Goal: Transaction & Acquisition: Purchase product/service

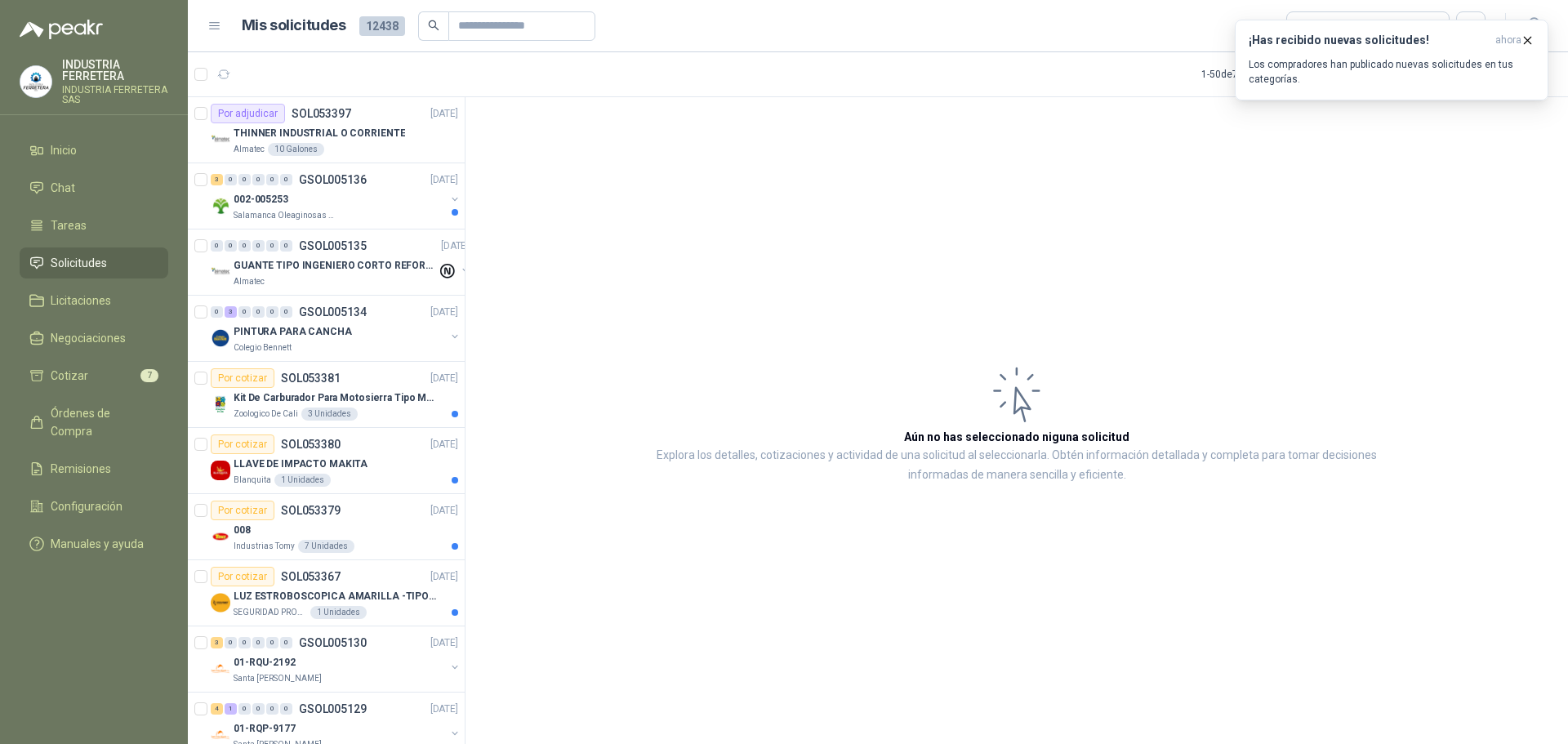
click at [93, 262] on span "Solicitudes" at bounding box center [78, 263] width 56 height 18
click at [130, 355] on ul "Inicio Chat Tareas Solicitudes Licitaciones Negociaciones Cotizar 7 Órdenes de …" at bounding box center [93, 350] width 188 height 431
click at [123, 379] on li "Cotizar 7" at bounding box center [93, 376] width 129 height 18
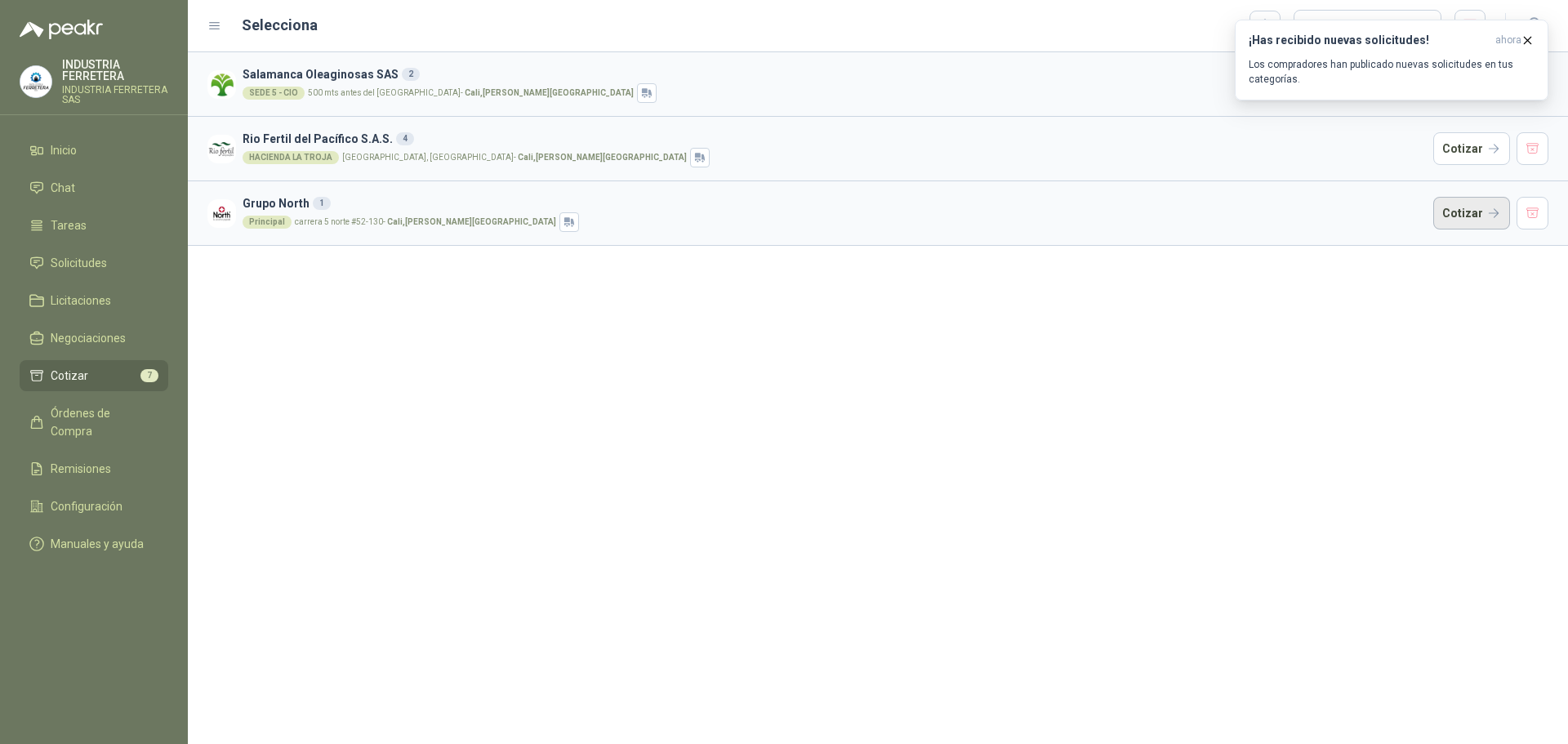
click at [1455, 219] on button "Cotizar" at bounding box center [1472, 213] width 77 height 33
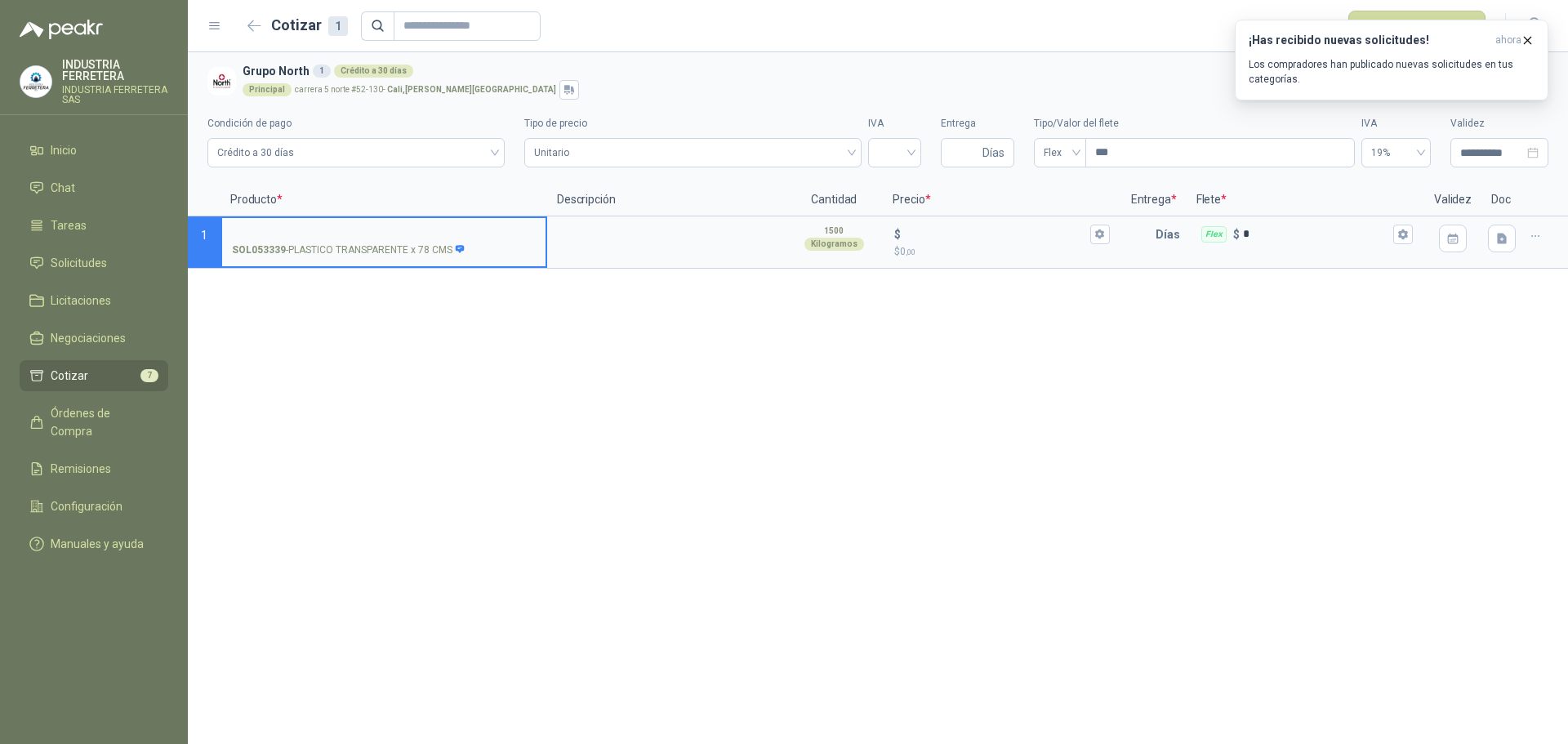
click at [100, 361] on link "Cotizar 7" at bounding box center [93, 375] width 149 height 31
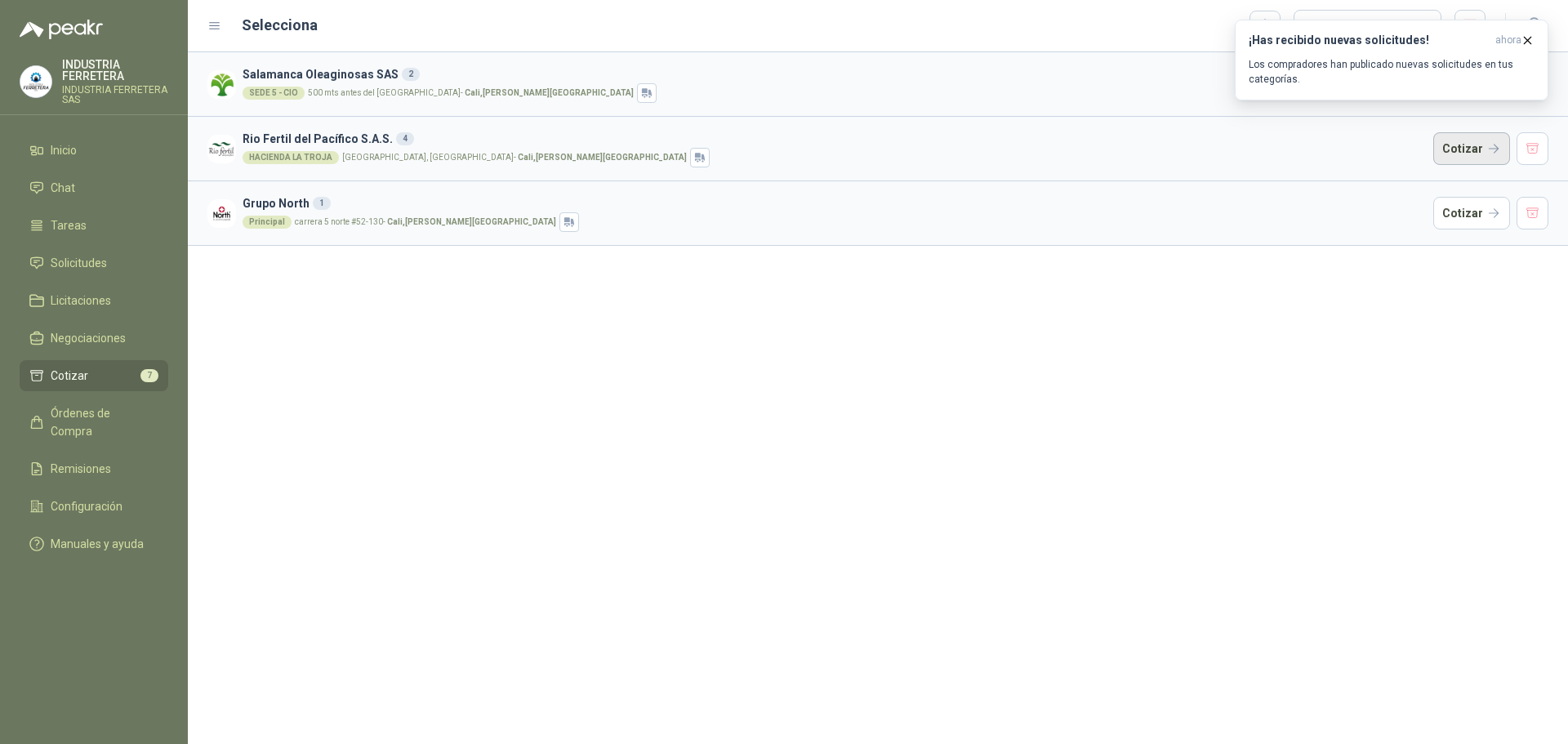
click at [1469, 153] on button "Cotizar" at bounding box center [1472, 149] width 77 height 33
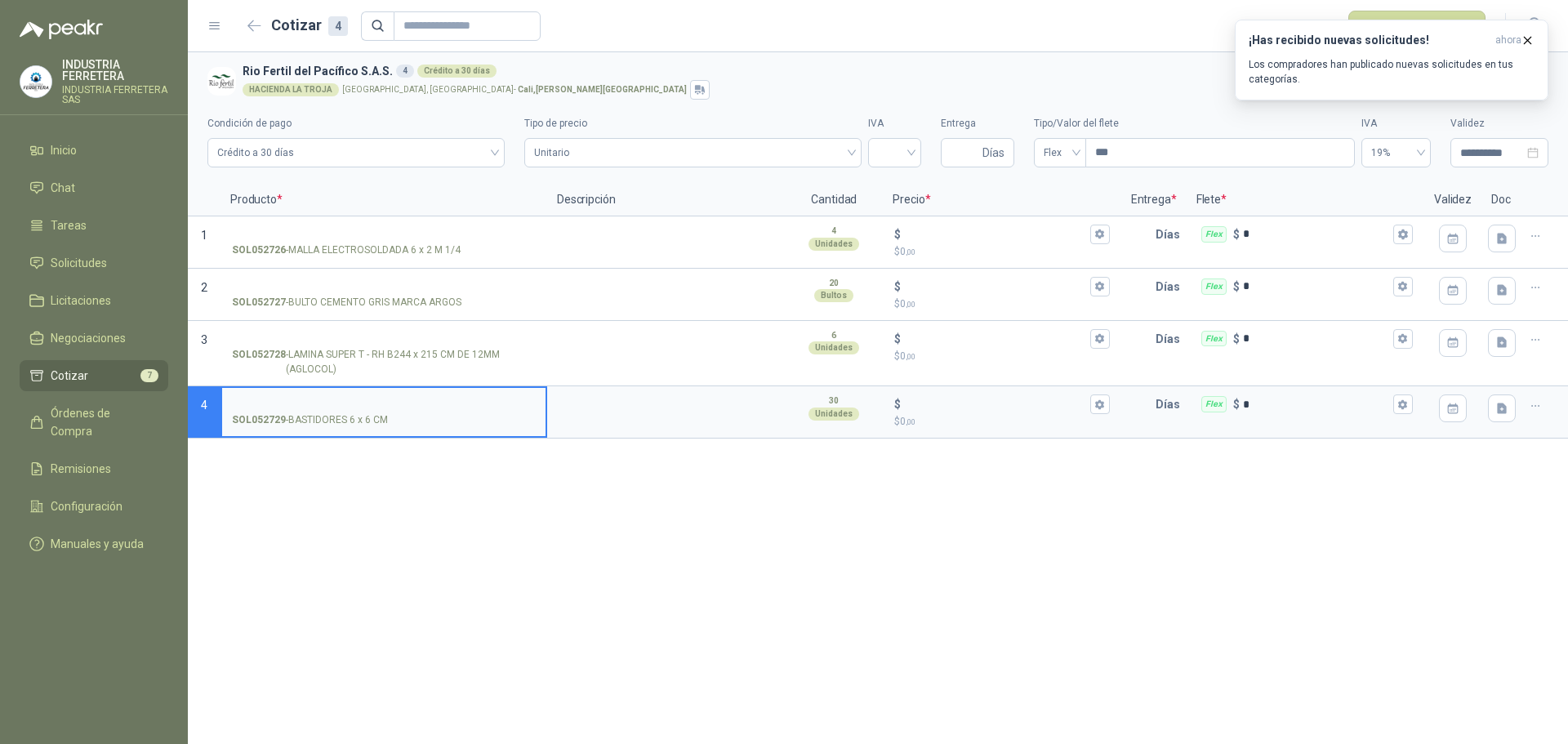
click at [92, 372] on li "Cotizar 7" at bounding box center [93, 376] width 129 height 18
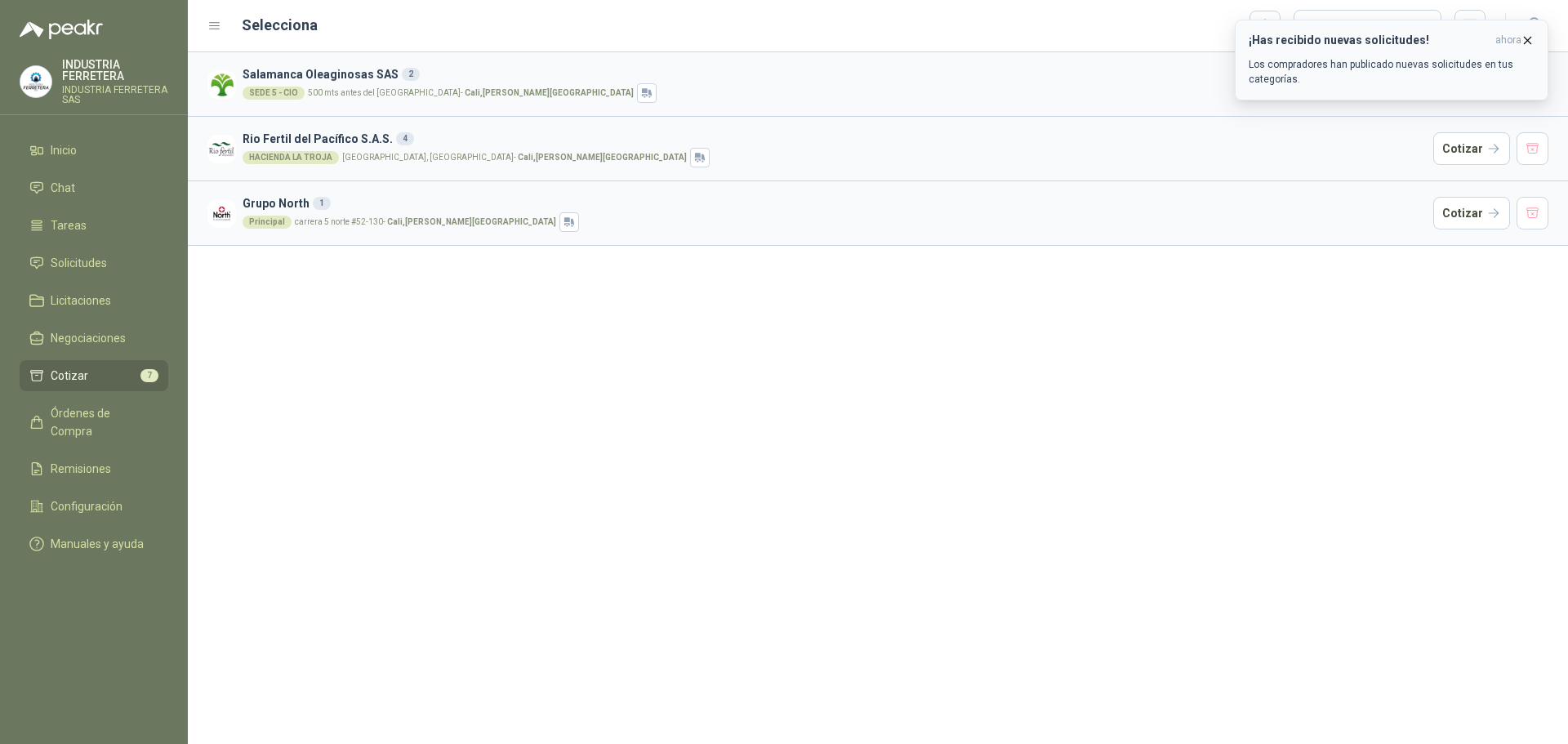
click at [1529, 41] on icon "button" at bounding box center [1527, 39] width 6 height 6
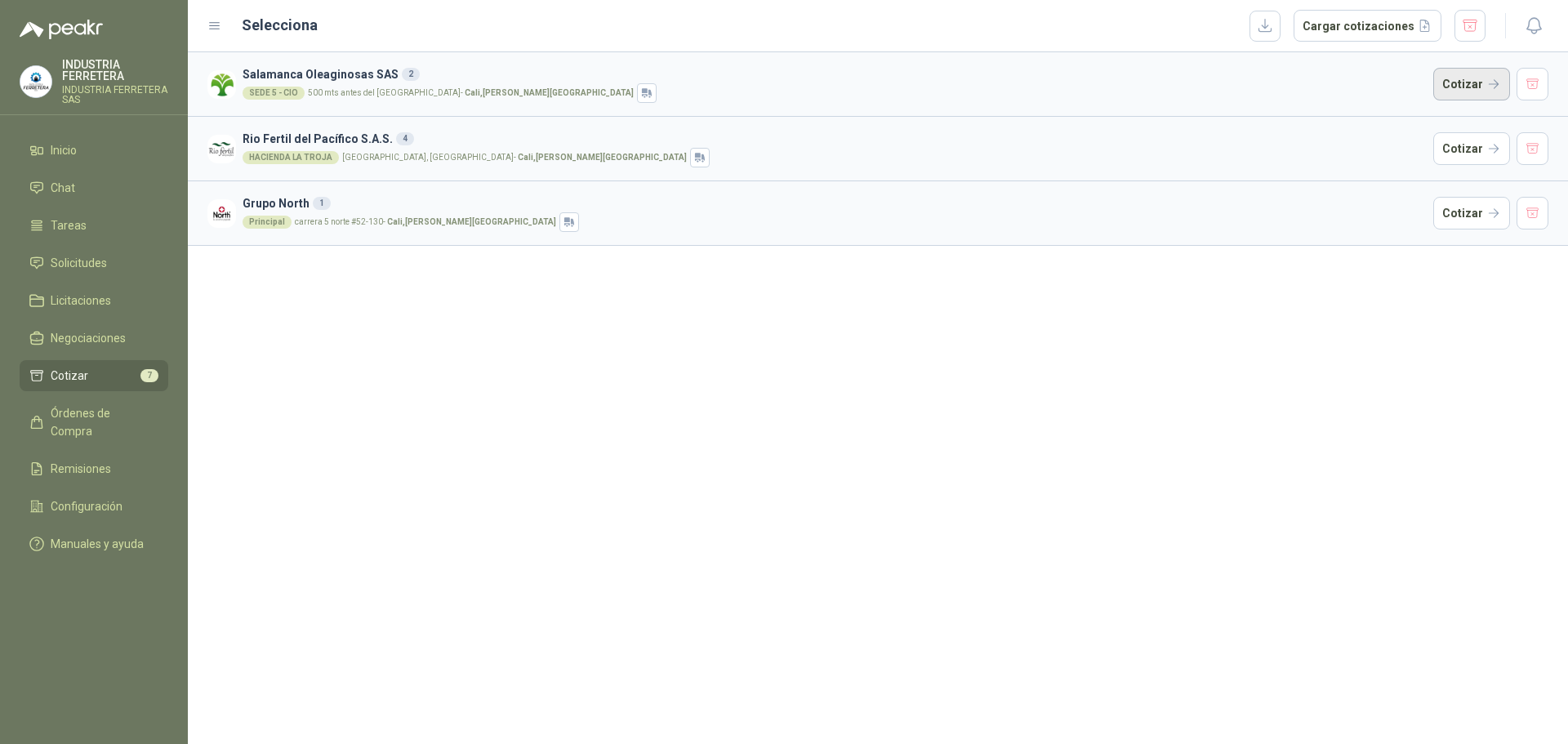
click at [1478, 80] on button "Cotizar" at bounding box center [1472, 84] width 77 height 33
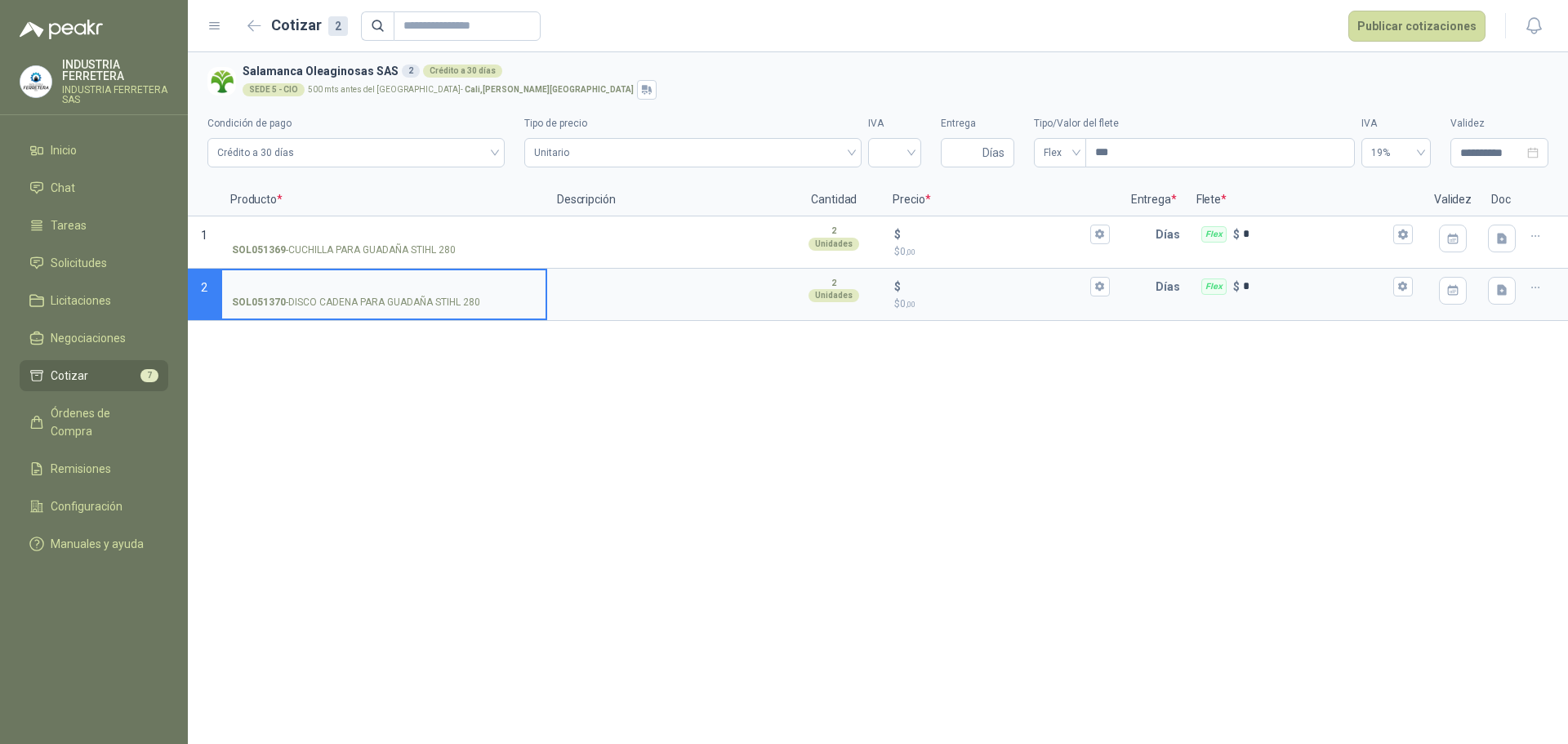
click at [48, 374] on li "Cotizar 7" at bounding box center [93, 376] width 129 height 18
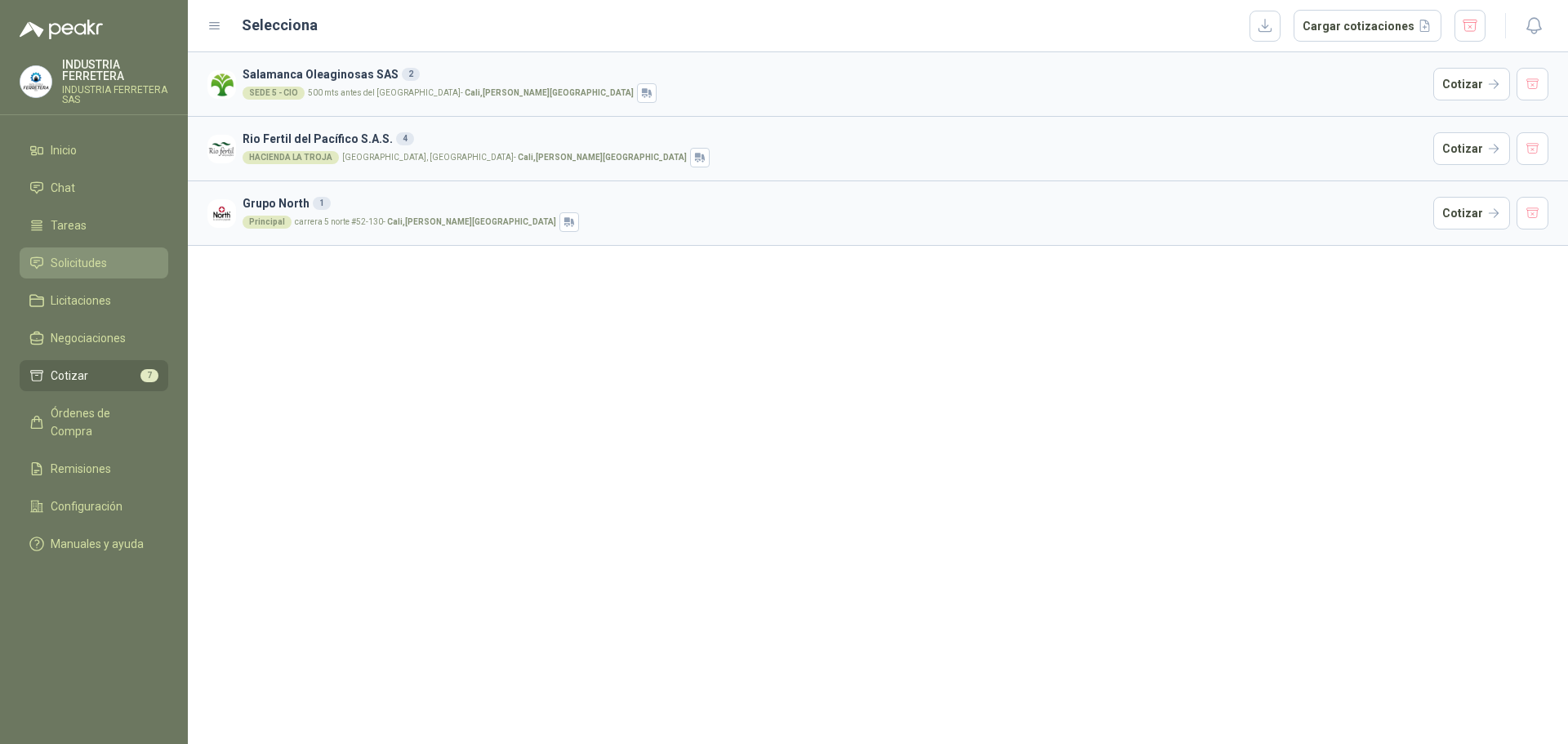
click at [86, 269] on span "Solicitudes" at bounding box center [78, 263] width 56 height 18
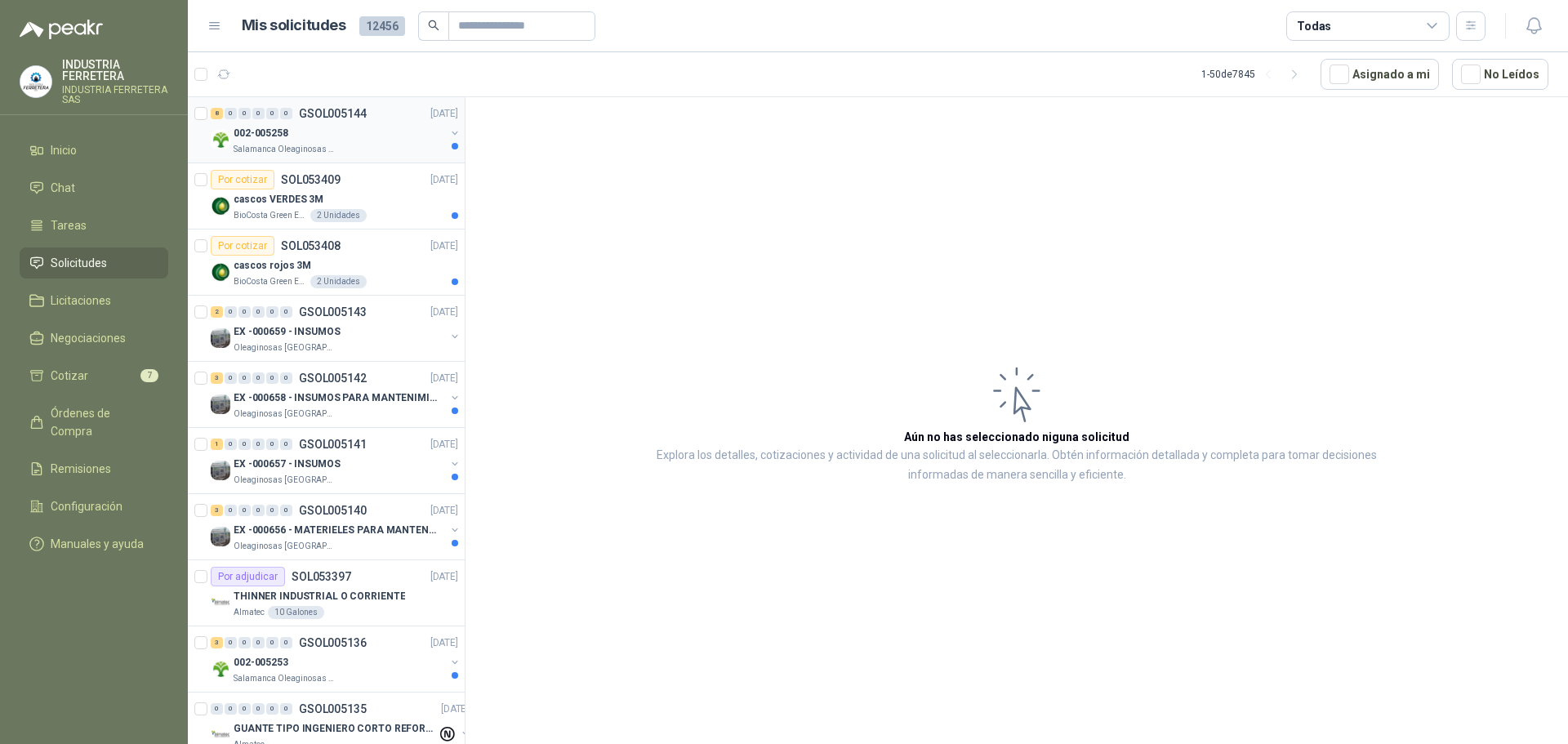
click at [354, 149] on div "Salamanca Oleaginosas SAS" at bounding box center [339, 150] width 212 height 13
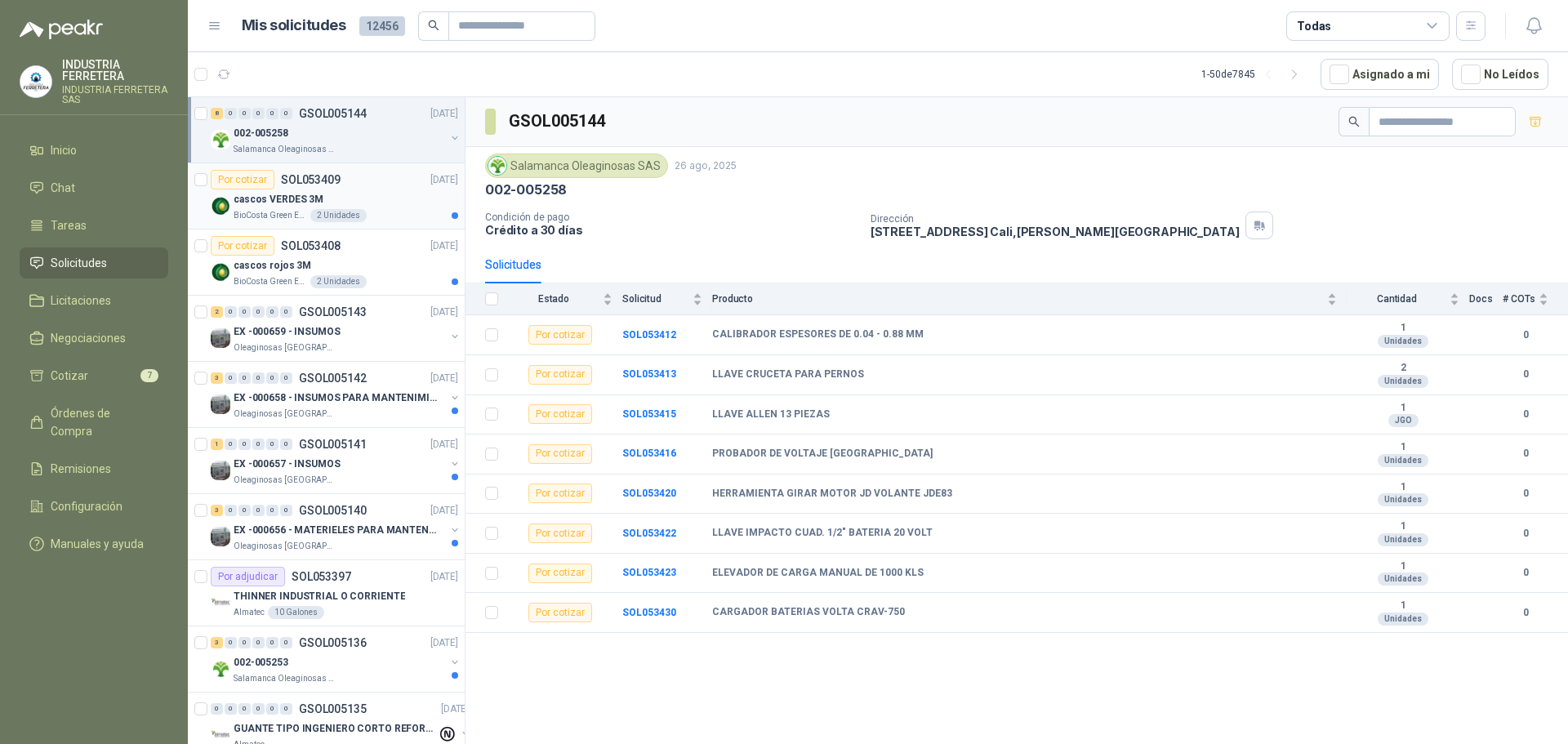
click at [378, 206] on div "cascos VERDES 3M" at bounding box center [345, 199] width 224 height 20
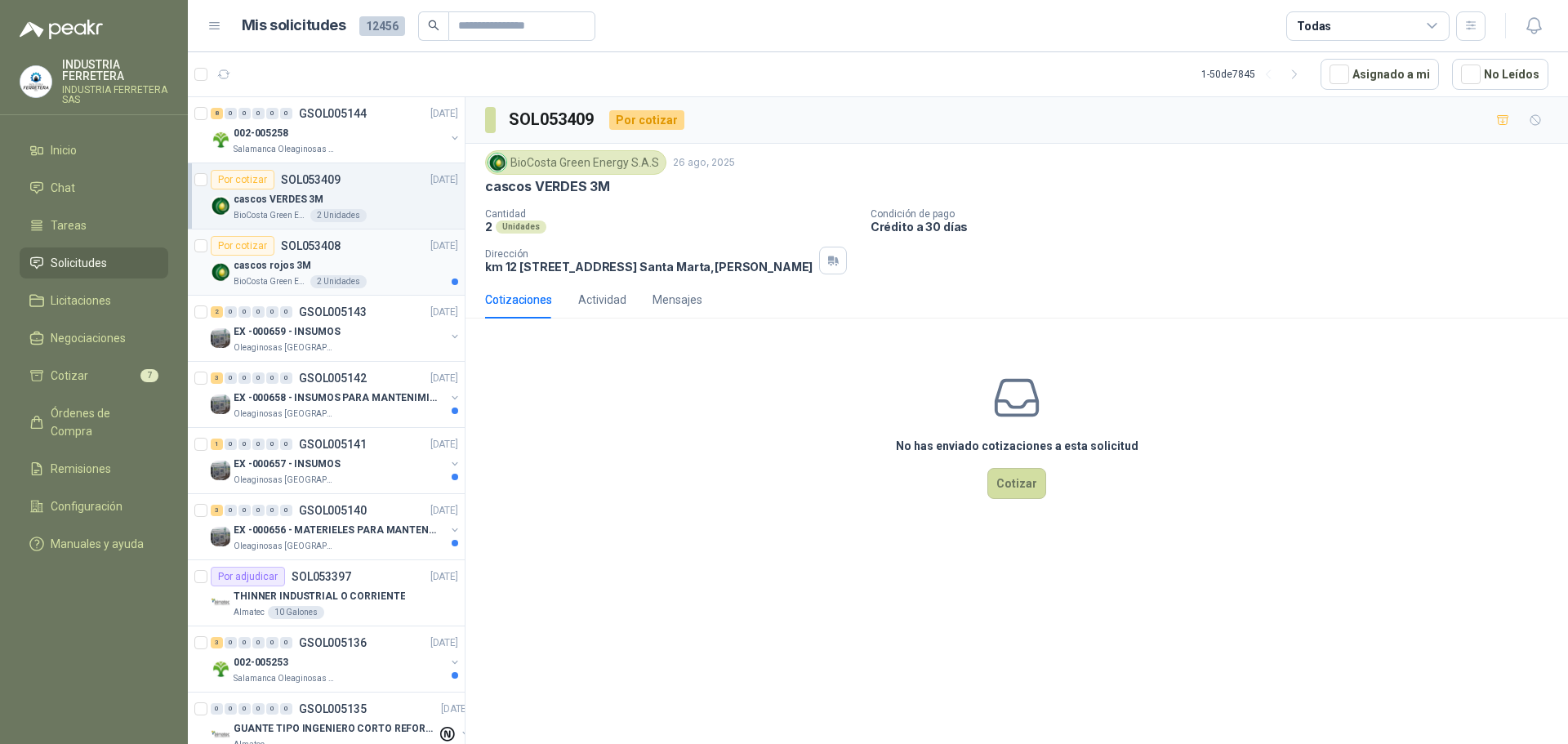
click at [415, 256] on div "cascos rojos 3M" at bounding box center [345, 265] width 224 height 20
click at [400, 328] on div "EX -000659 - INSUMOS" at bounding box center [339, 331] width 212 height 20
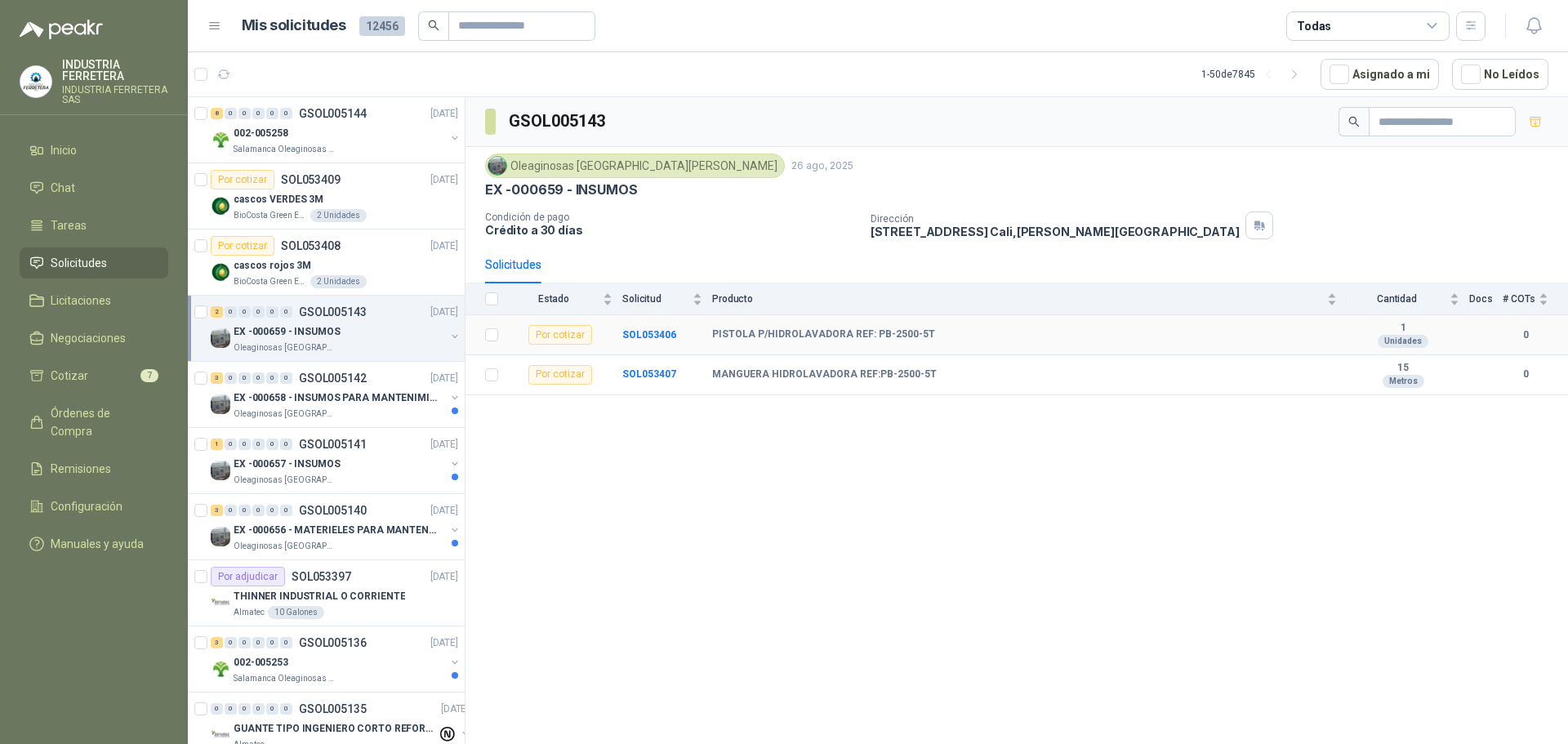
click at [901, 332] on b "PISTOLA P/HIDROLAVADORA REF: PB-2500-5T" at bounding box center [824, 335] width 223 height 13
copy b "PISTOLA P/HIDROLAVADORA REF: PB-2500-5T"
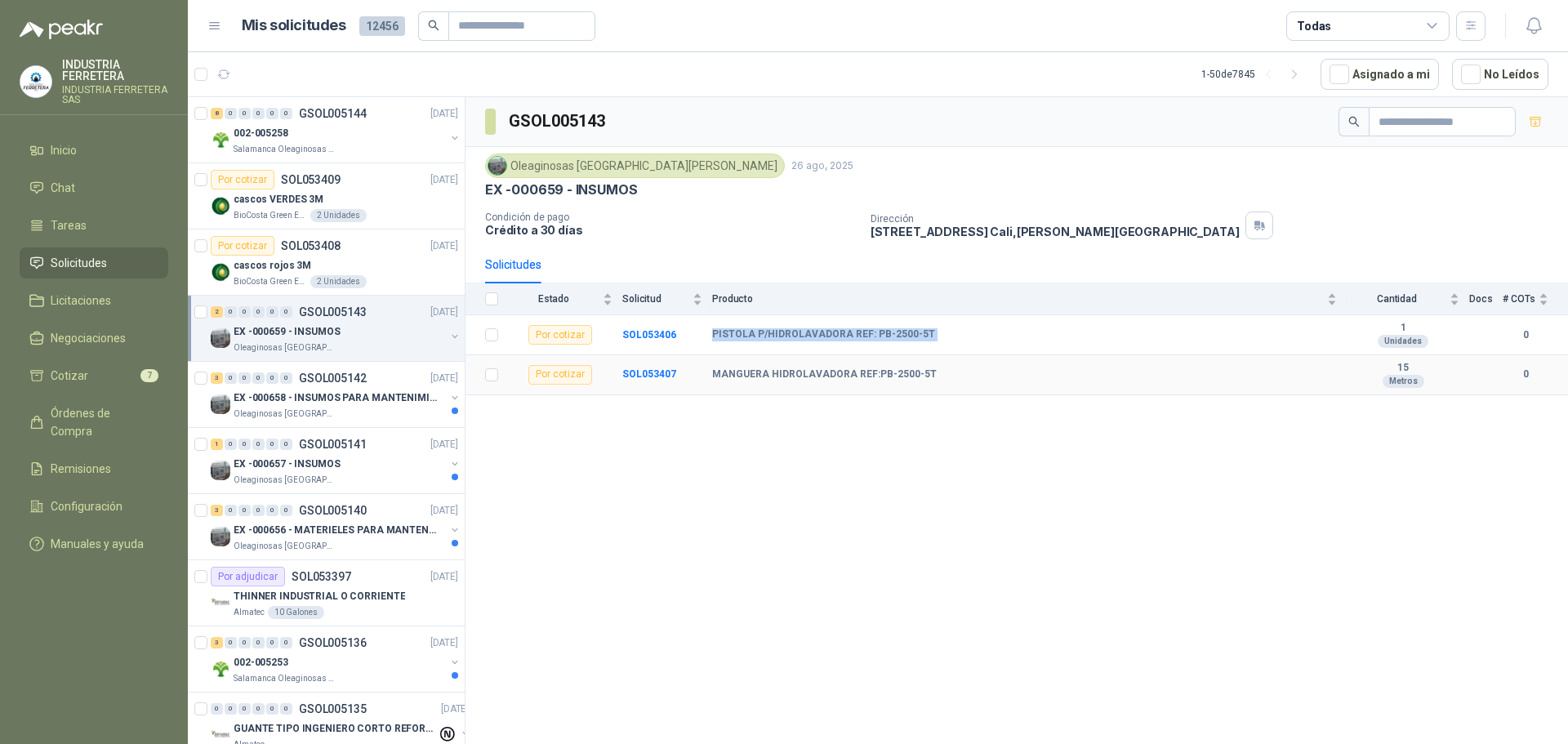
click at [788, 387] on td "MANGUERA HIDROLAVADORA REF:PB-2500-5T" at bounding box center [1029, 375] width 635 height 40
click at [794, 371] on b "MANGUERA HIDROLAVADORA REF:PB-2500-5T" at bounding box center [825, 375] width 224 height 13
click at [794, 370] on b "MANGUERA HIDROLAVADORA REF:PB-2500-5T" at bounding box center [825, 375] width 224 height 13
copy b "MANGUERA HIDROLAVADORA REF:PB-2500-5T"
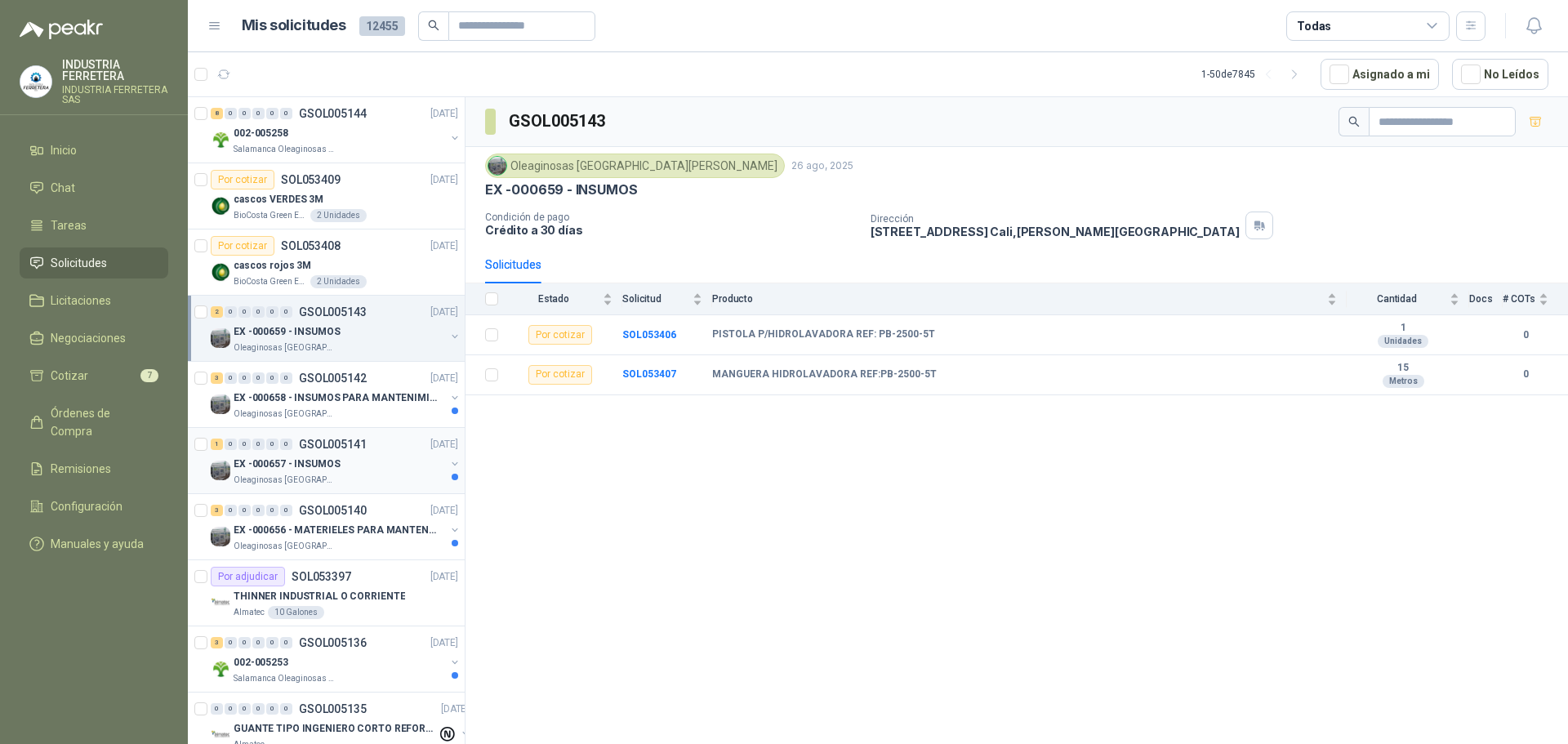
click at [337, 428] on div "1 0 0 0 0 0 GSOL005141 26/08/25 EX -000657 - INSUMOS Oleaginosas San Fernando" at bounding box center [326, 461] width 277 height 66
click at [340, 409] on div "Oleaginosas [GEOGRAPHIC_DATA][PERSON_NAME]" at bounding box center [339, 414] width 212 height 13
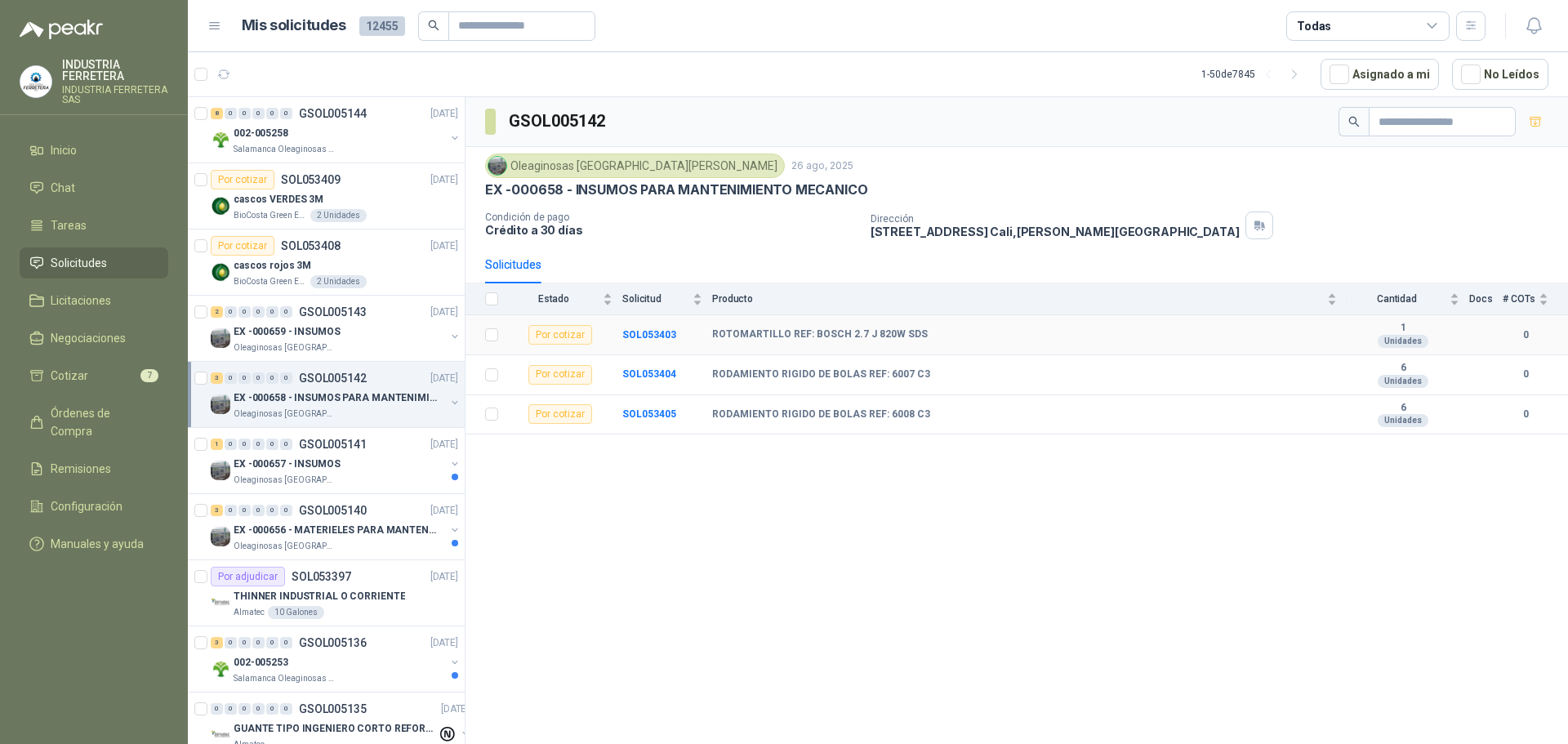
click at [902, 336] on b "ROTOMARTILLO REF: BOSCH 2.7 J 820W SDS" at bounding box center [820, 335] width 215 height 13
click at [901, 336] on b "ROTOMARTILLO REF: BOSCH 2.7 J 820W SDS" at bounding box center [820, 335] width 215 height 13
copy b "ROTOMARTILLO REF: BOSCH 2.7 J 820W SDS"
click at [484, 339] on td at bounding box center [487, 335] width 43 height 40
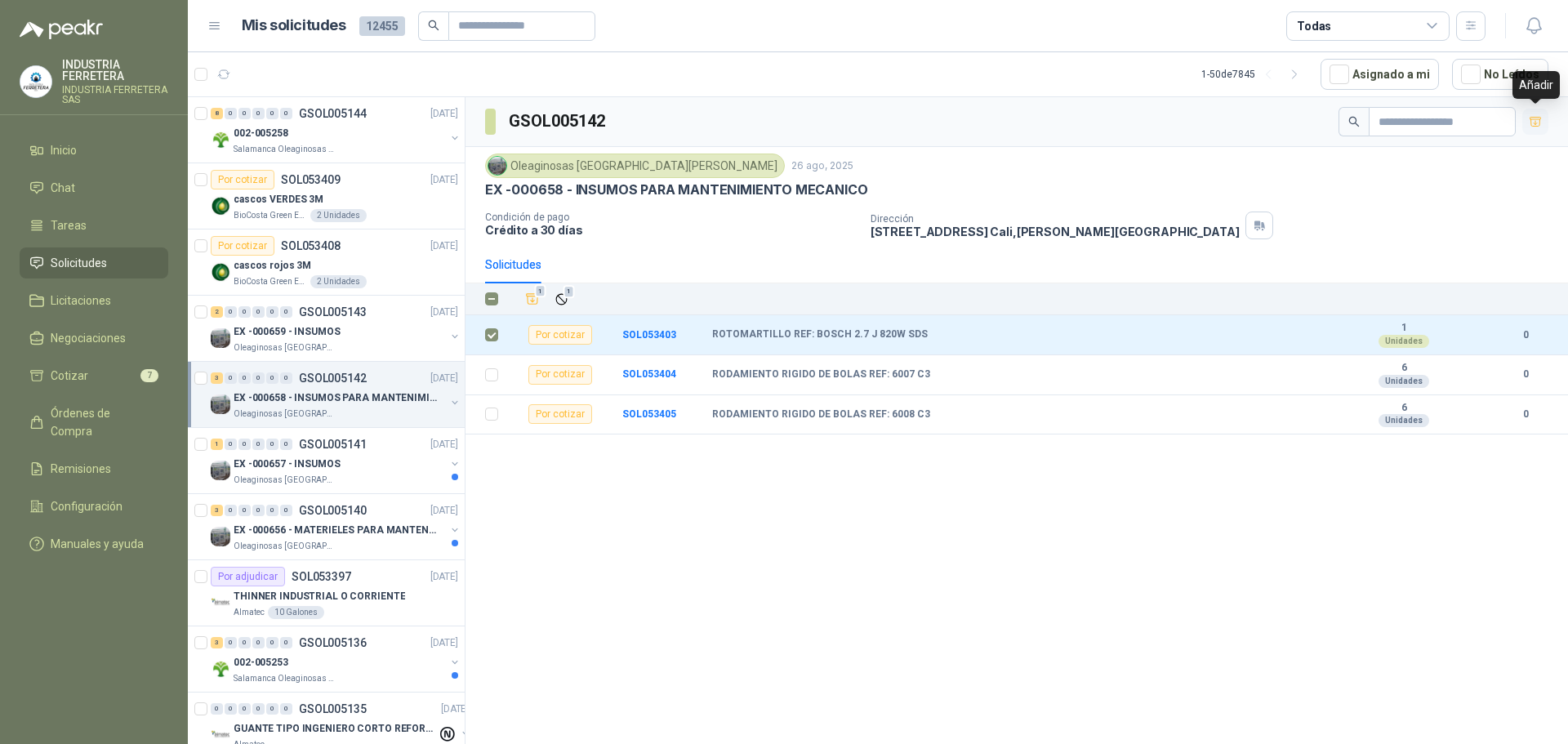
click at [1536, 128] on icon "button" at bounding box center [1536, 122] width 14 height 14
click at [884, 368] on b "RODAMIENTO RIGIDO DE BOLAS REF: 6007 C3" at bounding box center [821, 375] width 218 height 13
copy b "RODAMIENTO RIGIDO DE BOLAS REF: 6007 C3"
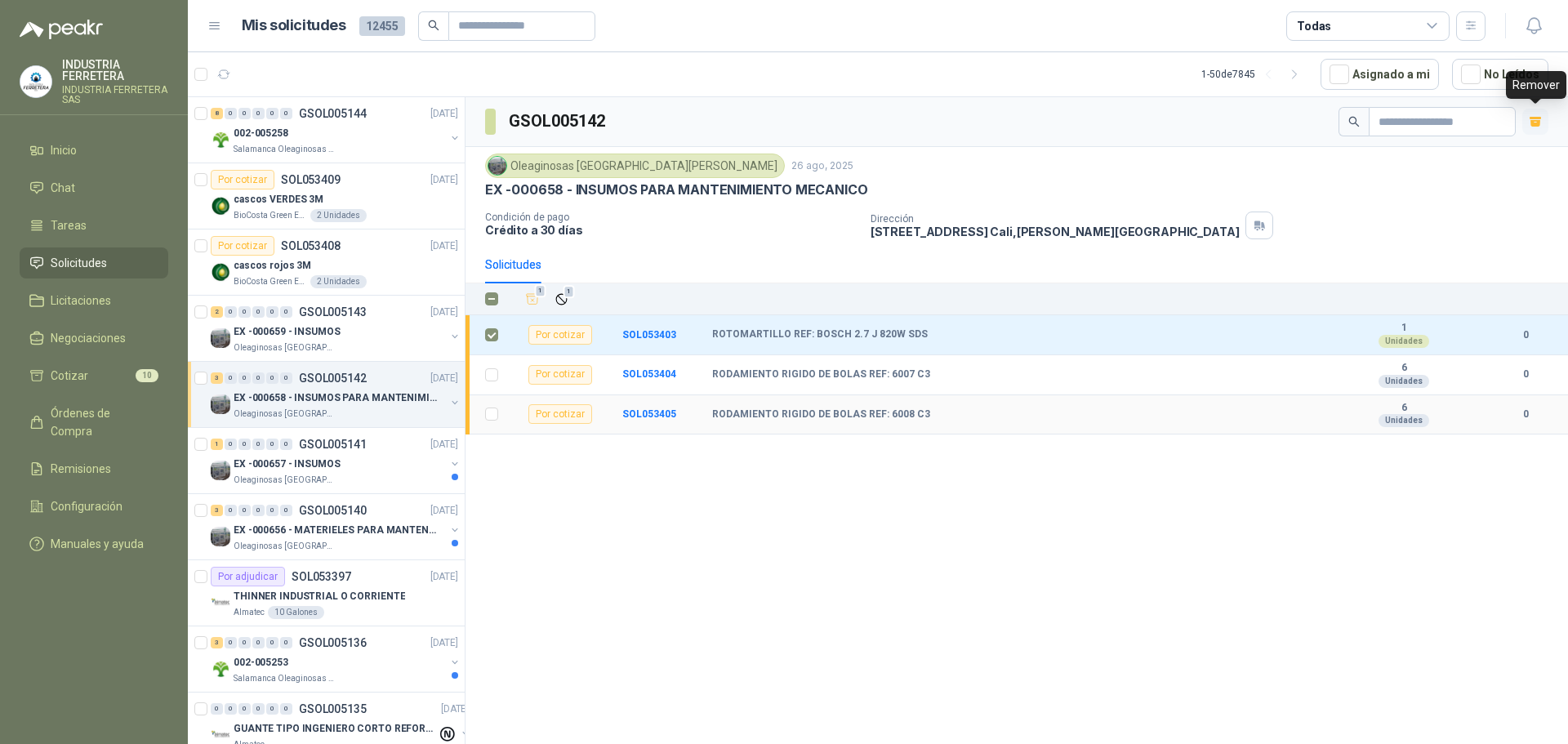
click at [753, 409] on b "RODAMIENTO RIGIDO DE BOLAS REF: 6008 C3" at bounding box center [821, 415] width 218 height 13
copy b "RODAMIENTO RIGIDO DE BOLAS REF: 6008 C3"
click at [360, 488] on div "1 0 0 0 0 0 GSOL005141 26/08/25 EX -000657 - INSUMOS Oleaginosas San Fernando" at bounding box center [326, 461] width 277 height 66
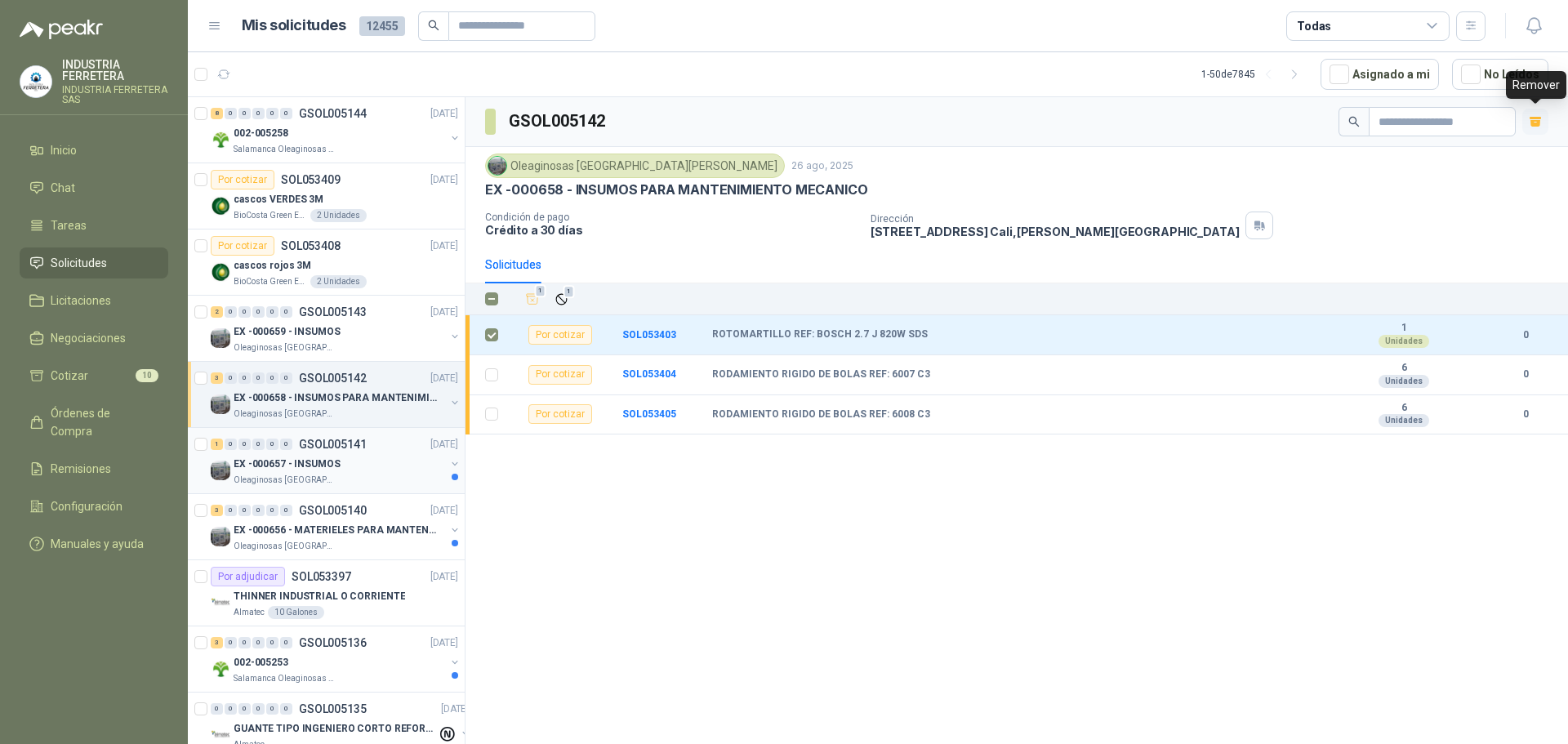
click at [370, 459] on div "EX -000657 - INSUMOS" at bounding box center [339, 464] width 212 height 20
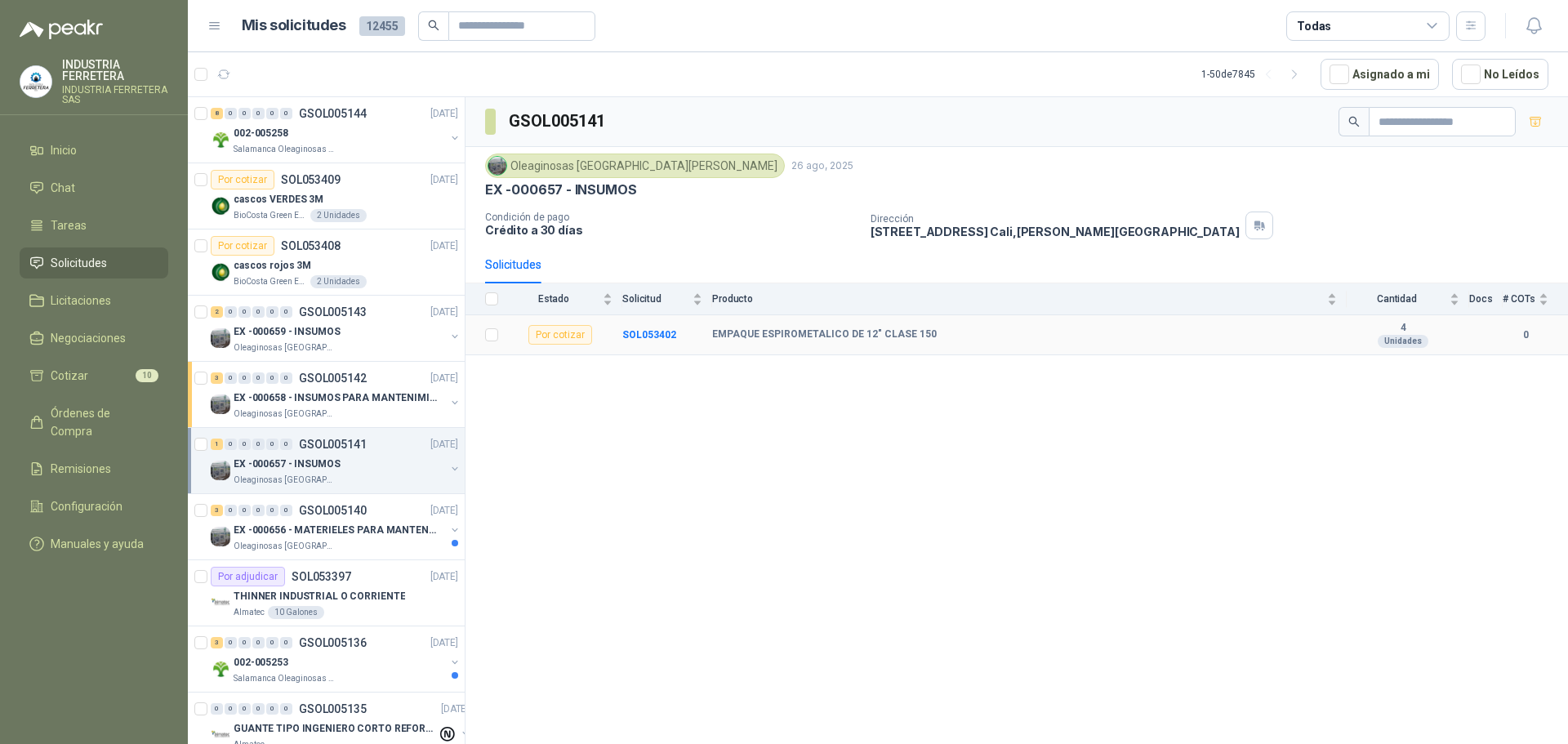
click at [775, 326] on td "EMPAQUE ESPIROMETALICO DE 12" CLASE 150" at bounding box center [1029, 335] width 635 height 40
copy b "EMPAQUE ESPIROMETALICO DE 12" CLASE 150"
click at [393, 531] on p "EX -000656 - MATERIELES PARA MANTENIMIENTO MECANIC" at bounding box center [335, 530] width 203 height 15
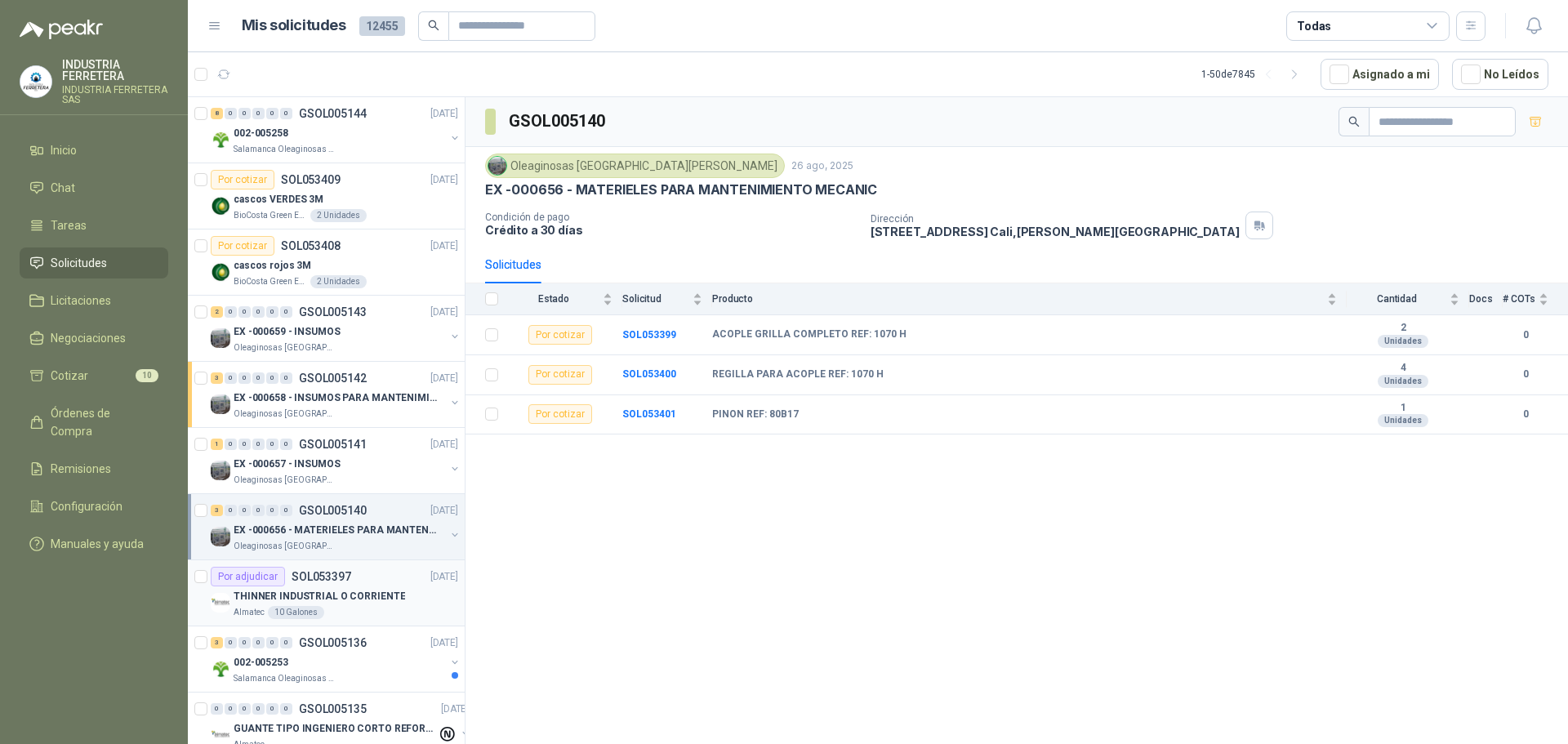
click at [375, 585] on div "Por adjudicar SOL053397 26/08/25" at bounding box center [335, 577] width 248 height 20
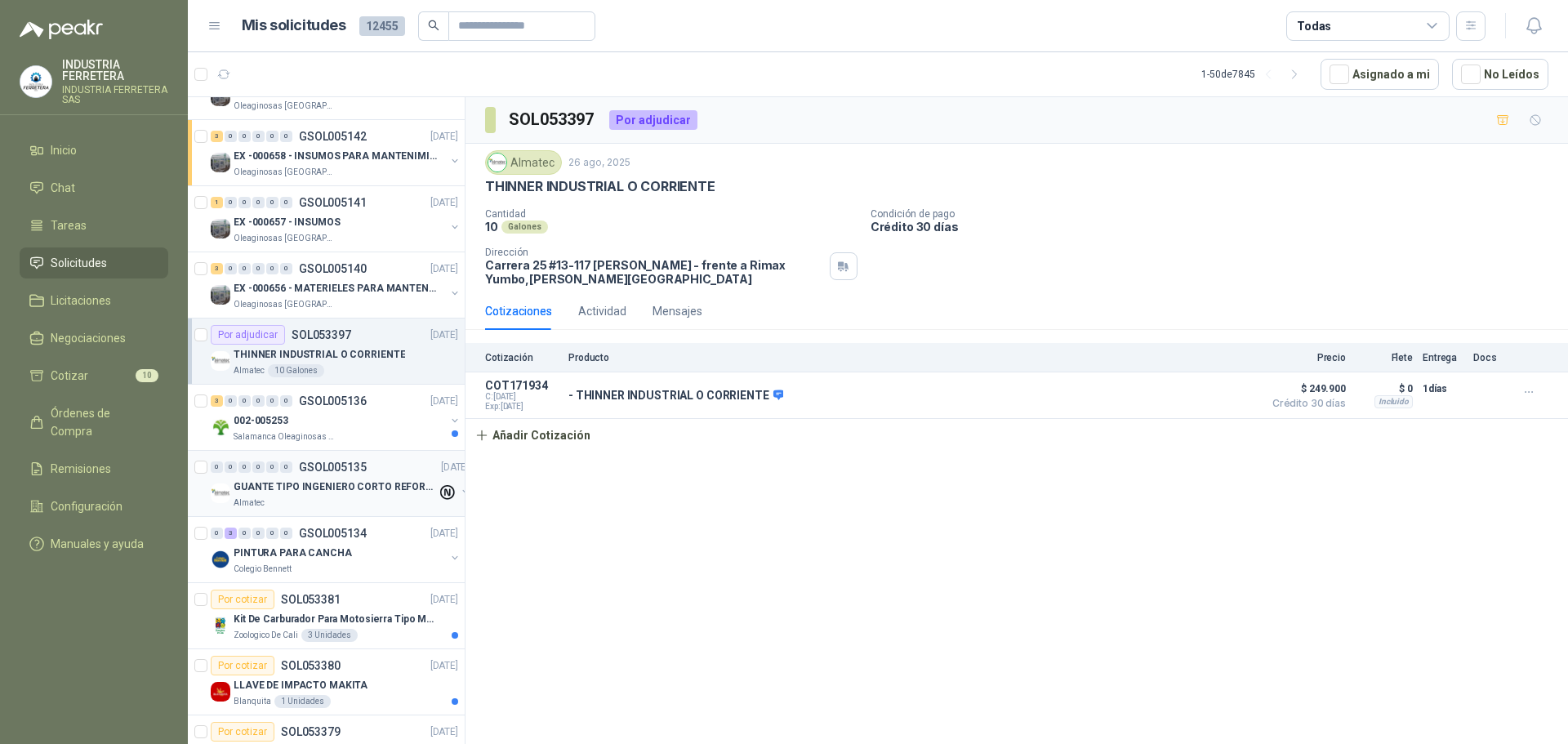
scroll to position [245, 0]
click at [375, 392] on div "3 0 0 0 0 0 GSOL005136 26/08/25" at bounding box center [337, 398] width 251 height 20
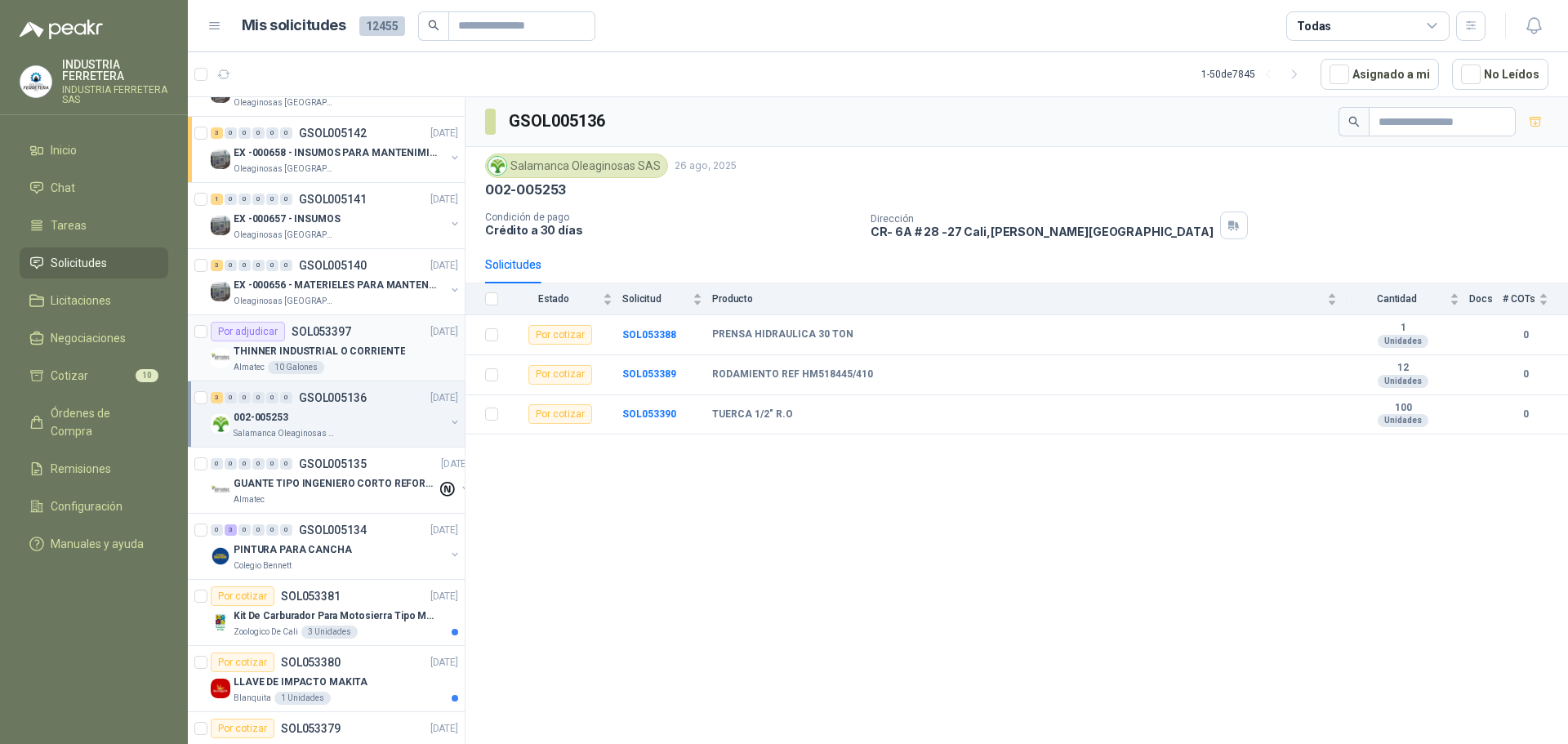
click at [322, 330] on p "SOL053397" at bounding box center [321, 331] width 60 height 12
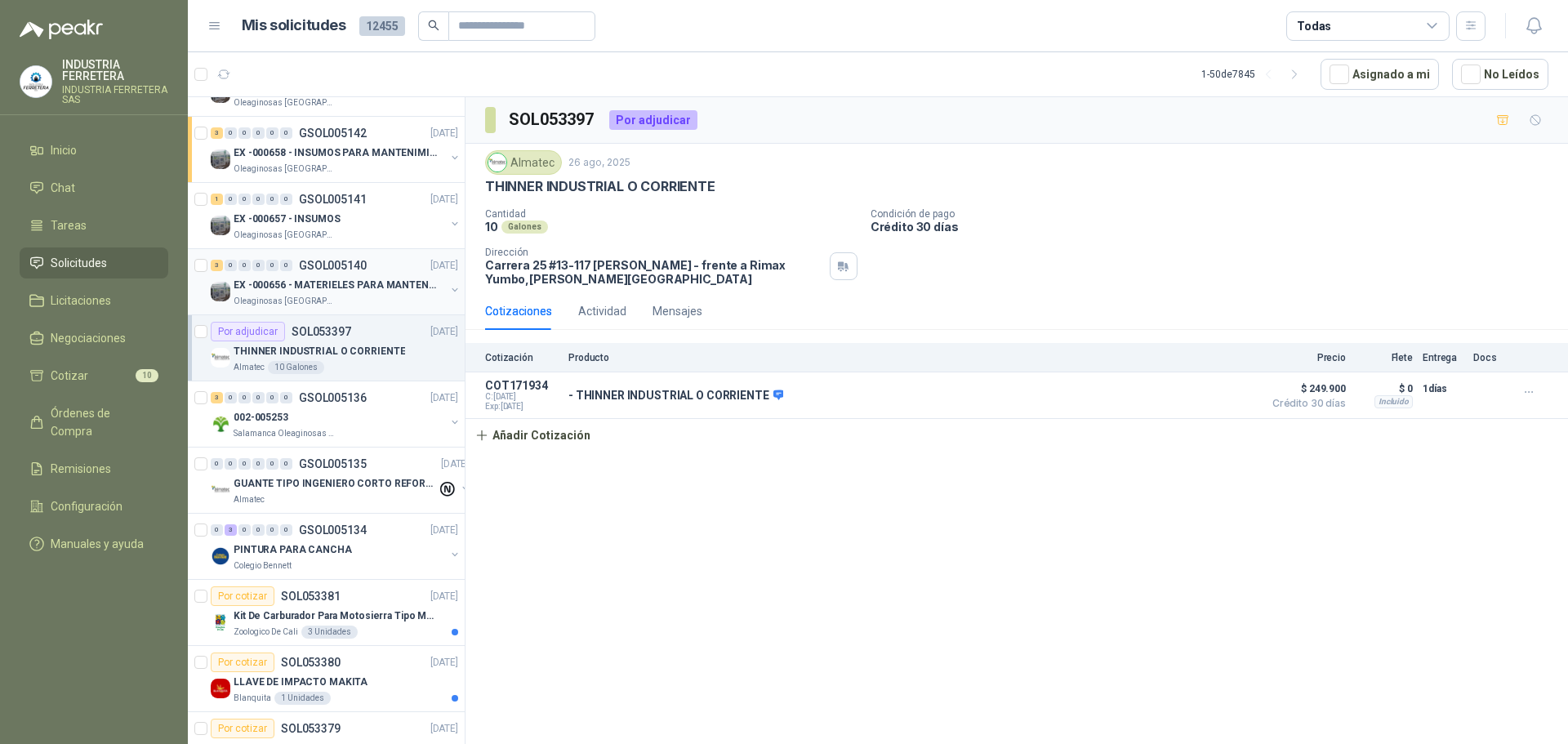
click at [332, 301] on div "Oleaginosas [GEOGRAPHIC_DATA][PERSON_NAME]" at bounding box center [339, 301] width 212 height 13
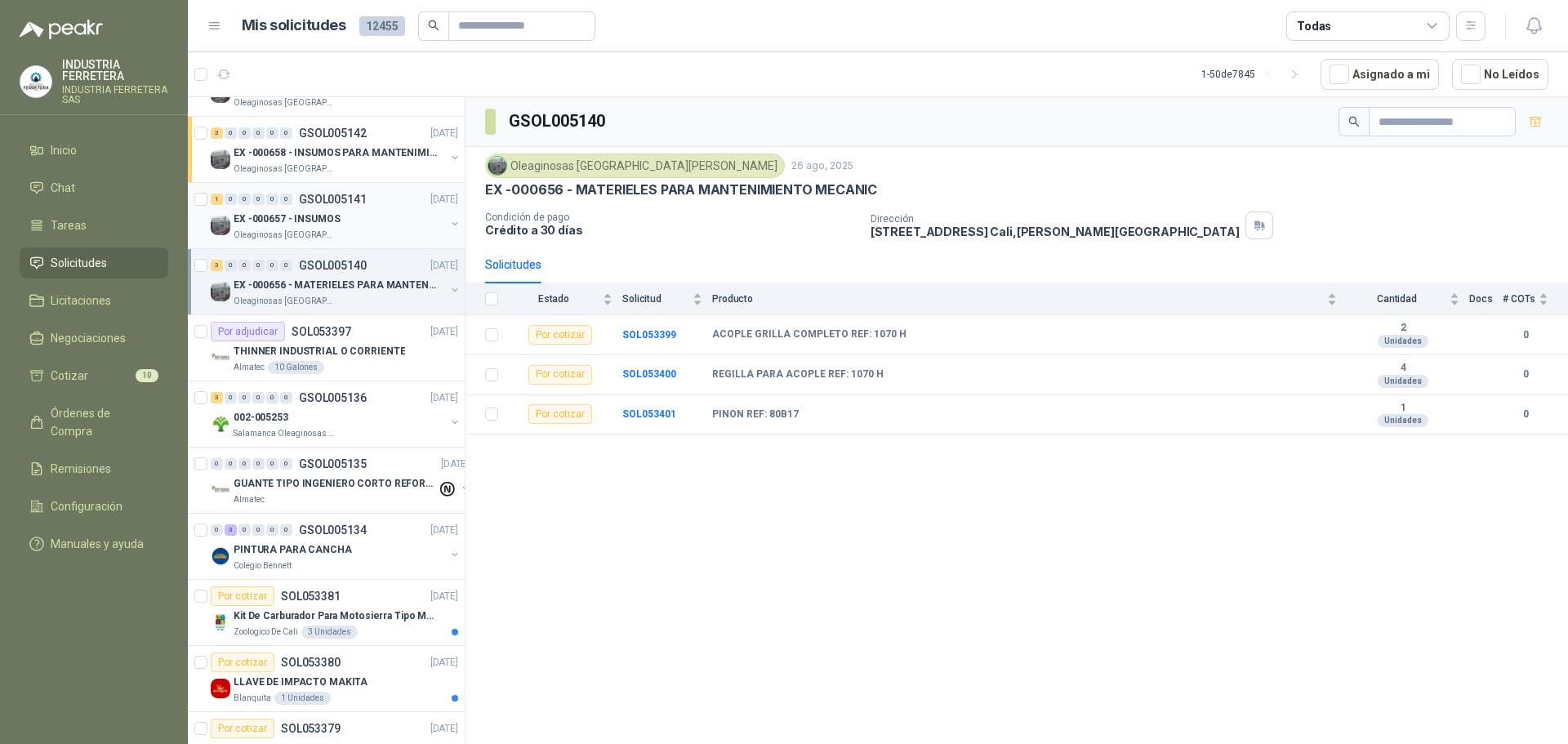
click at [342, 230] on div "Oleaginosas [GEOGRAPHIC_DATA][PERSON_NAME]" at bounding box center [339, 235] width 212 height 13
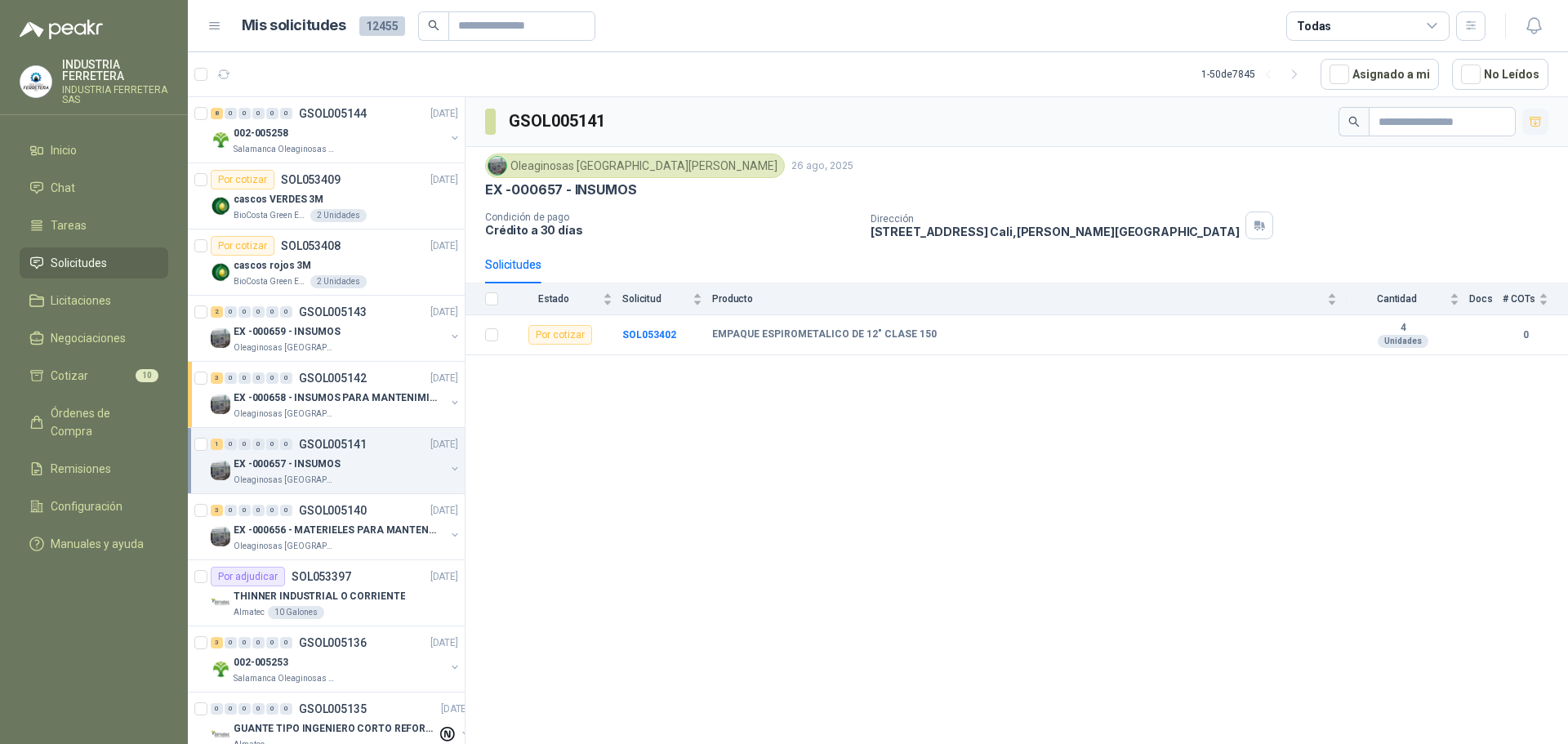
click at [1533, 131] on button "button" at bounding box center [1535, 121] width 26 height 26
click at [291, 561] on article "Por adjudicar SOL053397 26/08/25 THINNER INDUSTRIAL O CORRIENTE Almatec 10 Gal…" at bounding box center [326, 593] width 277 height 66
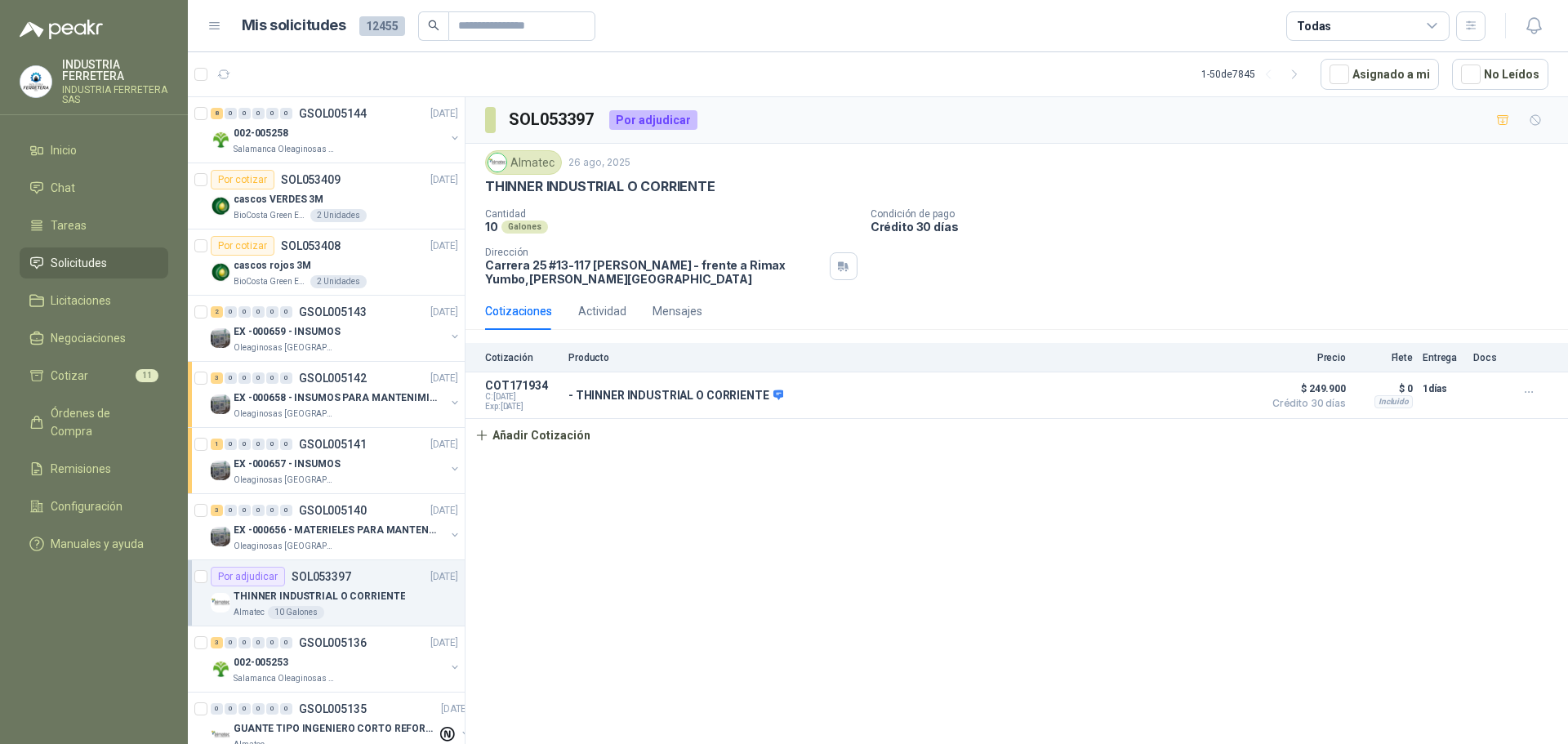
scroll to position [245, 0]
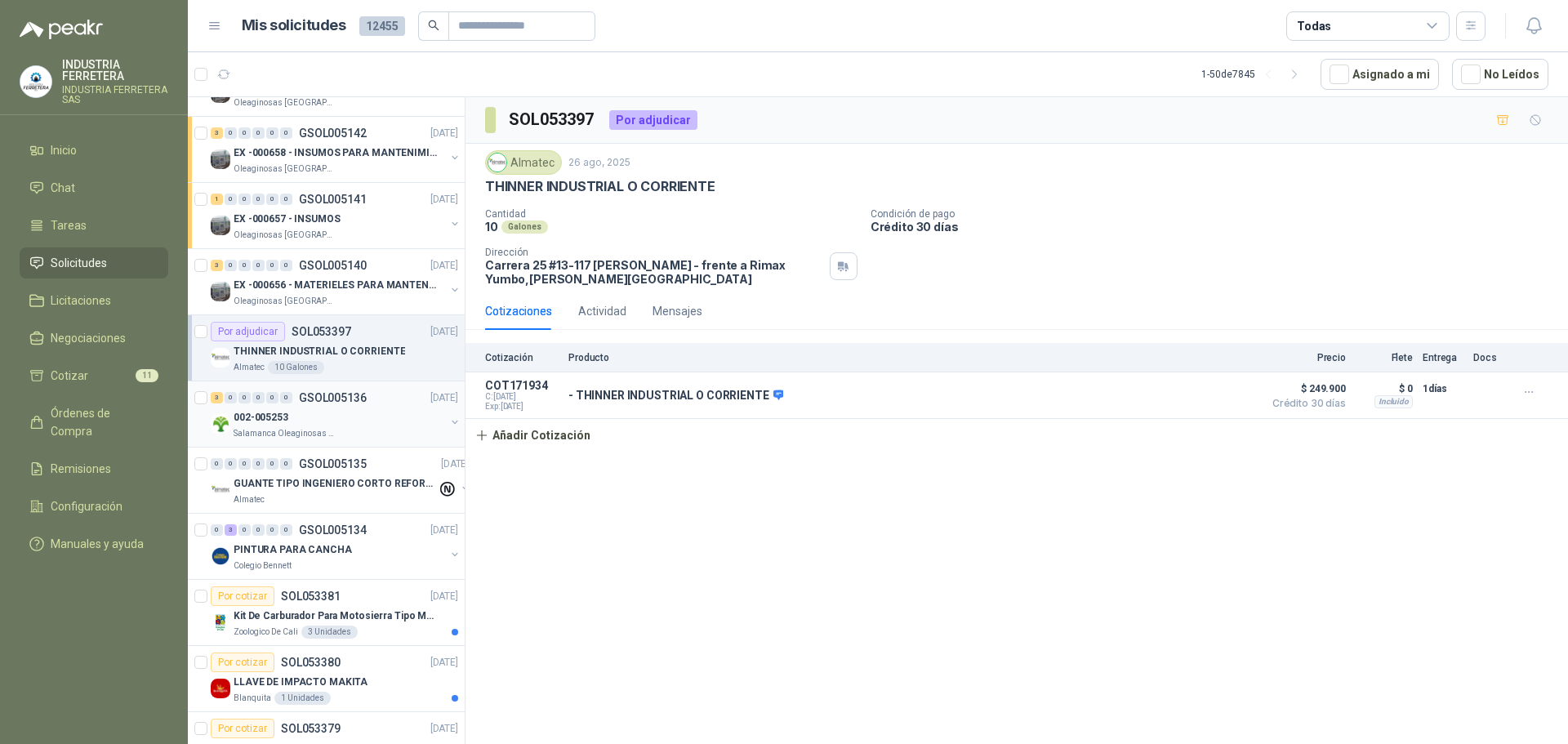
click at [324, 406] on div "3 0 0 0 0 0 GSOL005136 26/08/25" at bounding box center [337, 398] width 251 height 20
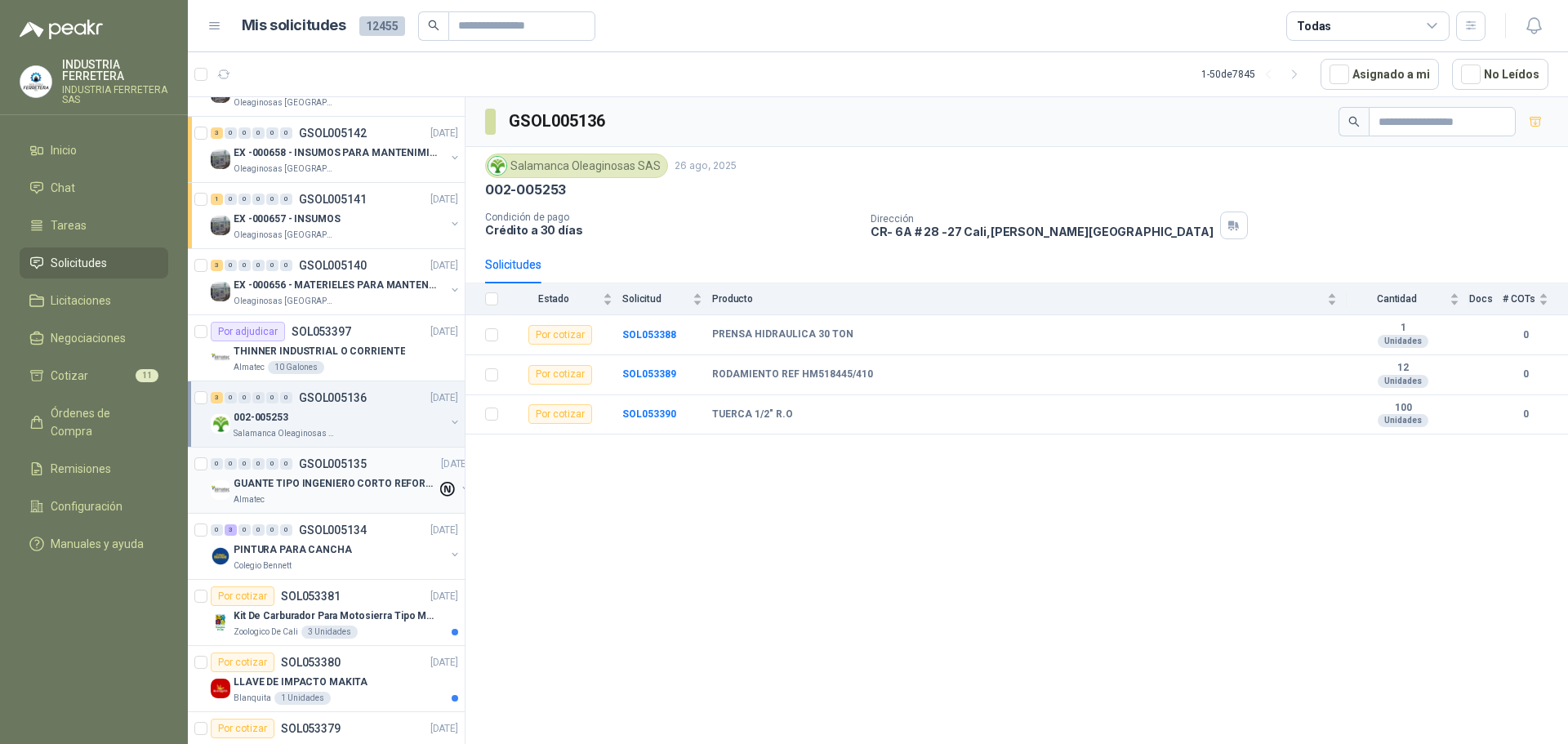
click at [334, 485] on p "GUANTE TIPO INGENIERO CORTO REFORZADO" at bounding box center [335, 483] width 203 height 15
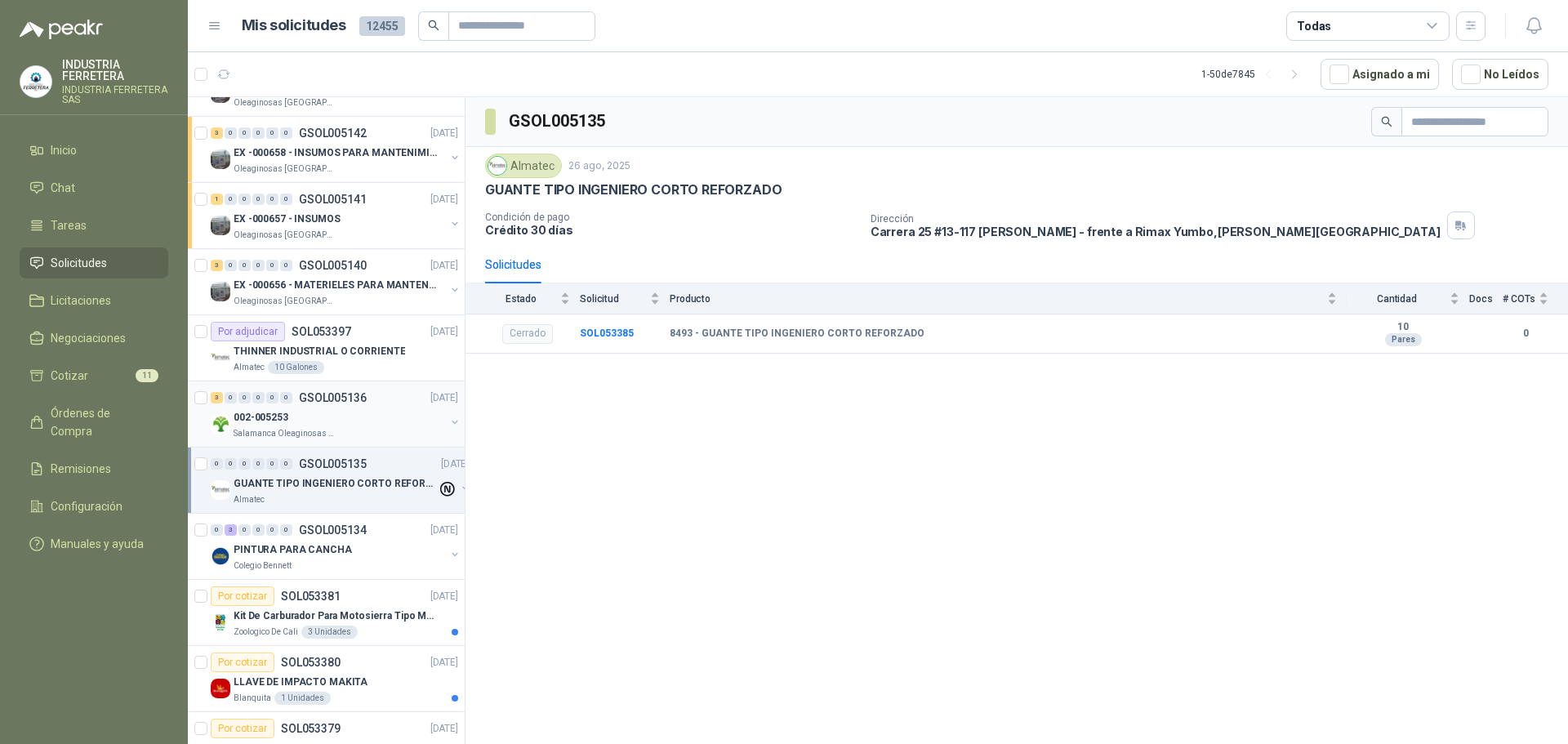
click at [331, 424] on div "002-005253" at bounding box center [339, 417] width 212 height 20
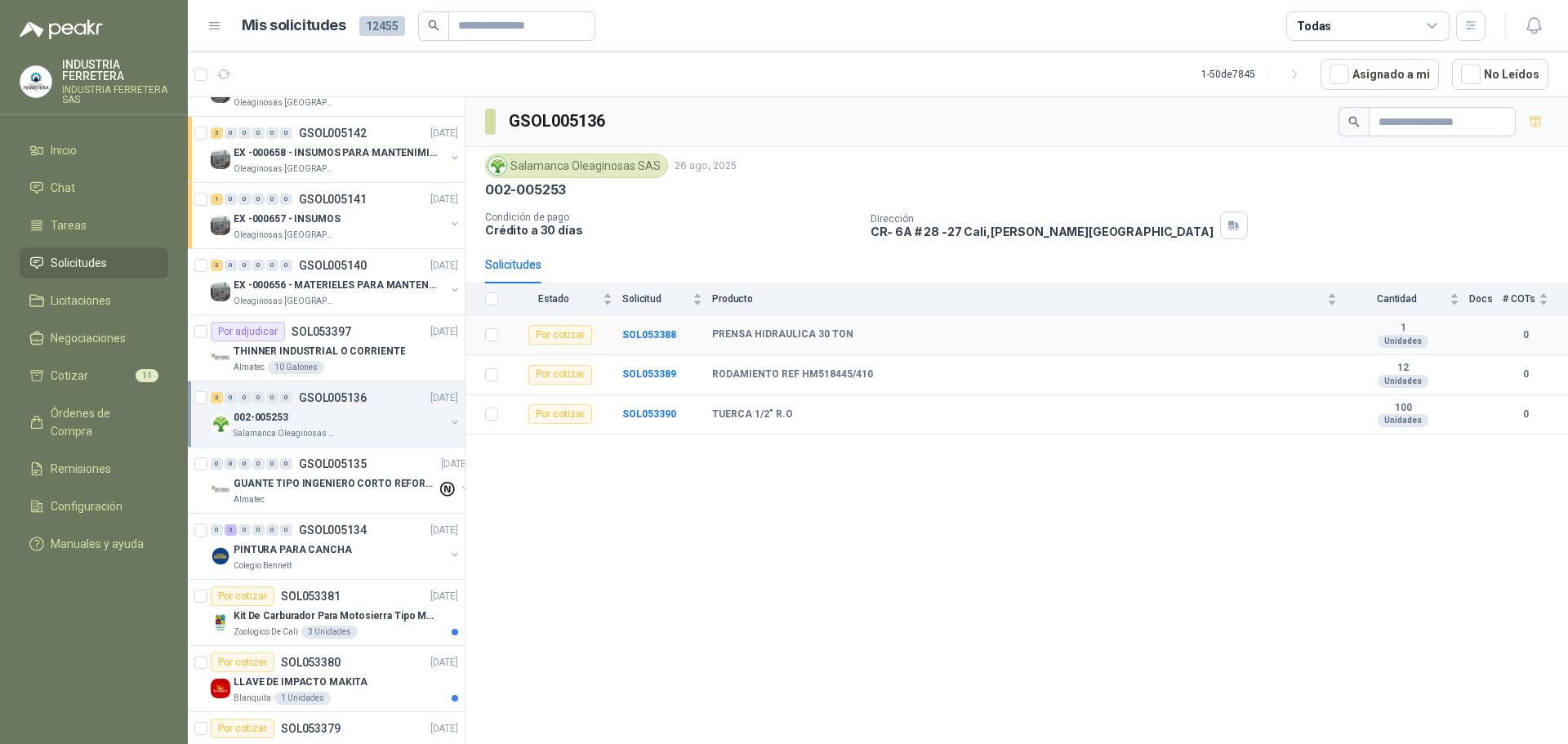
click at [753, 340] on b "PRENSA HIDRAULICA 30 TON" at bounding box center [783, 335] width 142 height 13
copy b "PRENSA HIDRAULICA 30 TON"
click at [777, 380] on b "RODAMIENTO REF HM518445/410" at bounding box center [792, 375] width 161 height 13
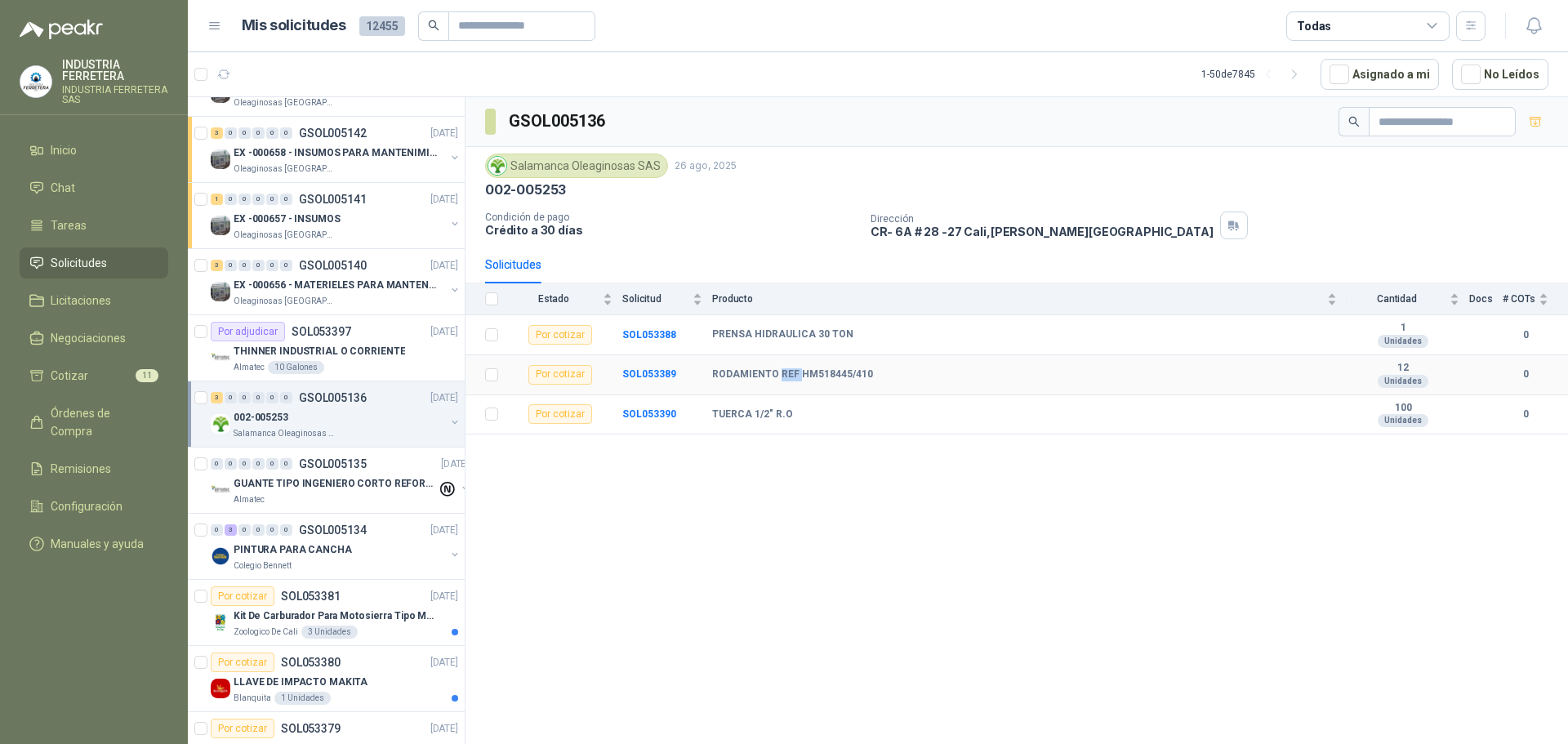
click at [777, 380] on b "RODAMIENTO REF HM518445/410" at bounding box center [792, 375] width 161 height 13
copy b "RODAMIENTO REF HM518445/410"
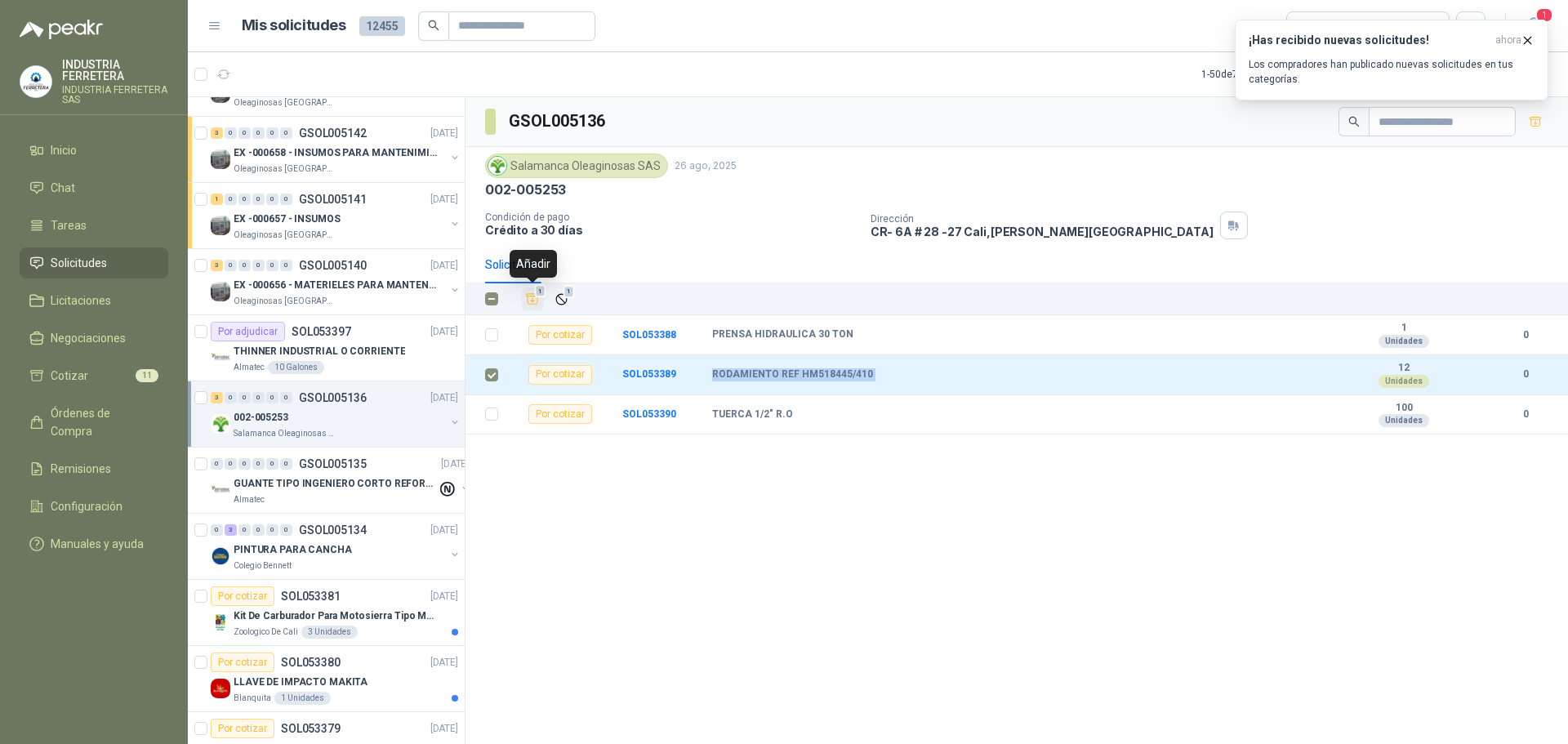
click at [538, 300] on icon "Añadir" at bounding box center [533, 299] width 12 height 11
click at [1531, 38] on icon "button" at bounding box center [1528, 41] width 14 height 14
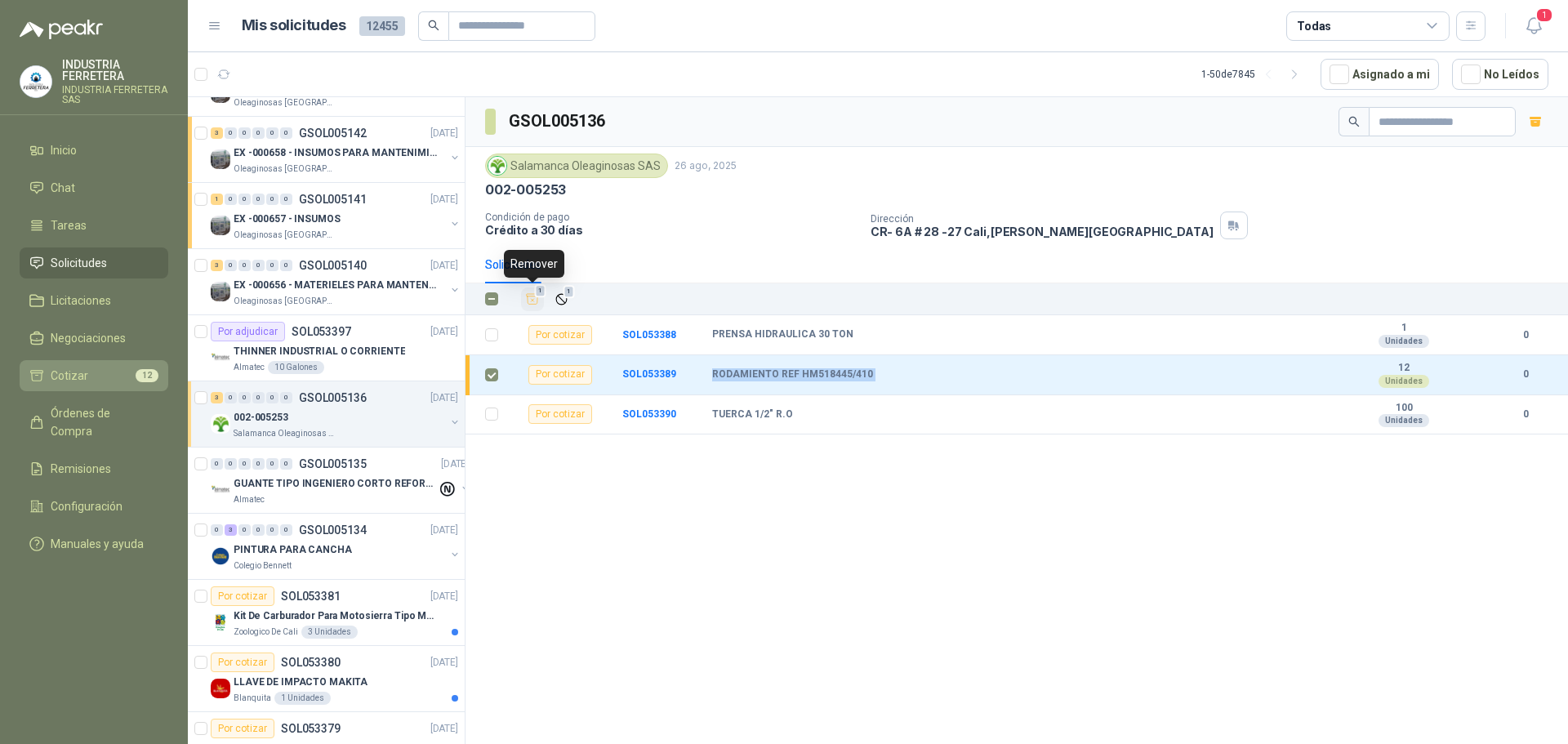
drag, startPoint x: 113, startPoint y: 370, endPoint x: 134, endPoint y: 368, distance: 21.1
click at [113, 370] on li "Cotizar 12" at bounding box center [93, 376] width 129 height 18
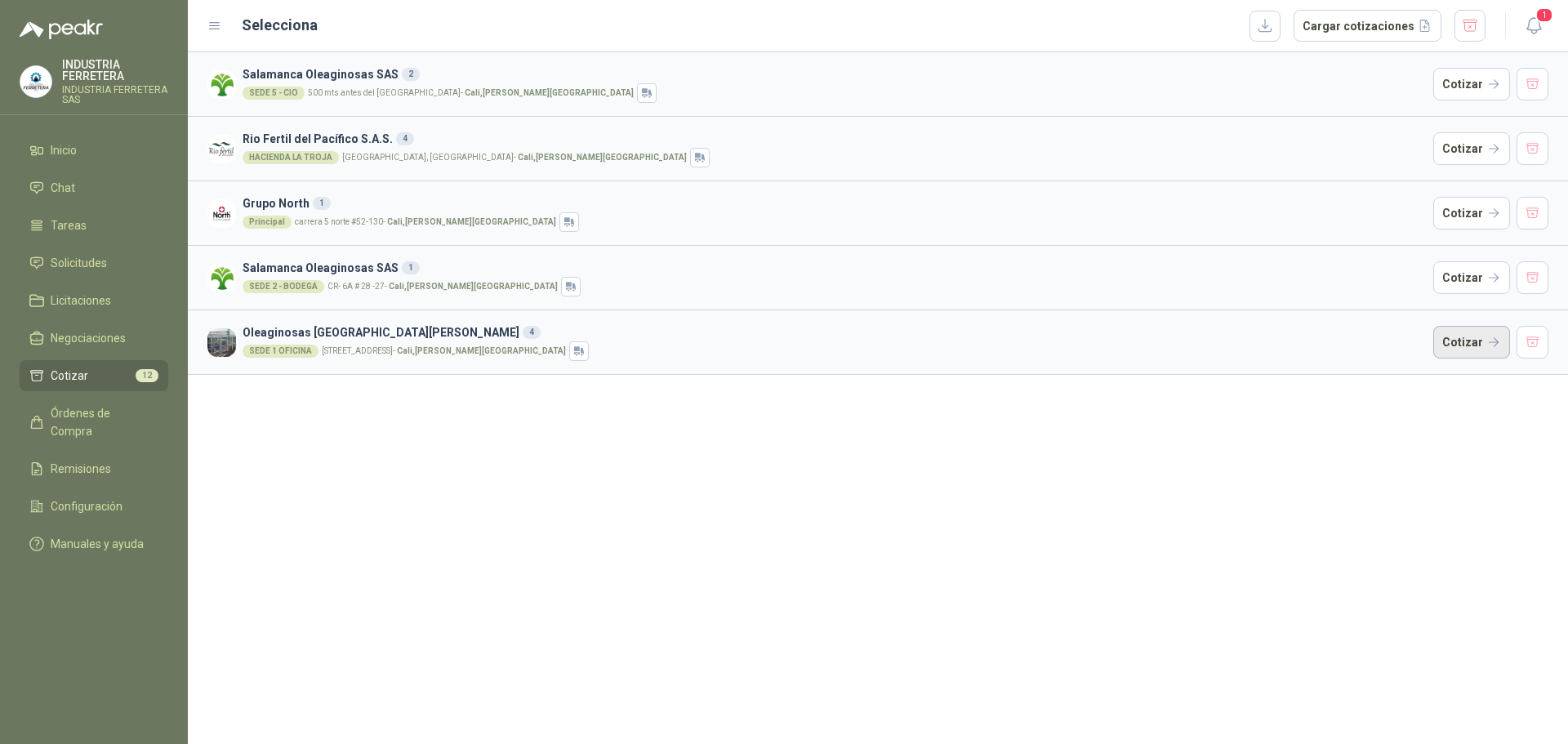
click at [1475, 339] on button "Cotizar" at bounding box center [1472, 342] width 77 height 33
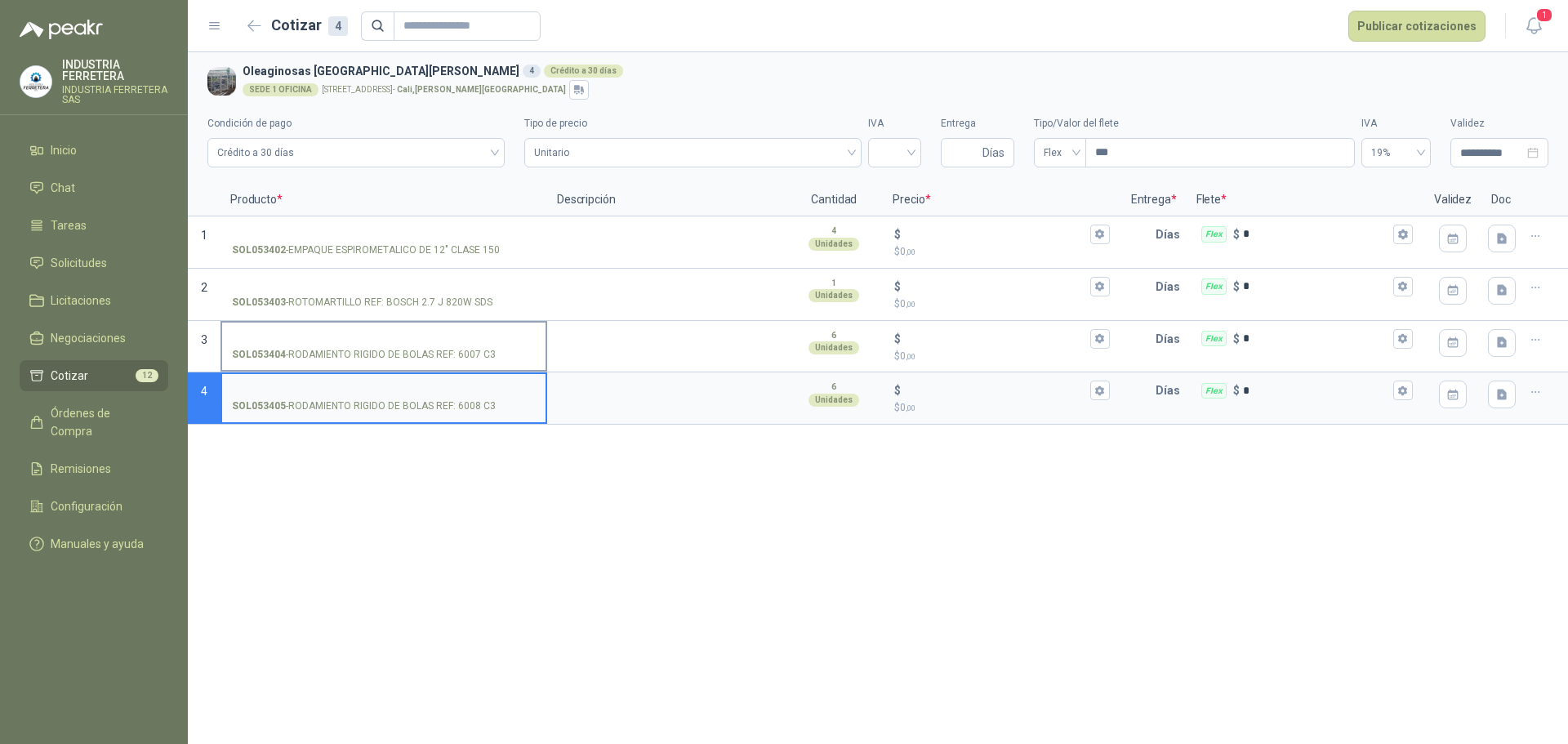
click at [468, 334] on input "SOL053404 - RODAMIENTO RIGIDO DE BOLAS REF: 6007 C3" at bounding box center [383, 339] width 304 height 12
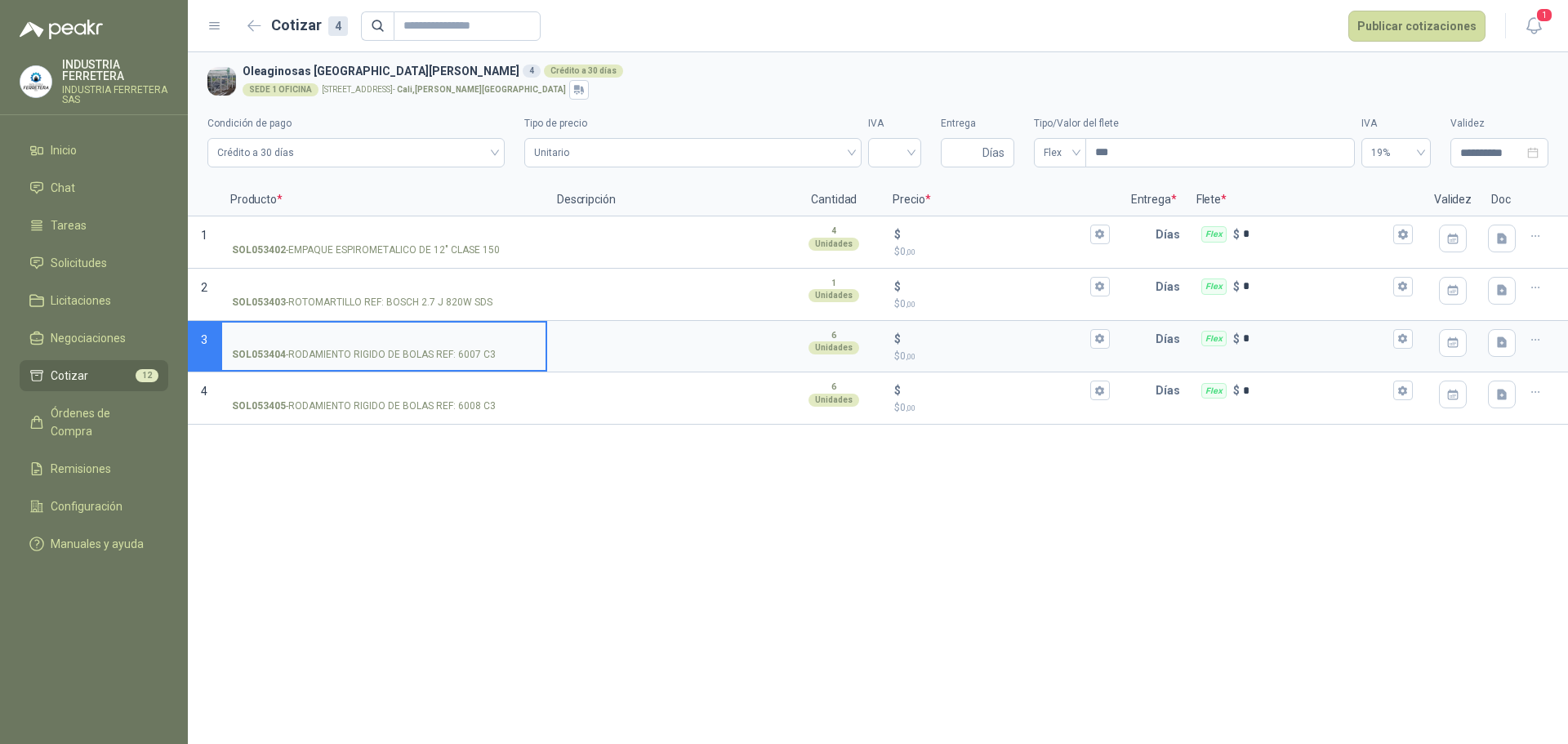
click at [468, 334] on input "SOL053404 - RODAMIENTO RIGIDO DE BOLAS REF: 6007 C3" at bounding box center [383, 339] width 304 height 12
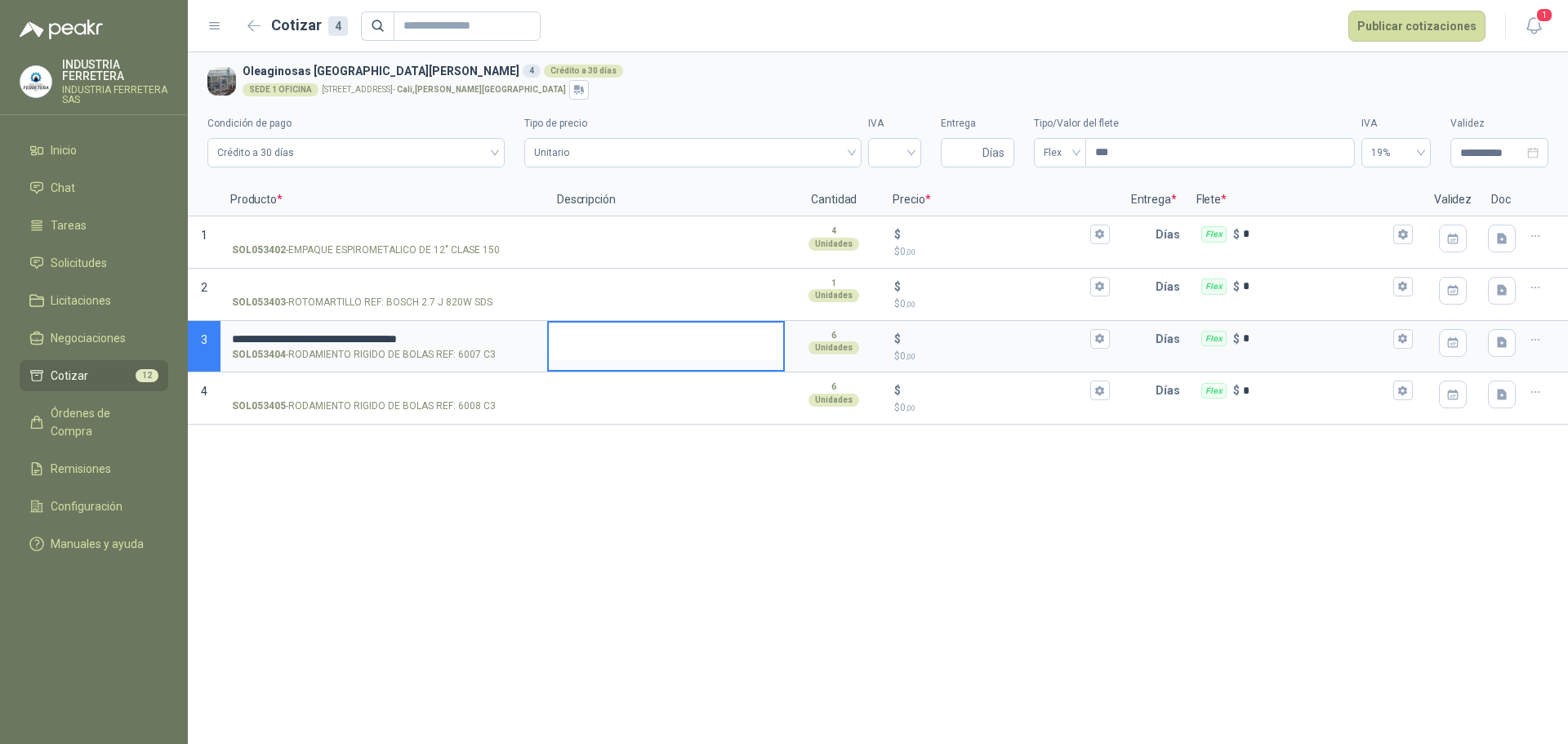
click at [589, 340] on textarea at bounding box center [665, 341] width 234 height 37
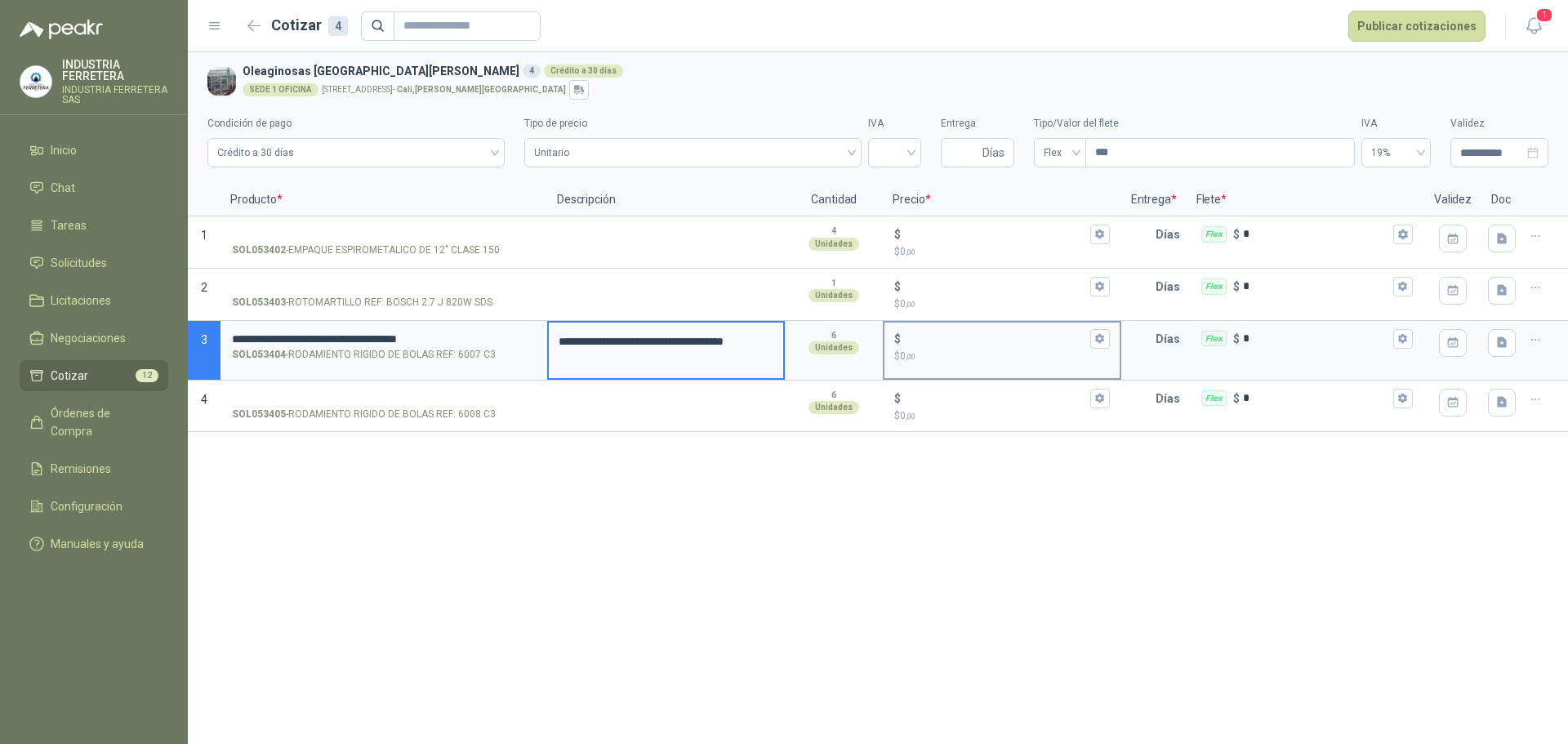
click at [940, 335] on input "$ $ 0 ,00" at bounding box center [995, 338] width 183 height 12
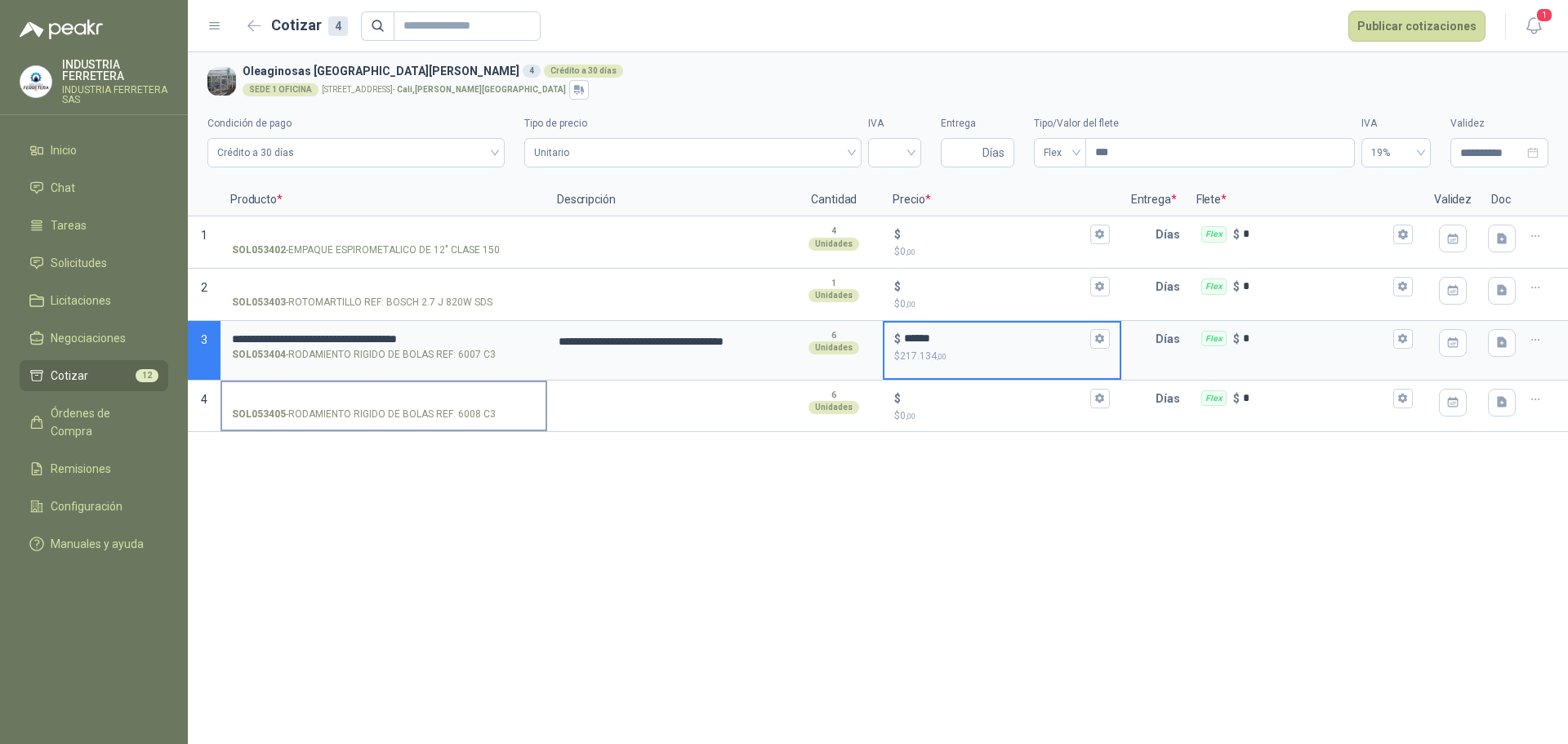
type input "******"
click at [504, 392] on input "SOL053405 - RODAMIENTO RIGIDO DE BOLAS REF: 6008 C3" at bounding box center [383, 399] width 304 height 12
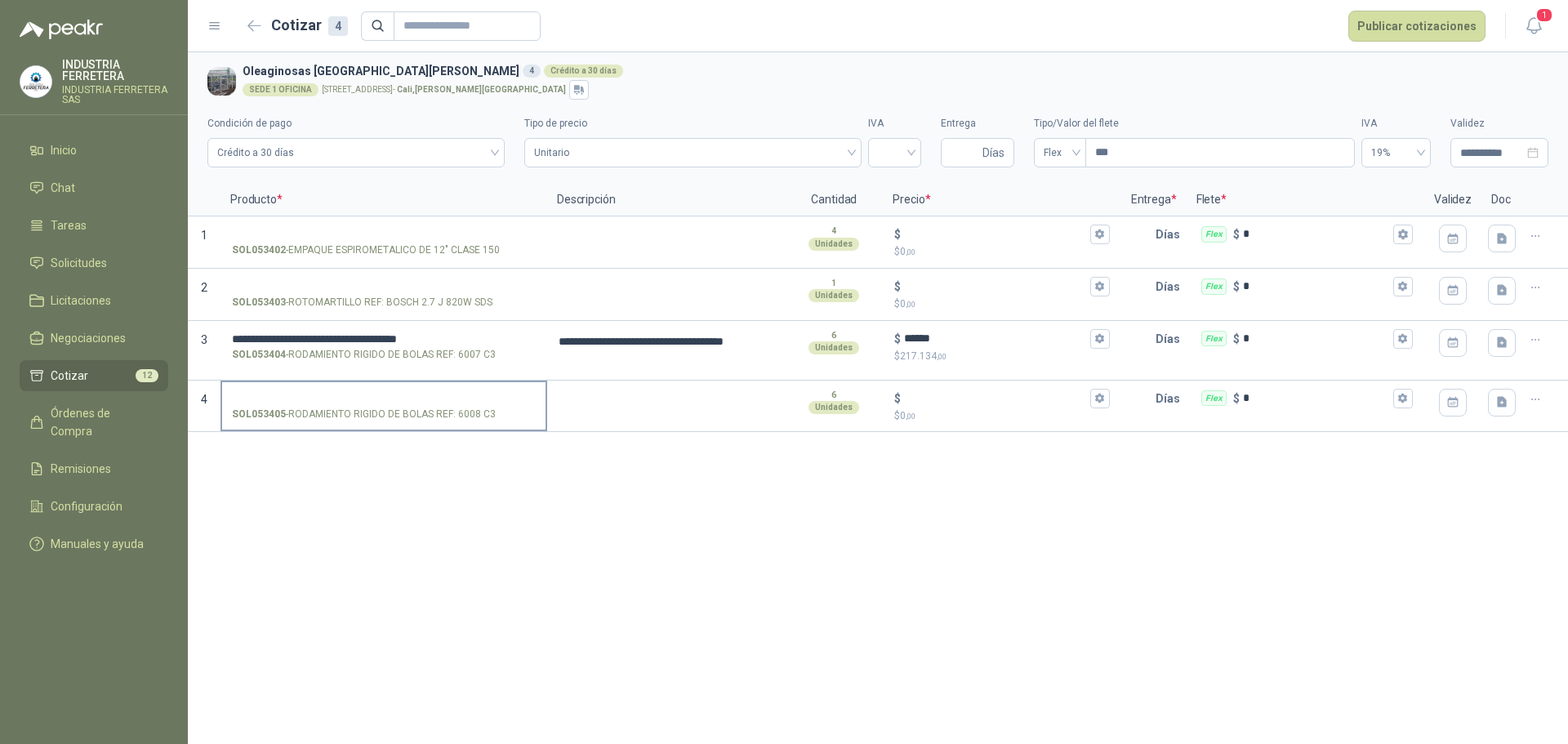
click at [335, 388] on label "SOL053405 - RODAMIENTO RIGIDO DE BOLAS REF: 6008 C3" at bounding box center [383, 405] width 323 height 46
click at [335, 392] on input "SOL053405 - RODAMIENTO RIGIDO DE BOLAS REF: 6008 C3" at bounding box center [383, 399] width 304 height 12
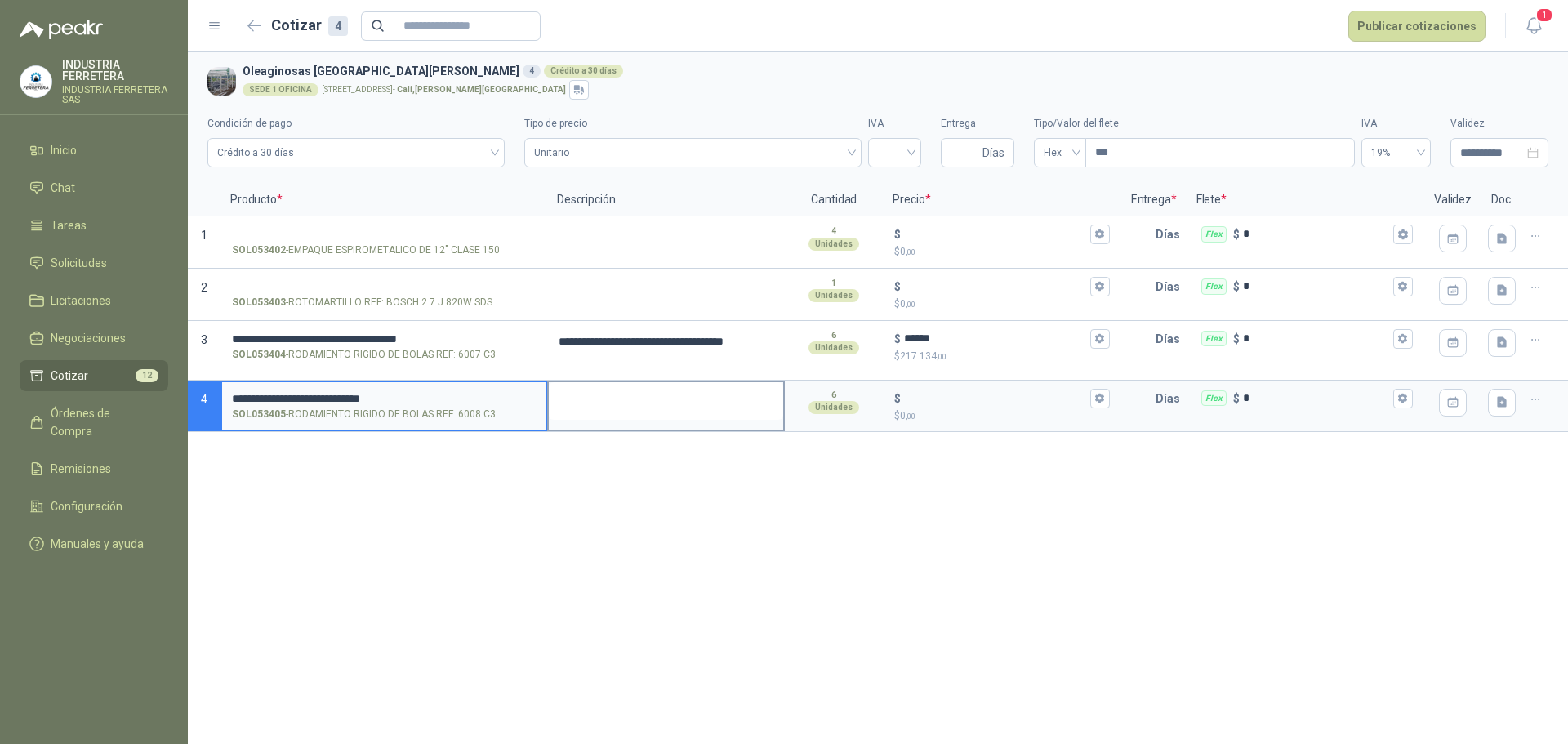
click at [607, 405] on textarea at bounding box center [665, 400] width 234 height 37
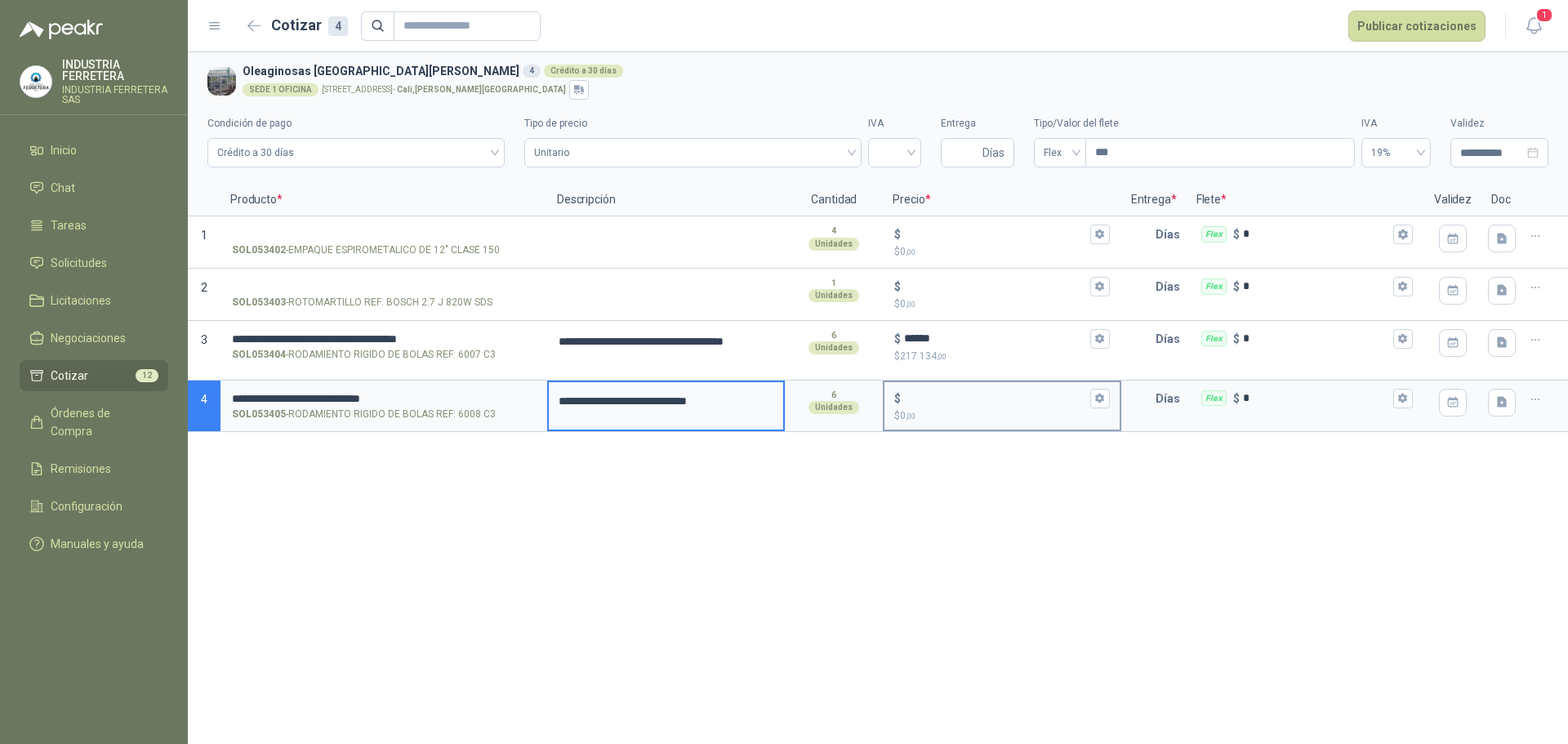
click at [934, 390] on div "$" at bounding box center [1001, 399] width 215 height 20
click at [934, 392] on input "$ $ 0 ,00" at bounding box center [995, 398] width 183 height 12
type input "******"
click at [925, 557] on div "**********" at bounding box center [878, 398] width 1380 height 691
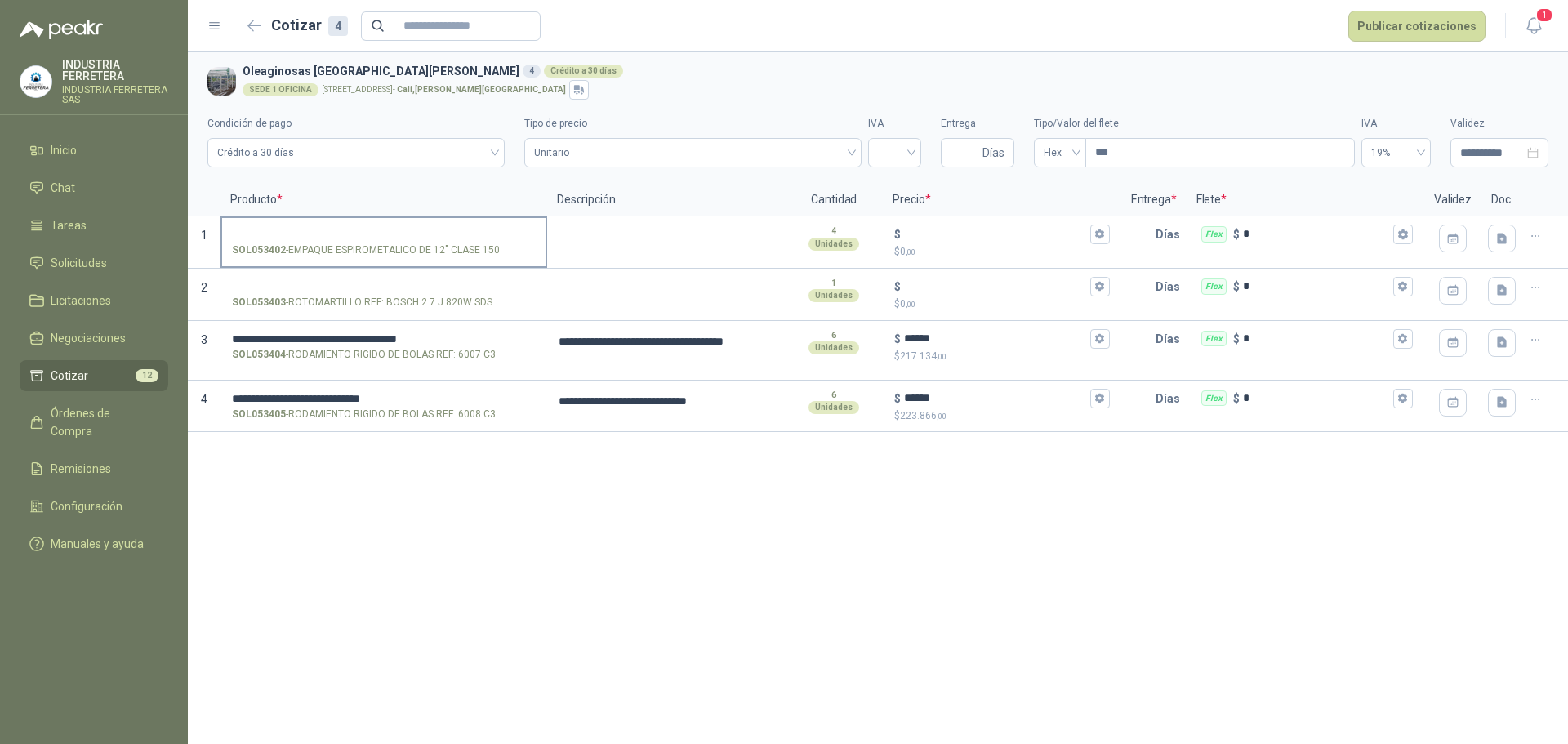
click at [447, 255] on p "SOL053402 - EMPAQUE ESPIROMETALICO DE 12" CLASE 150" at bounding box center [365, 249] width 268 height 15
click at [447, 241] on input "SOL053402 - EMPAQUE ESPIROMETALICO DE 12" CLASE 150" at bounding box center [383, 235] width 304 height 12
click at [447, 255] on p "SOL053402 - EMPAQUE ESPIROMETALICO DE 12" CLASE 150" at bounding box center [365, 249] width 268 height 15
click at [447, 241] on input "SOL053402 - EMPAQUE ESPIROMETALICO DE 12" CLASE 150" at bounding box center [383, 235] width 304 height 12
click at [447, 255] on p "SOL053402 - EMPAQUE ESPIROMETALICO DE 12" CLASE 150" at bounding box center [365, 249] width 268 height 15
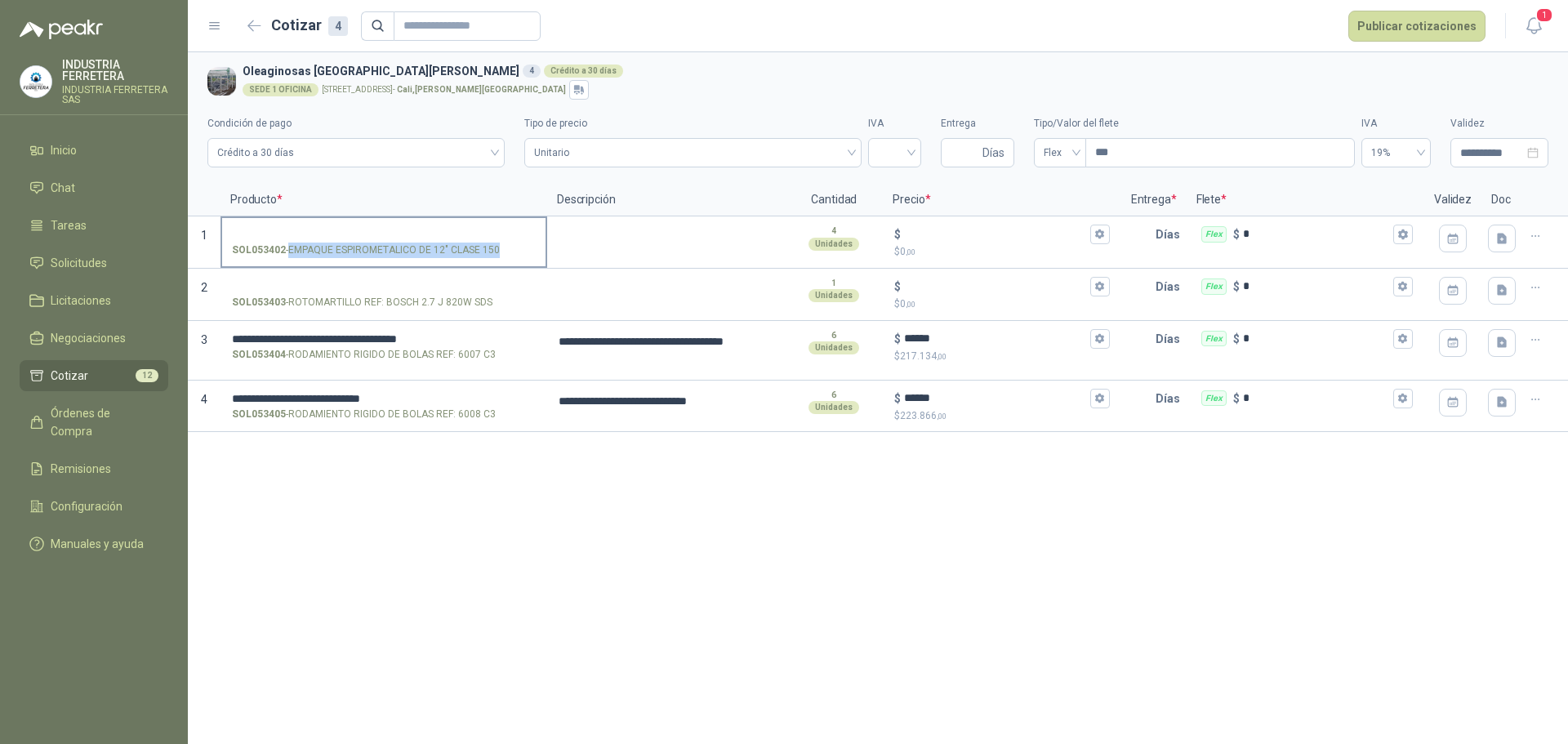
click at [447, 241] on input "SOL053402 - EMPAQUE ESPIROMETALICO DE 12" CLASE 150" at bounding box center [383, 235] width 304 height 12
copy p "- EMPAQUE ESPIROMETALICO DE 12" CLASE 150"
click at [429, 230] on input "SOL053402 - EMPAQUE ESPIROMETALICO DE 12" CLASE 150" at bounding box center [383, 235] width 304 height 12
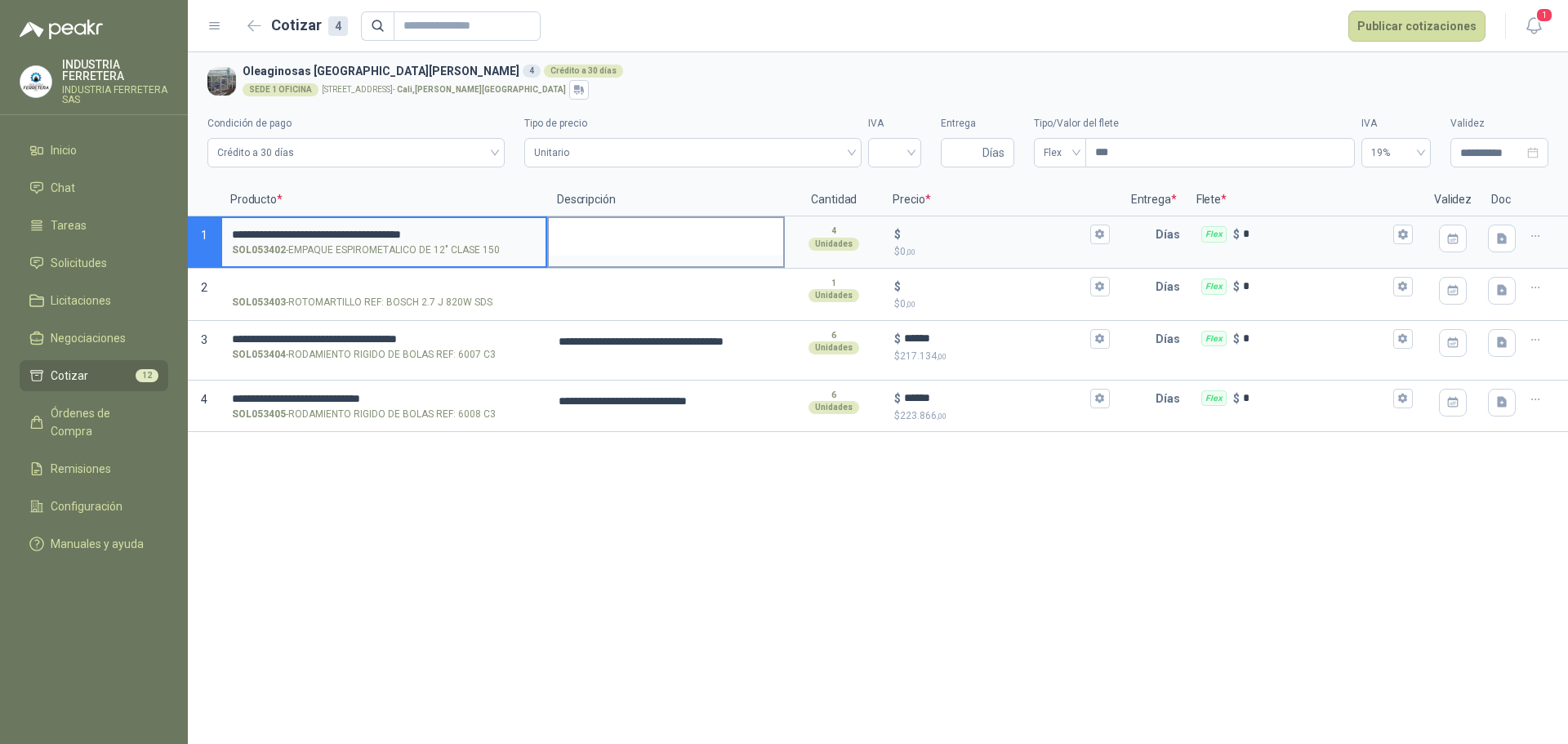
click at [578, 231] on textarea at bounding box center [665, 237] width 234 height 37
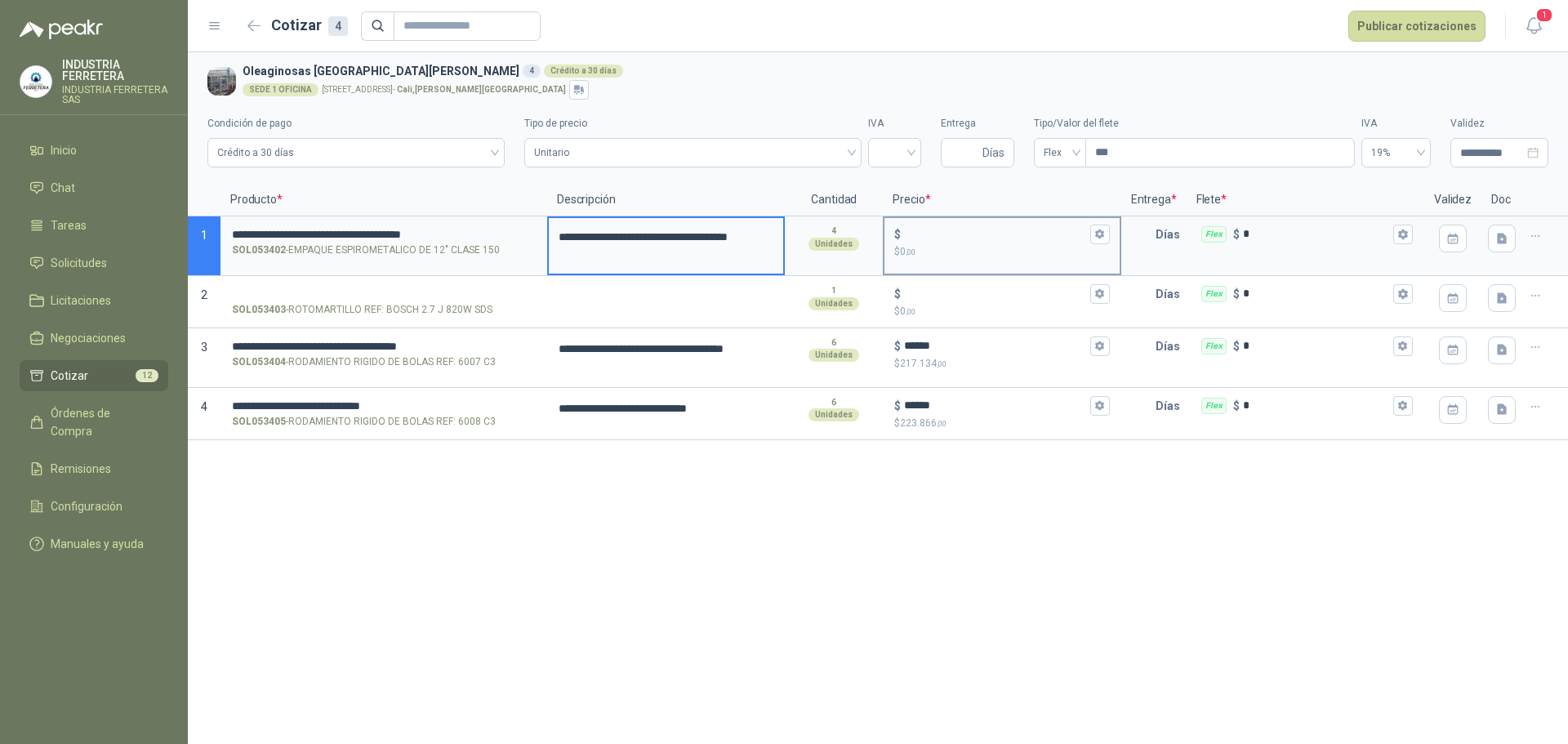
click at [946, 222] on div "$ $ 0 ,00" at bounding box center [1001, 242] width 234 height 48
click at [946, 228] on input "$ $ 0 ,00" at bounding box center [995, 234] width 183 height 12
click at [958, 228] on input "$ $ 0 ,00" at bounding box center [995, 234] width 183 height 12
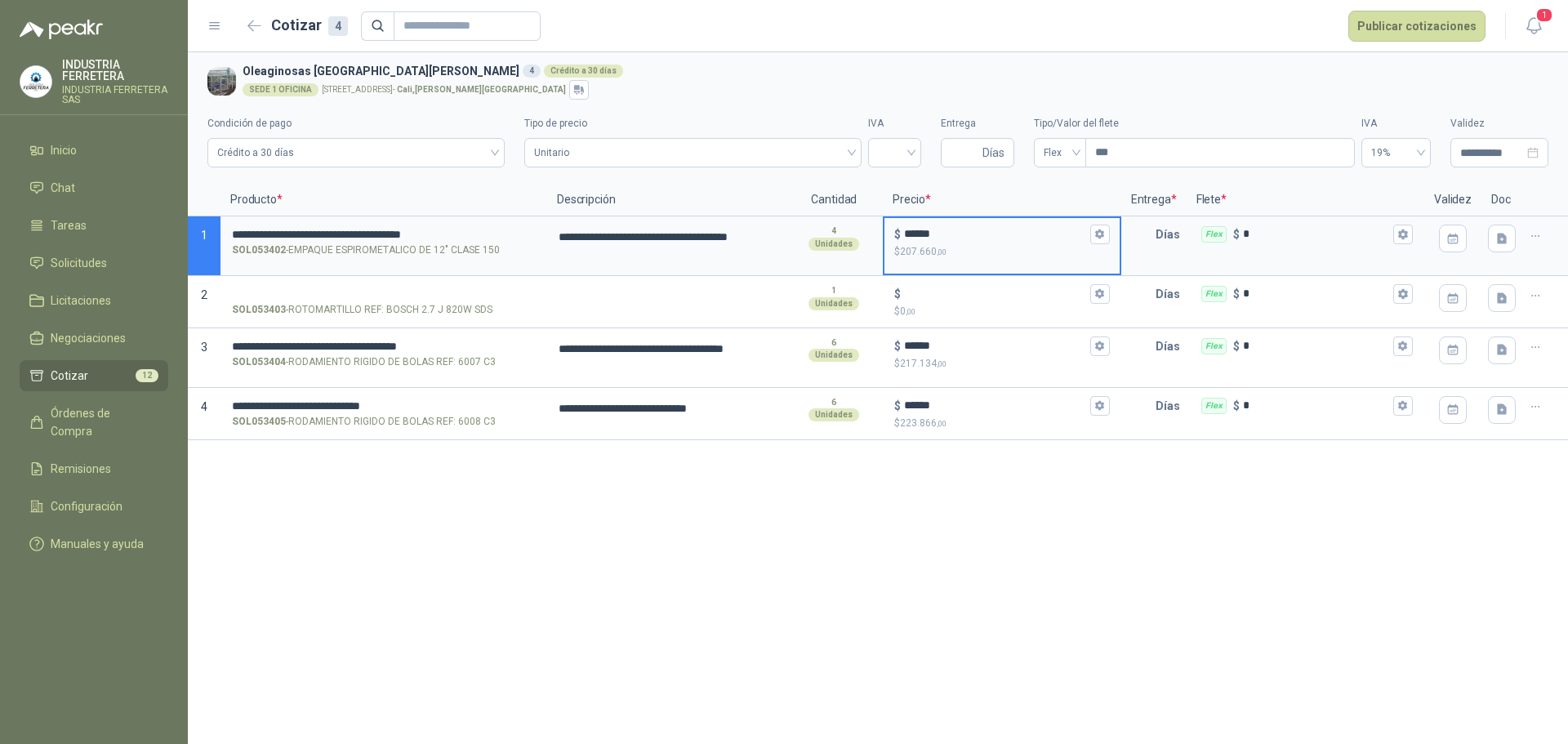
type input "******"
click at [752, 562] on div "**********" at bounding box center [878, 398] width 1380 height 691
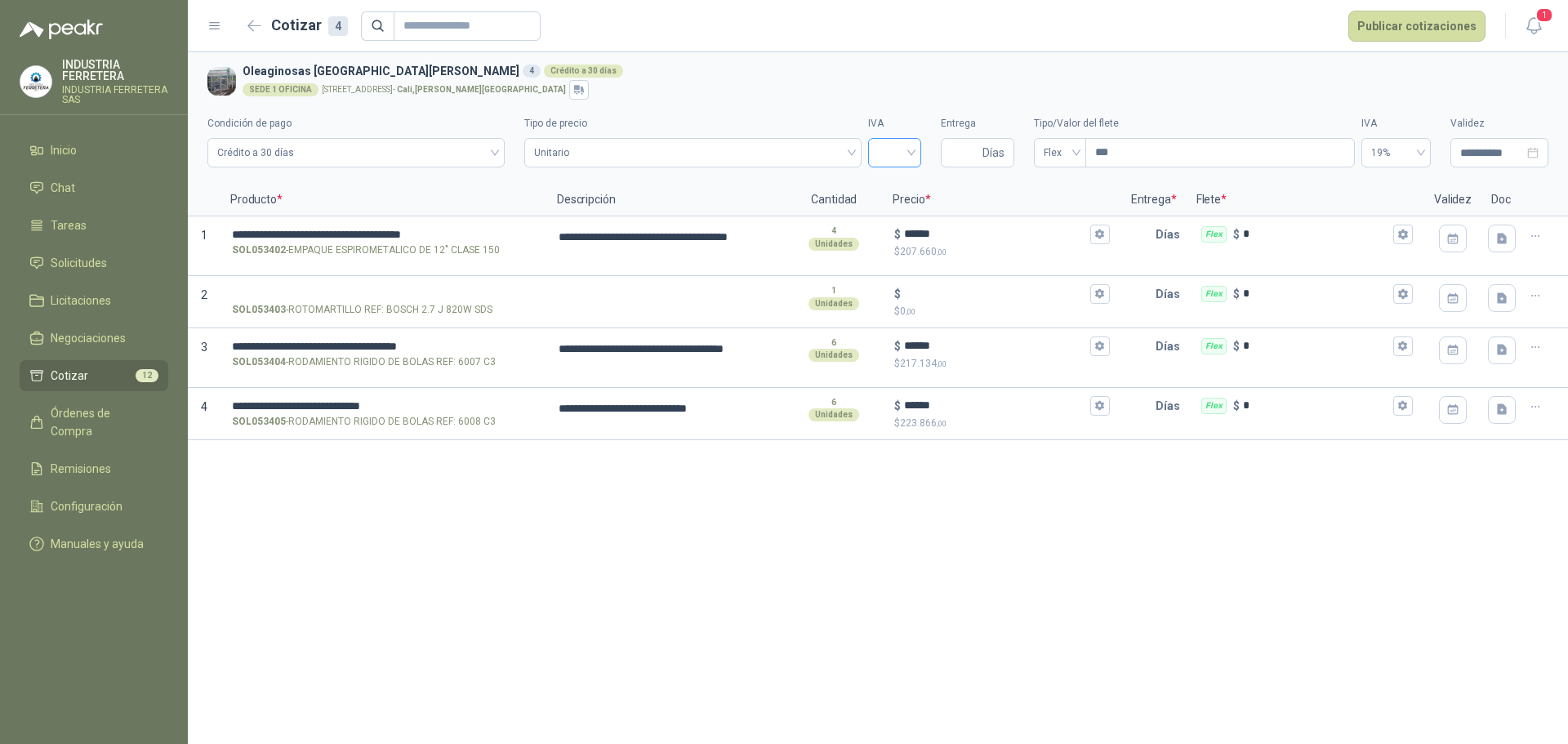
click at [917, 163] on div at bounding box center [895, 152] width 53 height 29
click at [906, 185] on div "19%" at bounding box center [895, 187] width 27 height 18
click at [977, 148] on input "Entrega" at bounding box center [965, 152] width 28 height 28
type input "*"
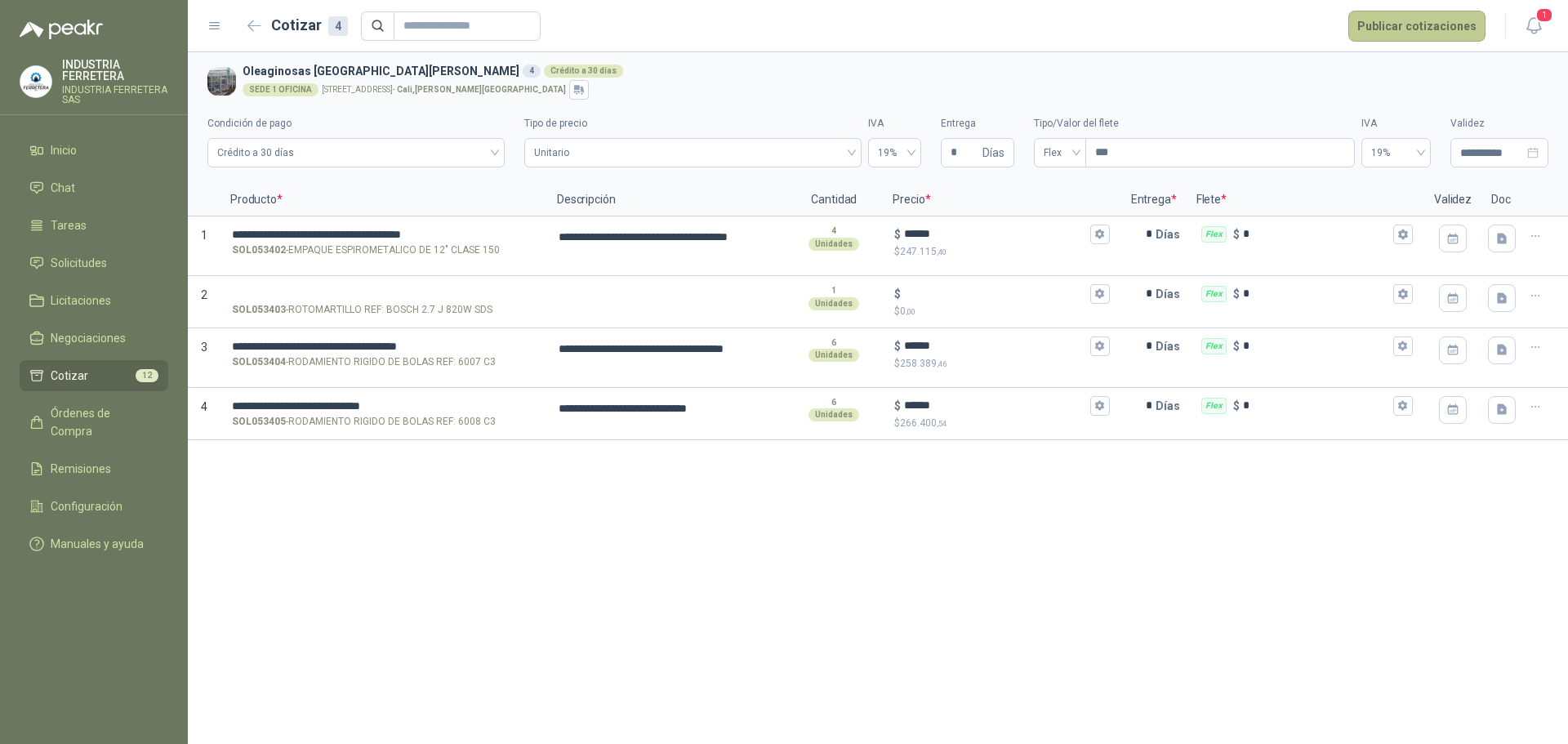
click at [1391, 27] on button "Publicar cotizaciones" at bounding box center [1417, 26] width 137 height 31
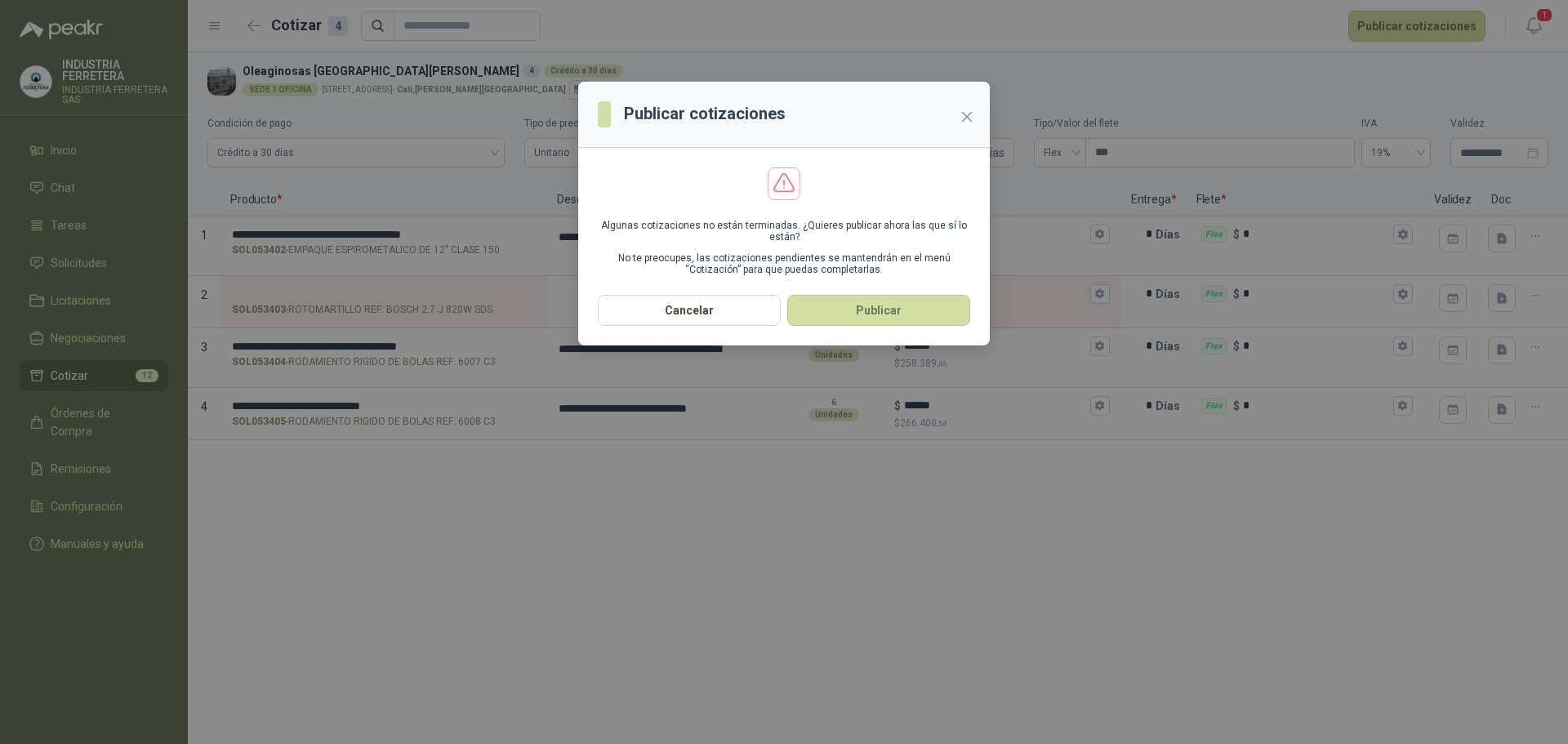
click at [919, 312] on button "Publicar" at bounding box center [878, 310] width 183 height 31
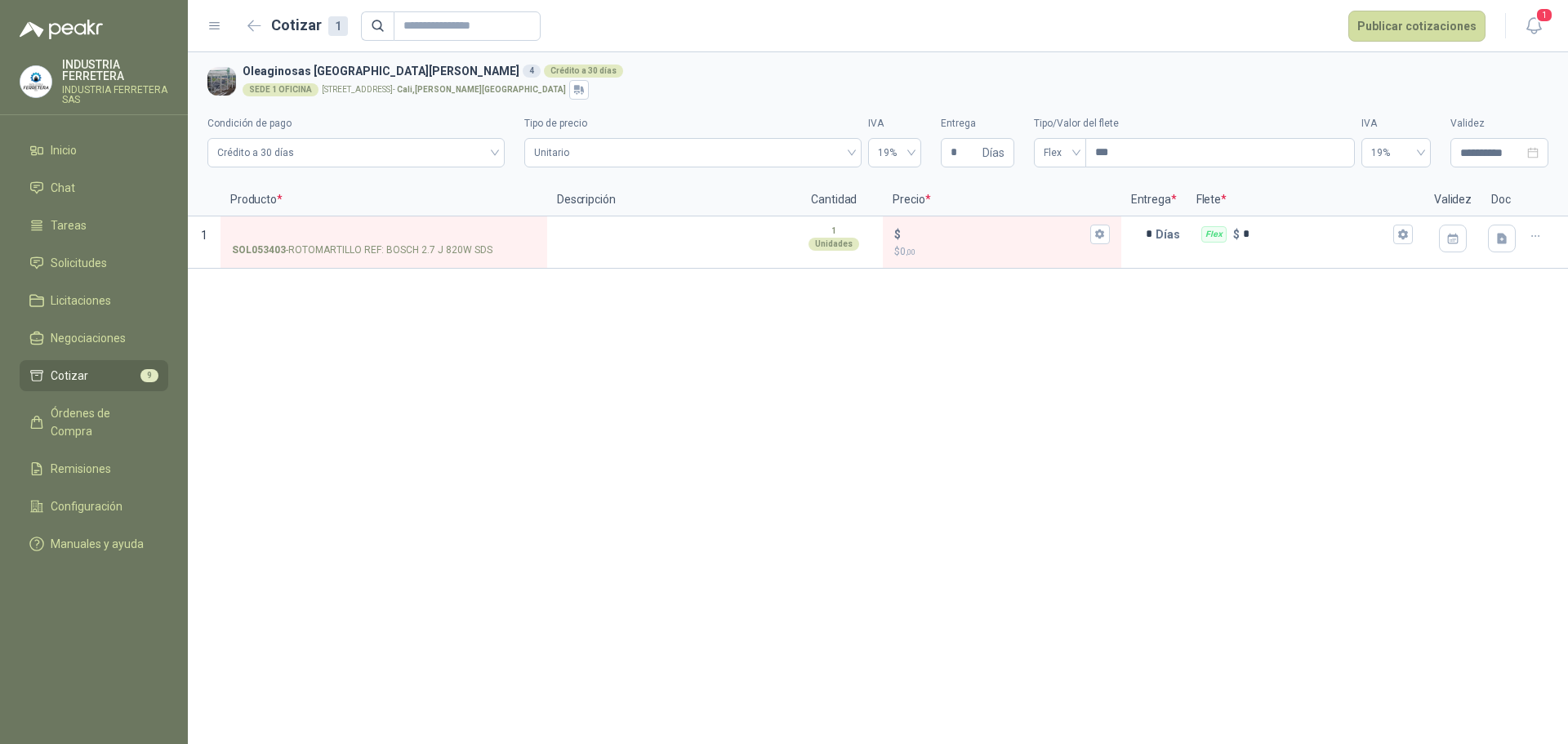
click at [85, 368] on span "Cotizar" at bounding box center [69, 376] width 37 height 18
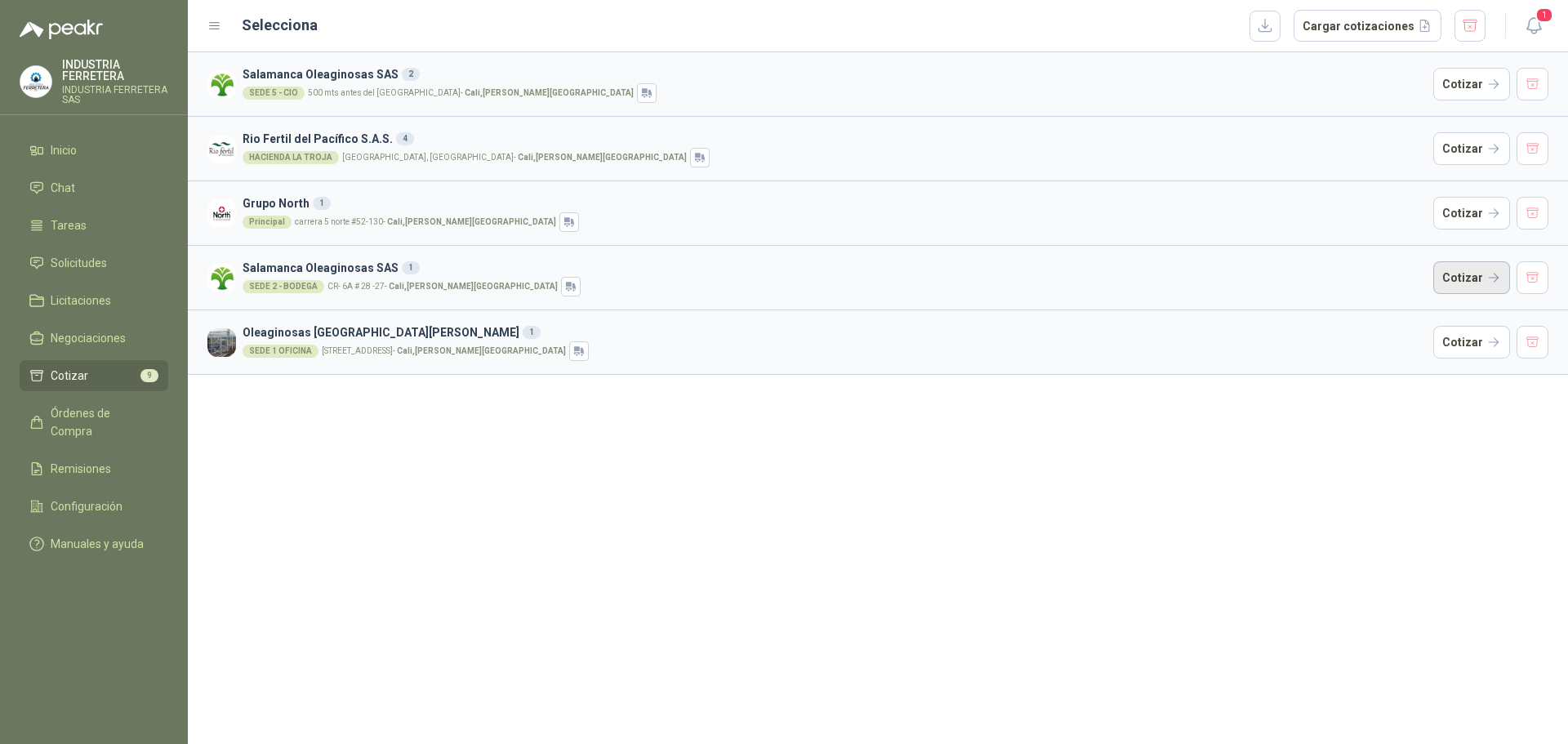
click at [1483, 286] on button "Cotizar" at bounding box center [1472, 278] width 77 height 33
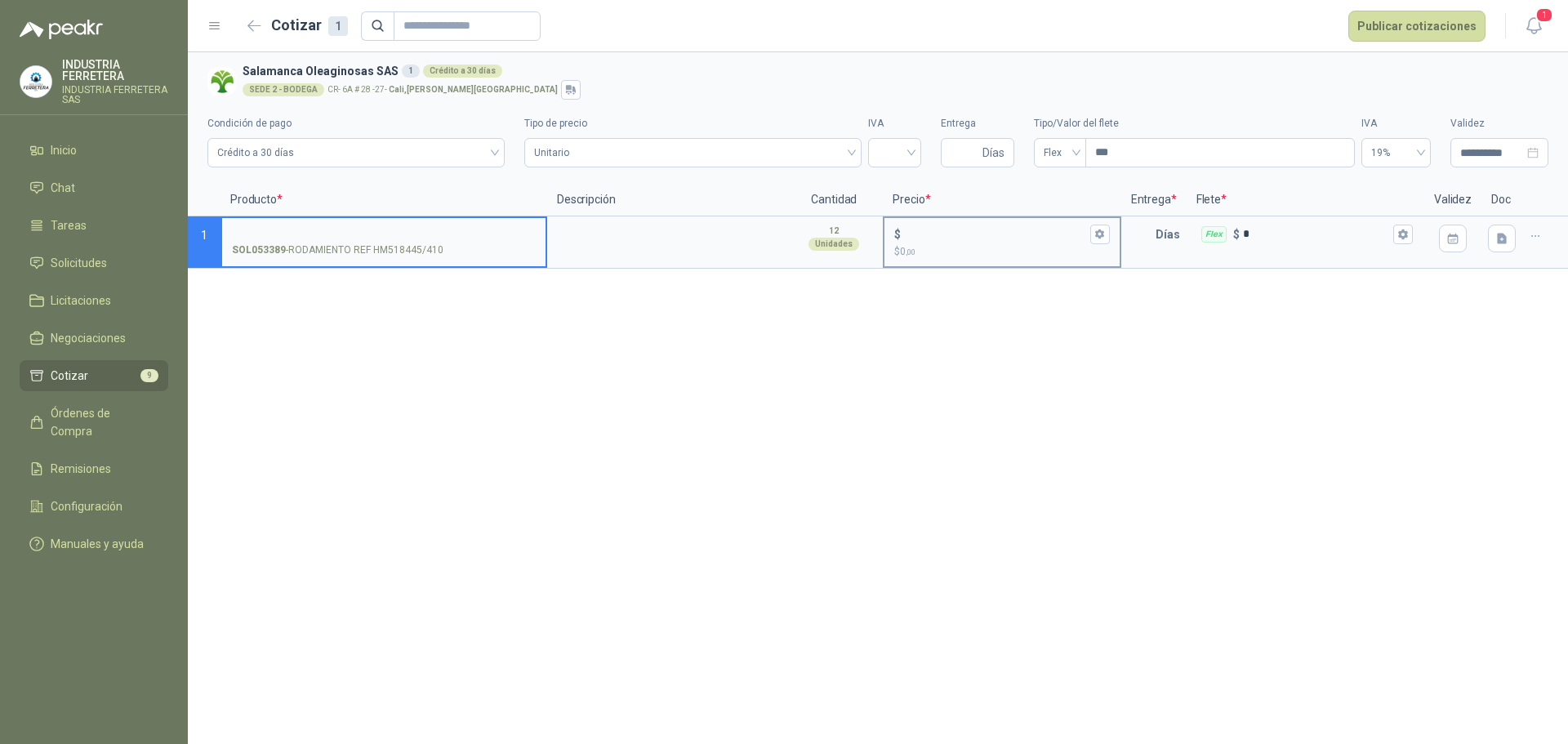
click at [933, 228] on input "$ $ 0 ,00" at bounding box center [995, 234] width 183 height 12
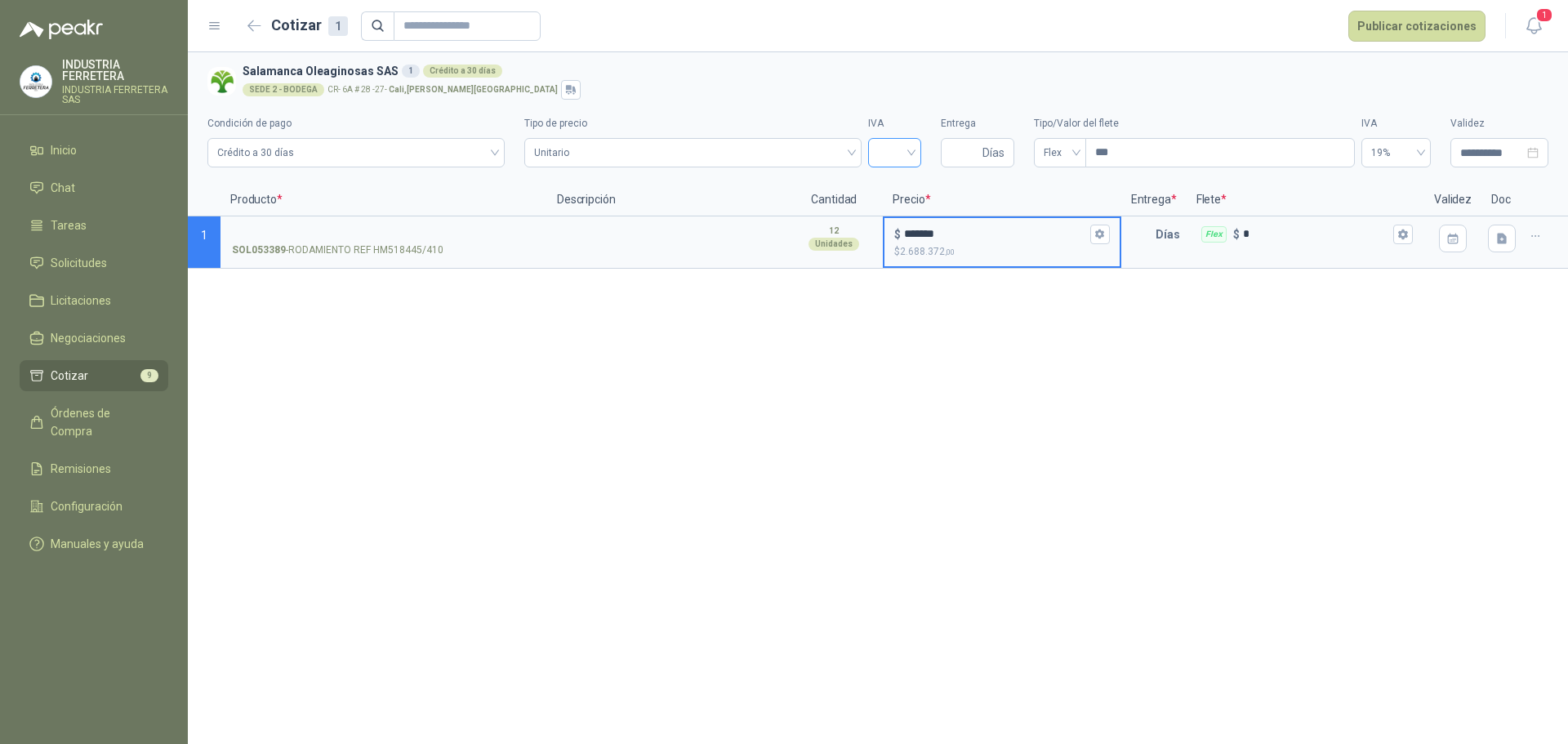
click at [914, 150] on div at bounding box center [895, 152] width 53 height 29
type input "*******"
click at [898, 189] on div "19%" at bounding box center [895, 187] width 27 height 18
click at [992, 154] on span "Días" at bounding box center [993, 152] width 22 height 28
type input "*"
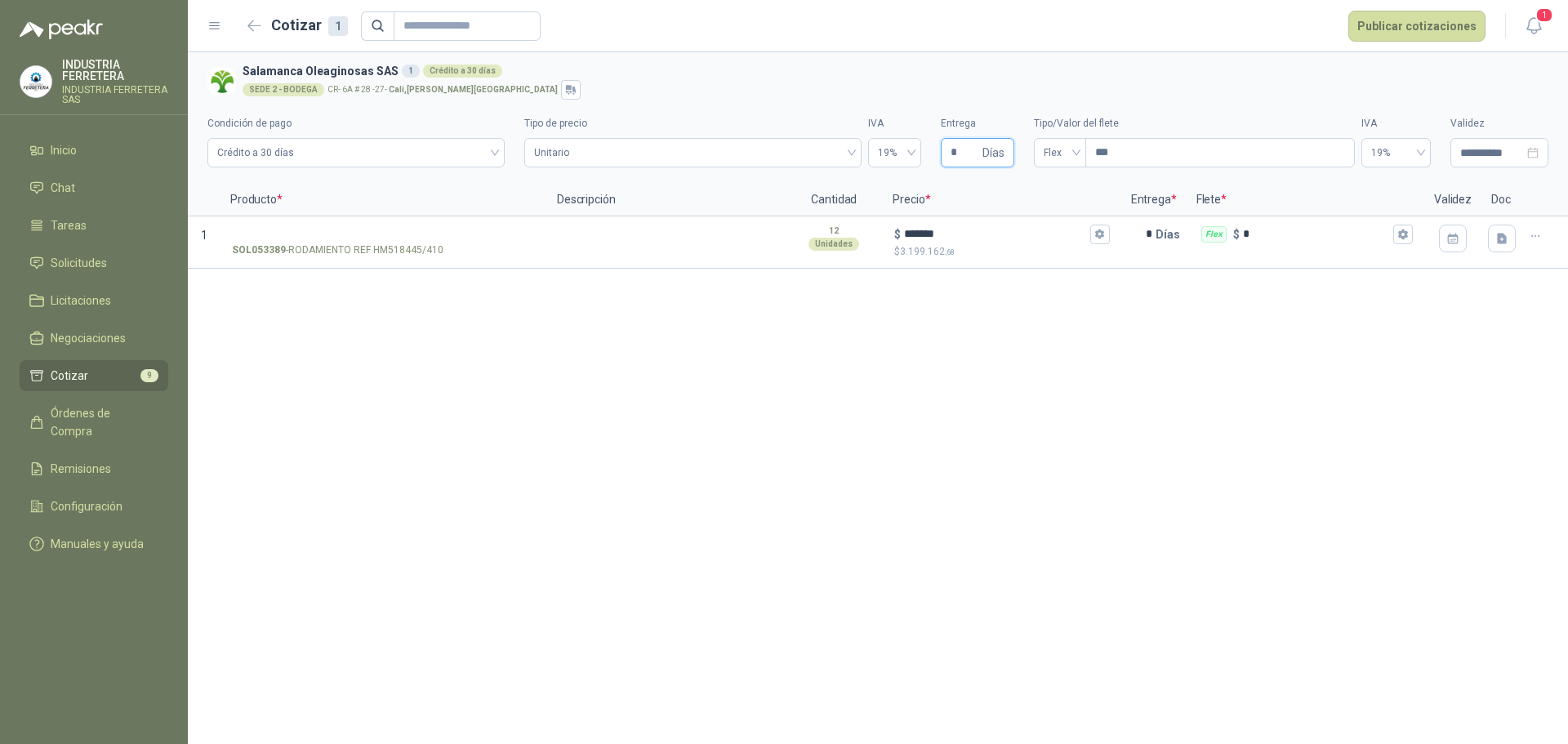
type input "*"
click at [351, 229] on input "SOL053389 - RODAMIENTO REF HM518445/410" at bounding box center [383, 235] width 304 height 12
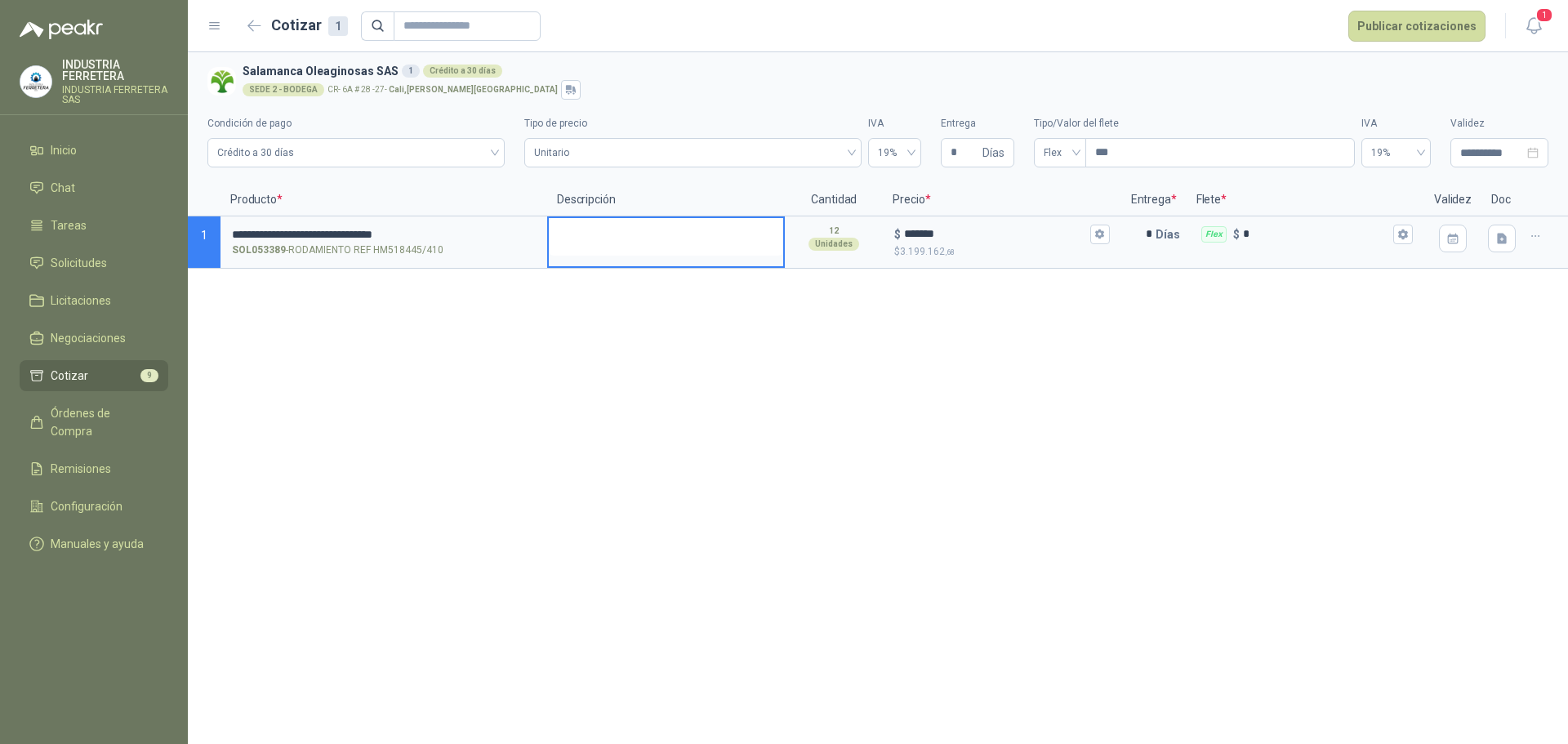
click at [680, 234] on textarea at bounding box center [665, 237] width 234 height 37
click at [1392, 8] on header "Cotizar 1 Publicar cotizaciones 1" at bounding box center [878, 26] width 1380 height 53
click at [1393, 22] on button "Publicar cotizaciones" at bounding box center [1417, 26] width 137 height 31
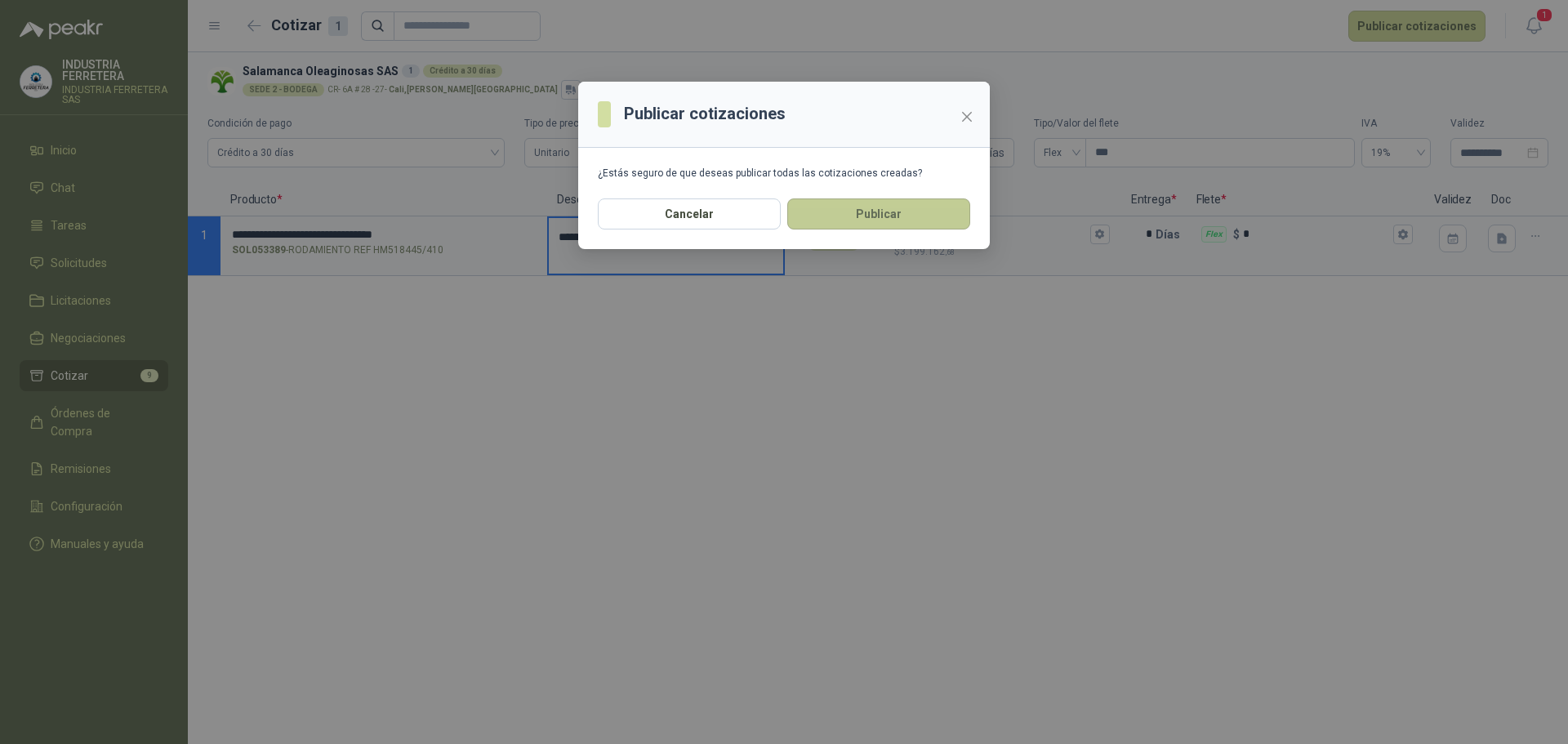
click at [844, 205] on button "Publicar" at bounding box center [878, 214] width 183 height 31
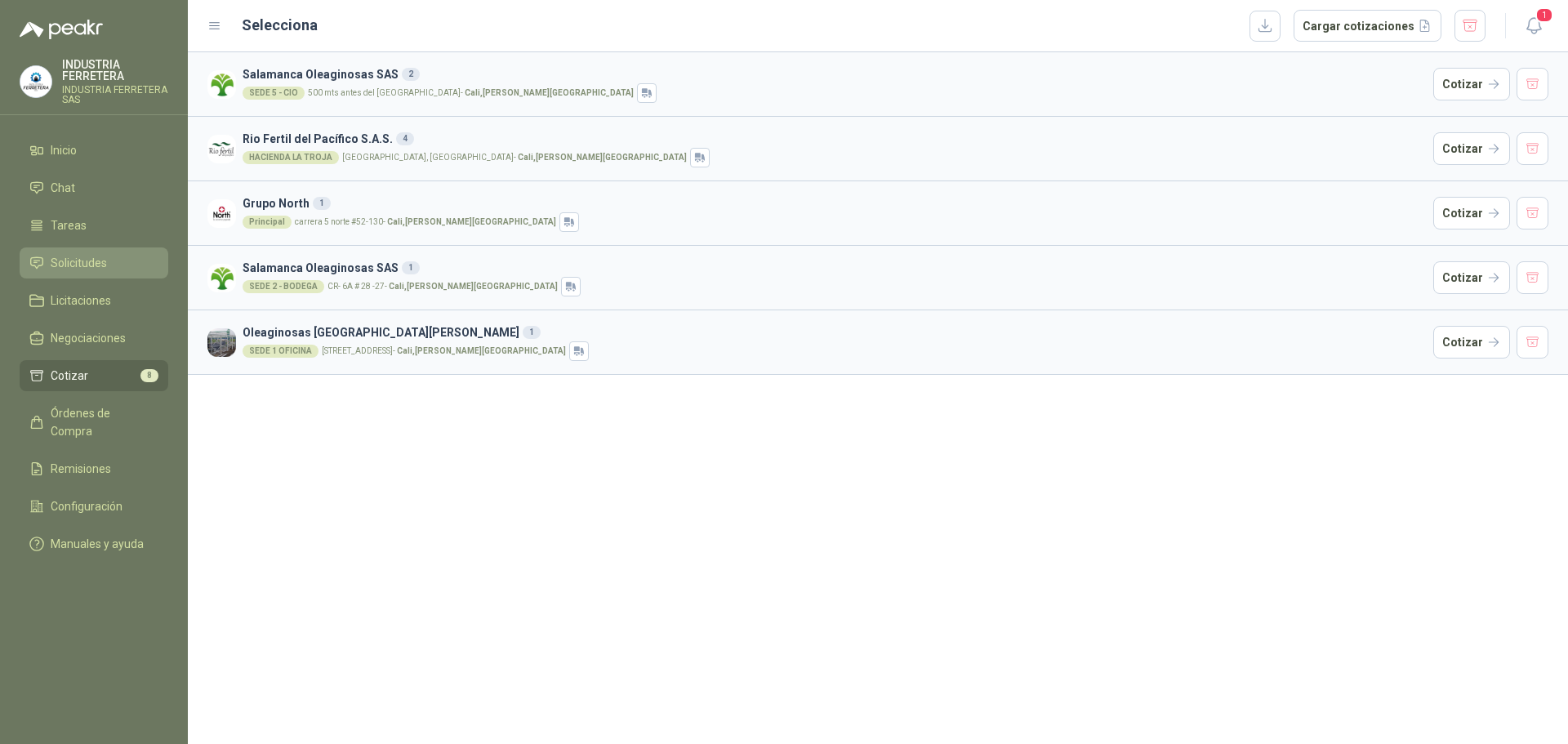
click at [103, 262] on span "Solicitudes" at bounding box center [78, 263] width 56 height 18
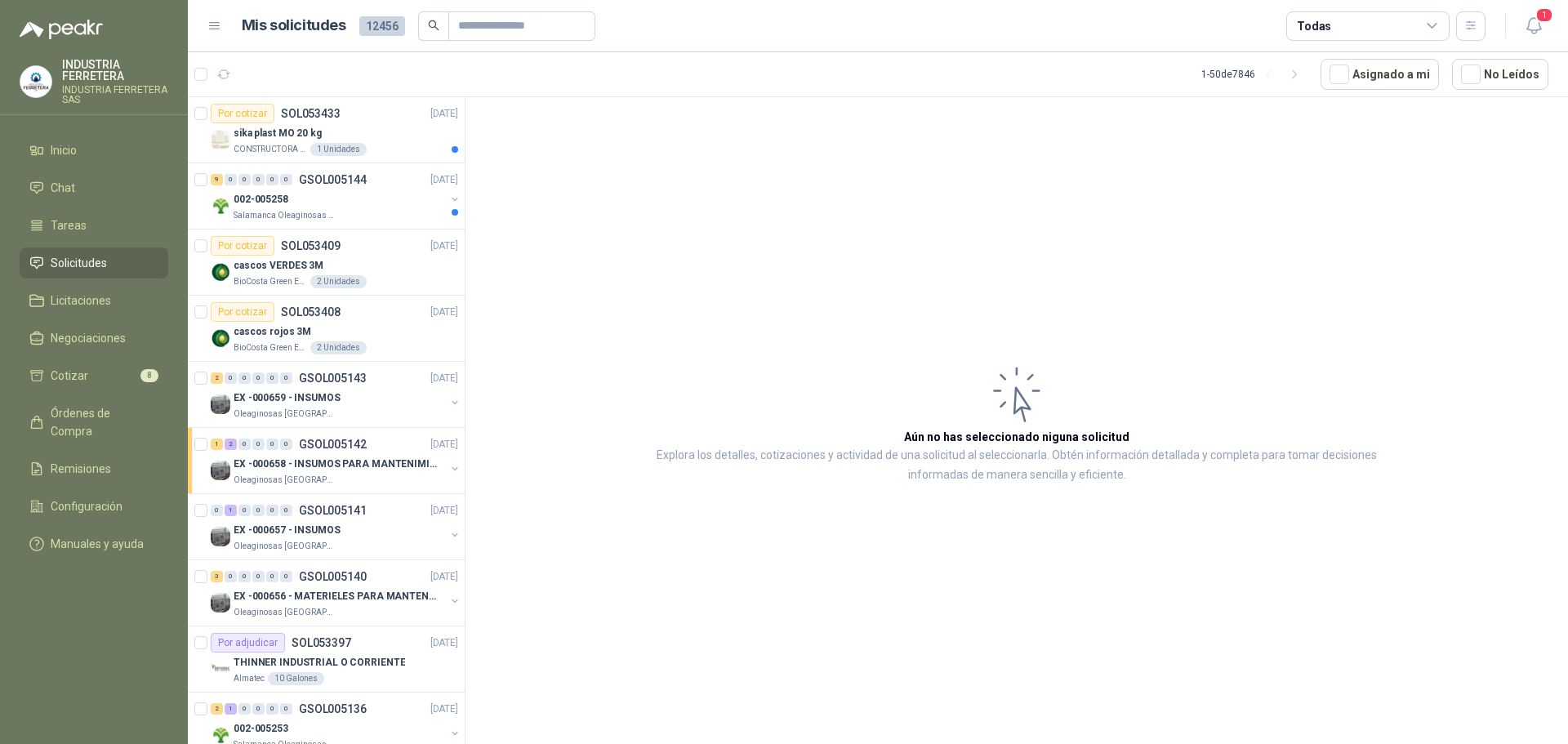
click at [103, 263] on span "Solicitudes" at bounding box center [78, 263] width 56 height 18
click at [345, 202] on div "002-005258" at bounding box center [339, 199] width 212 height 20
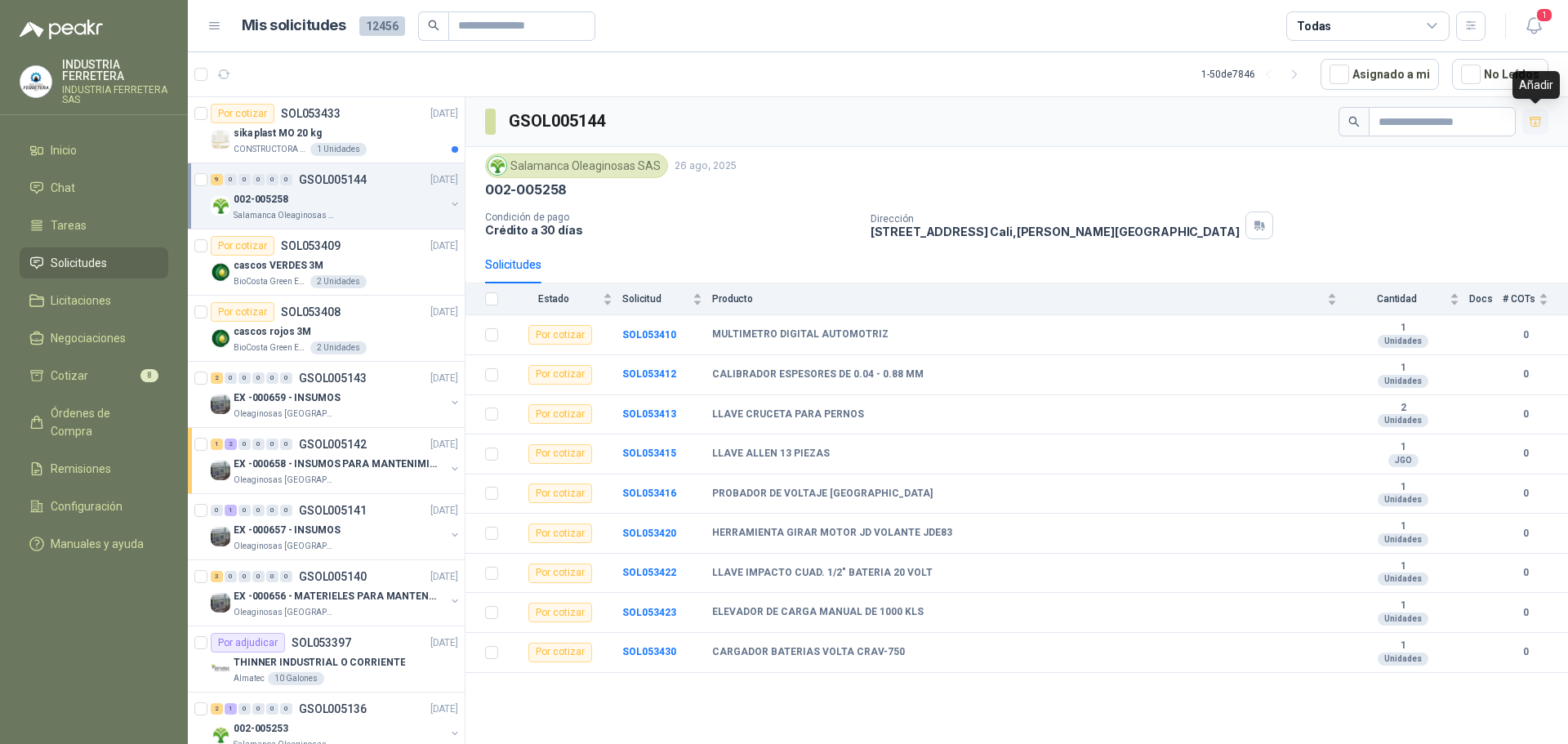
click at [1534, 120] on icon "button" at bounding box center [1536, 122] width 14 height 14
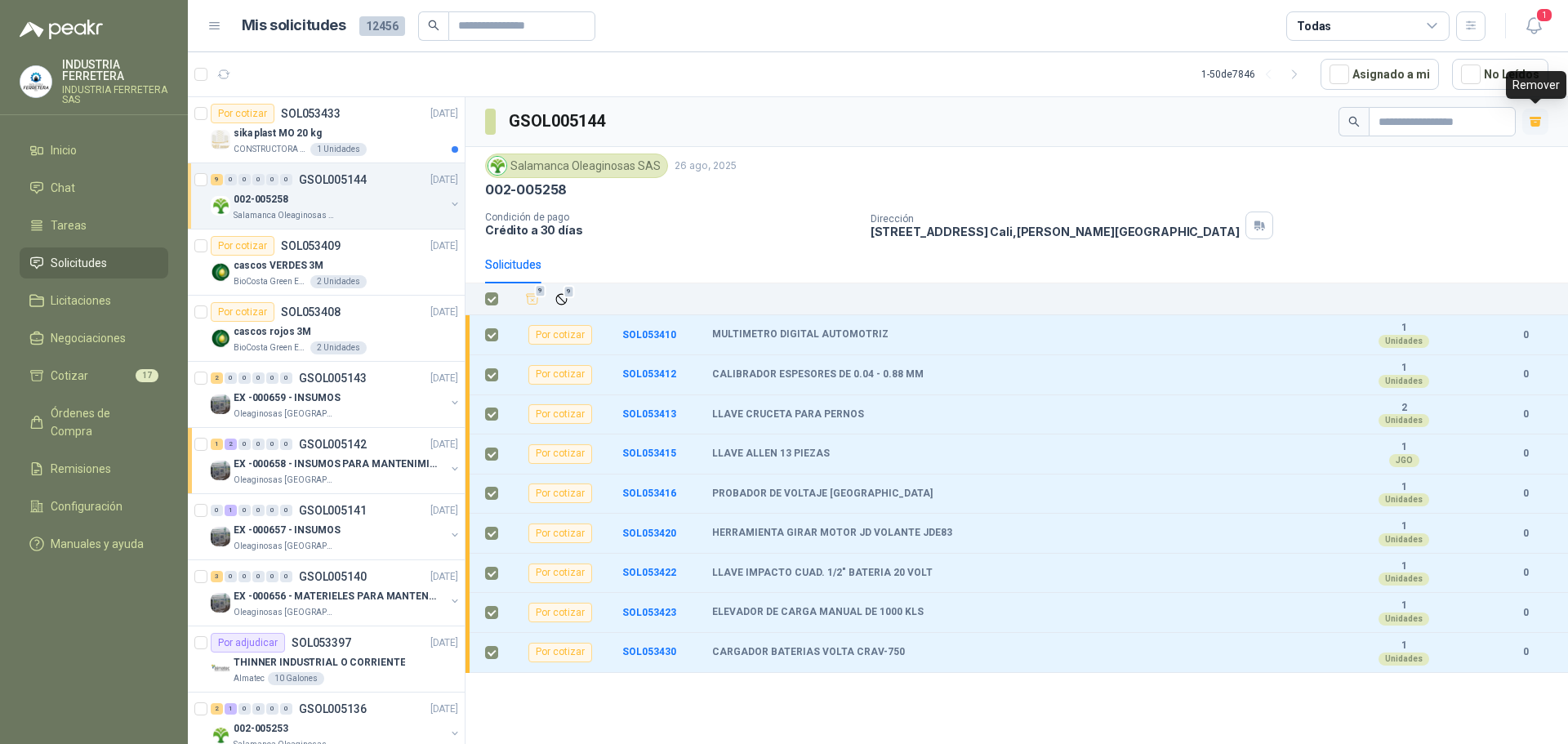
click at [1529, 113] on button "button" at bounding box center [1535, 121] width 26 height 26
click at [404, 145] on div "CONSTRUCTORA GRUPO FIP 1 Unidades" at bounding box center [345, 150] width 224 height 13
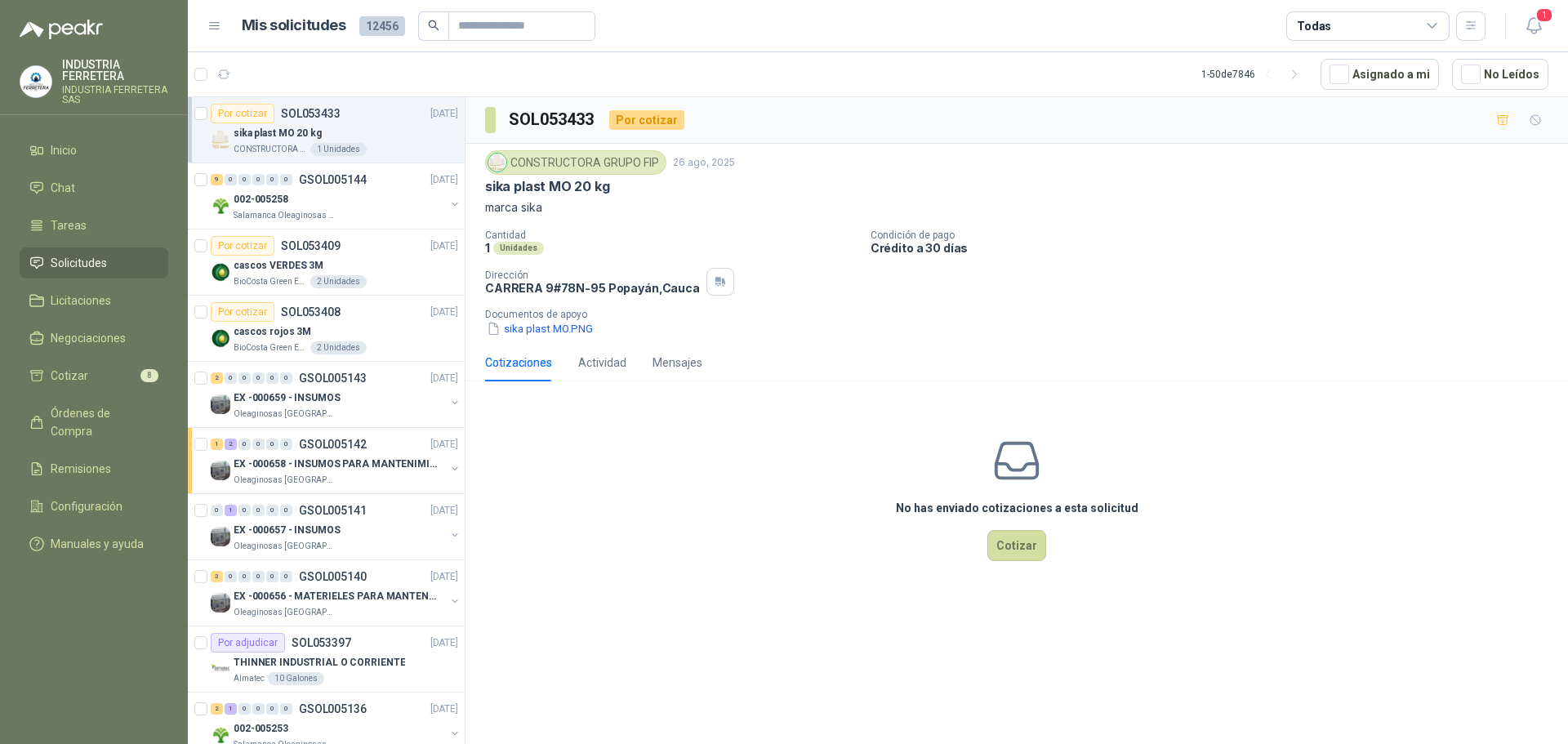
click at [567, 186] on p "sika plast MO 20 kg" at bounding box center [548, 186] width 125 height 17
copy p "sika plast MO 20 kg"
click at [126, 373] on li "Cotizar 8" at bounding box center [93, 376] width 129 height 18
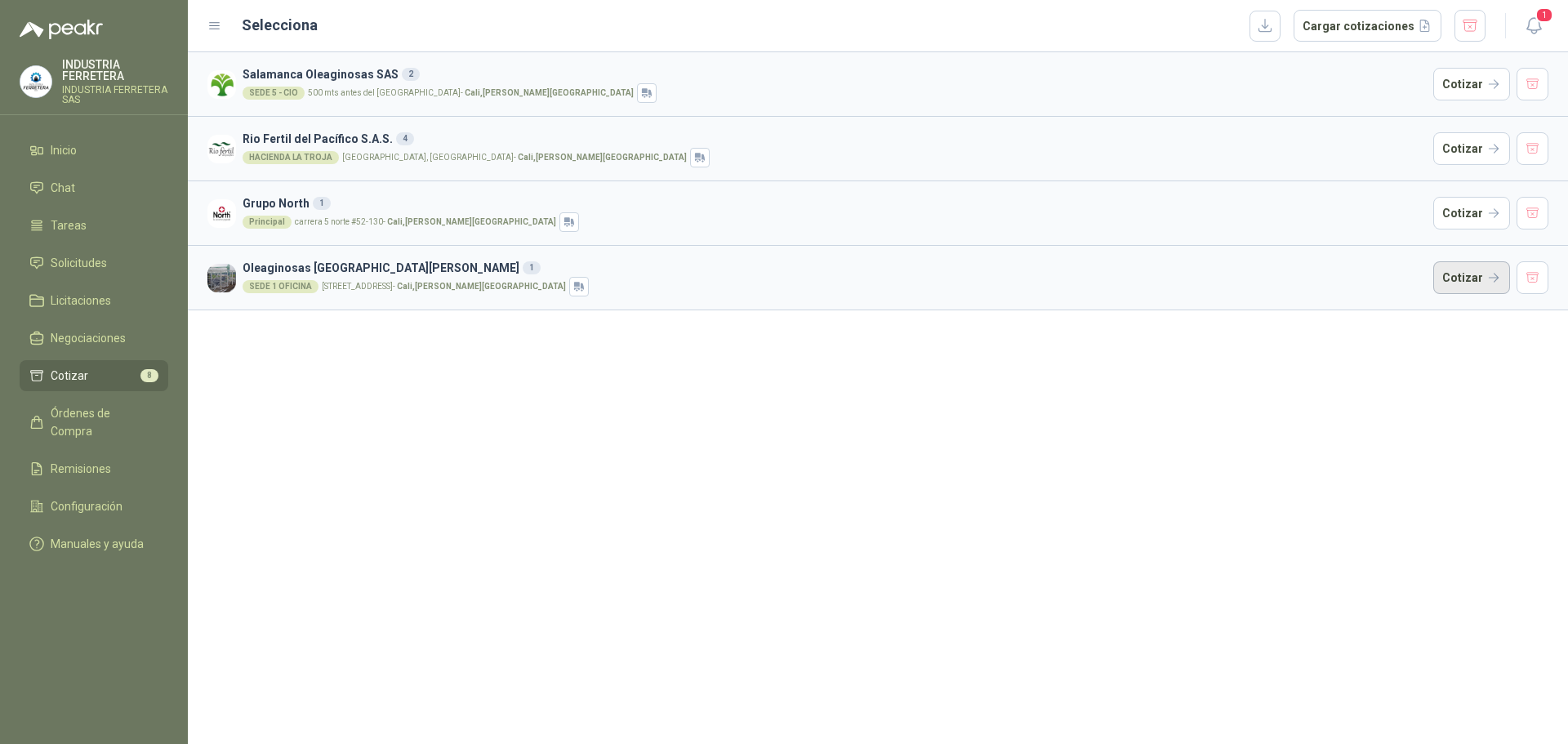
click at [1469, 278] on button "Cotizar" at bounding box center [1472, 278] width 77 height 33
click at [1532, 271] on button "button" at bounding box center [1532, 278] width 33 height 33
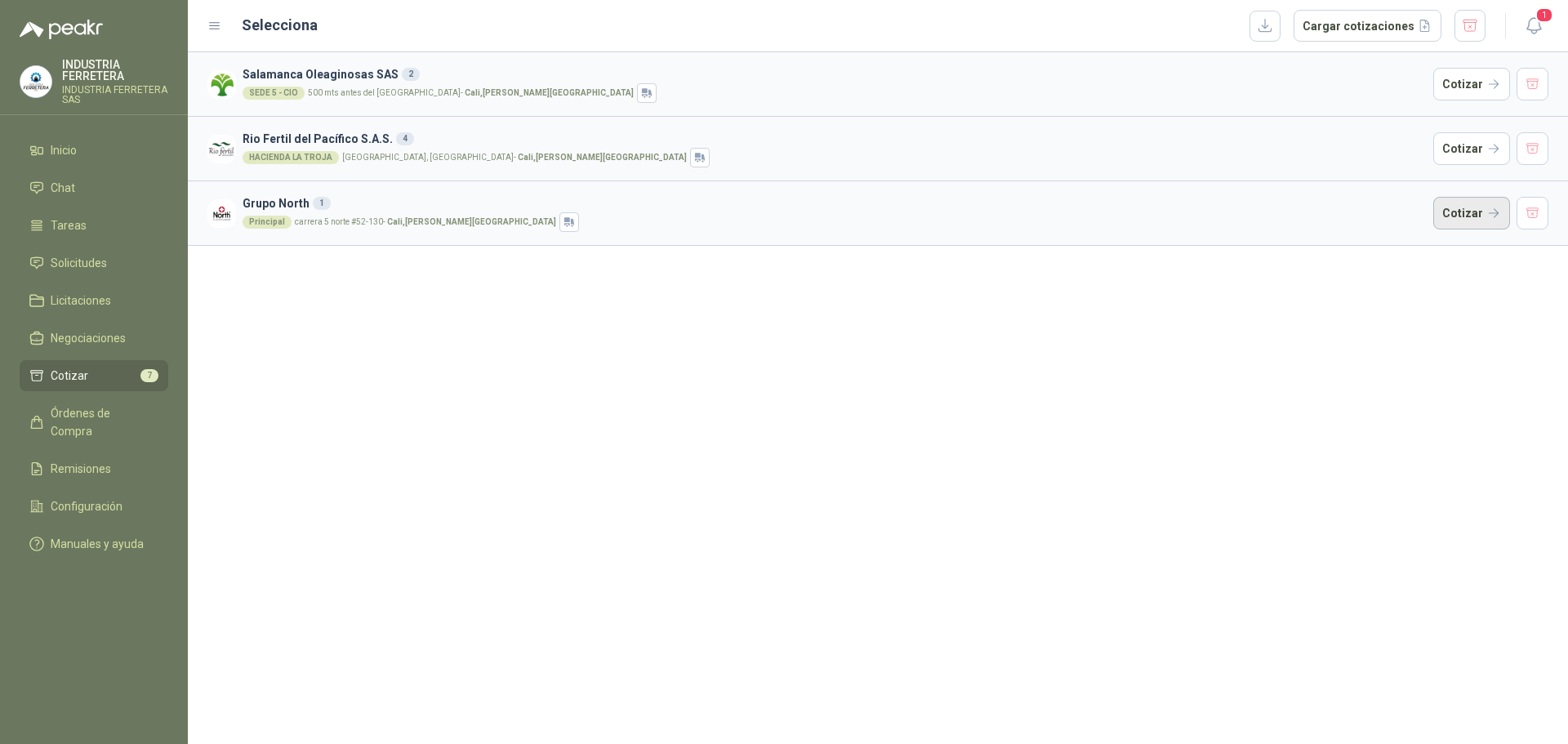
click at [1459, 206] on button "Cotizar" at bounding box center [1472, 213] width 77 height 33
click at [1528, 209] on button "button" at bounding box center [1532, 213] width 33 height 33
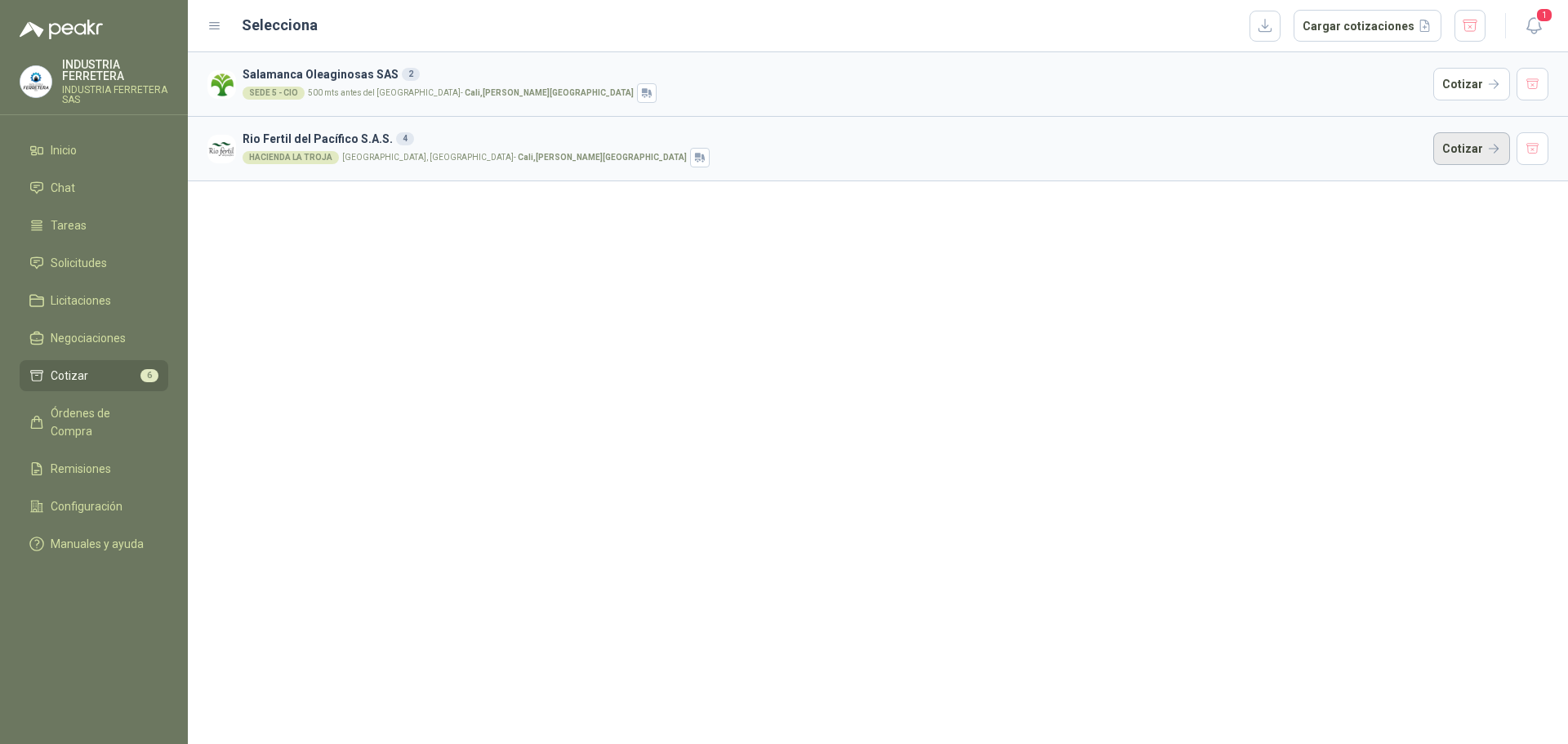
click at [1459, 145] on button "Cotizar" at bounding box center [1472, 149] width 77 height 33
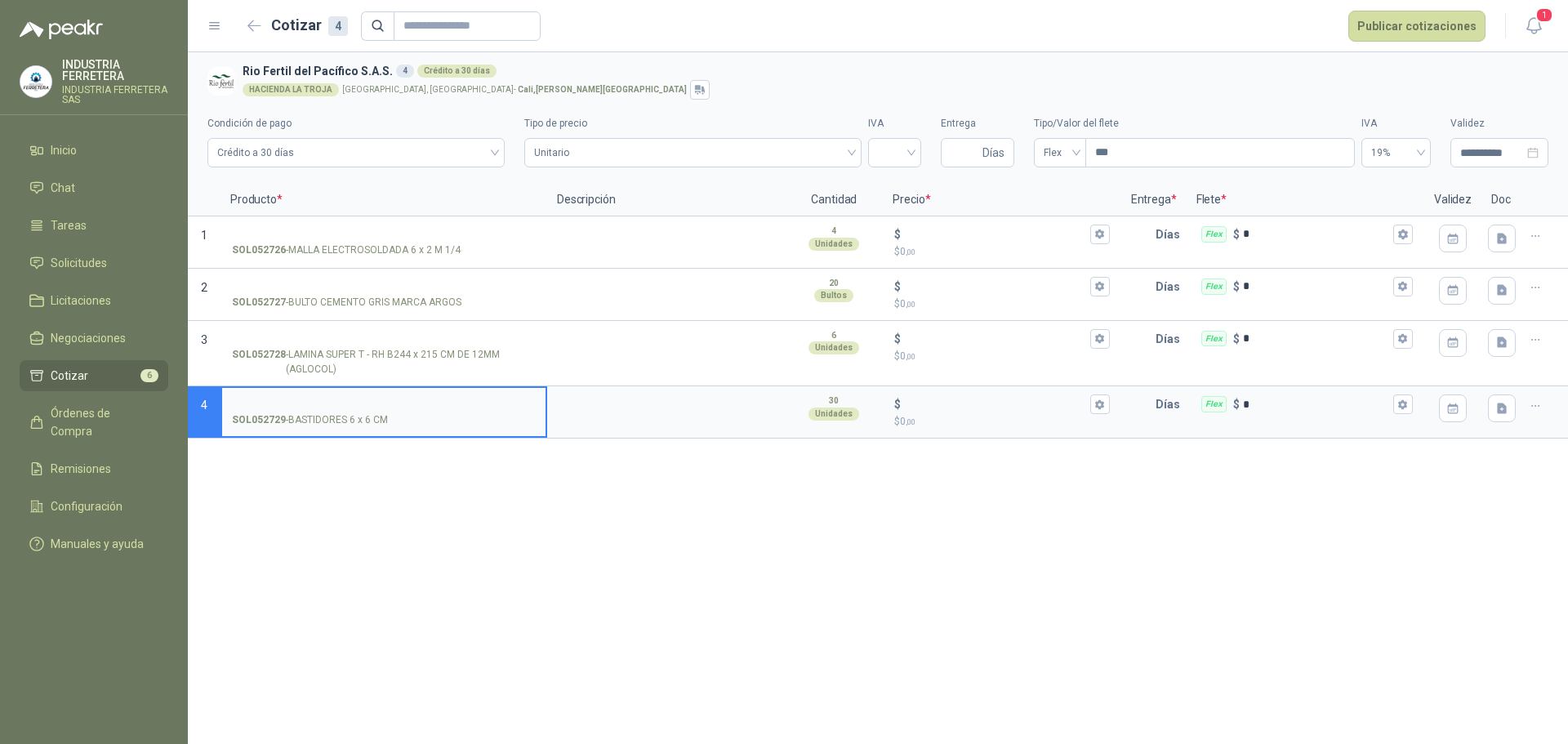
drag, startPoint x: 1423, startPoint y: 191, endPoint x: 1431, endPoint y: 186, distance: 9.4
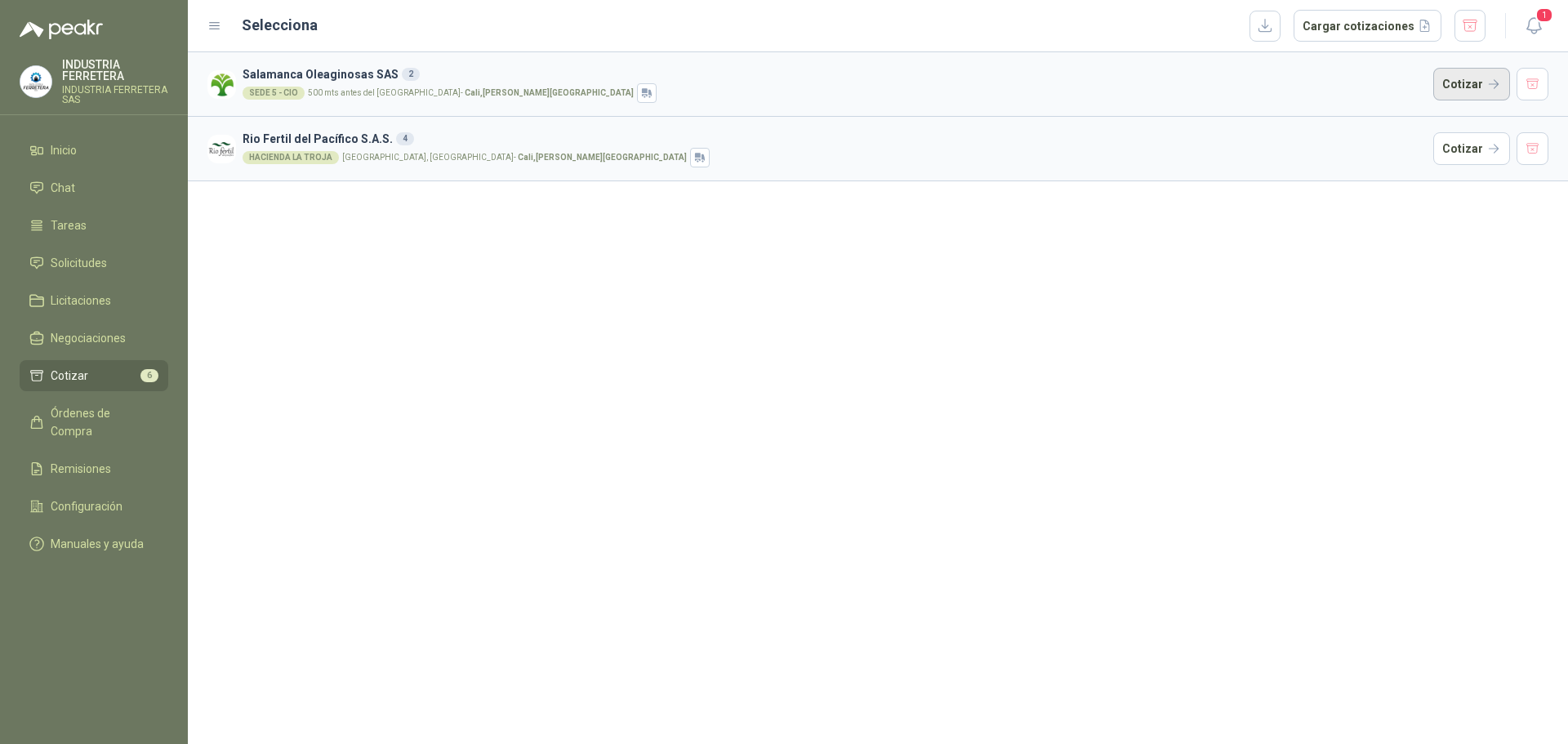
click at [1481, 92] on button "Cotizar" at bounding box center [1472, 84] width 77 height 33
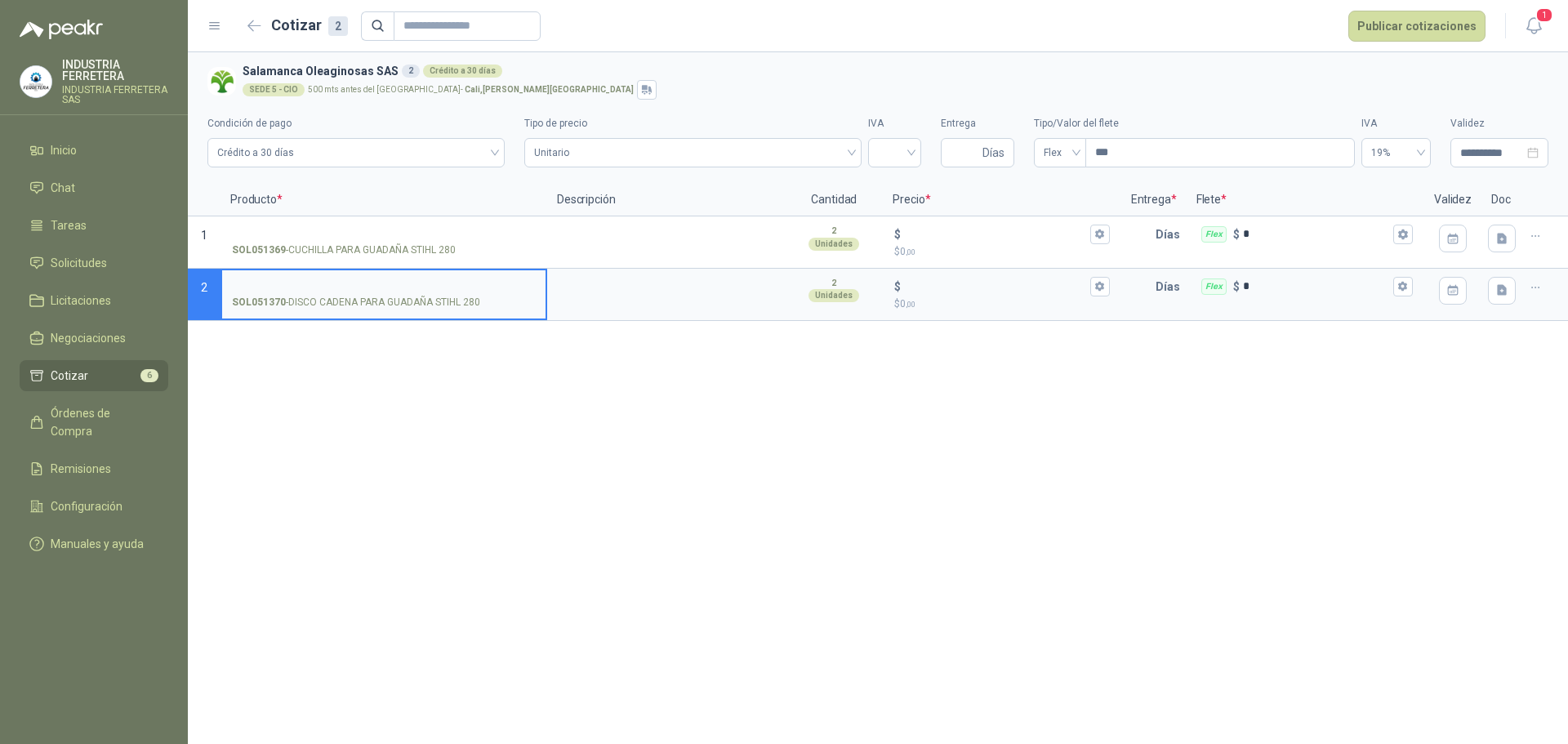
click at [752, 356] on div "**********" at bounding box center [878, 398] width 1380 height 691
click at [139, 372] on li "Cotizar 6" at bounding box center [93, 376] width 129 height 18
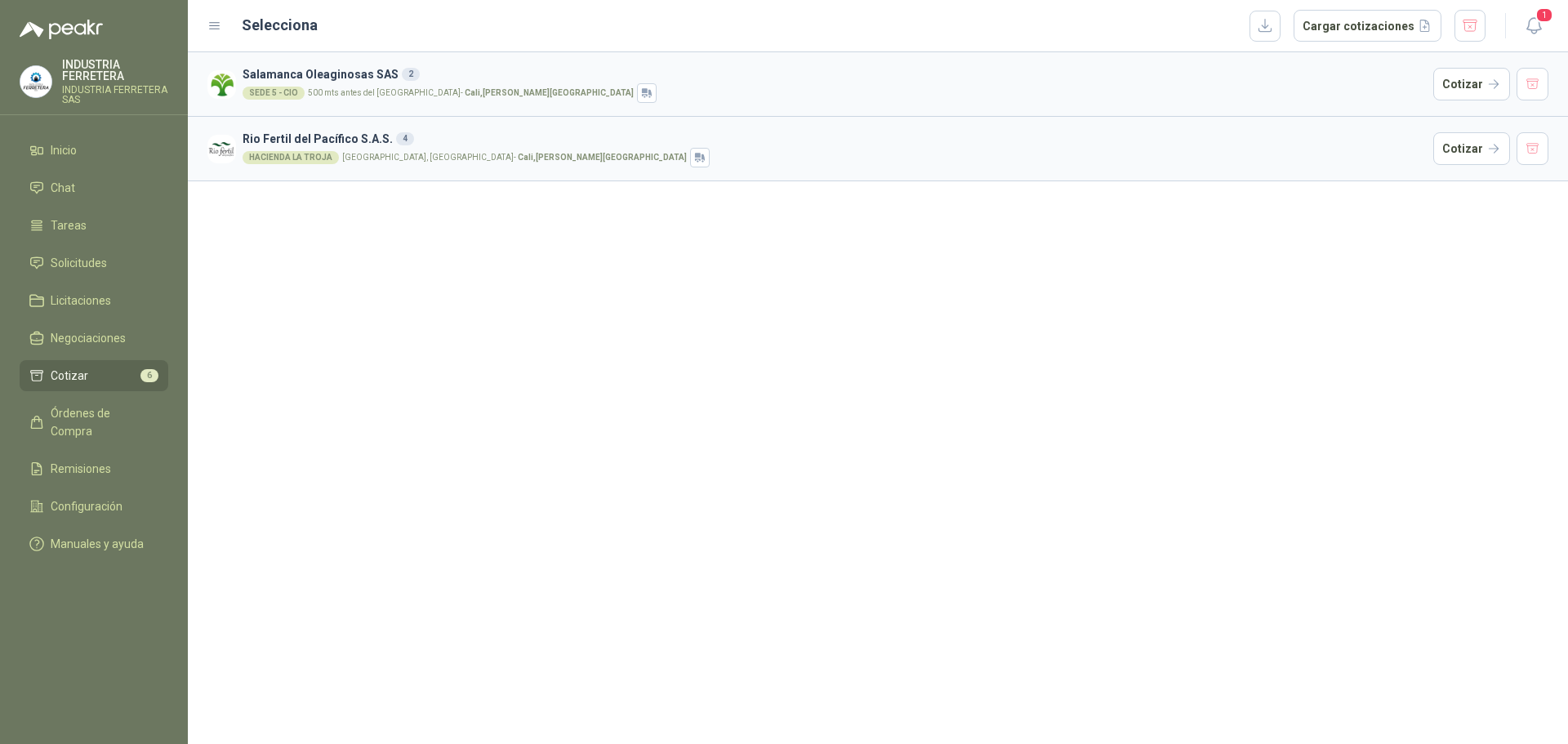
click at [431, 305] on div "Salamanca Oleaginosas SAS 2 SEDE 5 - CIO 500 mts antes del estadio Deportivo Ca…" at bounding box center [878, 398] width 1380 height 691
click at [1485, 150] on button "Cotizar" at bounding box center [1472, 149] width 77 height 33
click at [93, 267] on span "Solicitudes" at bounding box center [78, 263] width 56 height 18
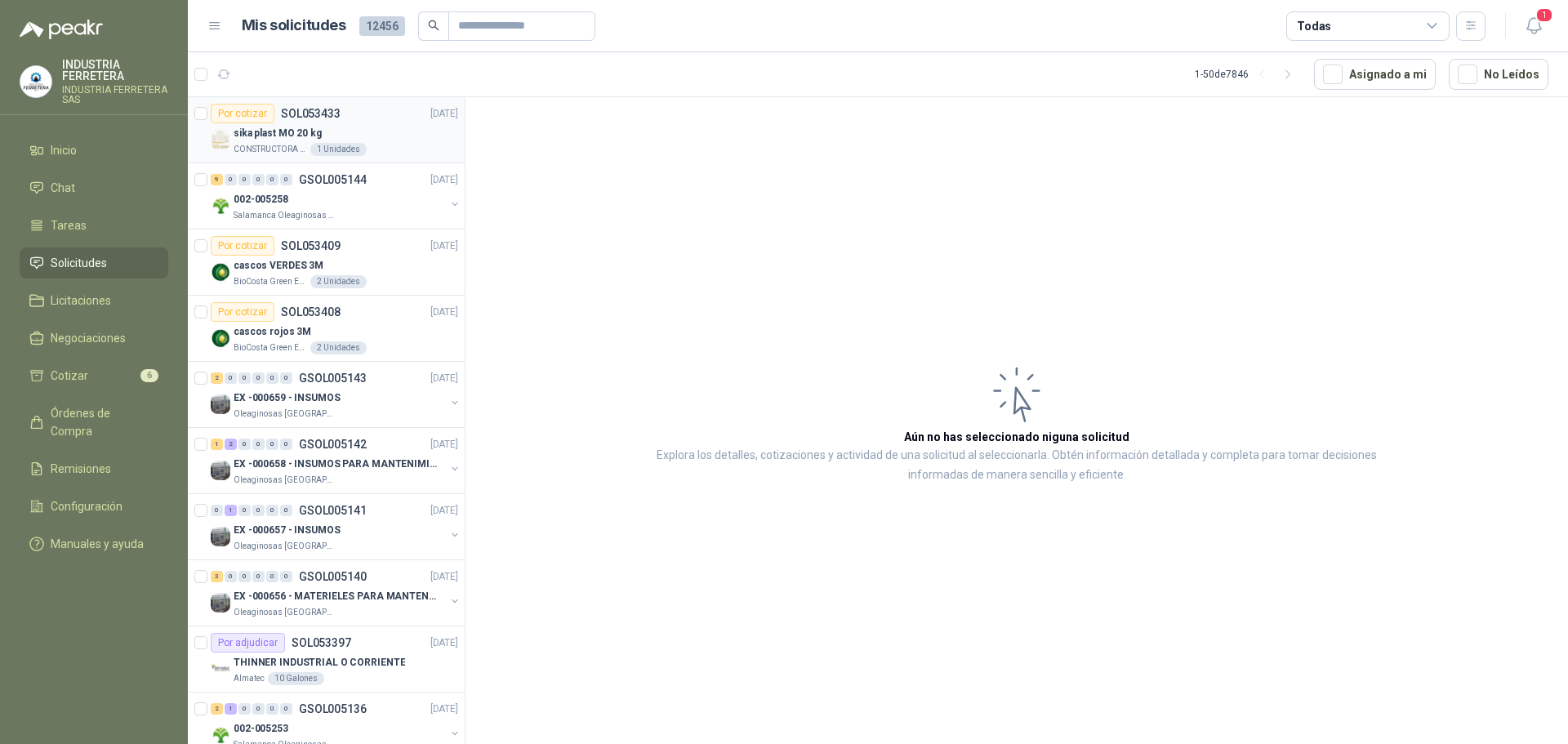
click at [366, 143] on div "CONSTRUCTORA GRUPO FIP 1 Unidades" at bounding box center [345, 150] width 224 height 13
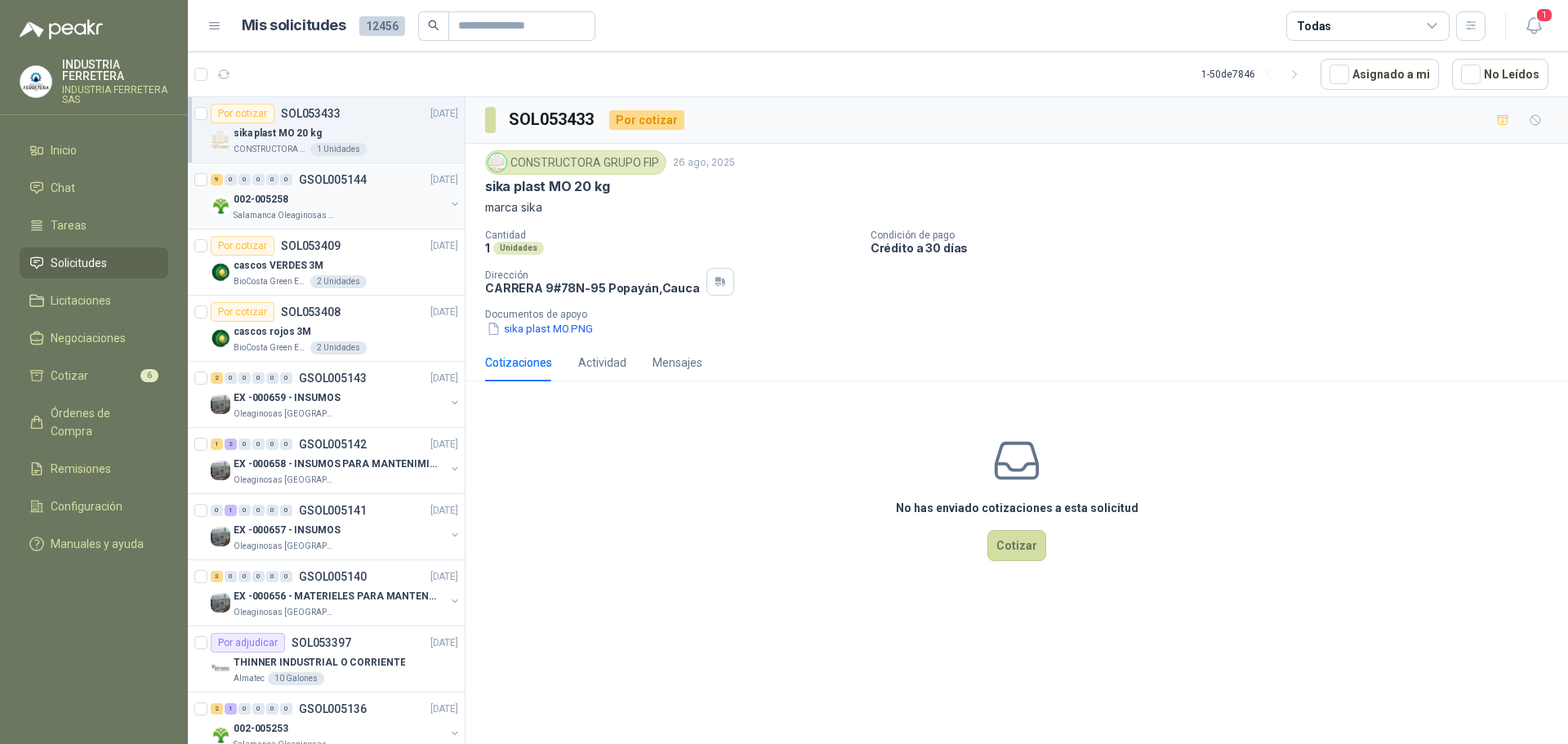
click at [379, 201] on div "002-005258" at bounding box center [339, 199] width 212 height 20
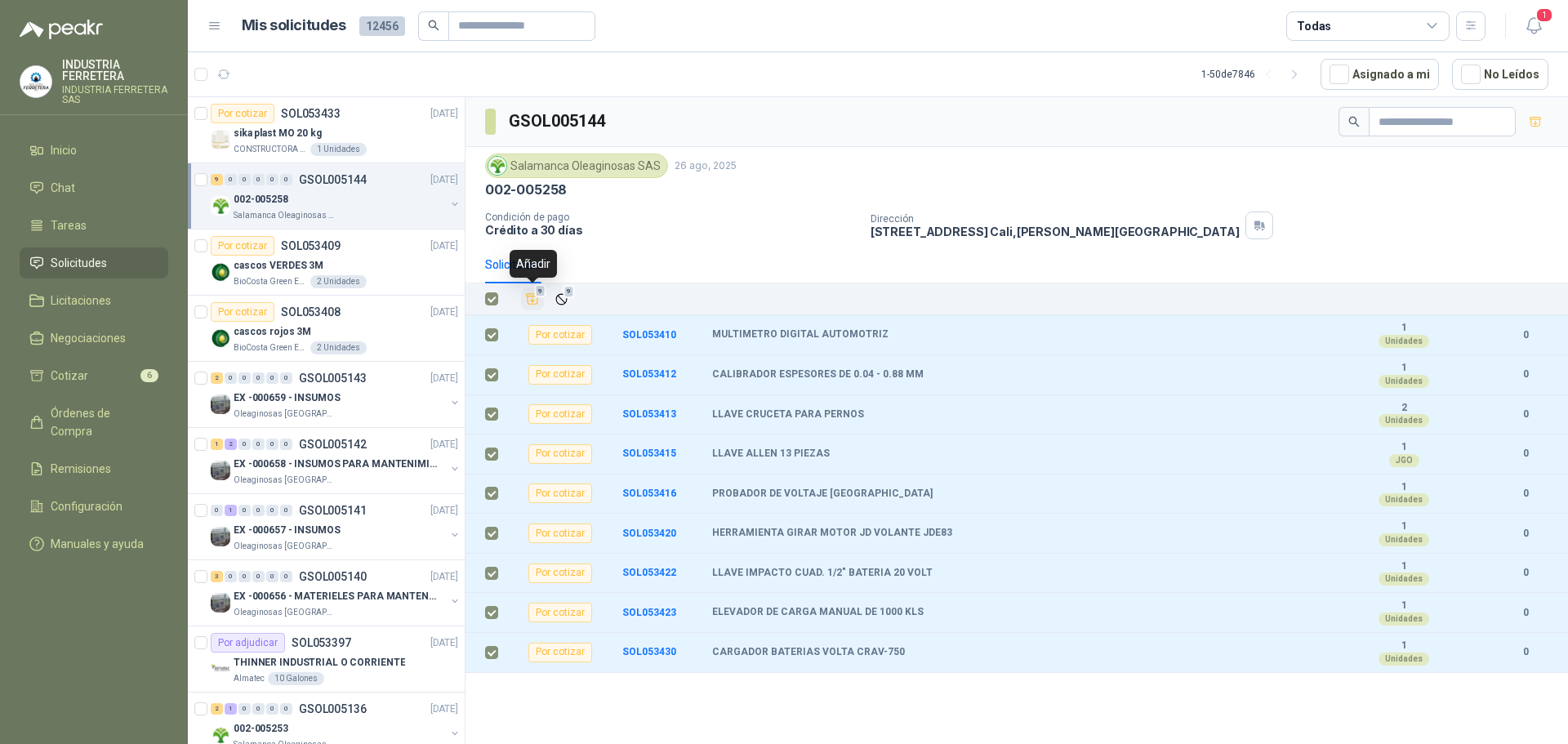
click at [532, 305] on icon "Añadir" at bounding box center [532, 298] width 15 height 15
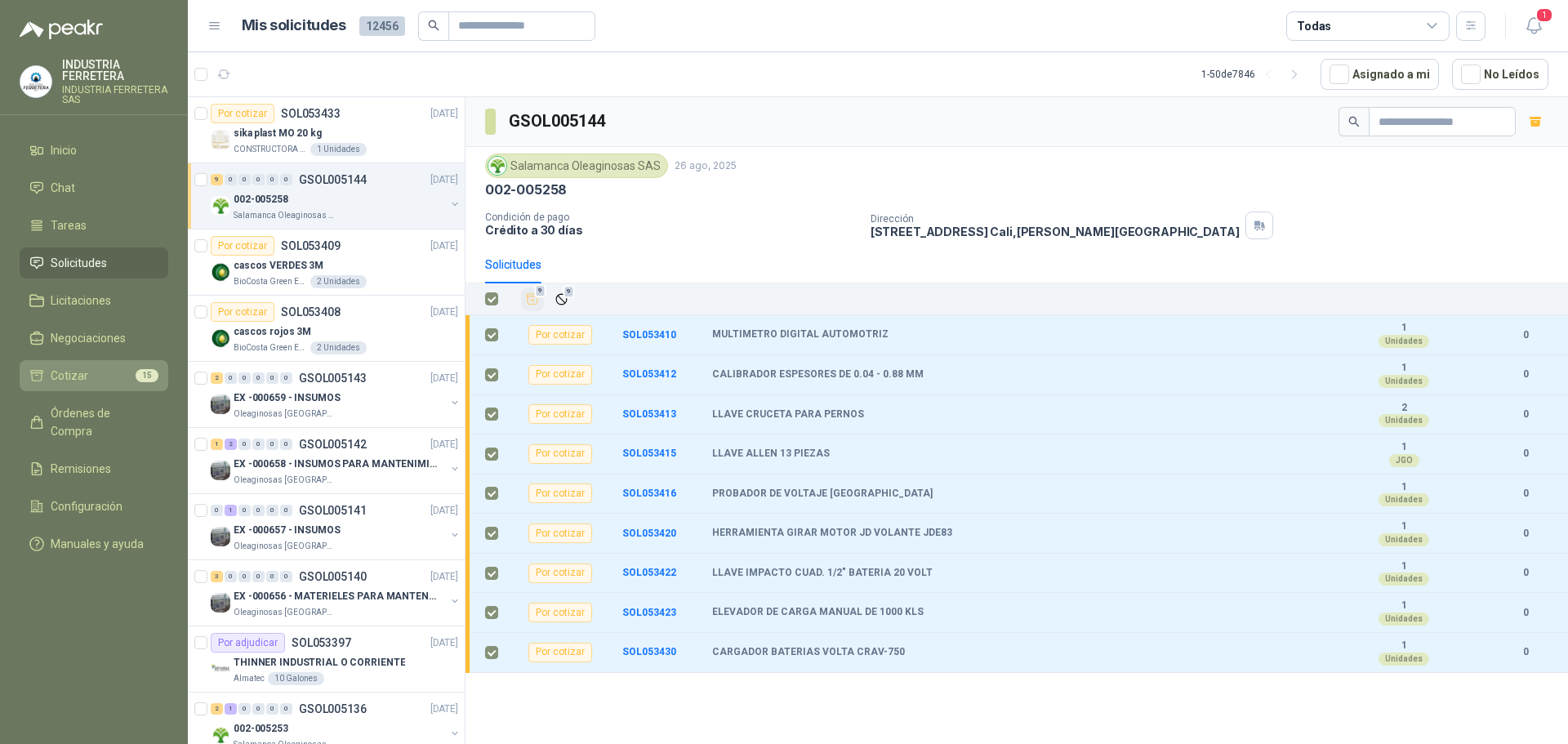
click at [112, 385] on link "Cotizar 15" at bounding box center [93, 375] width 149 height 31
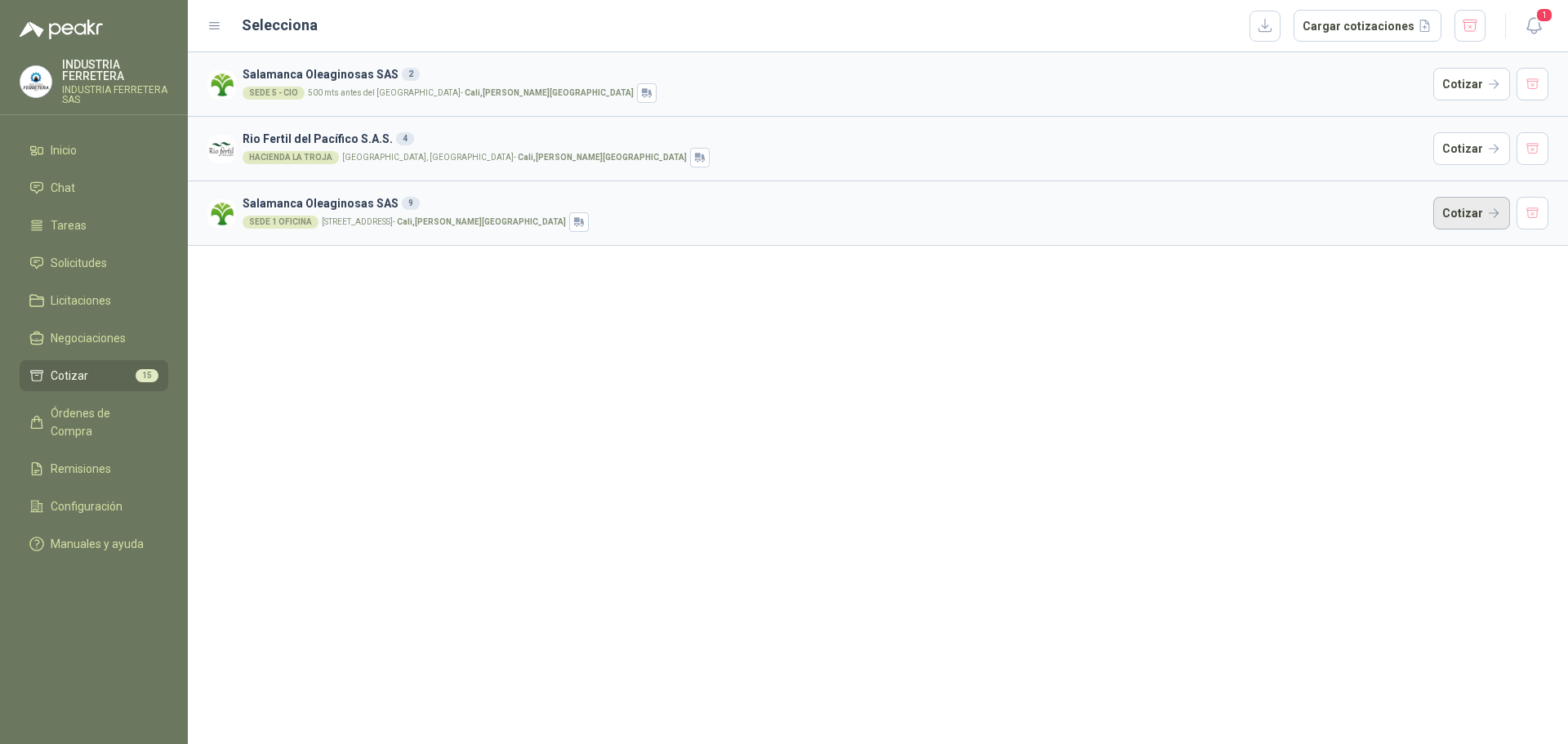
click at [1452, 209] on button "Cotizar" at bounding box center [1472, 213] width 77 height 33
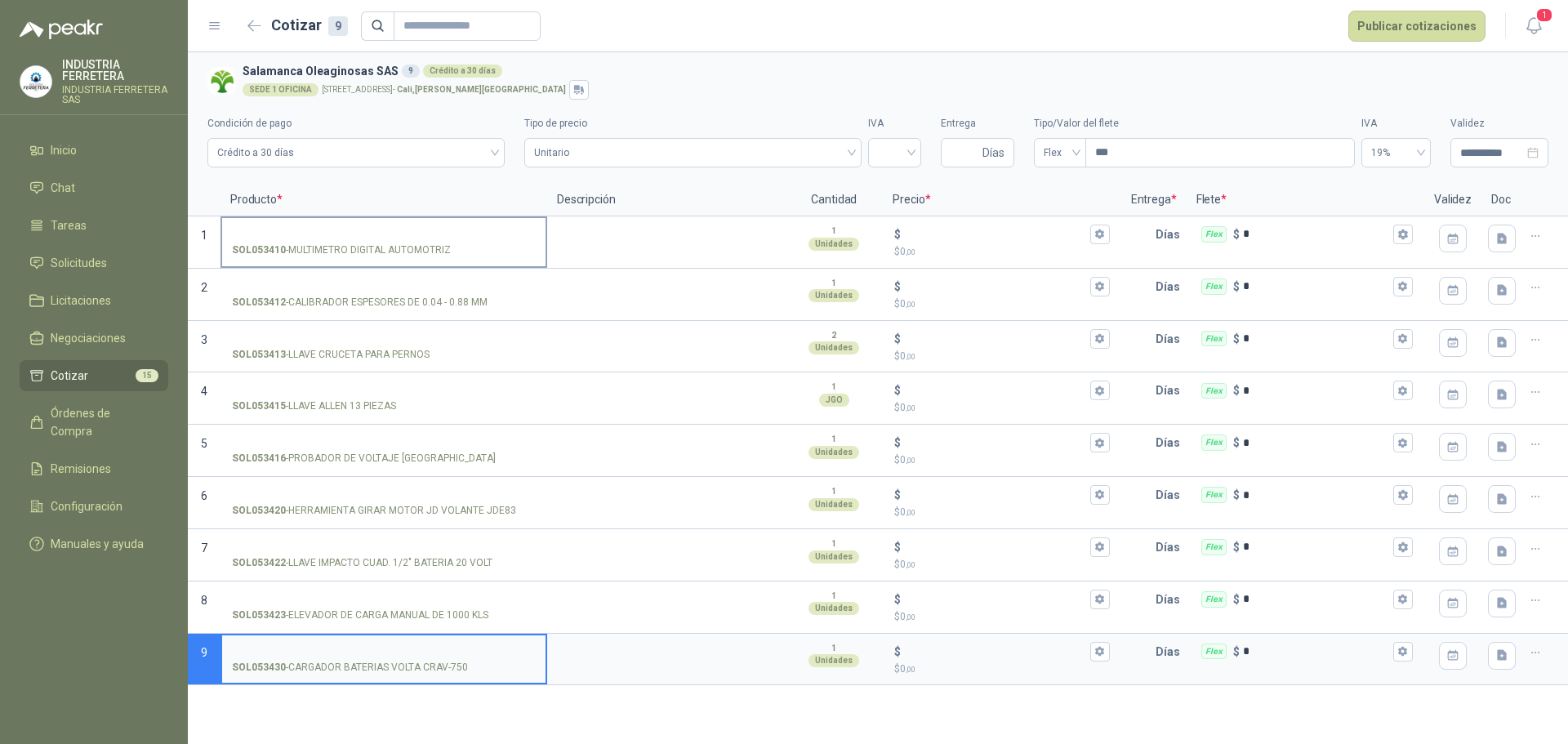
click at [359, 247] on p "SOL053410 - MULTIMETRO DIGITAL AUTOMOTRIZ" at bounding box center [341, 249] width 219 height 15
click at [359, 241] on input "SOL053410 - MULTIMETRO DIGITAL AUTOMOTRIZ" at bounding box center [383, 235] width 304 height 12
click at [359, 247] on p "SOL053410 - MULTIMETRO DIGITAL AUTOMOTRIZ" at bounding box center [341, 249] width 219 height 15
click at [359, 241] on input "SOL053410 - MULTIMETRO DIGITAL AUTOMOTRIZ" at bounding box center [383, 235] width 304 height 12
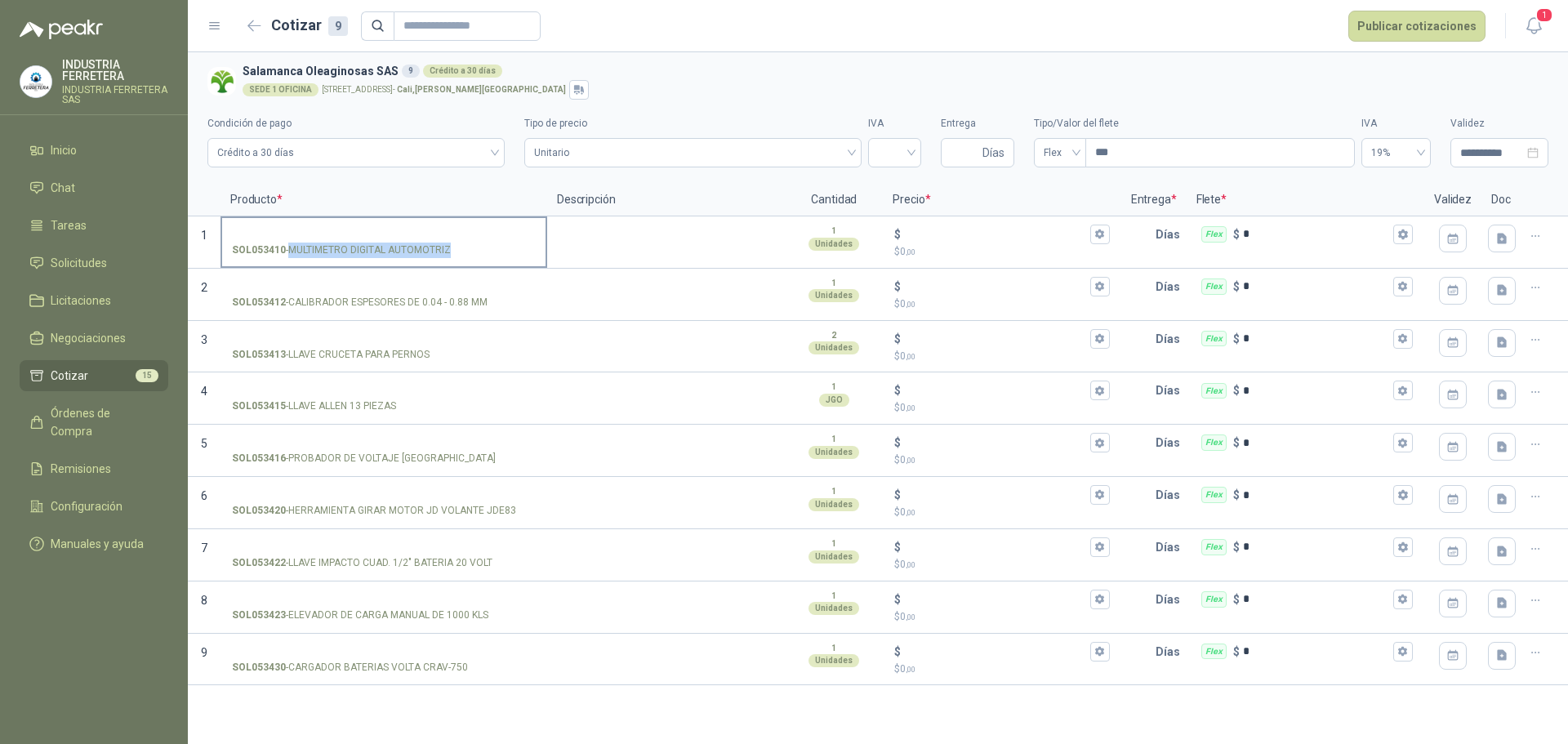
click at [359, 247] on p "SOL053410 - MULTIMETRO DIGITAL AUTOMOTRIZ" at bounding box center [341, 249] width 219 height 15
click at [359, 241] on input "SOL053410 - MULTIMETRO DIGITAL AUTOMOTRIZ" at bounding box center [383, 235] width 304 height 12
copy p "- MULTIMETRO DIGITAL AUTOMOTRIZ"
click at [520, 222] on label "SOL053410 - MULTIMETRO DIGITAL AUTOMOTRIZ" at bounding box center [383, 241] width 323 height 46
click at [520, 229] on input "SOL053410 - MULTIMETRO DIGITAL AUTOMOTRIZ" at bounding box center [383, 235] width 304 height 12
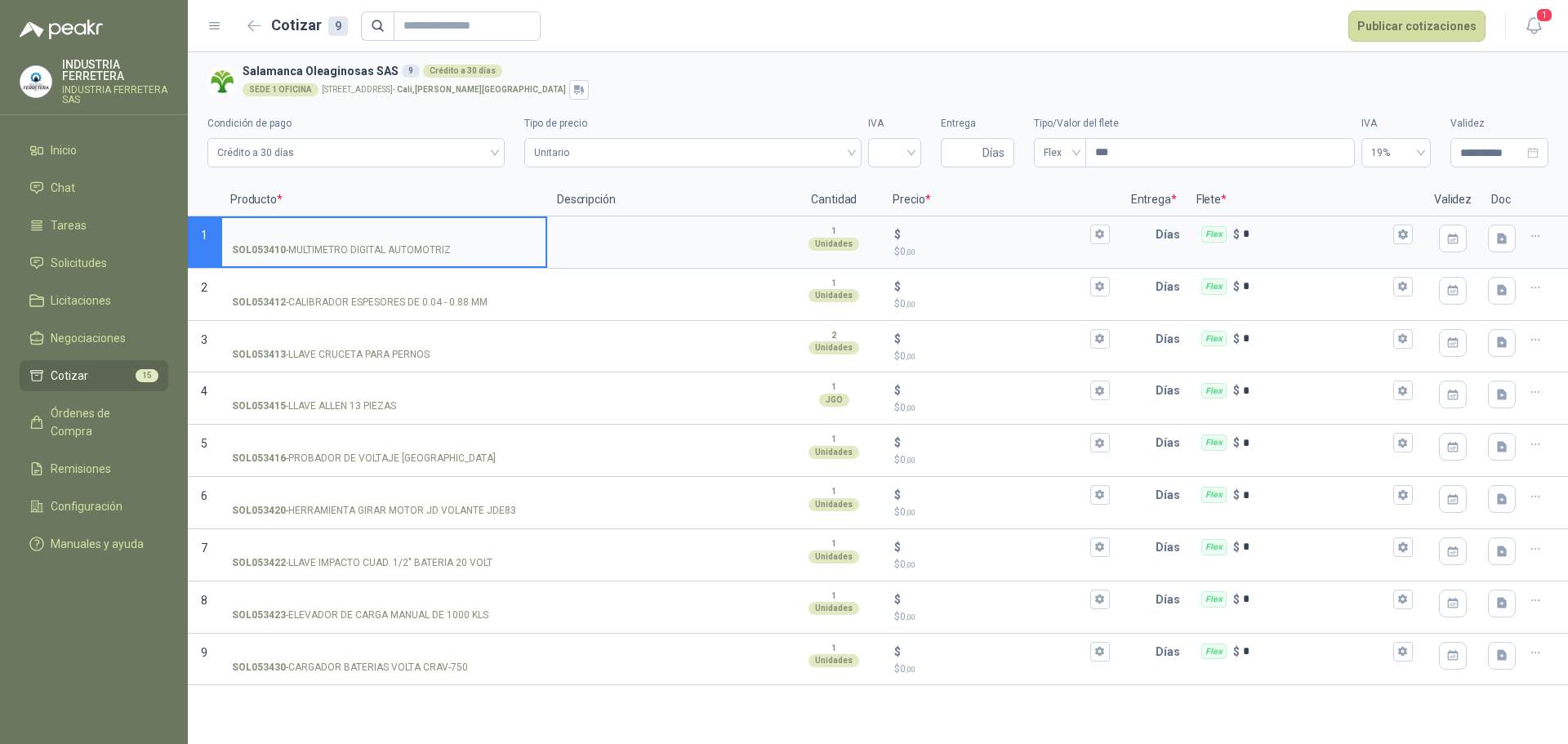
click at [459, 238] on input "SOL053410 - MULTIMETRO DIGITAL AUTOMOTRIZ" at bounding box center [383, 235] width 304 height 12
click at [471, 230] on input "**********" at bounding box center [383, 235] width 304 height 12
type input "**********"
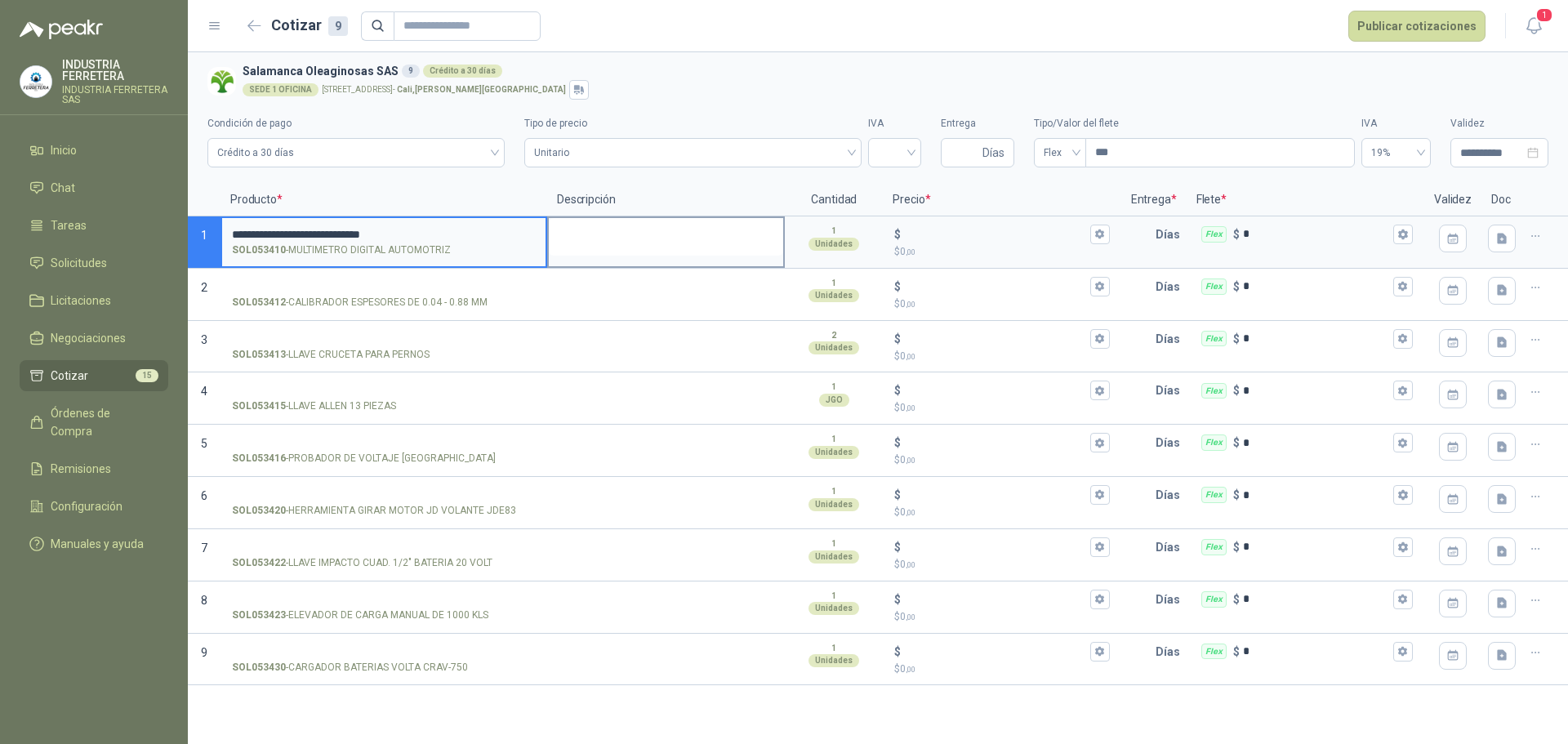
click at [617, 228] on textarea at bounding box center [665, 237] width 234 height 37
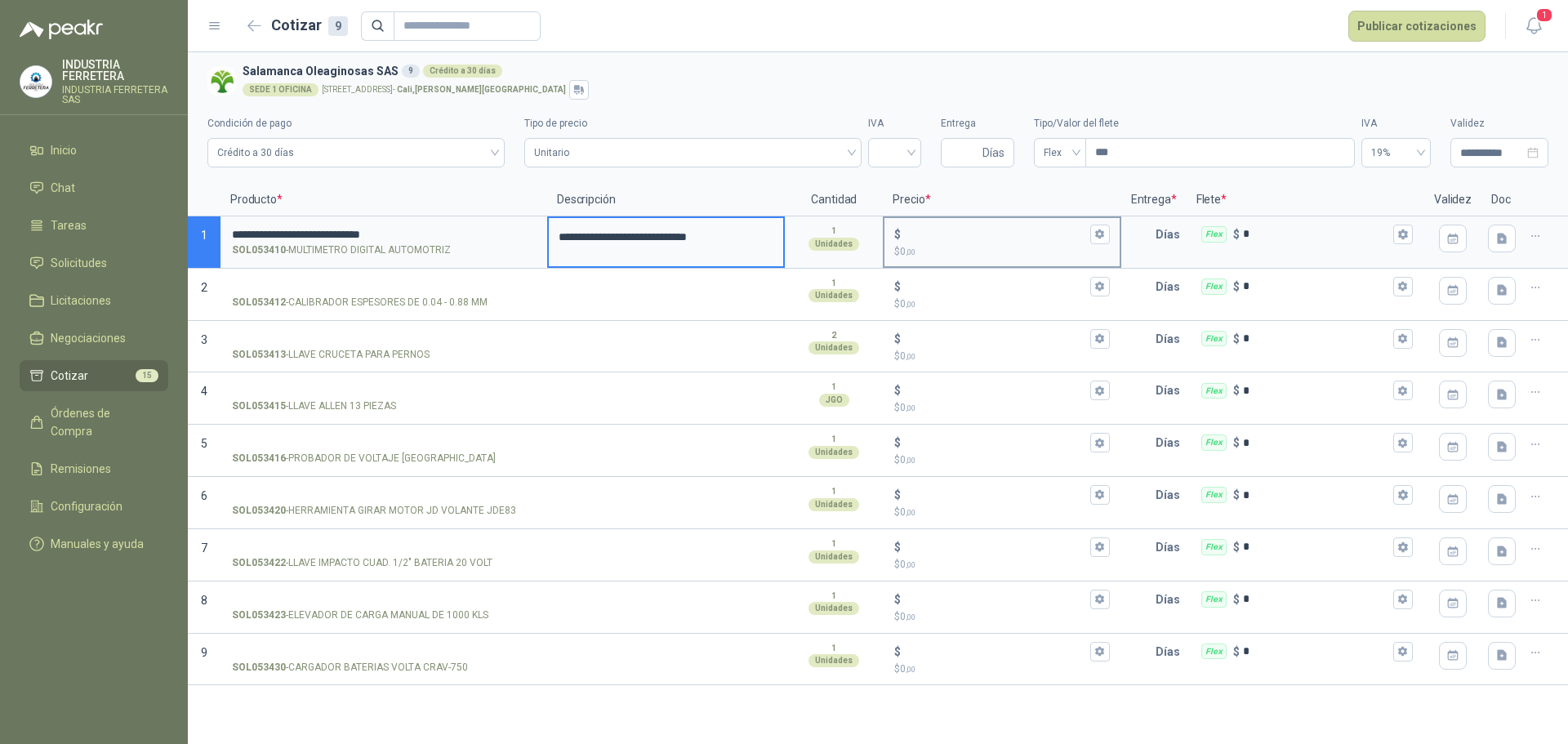
click at [944, 229] on input "$ $ 0 ,00" at bounding box center [995, 234] width 183 height 12
type input "*******"
click at [971, 158] on input "Entrega" at bounding box center [965, 152] width 28 height 28
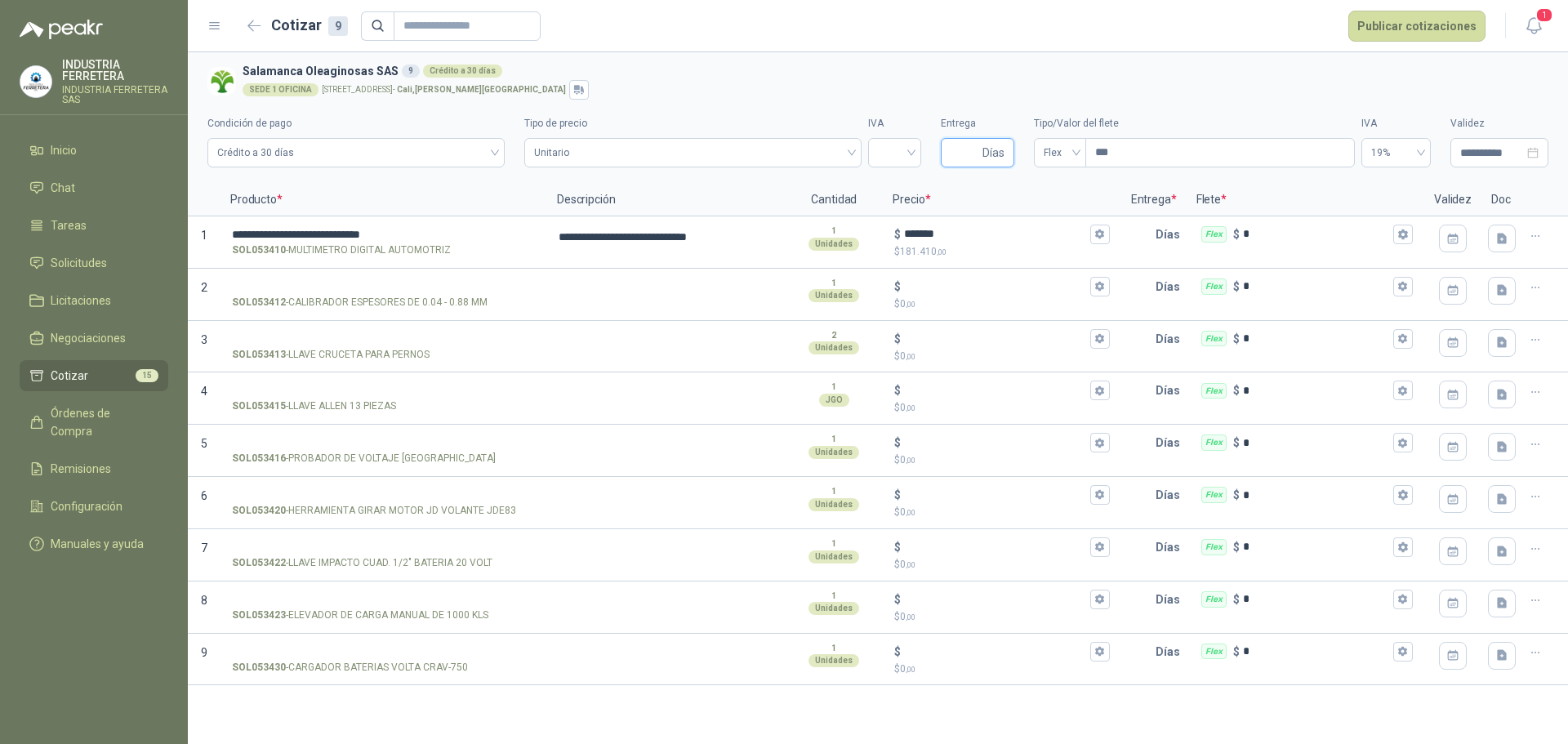
type input "*"
click at [918, 150] on div at bounding box center [895, 152] width 53 height 29
type input "*"
click at [890, 187] on div "19%" at bounding box center [895, 187] width 27 height 18
click at [817, 82] on div "SEDE 1 OFICINA CALLE 4 No.27 -79 - Cali , Valle del Cauca" at bounding box center [891, 90] width 1299 height 20
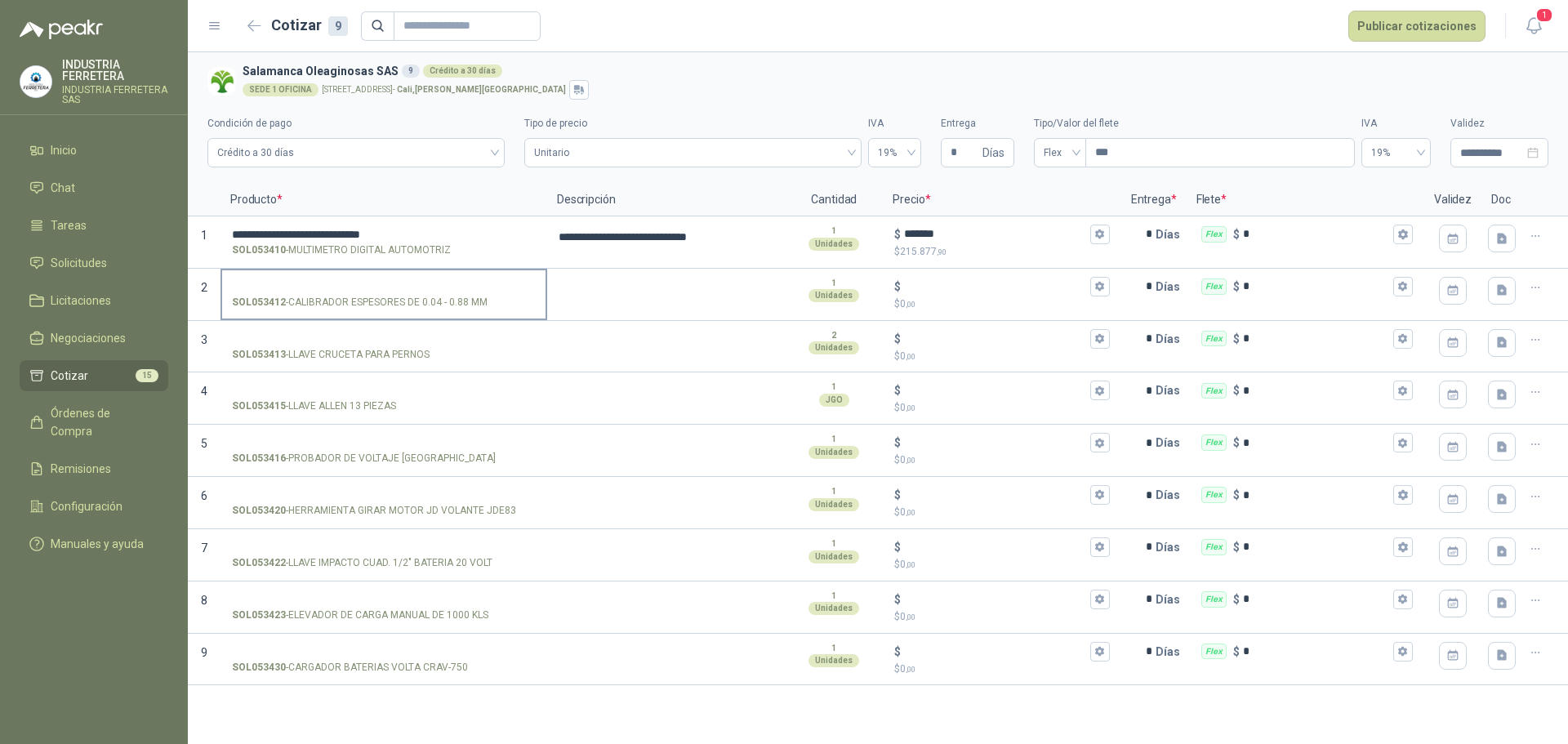
click at [427, 285] on input "SOL053412 - CALIBRADOR ESPESORES DE 0.04 - 0.88 MM" at bounding box center [383, 287] width 304 height 12
click at [411, 328] on label "SOL053413 - LLAVE CRUCETA PARA PERNOS" at bounding box center [383, 345] width 323 height 46
click at [411, 333] on input "SOL053413 - LLAVE CRUCETA PARA PERNOS" at bounding box center [383, 339] width 304 height 12
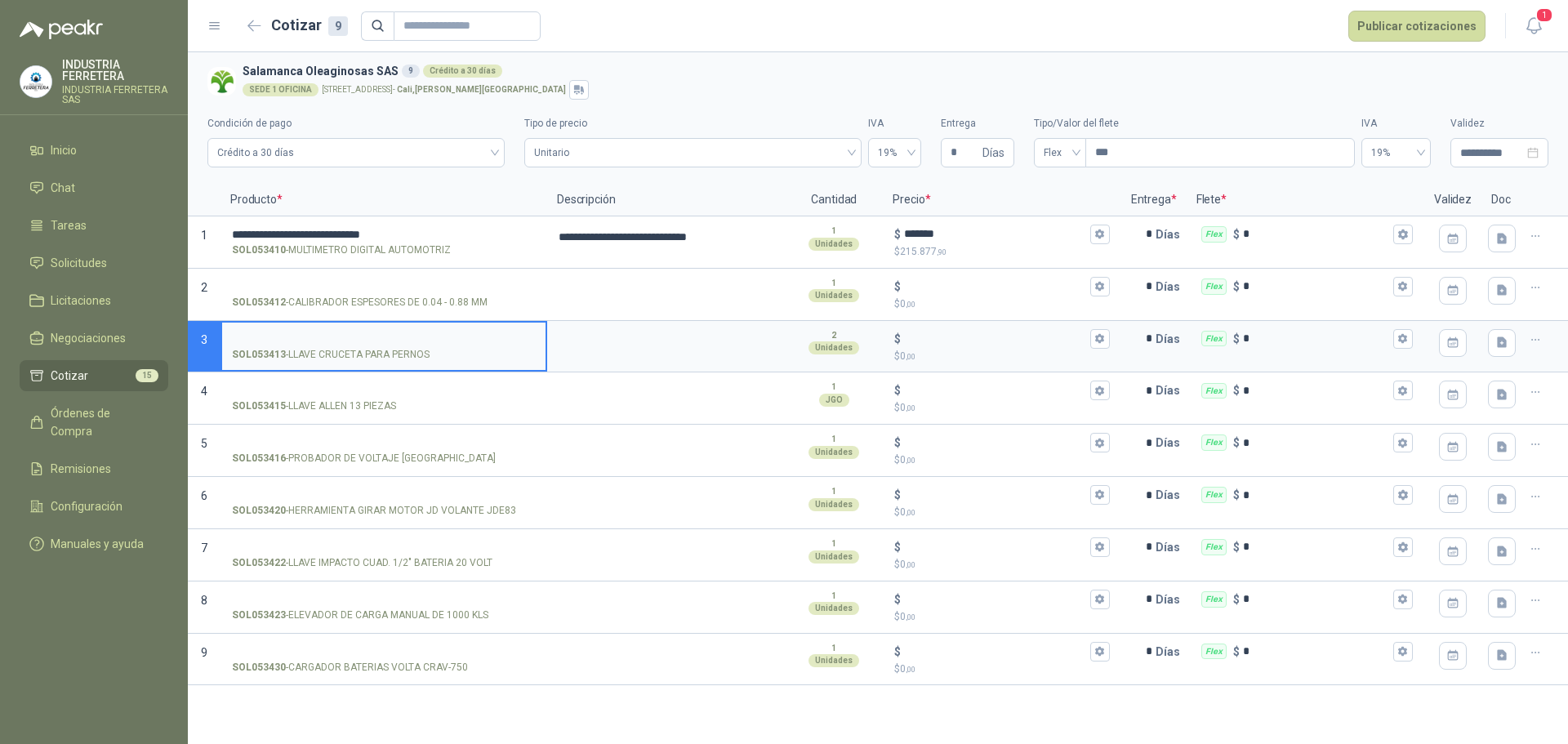
click at [403, 335] on input "SOL053413 - LLAVE CRUCETA PARA PERNOS" at bounding box center [383, 339] width 304 height 12
click at [402, 335] on input "SOL053413 - LLAVE CRUCETA PARA PERNOS" at bounding box center [383, 339] width 304 height 12
click at [405, 350] on p "SOL053413 - LLAVE CRUCETA PARA PERNOS" at bounding box center [330, 354] width 198 height 15
click at [405, 345] on input "SOL053413 - LLAVE CRUCETA PARA PERNOS" at bounding box center [383, 339] width 304 height 12
click at [405, 350] on p "SOL053413 - LLAVE CRUCETA PARA PERNOS" at bounding box center [330, 354] width 198 height 15
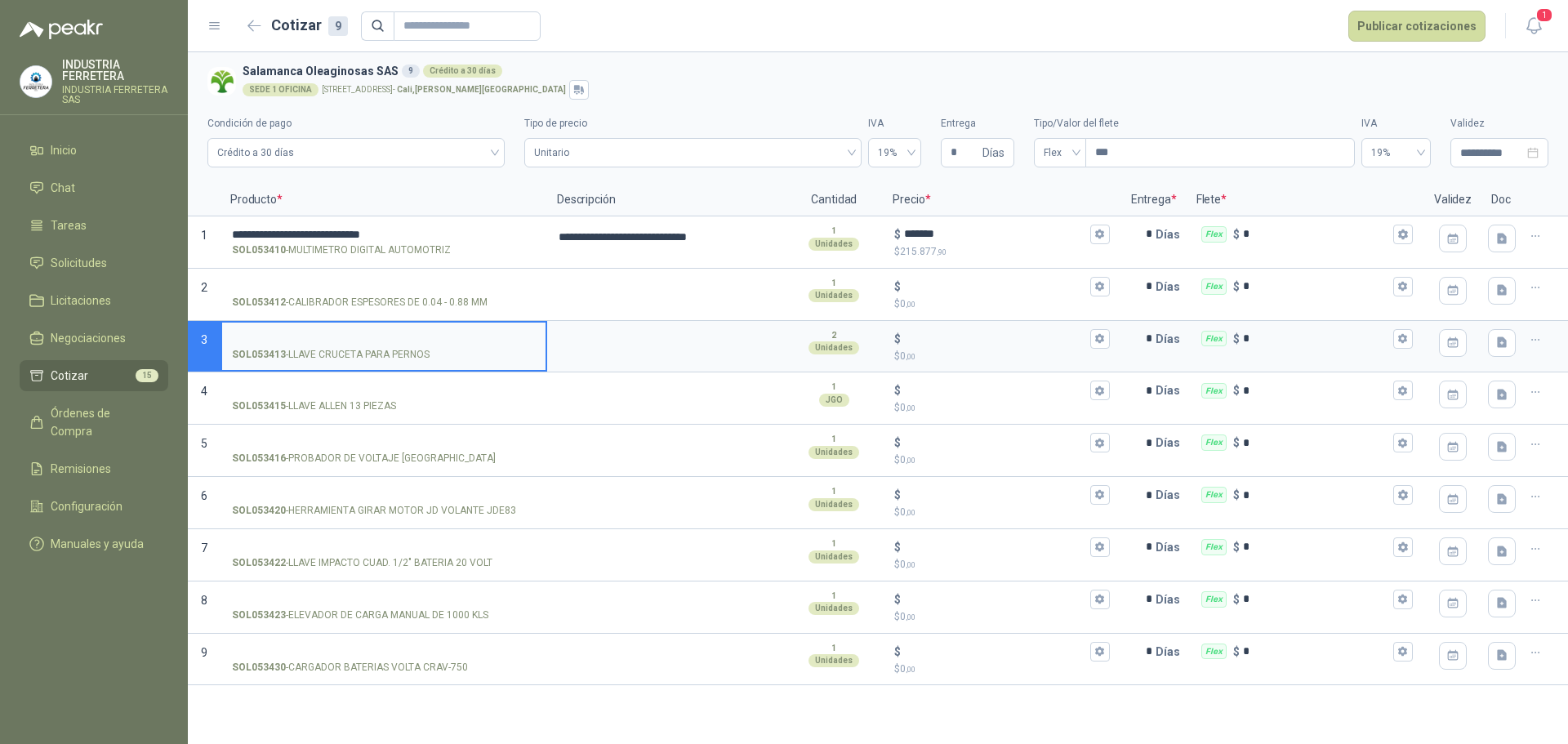
click at [405, 345] on input "SOL053413 - LLAVE CRUCETA PARA PERNOS" at bounding box center [383, 339] width 304 height 12
click at [405, 350] on p "SOL053413 - LLAVE CRUCETA PARA PERNOS" at bounding box center [330, 354] width 198 height 15
click at [405, 345] on input "SOL053413 - LLAVE CRUCETA PARA PERNOS" at bounding box center [383, 339] width 304 height 12
copy p "- LLAVE CRUCETA PARA PERNOS"
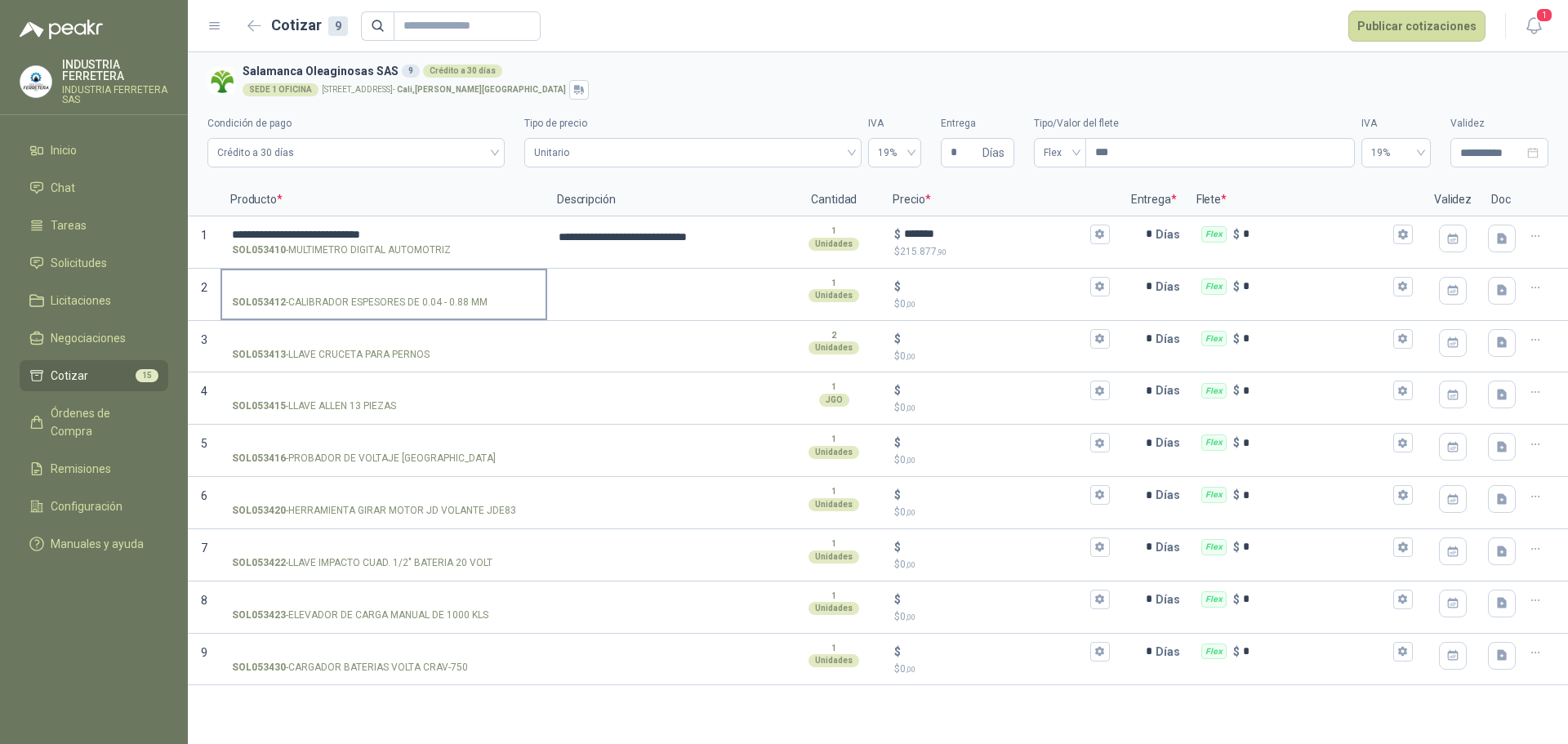
click at [361, 318] on div "SOL053412 - CALIBRADOR ESPESORES DE 0.04 - 0.88 MM" at bounding box center [384, 295] width 327 height 53
click at [367, 327] on label "SOL053413 - LLAVE CRUCETA PARA PERNOS" at bounding box center [383, 345] width 323 height 46
click at [367, 333] on input "SOL053413 - LLAVE CRUCETA PARA PERNOS" at bounding box center [383, 339] width 304 height 12
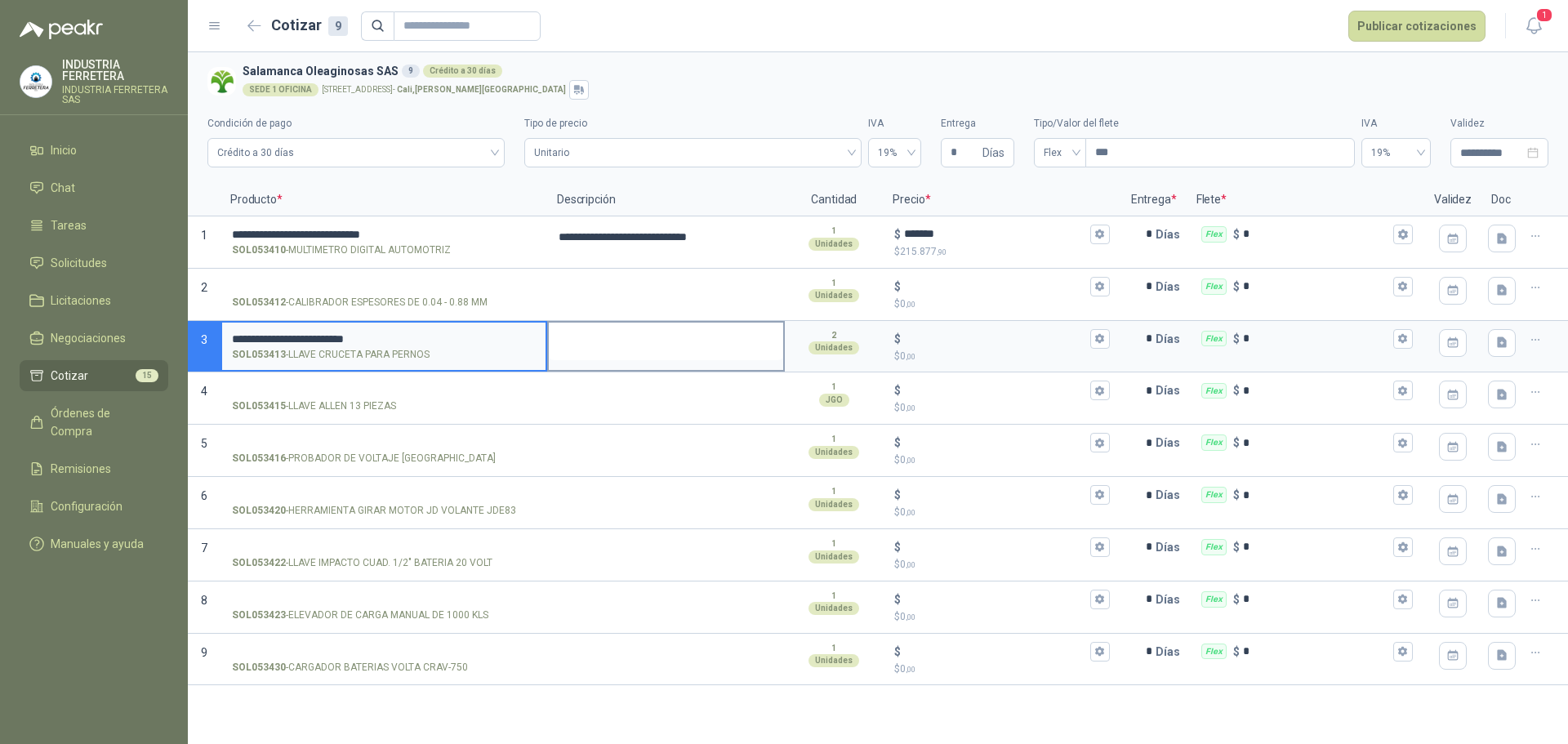
click at [555, 341] on textarea at bounding box center [665, 341] width 234 height 37
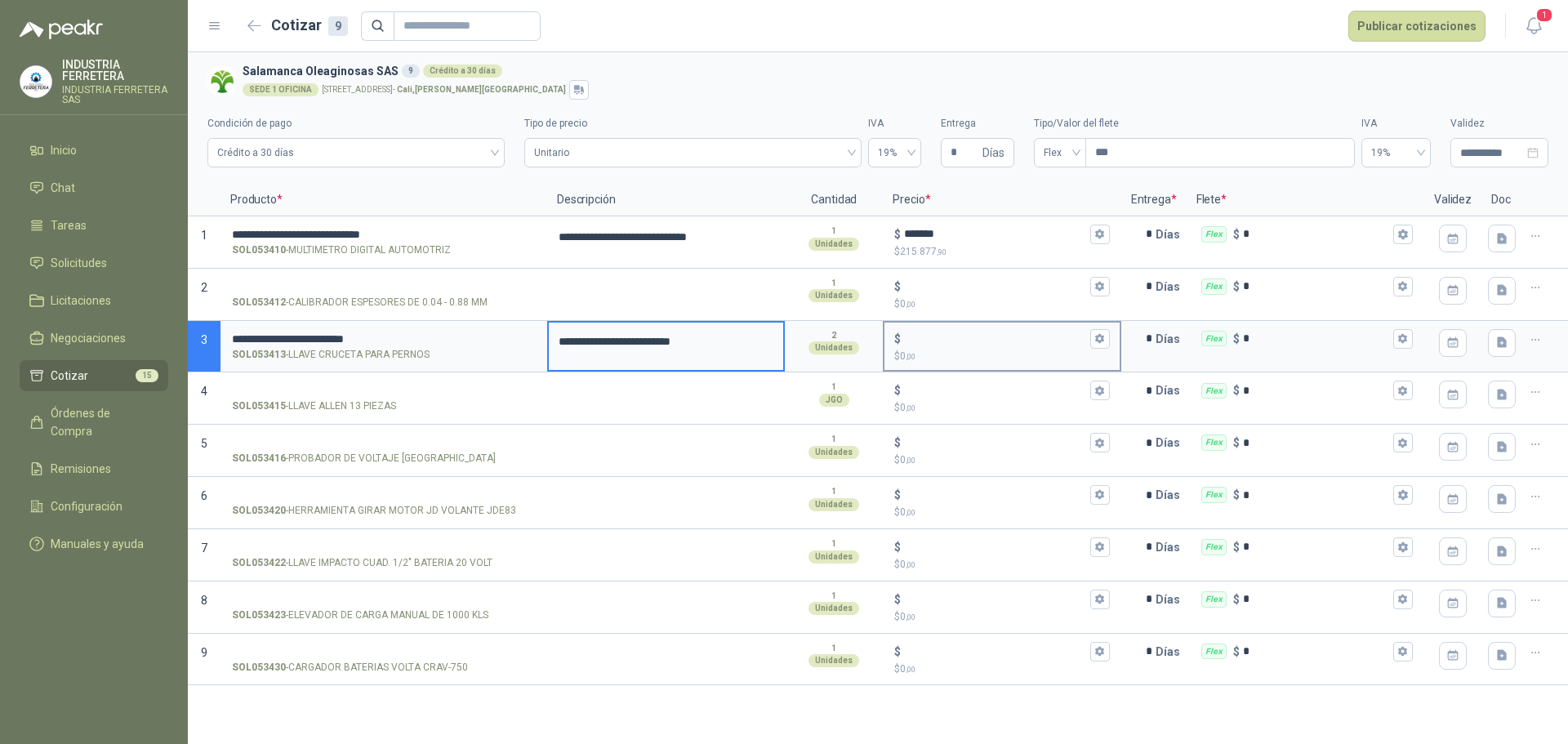
click at [965, 349] on p "$ 0 ,00" at bounding box center [1001, 356] width 215 height 15
click at [965, 344] on input "$ $ 0 ,00" at bounding box center [995, 338] width 183 height 12
type input "******"
click at [451, 409] on div "SOL053415 - LLAVE ALLEN 13 PIEZAS" at bounding box center [383, 406] width 304 height 15
click at [451, 397] on input "SOL053415 - LLAVE ALLEN 13 PIEZAS" at bounding box center [383, 391] width 304 height 12
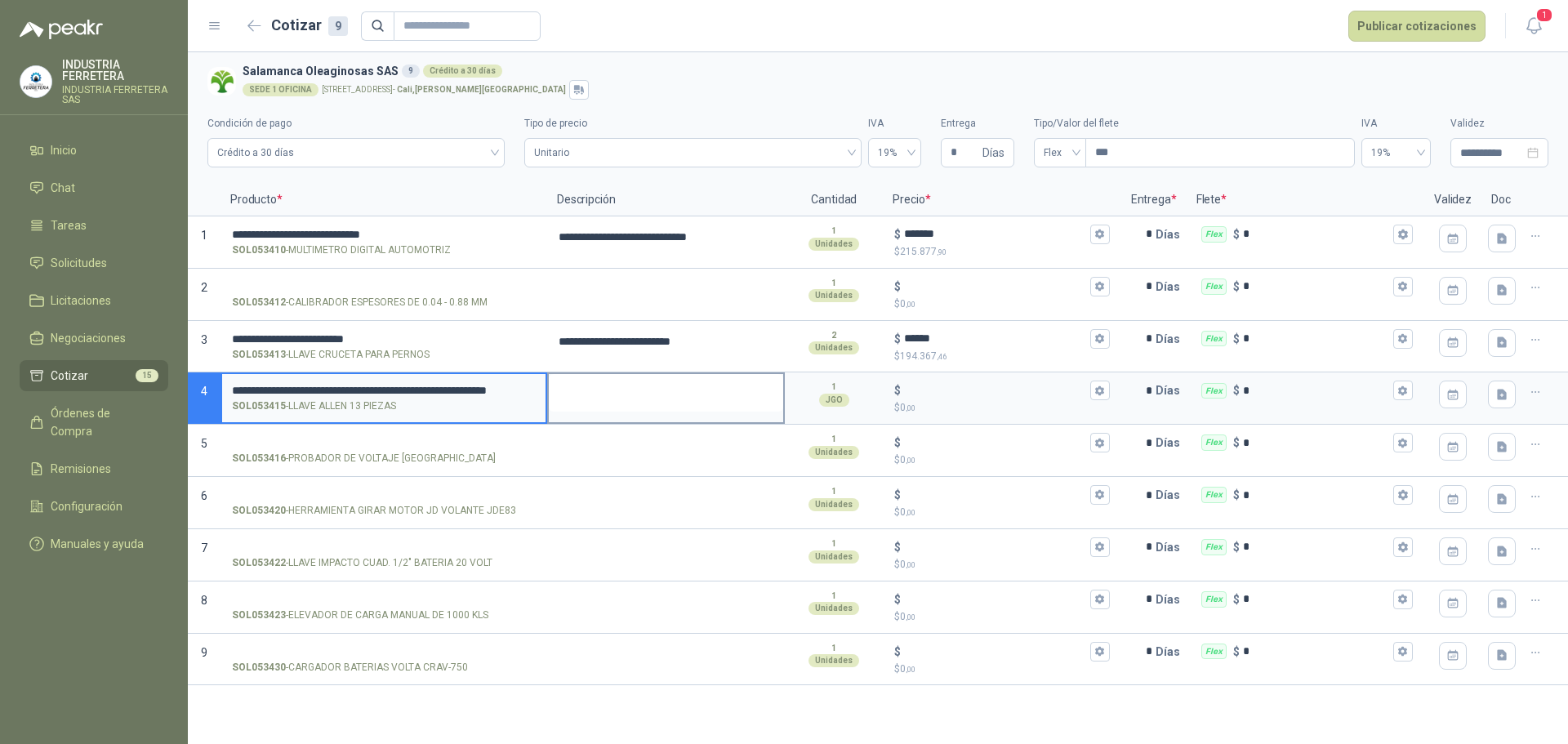
click at [570, 388] on textarea at bounding box center [665, 392] width 234 height 37
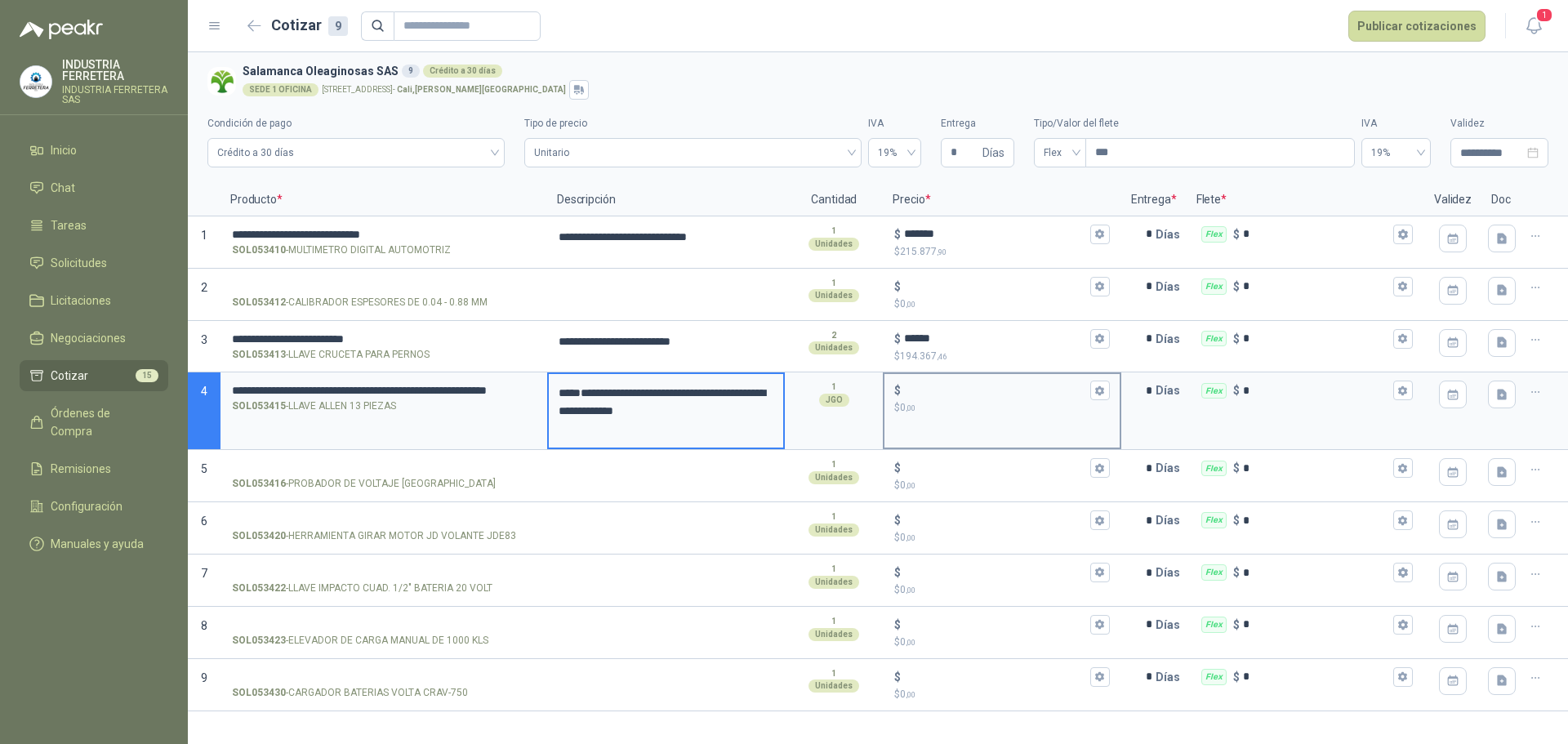
click at [938, 414] on p "$ 0 ,00" at bounding box center [1001, 407] width 215 height 15
click at [938, 397] on input "$ $ 0 ,00" at bounding box center [995, 391] width 183 height 12
type textarea "**********"
type input "******"
click at [467, 468] on input "SOL053416 - PROBADOR DE VOLTAJE PUNTA LAPIZ" at bounding box center [383, 468] width 304 height 12
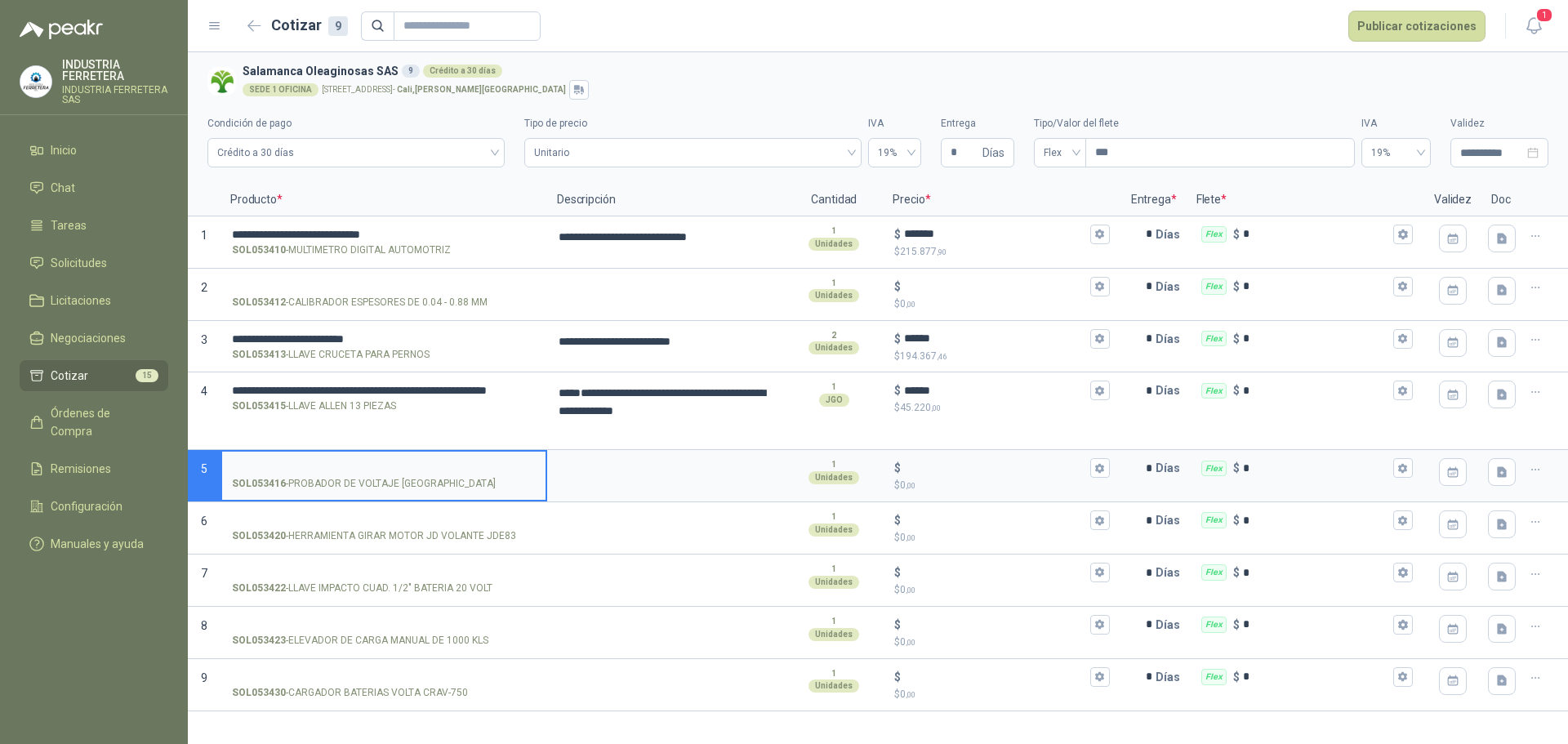
click at [463, 485] on div "SOL053416 - PROBADOR DE VOLTAJE PUNTA LAPIZ" at bounding box center [383, 483] width 304 height 15
click at [463, 474] on input "SOL053416 - PROBADOR DE VOLTAJE PUNTA LAPIZ" at bounding box center [383, 468] width 304 height 12
click at [463, 485] on div "SOL053416 - PROBADOR DE VOLTAJE PUNTA LAPIZ" at bounding box center [383, 483] width 304 height 15
click at [463, 474] on input "SOL053416 - PROBADOR DE VOLTAJE PUNTA LAPIZ" at bounding box center [383, 468] width 304 height 12
click at [463, 485] on div "SOL053416 - PROBADOR DE VOLTAJE PUNTA LAPIZ" at bounding box center [383, 483] width 304 height 15
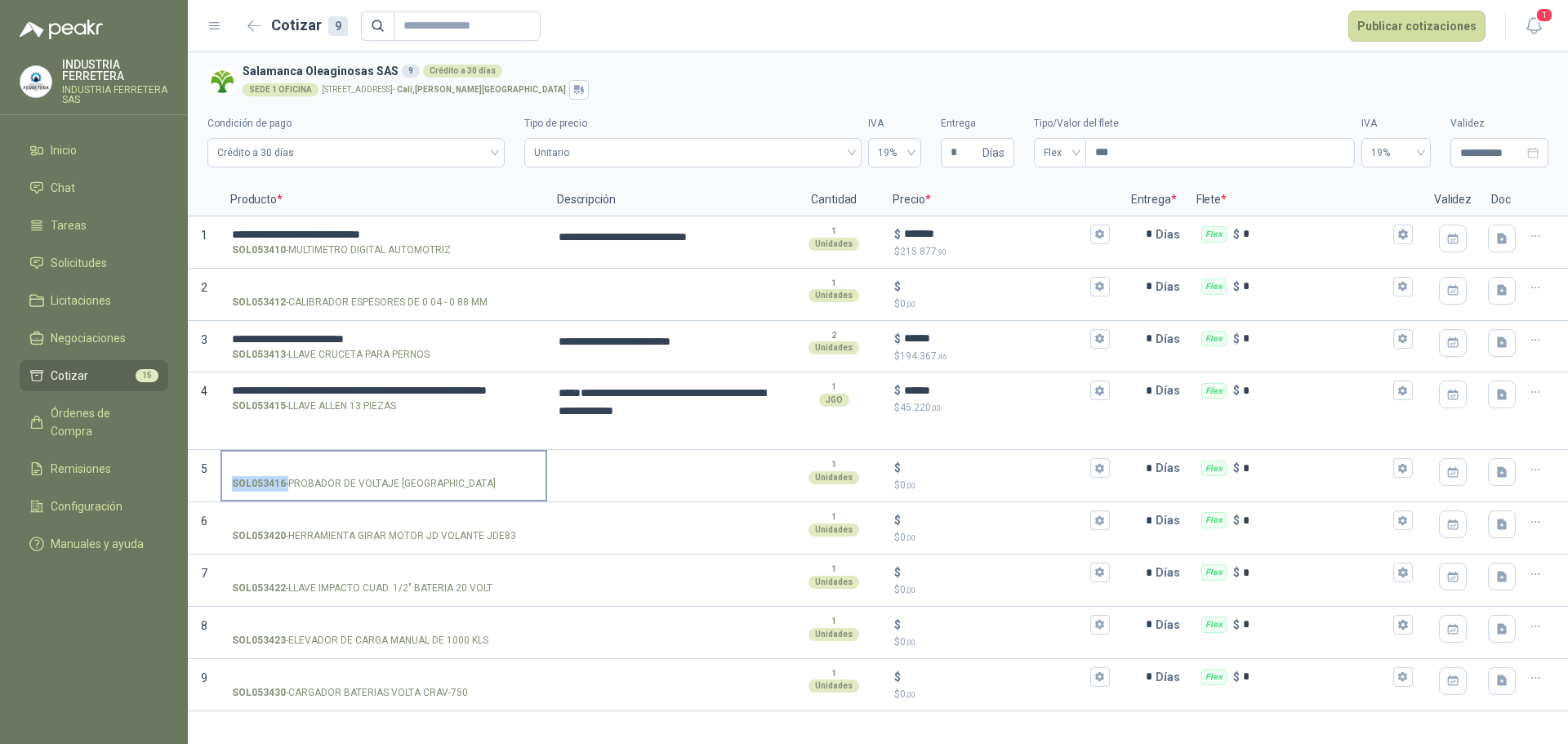
click at [463, 474] on input "SOL053416 - PROBADOR DE VOLTAJE PUNTA LAPIZ" at bounding box center [383, 468] width 304 height 12
click at [454, 484] on p "SOL053416 - PROBADOR DE VOLTAJE PUNTA LAPIZ" at bounding box center [363, 483] width 264 height 15
click at [454, 474] on input "SOL053416 - PROBADOR DE VOLTAJE PUNTA LAPIZ" at bounding box center [383, 468] width 304 height 12
click at [454, 484] on p "SOL053416 - PROBADOR DE VOLTAJE PUNTA LAPIZ" at bounding box center [363, 483] width 264 height 15
click at [454, 474] on input "SOL053416 - PROBADOR DE VOLTAJE PUNTA LAPIZ" at bounding box center [383, 468] width 304 height 12
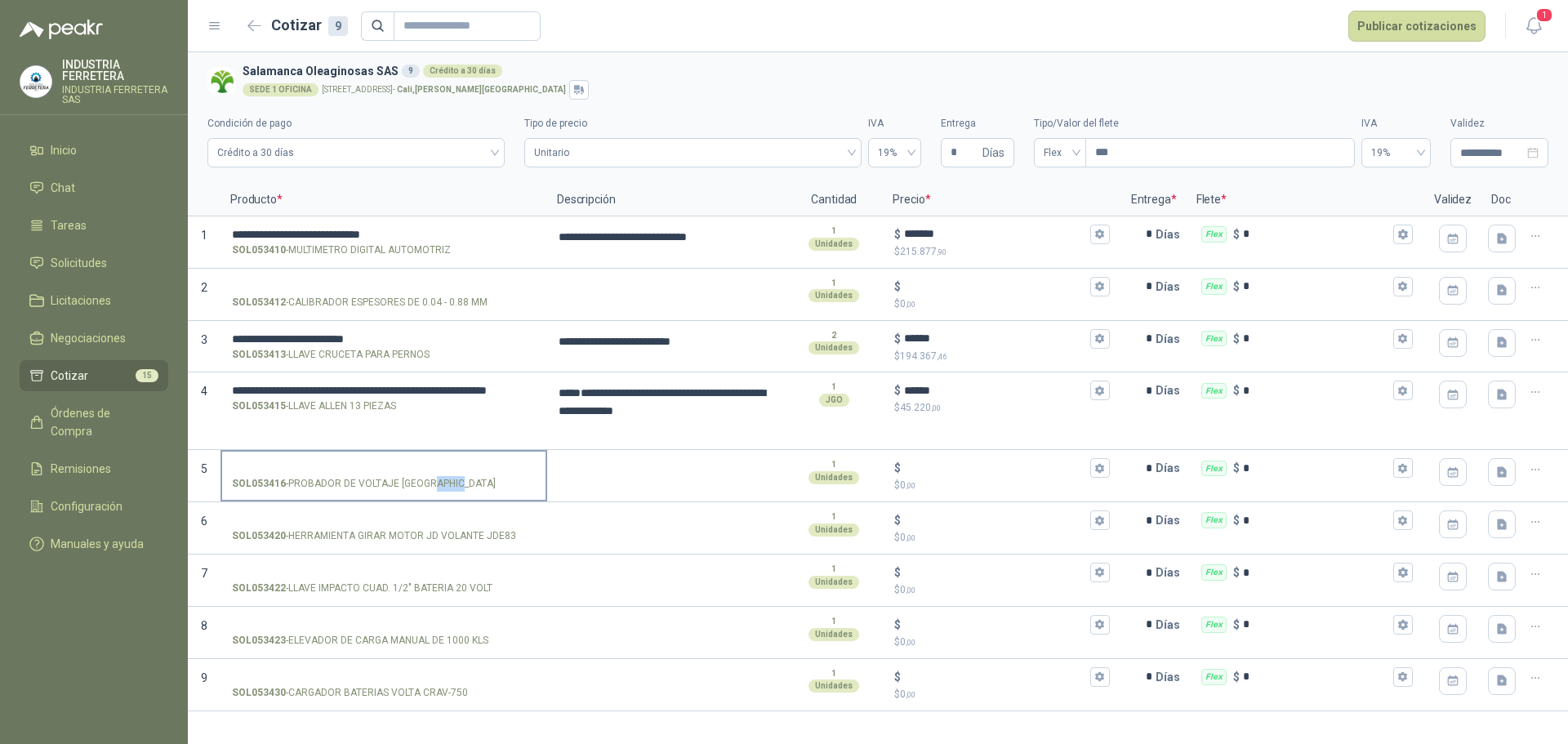
click at [451, 484] on p "SOL053416 - PROBADOR DE VOLTAJE PUNTA LAPIZ" at bounding box center [363, 483] width 264 height 15
click at [451, 474] on input "SOL053416 - PROBADOR DE VOLTAJE PUNTA LAPIZ" at bounding box center [383, 468] width 304 height 12
click at [468, 481] on div "SOL053416 - PROBADOR DE VOLTAJE PUNTA LAPIZ" at bounding box center [383, 483] width 304 height 15
click at [468, 474] on input "SOL053416 - PROBADOR DE VOLTAJE PUNTA LAPIZ" at bounding box center [383, 468] width 304 height 12
drag, startPoint x: 449, startPoint y: 482, endPoint x: 472, endPoint y: 497, distance: 27.5
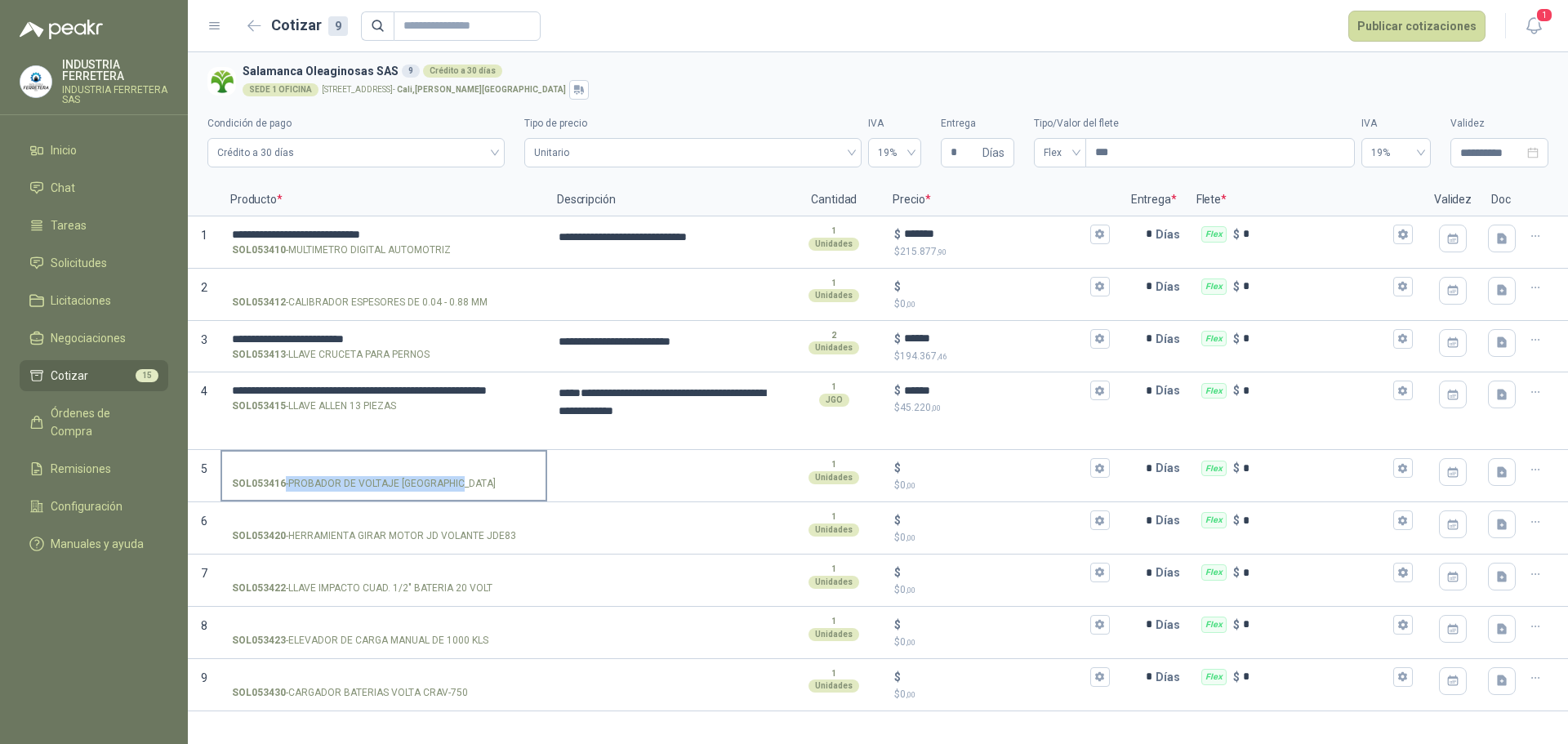
click at [472, 497] on label "SOL053416 - PROBADOR DE VOLTAJE PUNTA LAPIZ" at bounding box center [383, 474] width 323 height 46
copy p "- PROBADOR DE VOLTAJE PUNTA LAPIZ"
click at [467, 457] on label "SOL053416 - PROBADOR DE VOLTAJE PUNTA LAPIZ" at bounding box center [383, 474] width 323 height 46
click at [467, 462] on input "SOL053416 - PROBADOR DE VOLTAJE PUNTA LAPIZ" at bounding box center [383, 468] width 304 height 12
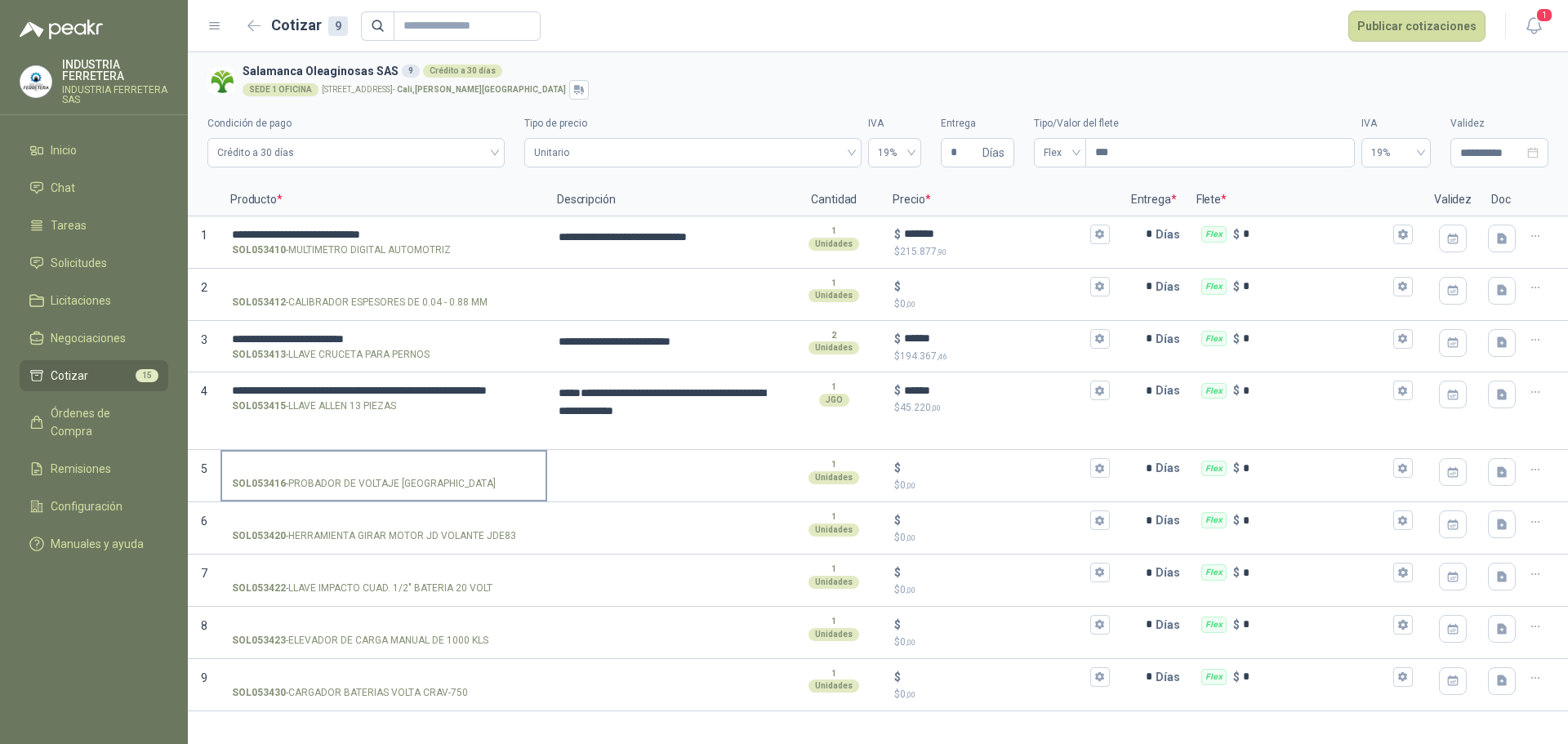
type textarea "**********"
click at [609, 463] on textarea at bounding box center [665, 470] width 234 height 37
type textarea "**********"
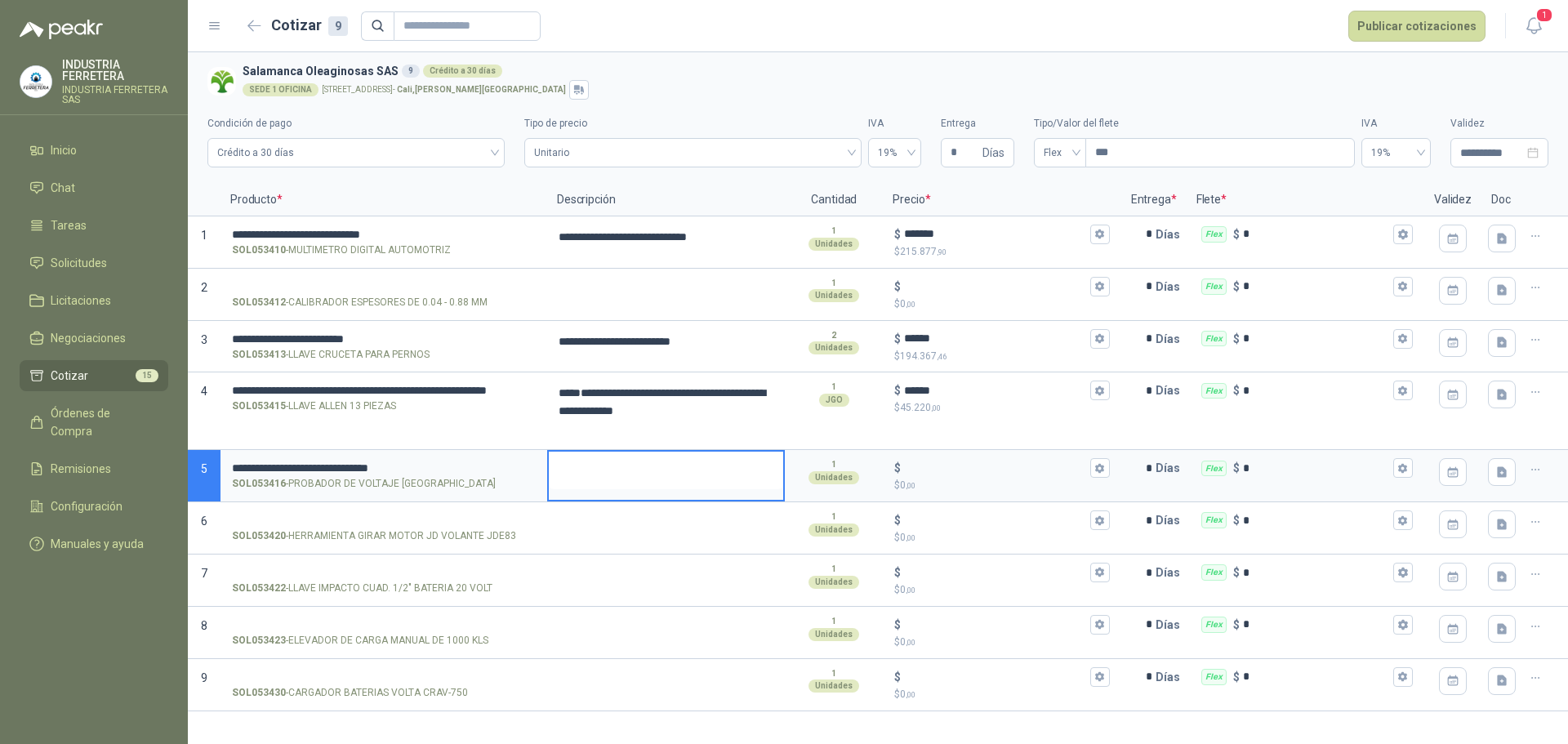
type textarea "**********"
click at [981, 458] on div "$" at bounding box center [1001, 468] width 215 height 20
click at [981, 462] on input "$ $ 0 ,00" at bounding box center [995, 468] width 183 height 12
type textarea "**********"
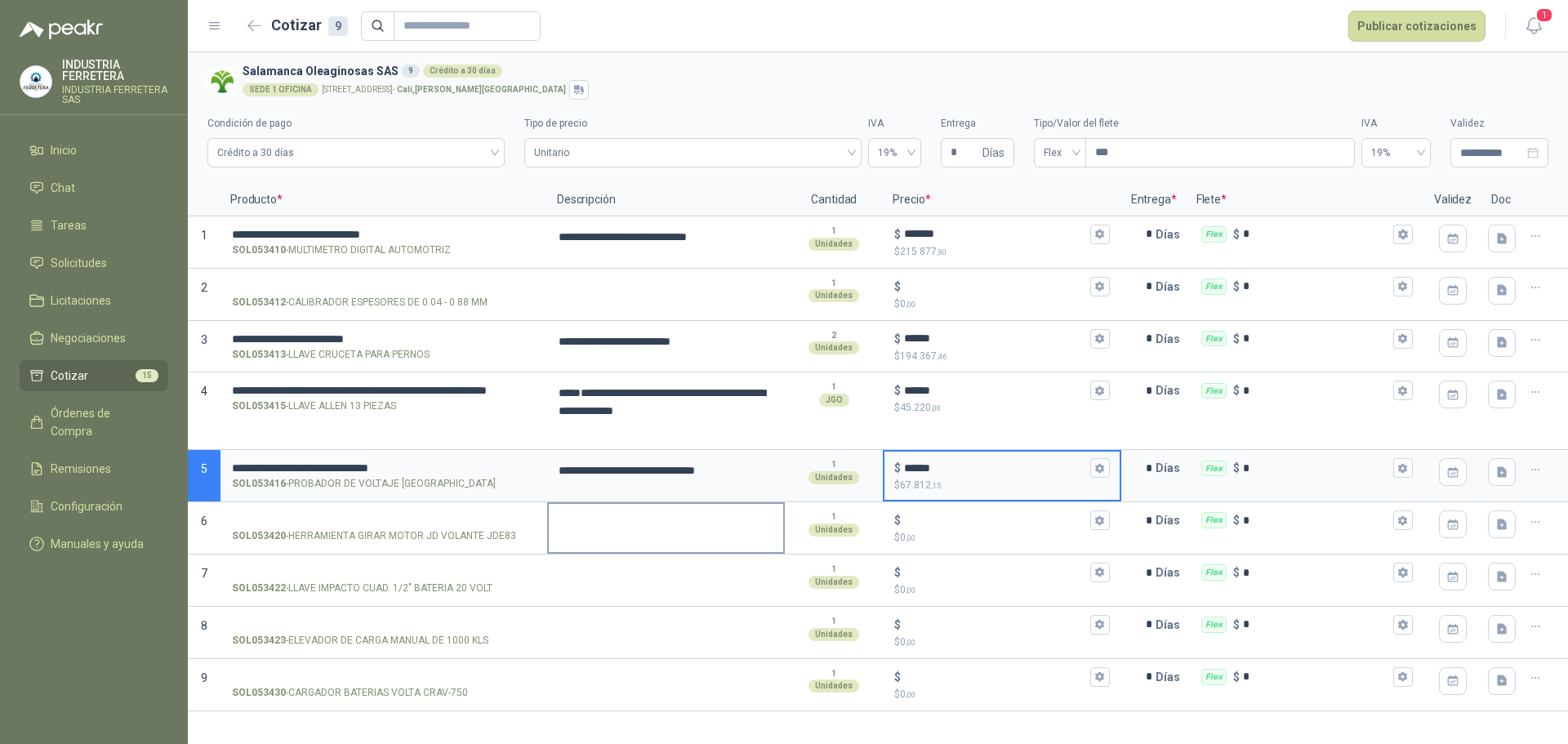
type input "******"
click at [609, 528] on textarea at bounding box center [665, 522] width 234 height 37
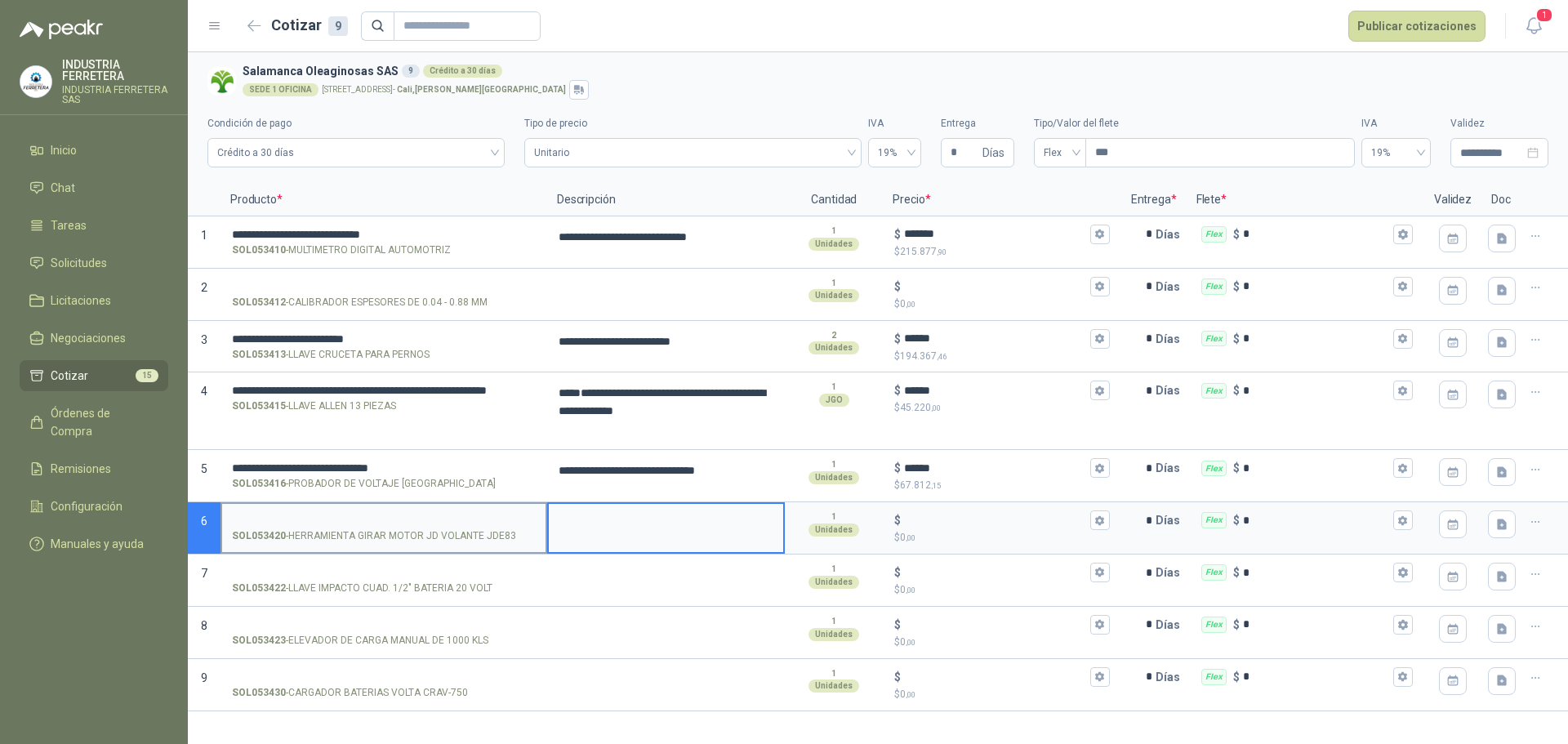
click at [457, 538] on p "SOL053420 - HERRAMIENTA GIRAR MOTOR JD VOLANTE JDE83" at bounding box center [373, 535] width 284 height 15
click at [457, 527] on input "SOL053420 - HERRAMIENTA GIRAR MOTOR JD VOLANTE JDE83" at bounding box center [383, 521] width 304 height 12
click at [457, 538] on p "SOL053420 - HERRAMIENTA GIRAR MOTOR JD VOLANTE JDE83" at bounding box center [373, 535] width 284 height 15
click at [457, 527] on input "SOL053420 - HERRAMIENTA GIRAR MOTOR JD VOLANTE JDE83" at bounding box center [383, 521] width 304 height 12
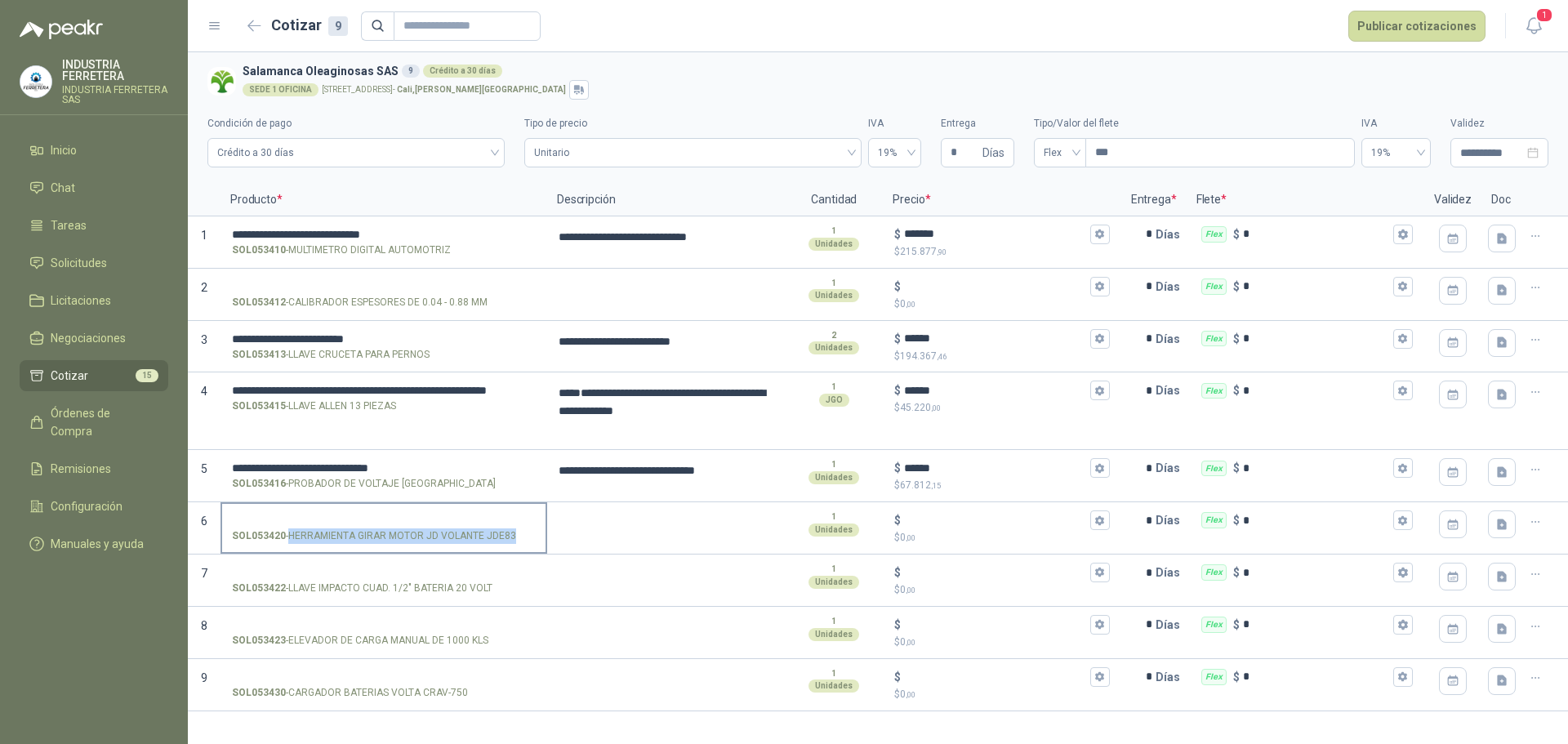
click at [457, 538] on p "SOL053420 - HERRAMIENTA GIRAR MOTOR JD VOLANTE JDE83" at bounding box center [373, 535] width 284 height 15
click at [457, 527] on input "SOL053420 - HERRAMIENTA GIRAR MOTOR JD VOLANTE JDE83" at bounding box center [383, 521] width 304 height 12
copy p "- HERRAMIENTA GIRAR MOTOR JD VOLANTE JDE83"
click at [1541, 527] on icon "button" at bounding box center [1536, 522] width 14 height 14
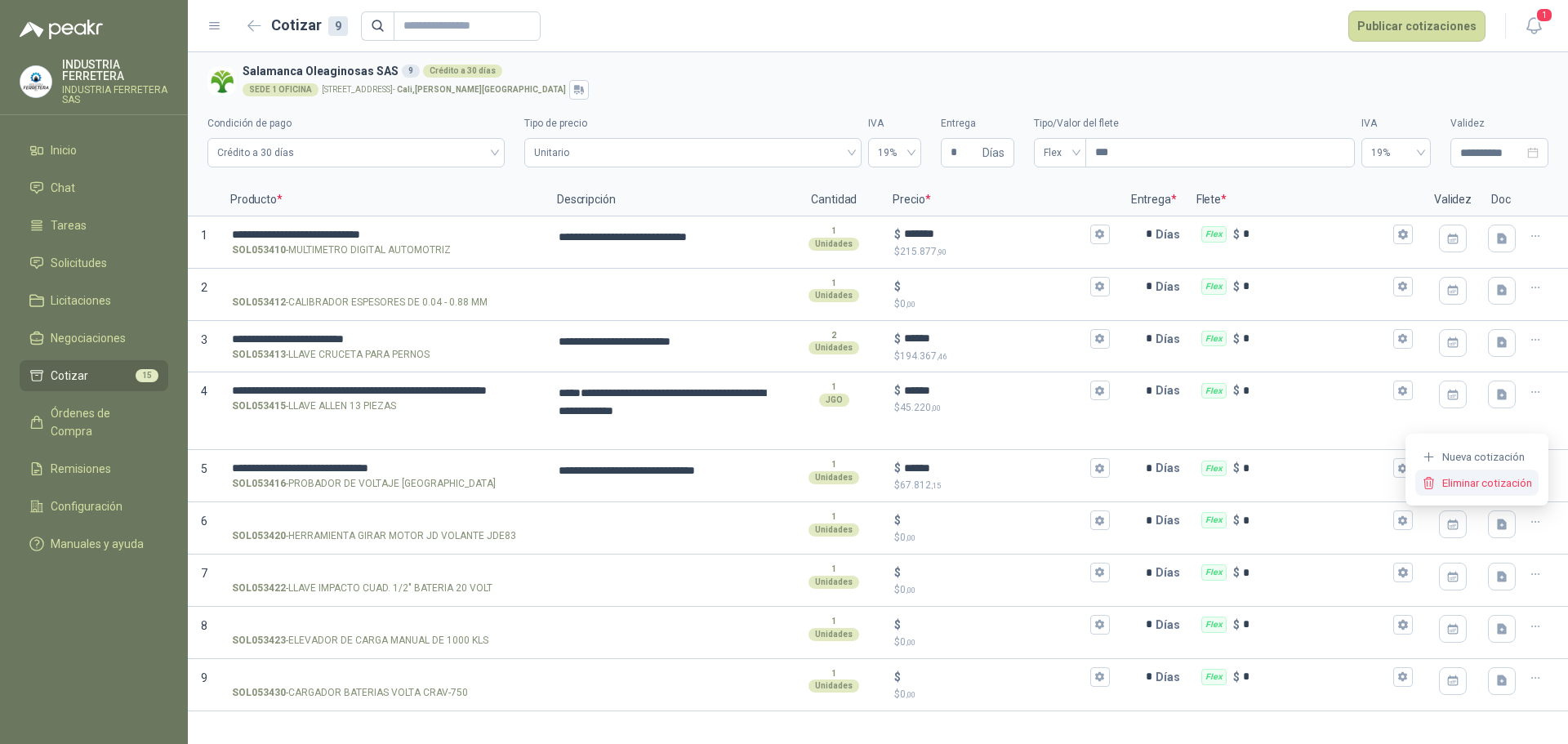
click at [1513, 488] on button "Eliminar cotización" at bounding box center [1476, 481] width 123 height 26
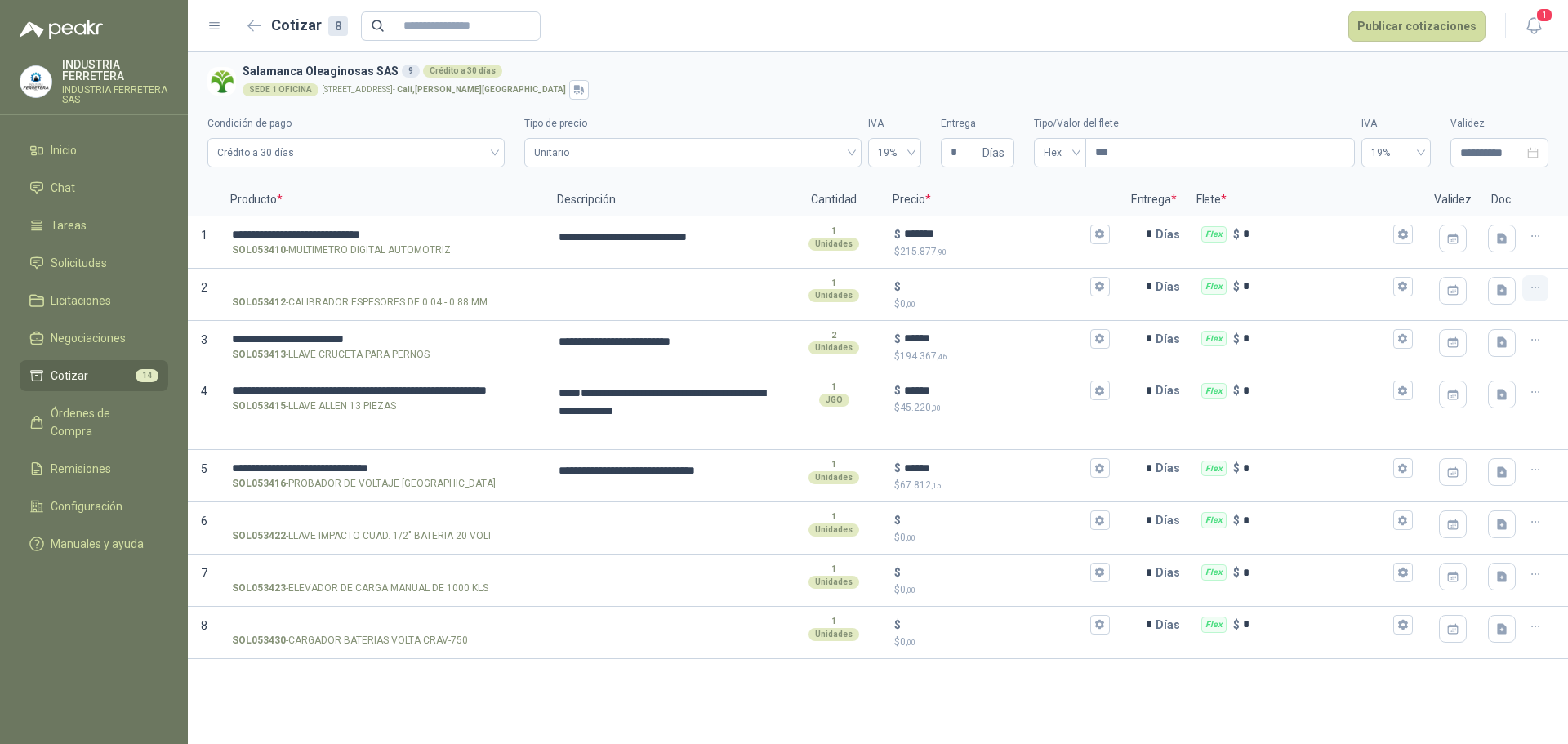
click at [1536, 292] on icon "button" at bounding box center [1536, 288] width 14 height 14
click at [1485, 262] on button "Eliminar cotización" at bounding box center [1476, 248] width 123 height 26
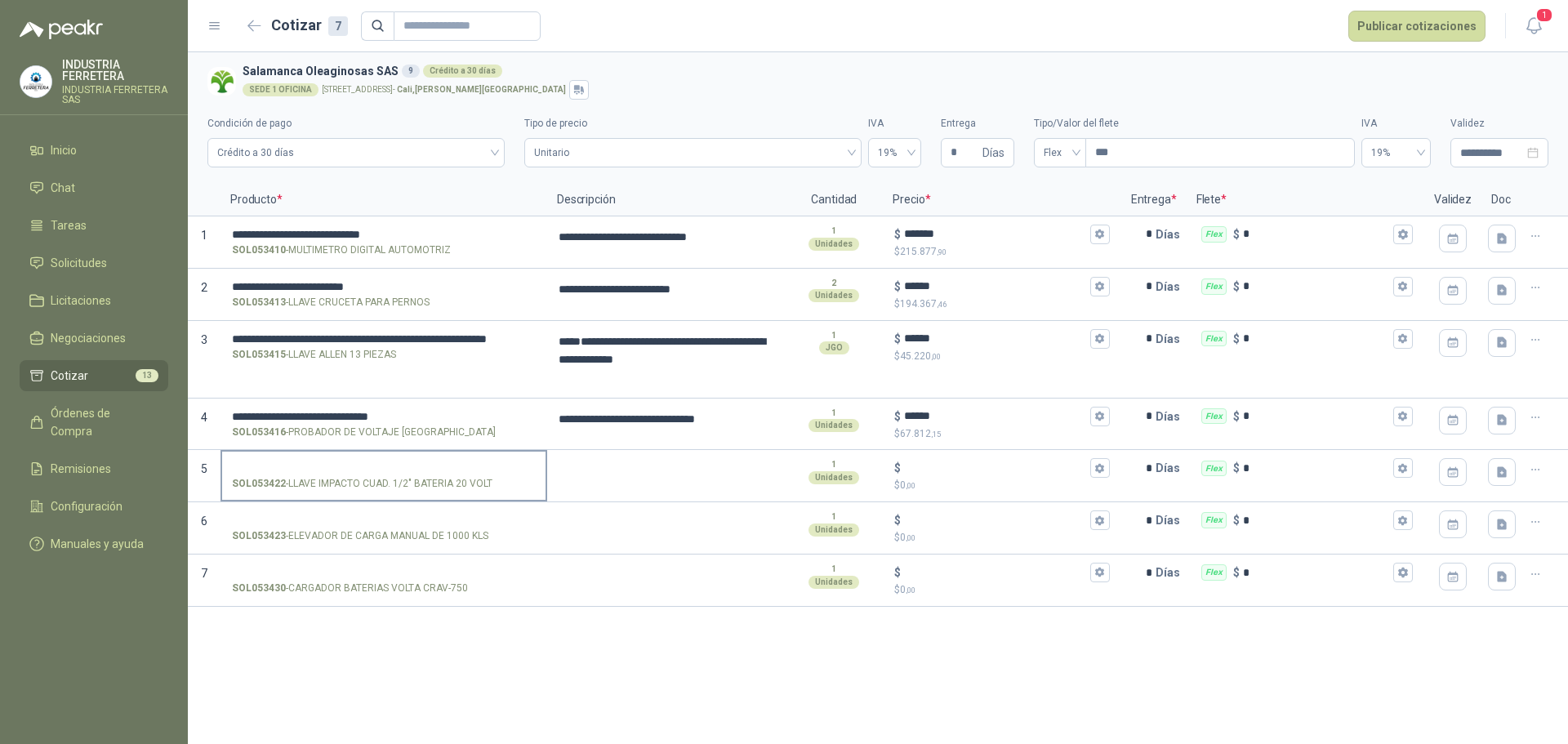
click at [510, 489] on div "SOL053422 - LLAVE IMPACTO CUAD. 1/2" BATERIA 20 VOLT" at bounding box center [383, 483] width 304 height 15
click at [510, 474] on input "SOL053422 - LLAVE IMPACTO CUAD. 1/2" BATERIA 20 VOLT" at bounding box center [383, 468] width 304 height 12
click at [510, 489] on div "SOL053422 - LLAVE IMPACTO CUAD. 1/2" BATERIA 20 VOLT" at bounding box center [383, 483] width 304 height 15
click at [510, 474] on input "SOL053422 - LLAVE IMPACTO CUAD. 1/2" BATERIA 20 VOLT" at bounding box center [383, 468] width 304 height 12
click at [510, 489] on div "SOL053422 - LLAVE IMPACTO CUAD. 1/2" BATERIA 20 VOLT" at bounding box center [383, 483] width 304 height 15
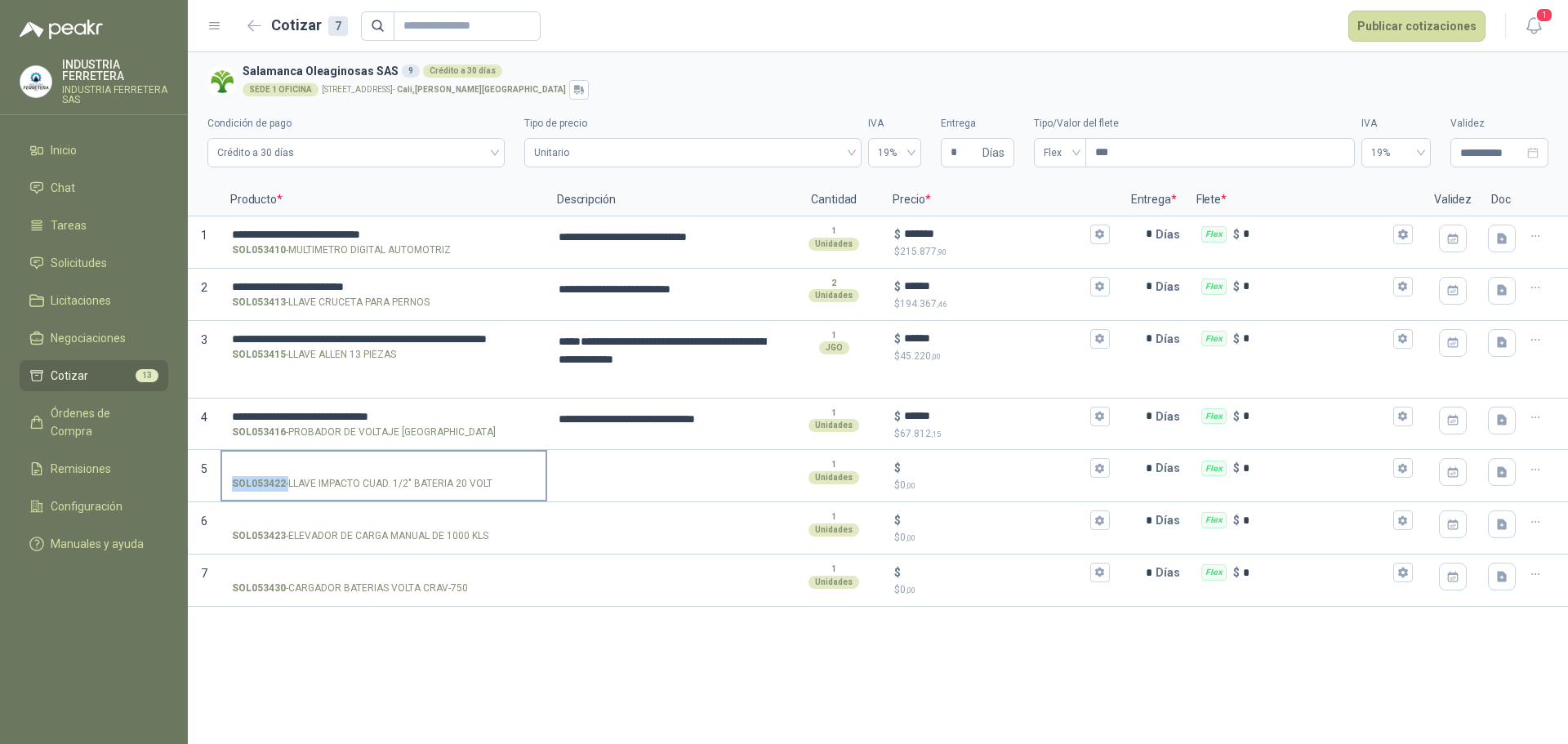
click at [510, 474] on input "SOL053422 - LLAVE IMPACTO CUAD. 1/2" BATERIA 20 VOLT" at bounding box center [383, 468] width 304 height 12
click at [500, 488] on div "SOL053422 - LLAVE IMPACTO CUAD. 1/2" BATERIA 20 VOLT" at bounding box center [383, 483] width 304 height 15
click at [500, 474] on input "SOL053422 - LLAVE IMPACTO CUAD. 1/2" BATERIA 20 VOLT" at bounding box center [383, 468] width 304 height 12
click at [498, 486] on div "SOL053422 - LLAVE IMPACTO CUAD. 1/2" BATERIA 20 VOLT" at bounding box center [383, 483] width 304 height 15
click at [498, 474] on input "SOL053422 - LLAVE IMPACTO CUAD. 1/2" BATERIA 20 VOLT" at bounding box center [383, 468] width 304 height 12
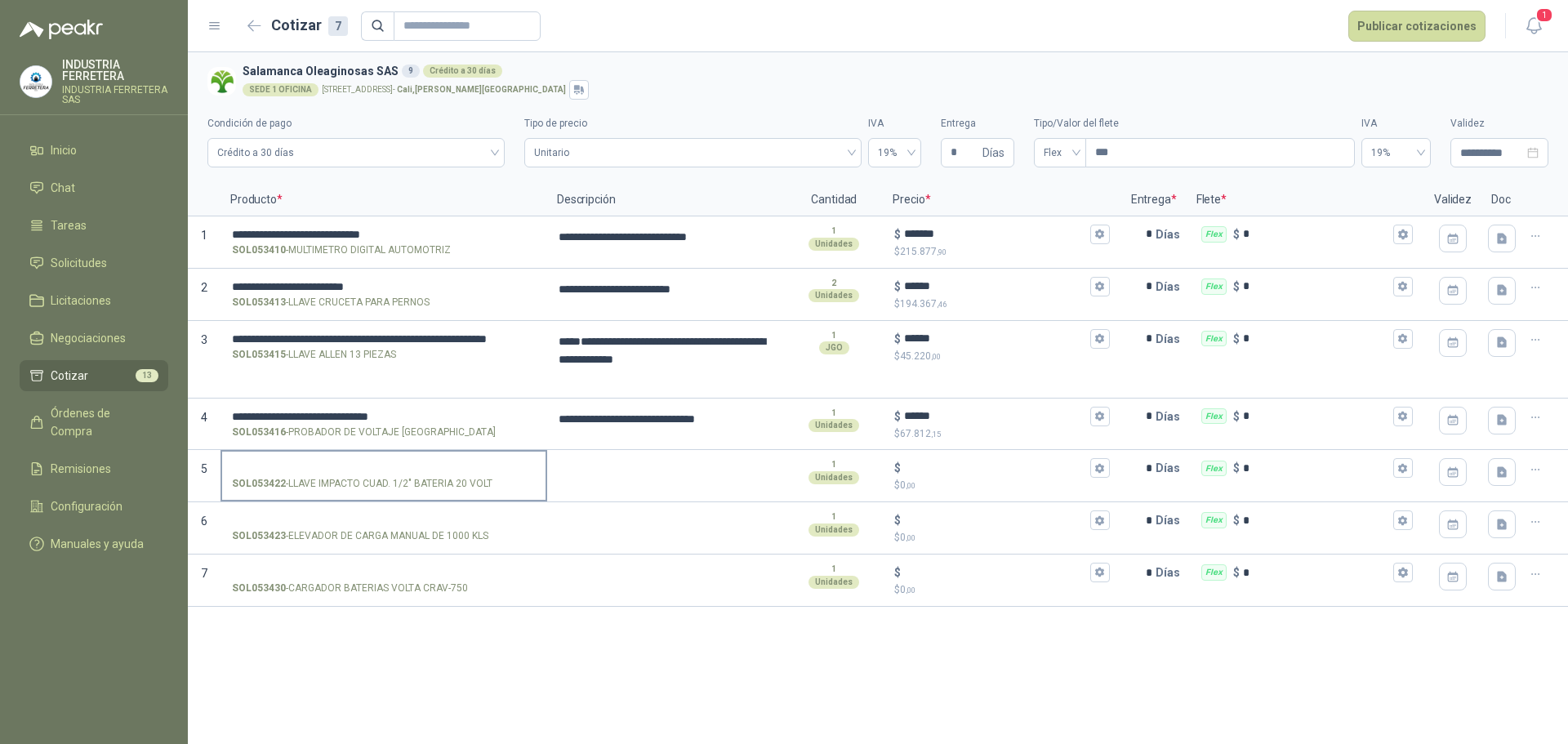
click at [493, 481] on div "SOL053422 - LLAVE IMPACTO CUAD. 1/2" BATERIA 20 VOLT" at bounding box center [383, 483] width 304 height 15
click at [493, 474] on input "SOL053422 - LLAVE IMPACTO CUAD. 1/2" BATERIA 20 VOLT" at bounding box center [383, 468] width 304 height 12
click at [459, 482] on p "SOL053422 - LLAVE IMPACTO CUAD. 1/2" BATERIA 20 VOLT" at bounding box center [362, 483] width 261 height 15
click at [459, 474] on input "SOL053422 - LLAVE IMPACTO CUAD. 1/2" BATERIA 20 VOLT" at bounding box center [383, 468] width 304 height 12
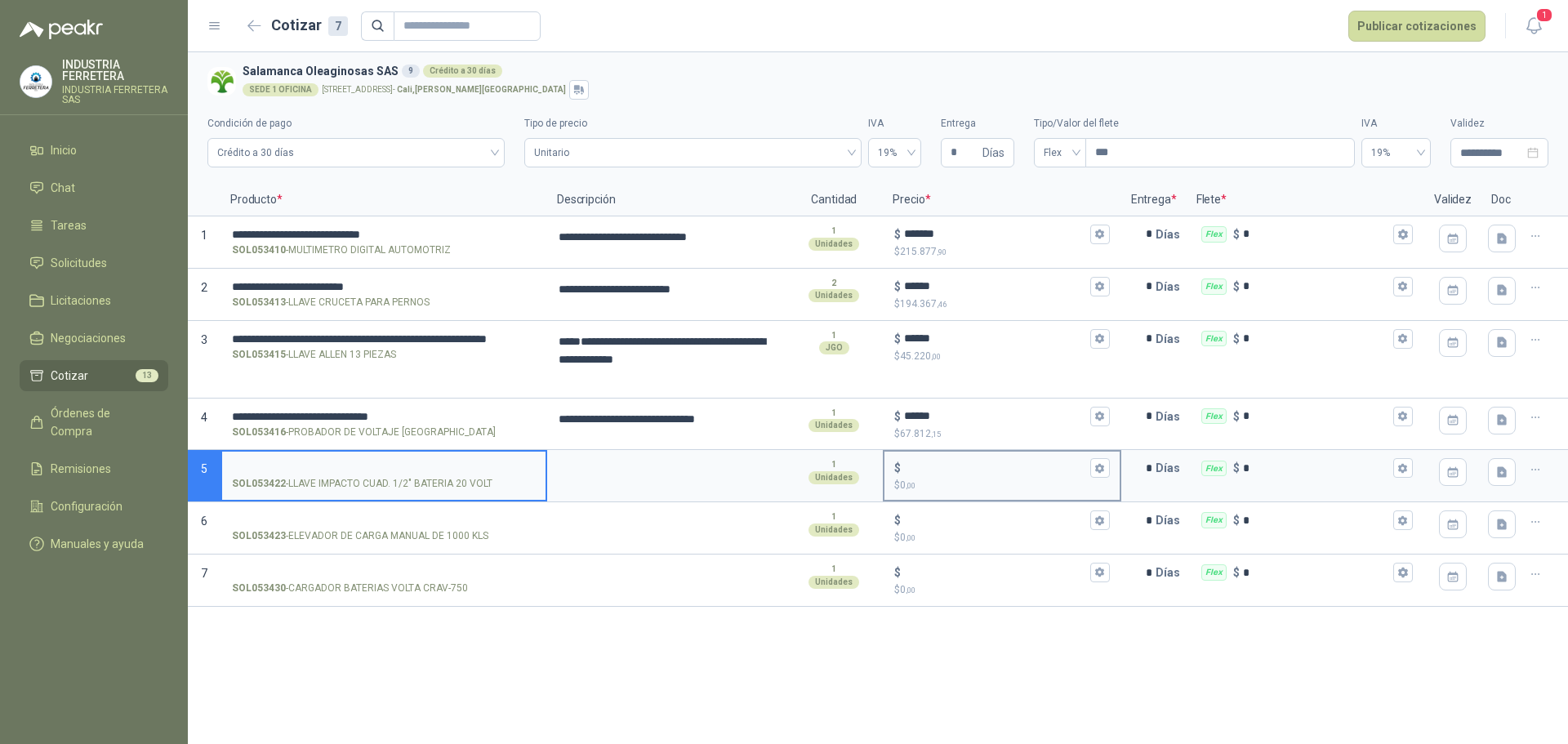
click at [963, 469] on input "$ $ 0 ,00" at bounding box center [995, 468] width 183 height 12
type textarea "**********"
type input "*******"
click at [456, 458] on label "SOL053422 - LLAVE IMPACTO CUAD. 1/2" BATERIA 20 VOLT" at bounding box center [383, 474] width 323 height 46
click at [456, 462] on input "SOL053422 - LLAVE IMPACTO CUAD. 1/2" BATERIA 20 VOLT" at bounding box center [383, 468] width 304 height 12
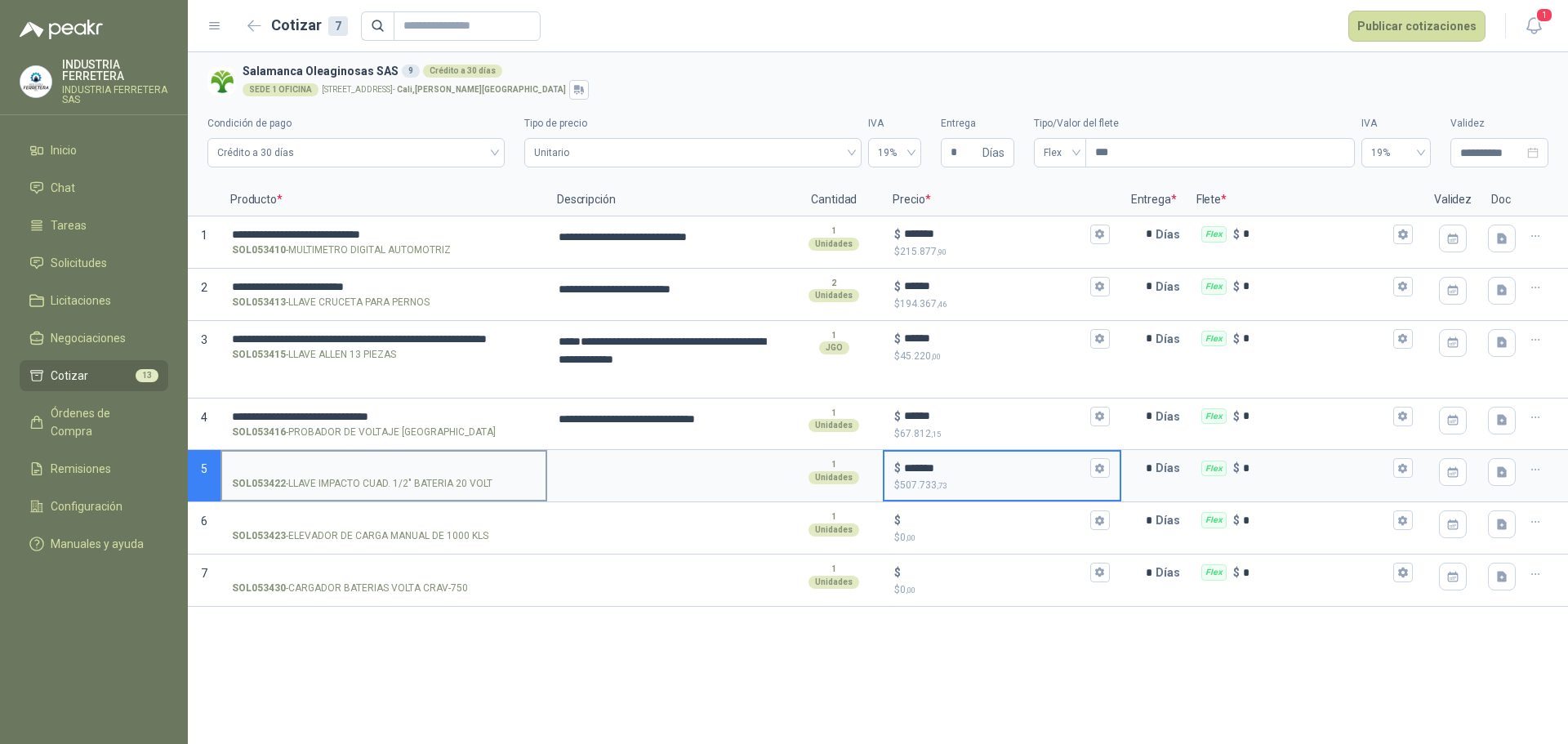
type textarea "**********"
type input "*"
type input "**********"
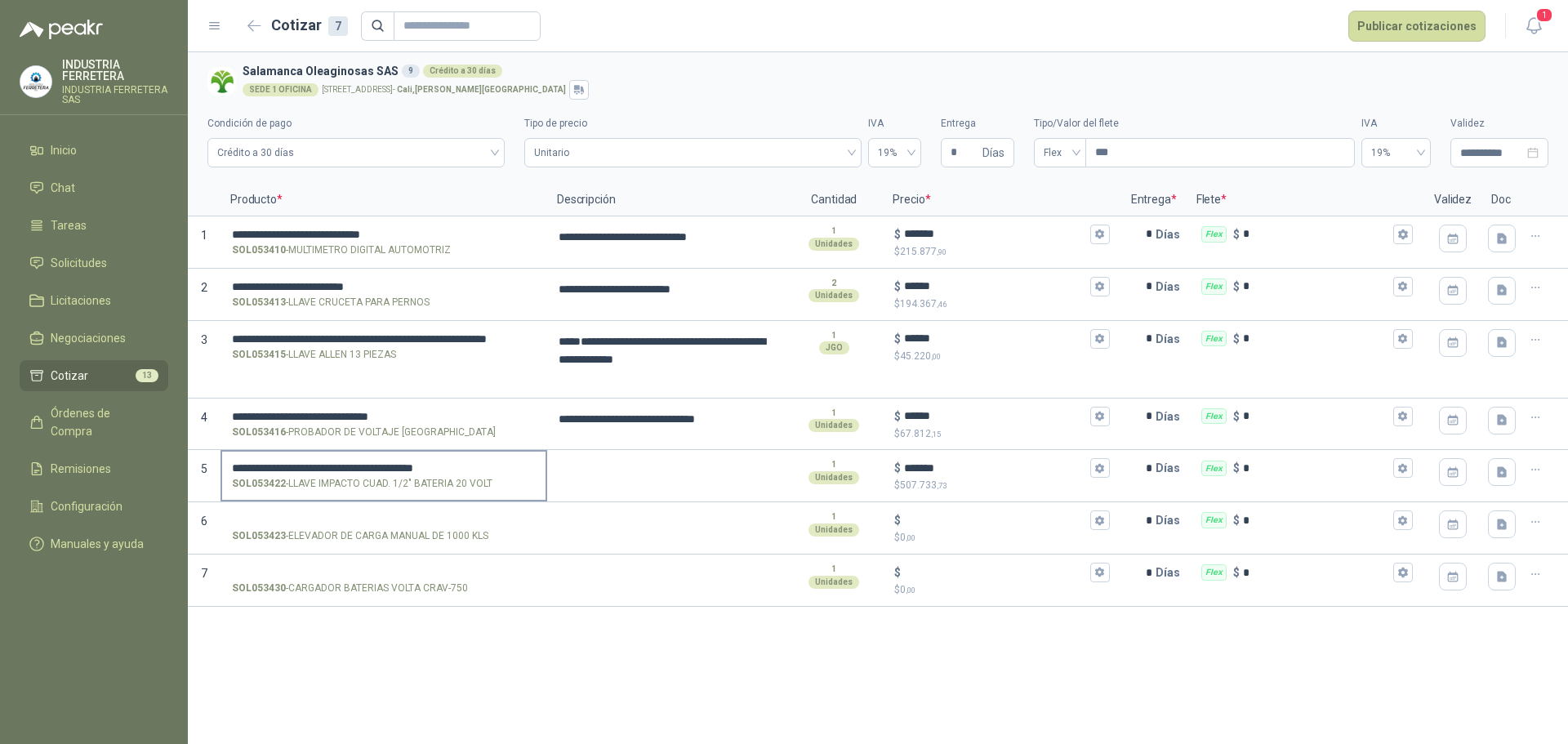
click at [456, 458] on label "**********" at bounding box center [383, 474] width 323 height 46
click at [456, 462] on input "**********" at bounding box center [383, 468] width 304 height 12
click at [456, 458] on label "**********" at bounding box center [383, 474] width 323 height 46
click at [456, 462] on input "**********" at bounding box center [383, 468] width 304 height 12
click at [456, 458] on label "**********" at bounding box center [383, 474] width 323 height 46
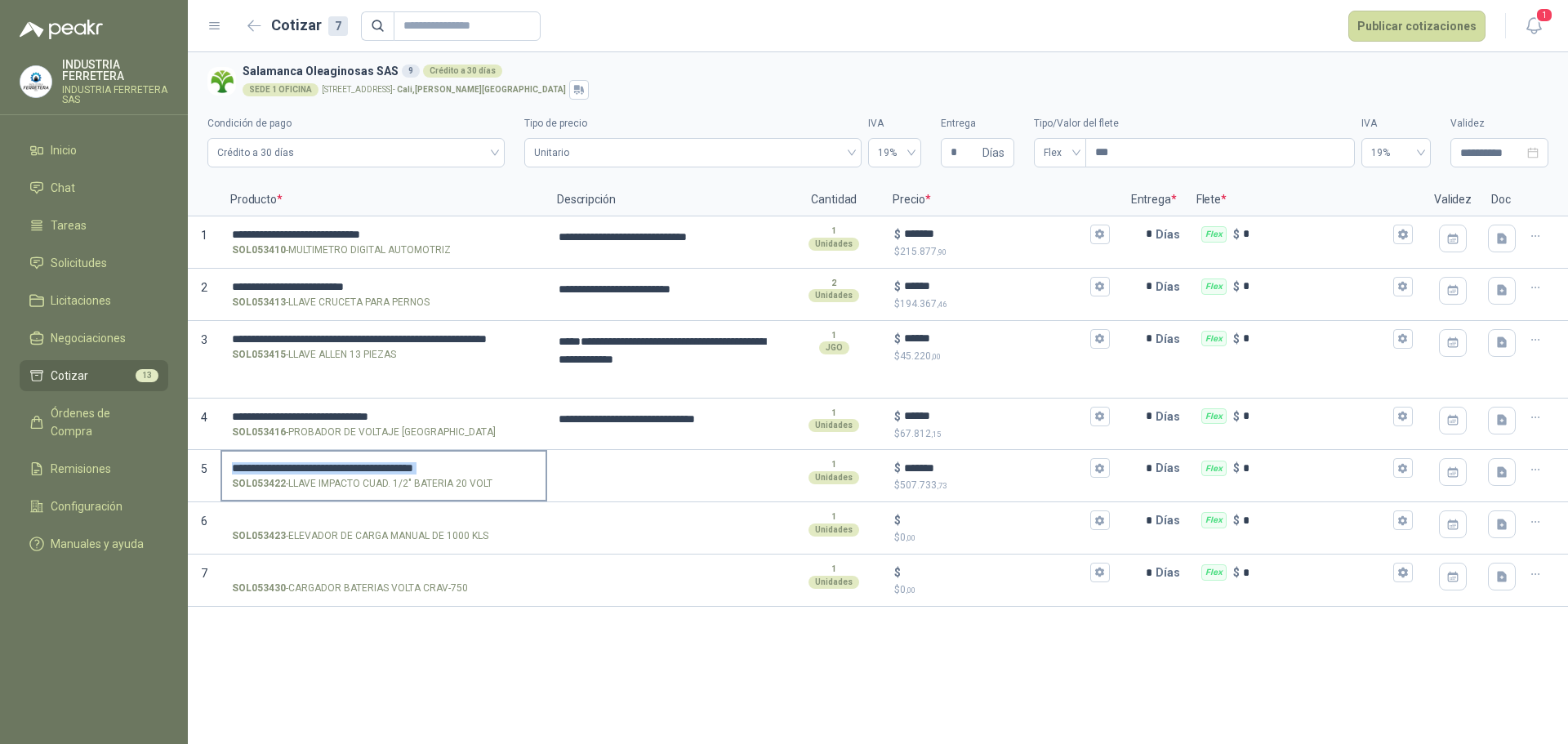
click at [456, 462] on input "**********" at bounding box center [383, 468] width 304 height 12
copy input
click at [606, 459] on textarea at bounding box center [665, 470] width 234 height 37
type textarea "**********"
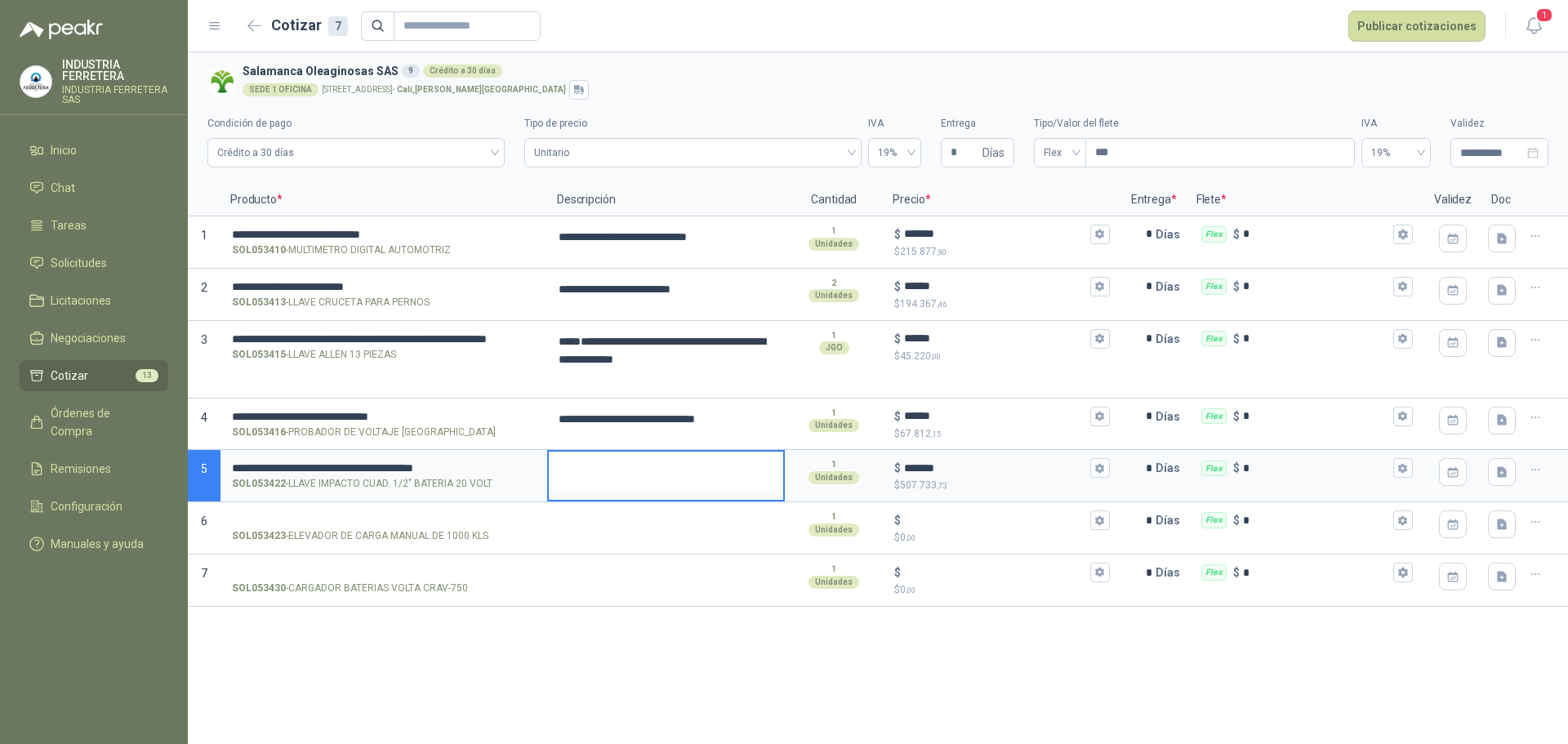
type textarea "**********"
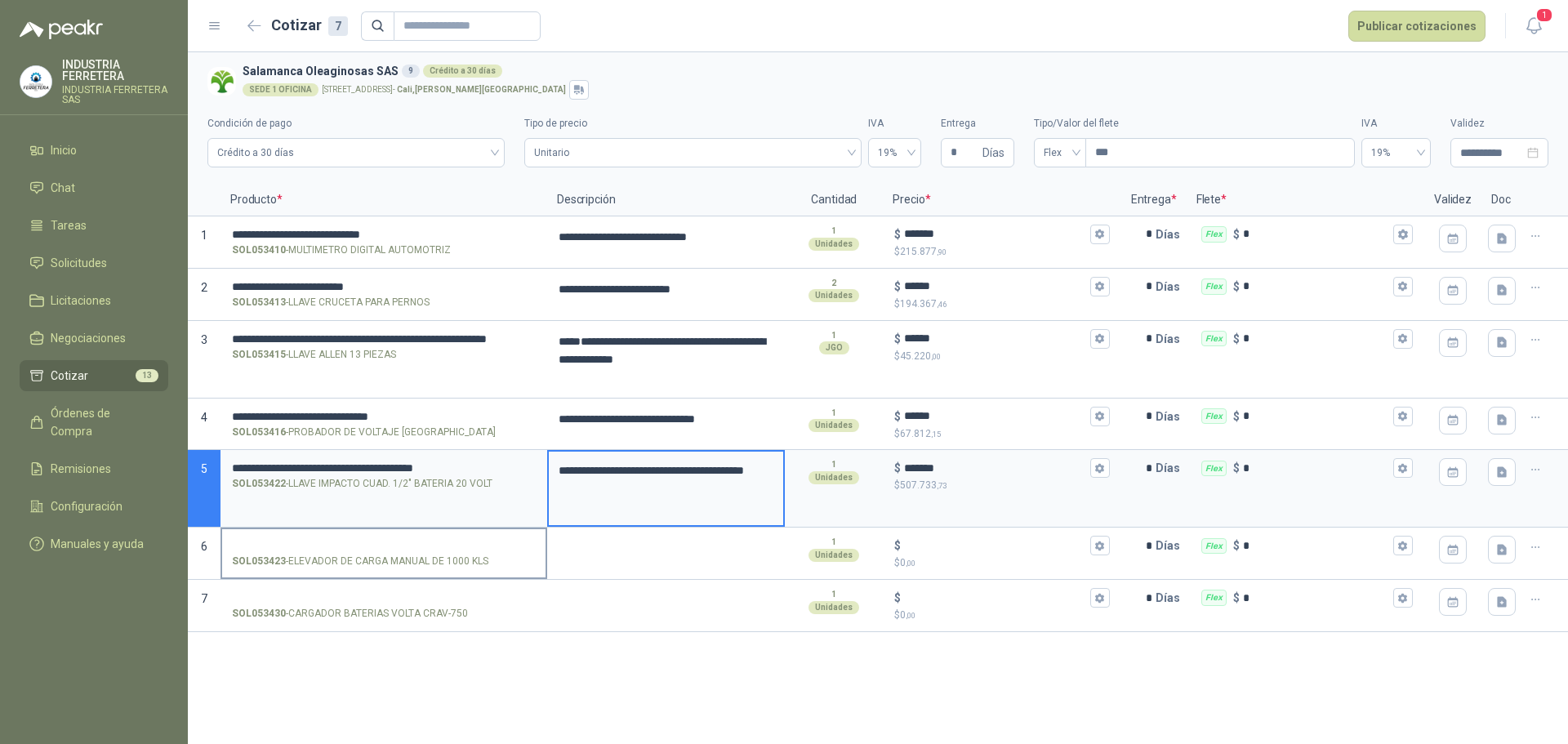
click at [451, 543] on input "SOL053423 - ELEVADOR DE CARGA MANUAL DE 1000 KLS" at bounding box center [383, 546] width 304 height 12
type textarea "**********"
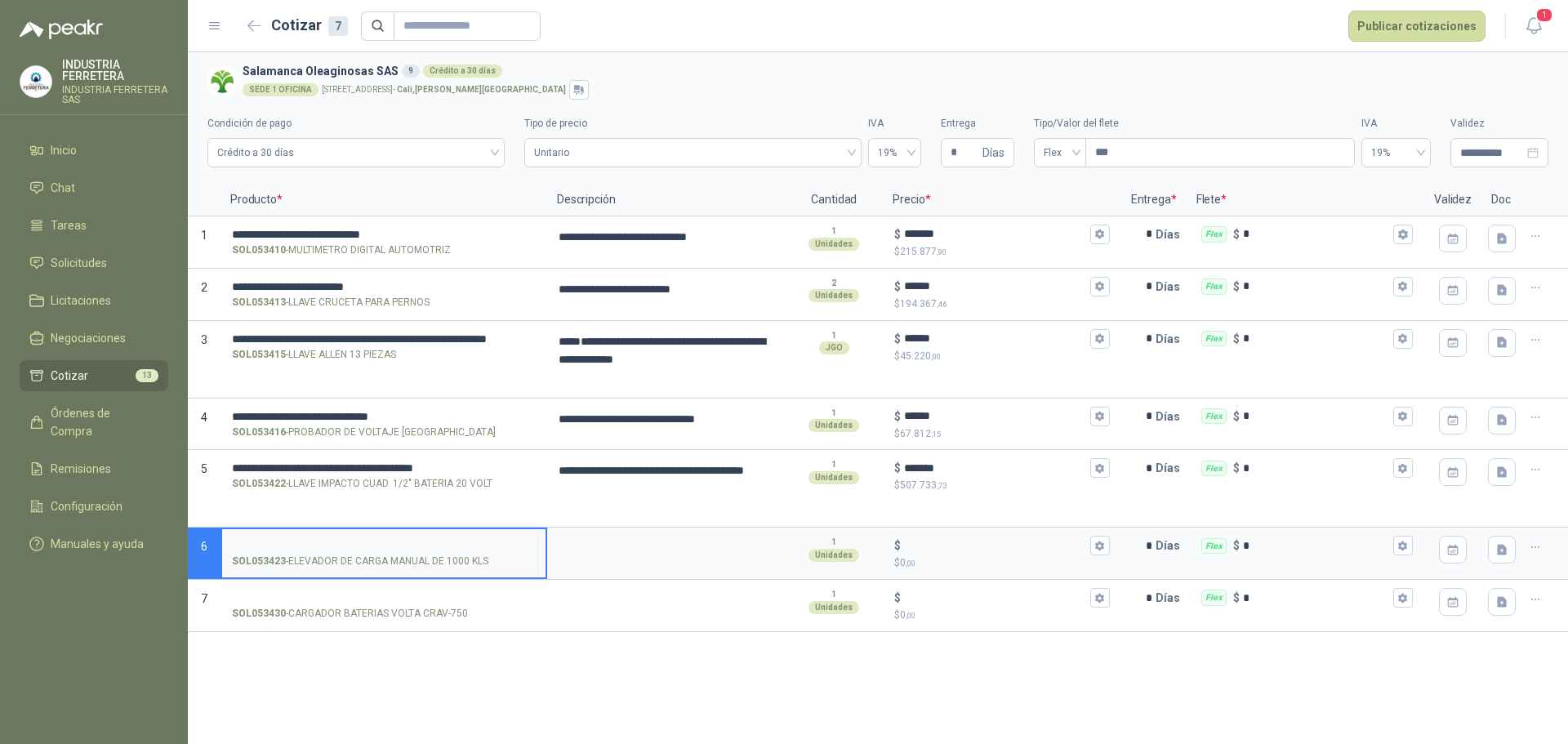
click at [442, 562] on p "SOL053423 - ELEVADOR DE CARGA MANUAL DE 1000 KLS" at bounding box center [360, 561] width 256 height 15
click at [442, 552] on input "SOL053423 - ELEVADOR DE CARGA MANUAL DE 1000 KLS" at bounding box center [383, 546] width 304 height 12
type textarea "**********"
click at [442, 562] on p "SOL053423 - ELEVADOR DE CARGA MANUAL DE 1000 KLS" at bounding box center [360, 561] width 256 height 15
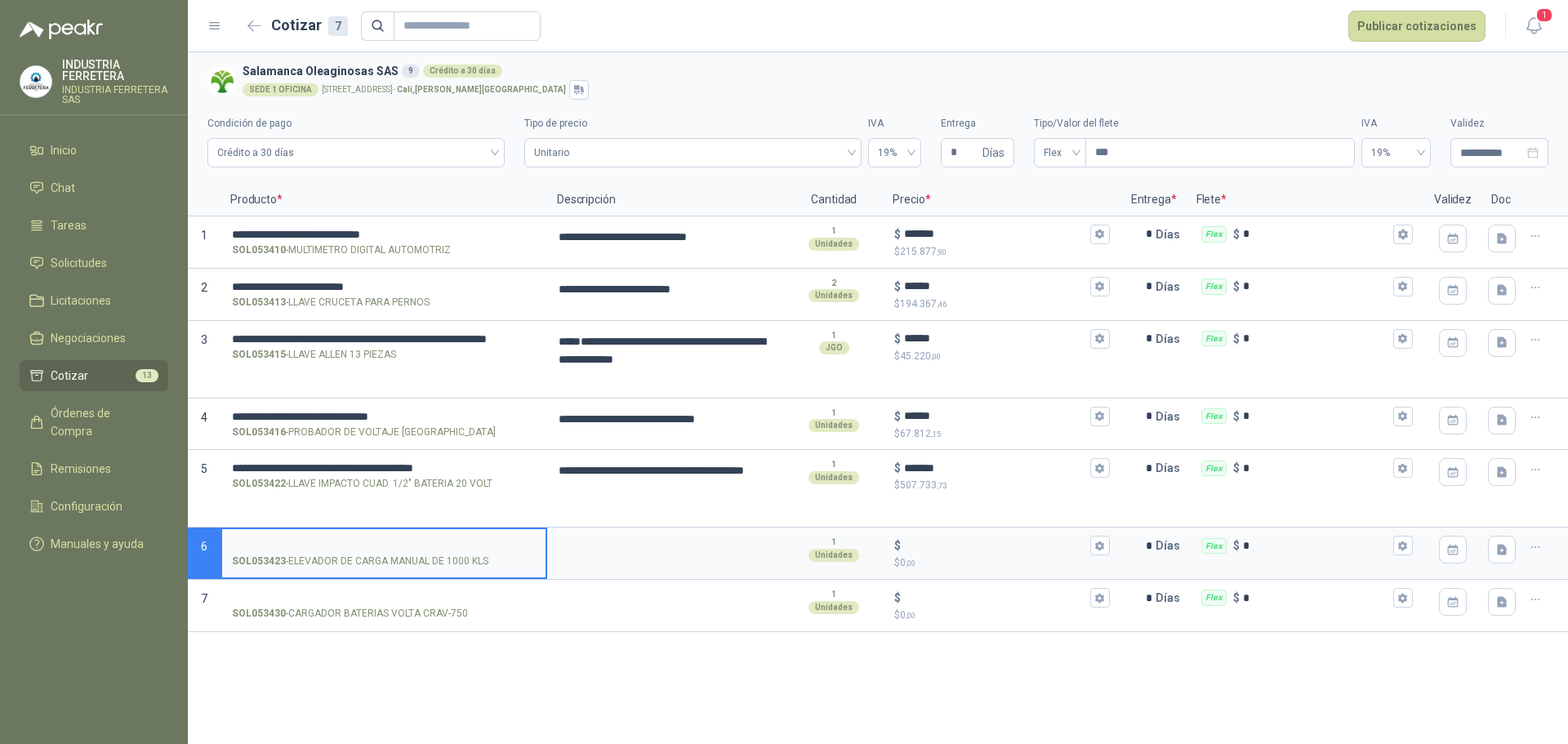
click at [442, 552] on input "SOL053423 - ELEVADOR DE CARGA MANUAL DE 1000 KLS" at bounding box center [383, 546] width 304 height 12
type textarea "**********"
click at [442, 562] on p "SOL053423 - ELEVADOR DE CARGA MANUAL DE 1000 KLS" at bounding box center [360, 561] width 256 height 15
click at [442, 552] on input "SOL053423 - ELEVADOR DE CARGA MANUAL DE 1000 KLS" at bounding box center [383, 546] width 304 height 12
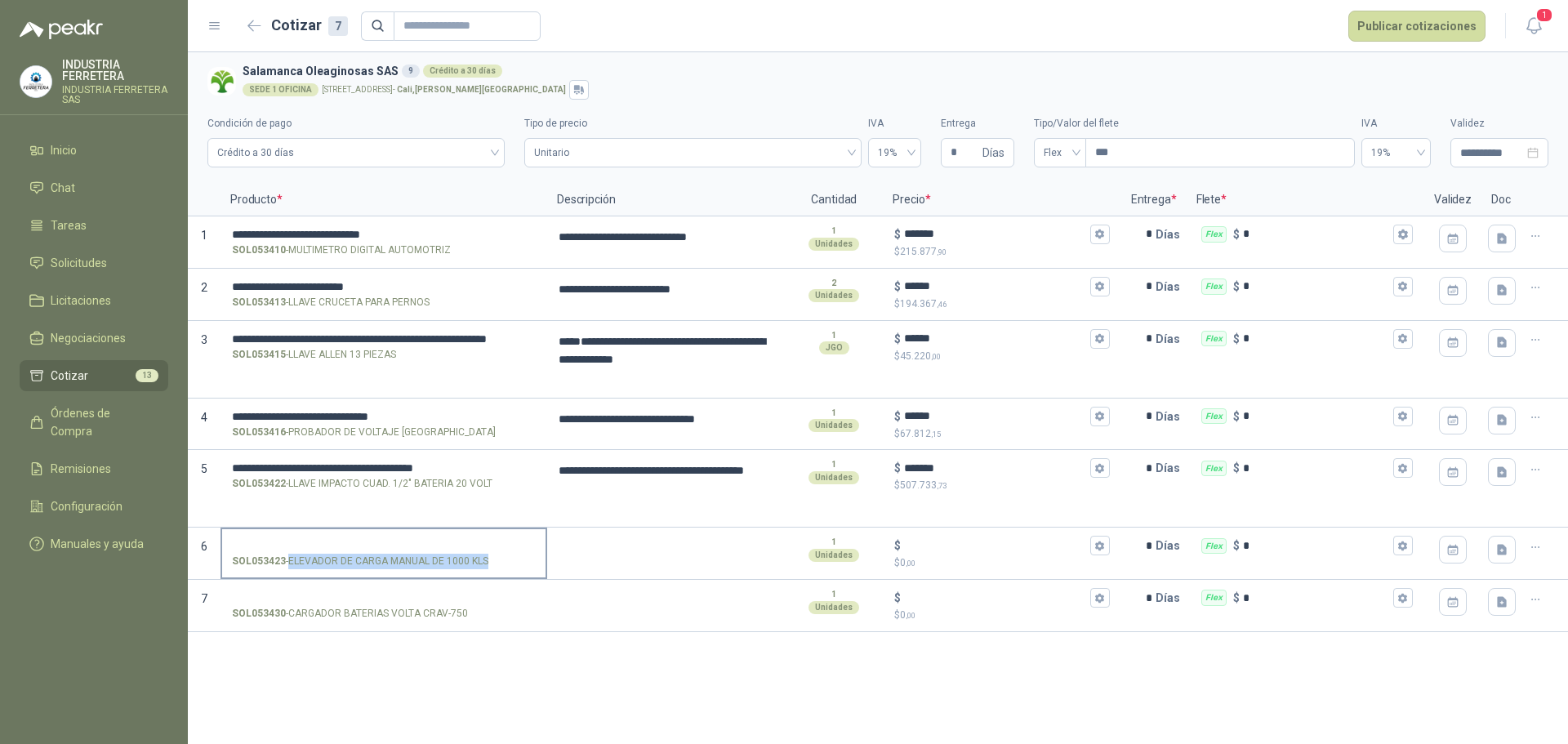
copy p "- ELEVADOR DE CARGA MANUAL DE 1000 KLS"
click at [449, 609] on p "SOL053430 - CARGADOR BATERIAS VOLTA CRAV-750" at bounding box center [349, 613] width 236 height 15
click at [449, 604] on input "SOL053430 - CARGADOR BATERIAS VOLTA CRAV-750" at bounding box center [383, 598] width 304 height 12
type textarea "**********"
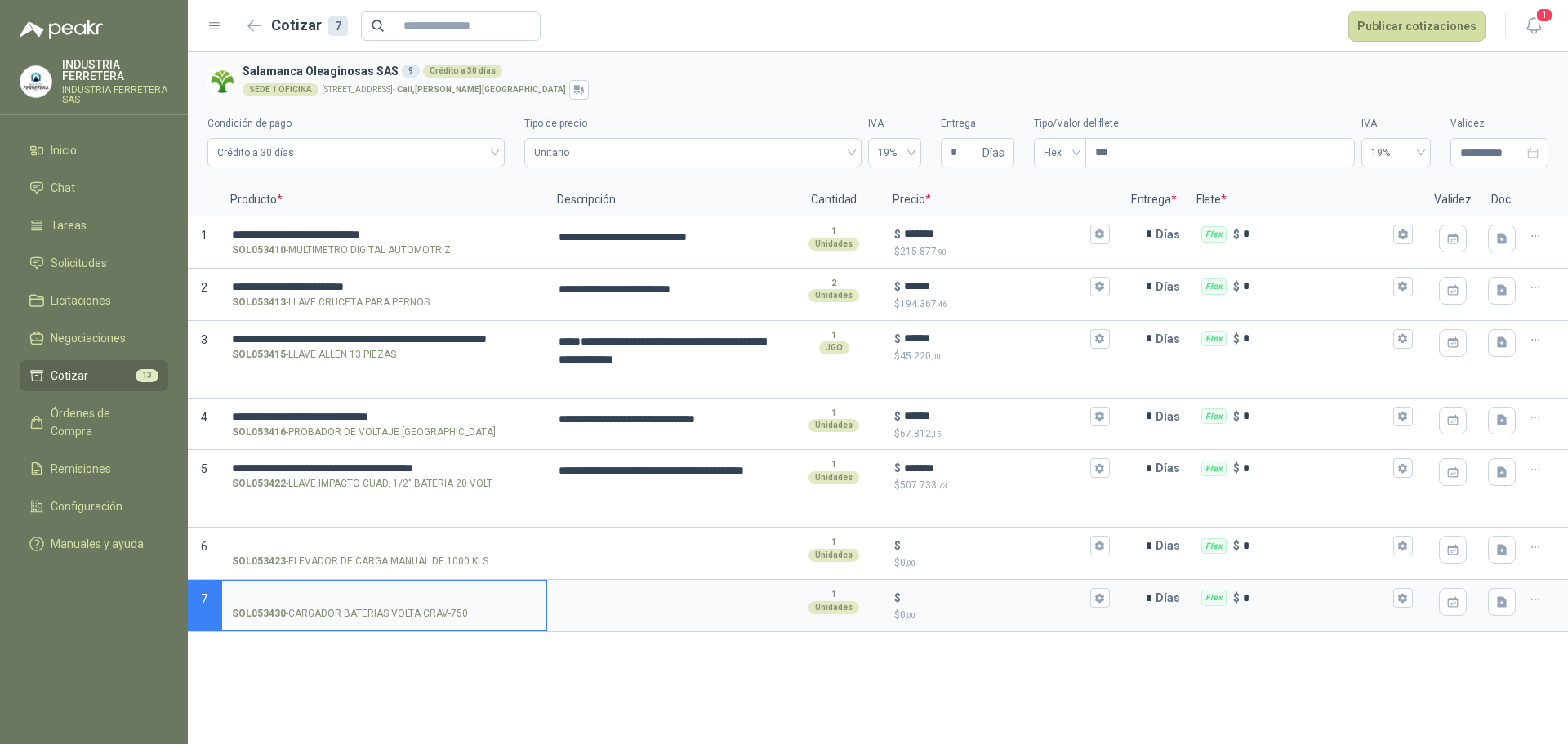
type textarea "**********"
click at [449, 609] on p "SOL053430 - CARGADOR BATERIAS VOLTA CRAV-750" at bounding box center [349, 613] width 236 height 15
click at [449, 604] on input "SOL053430 - CARGADOR BATERIAS VOLTA CRAV-750" at bounding box center [383, 598] width 304 height 12
click at [449, 609] on p "SOL053430 - CARGADOR BATERIAS VOLTA CRAV-750" at bounding box center [349, 613] width 236 height 15
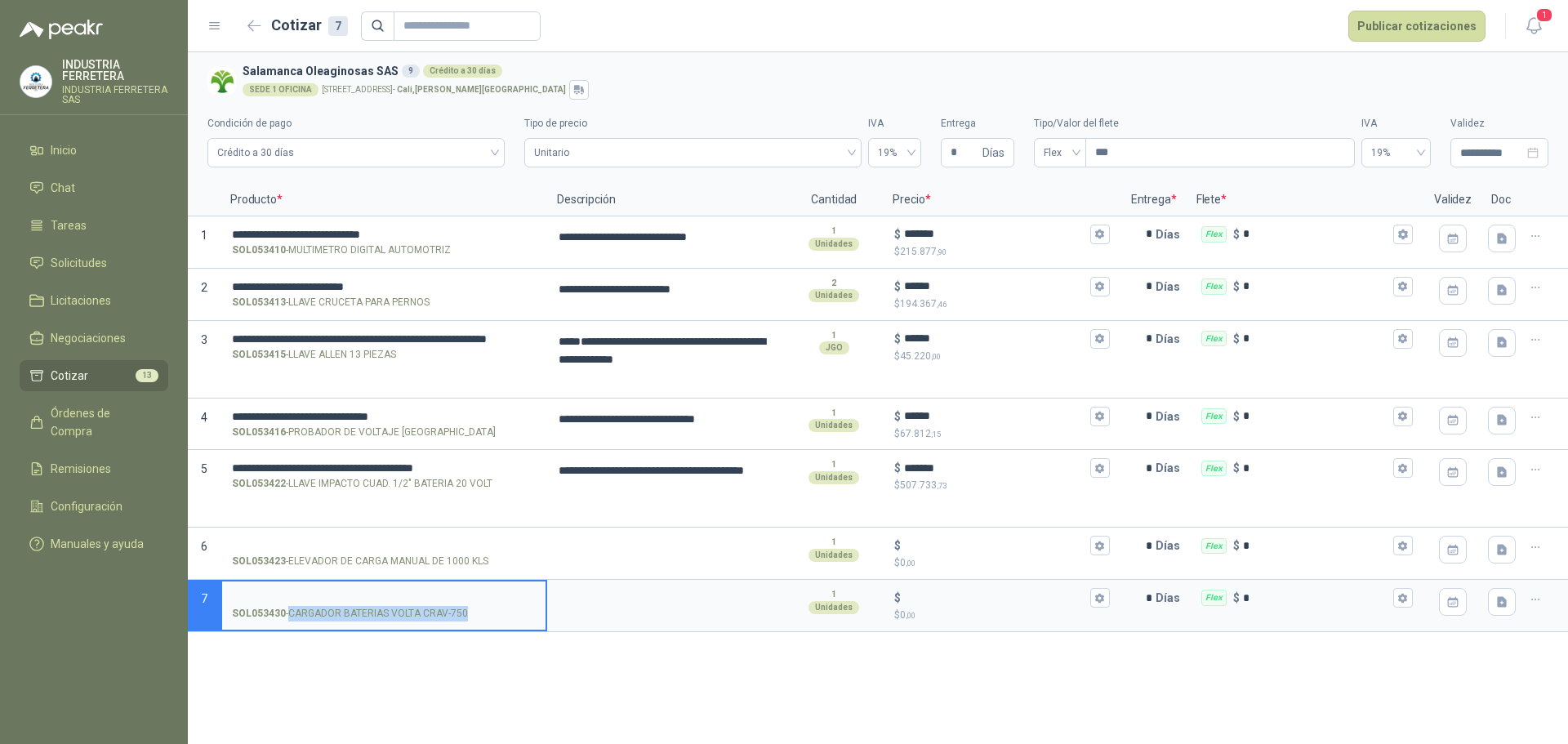
click at [449, 604] on input "SOL053430 - CARGADOR BATERIAS VOLTA CRAV-750" at bounding box center [383, 598] width 304 height 12
copy p "- CARGADOR BATERIAS VOLTA CRAV-750"
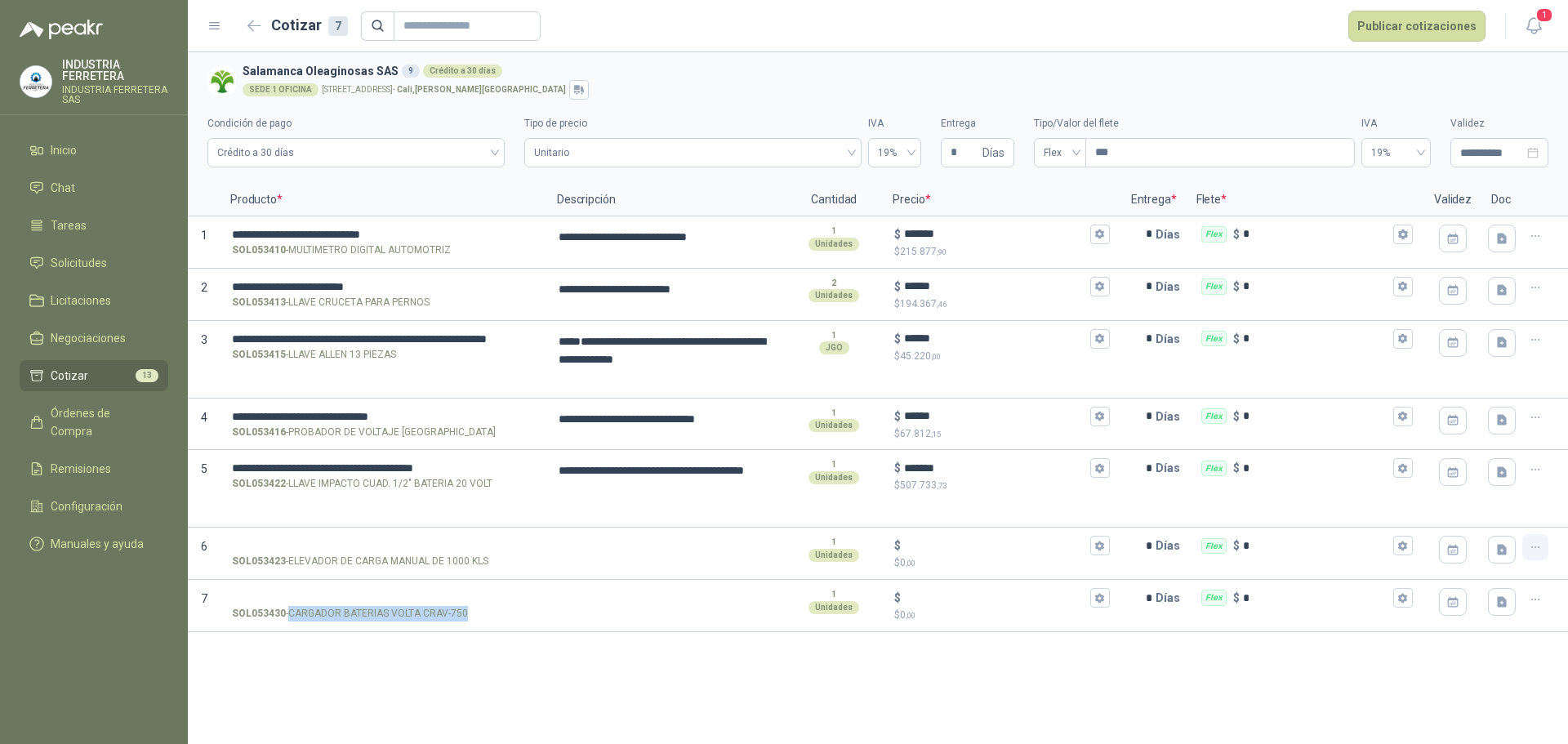
click at [1534, 545] on icon "button" at bounding box center [1536, 547] width 14 height 14
click at [1498, 514] on button "Eliminar cotización" at bounding box center [1476, 507] width 123 height 26
type textarea "**********"
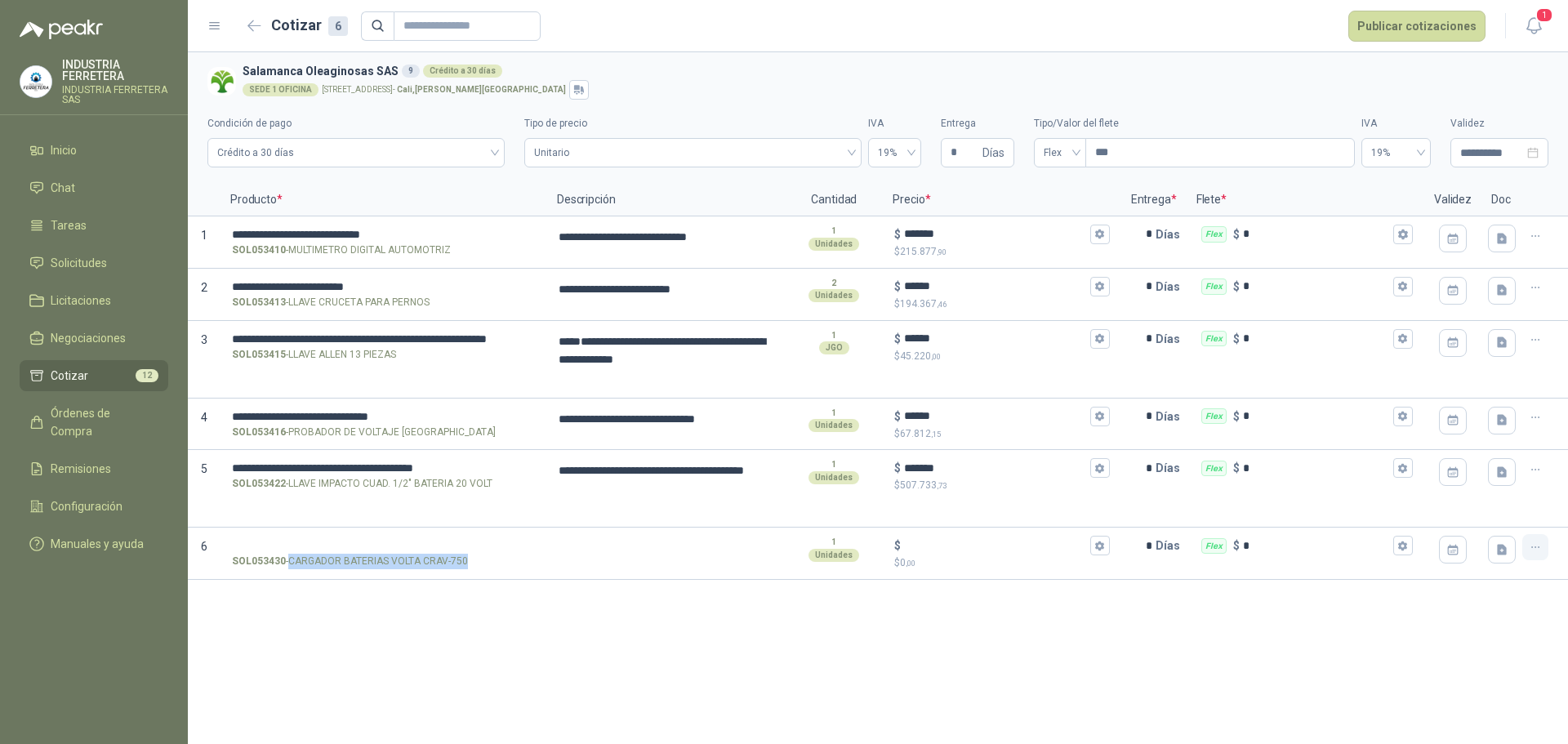
click at [1540, 556] on button "button" at bounding box center [1535, 546] width 26 height 26
click at [1463, 522] on div "Nueva cotización Eliminar cotización" at bounding box center [1476, 494] width 143 height 72
click at [1466, 510] on button "Eliminar cotización" at bounding box center [1476, 507] width 123 height 26
type textarea "**********"
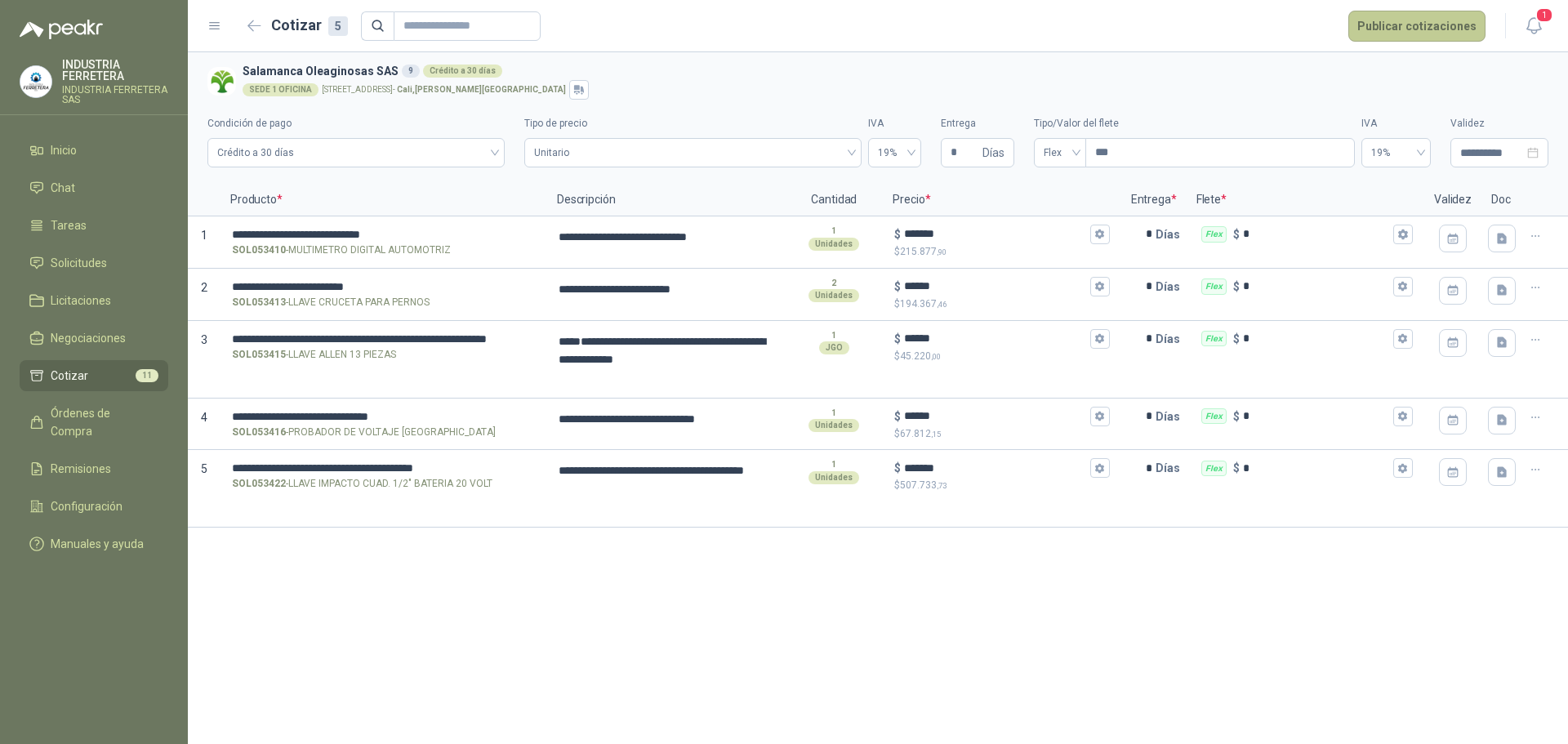
click at [1419, 29] on button "Publicar cotizaciones" at bounding box center [1417, 26] width 137 height 31
type textarea "**********"
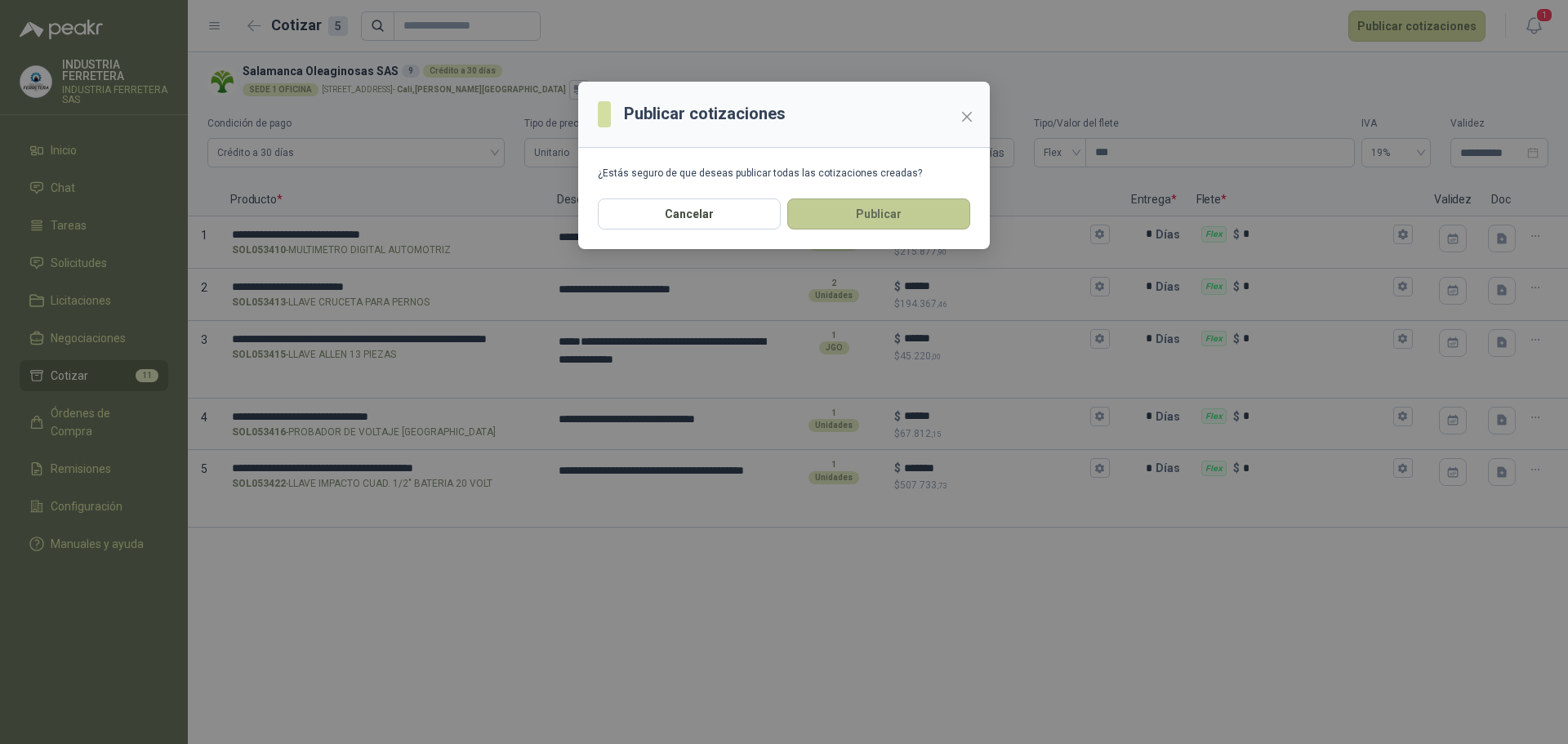
click at [851, 211] on button "Publicar" at bounding box center [878, 214] width 183 height 31
type textarea "**********"
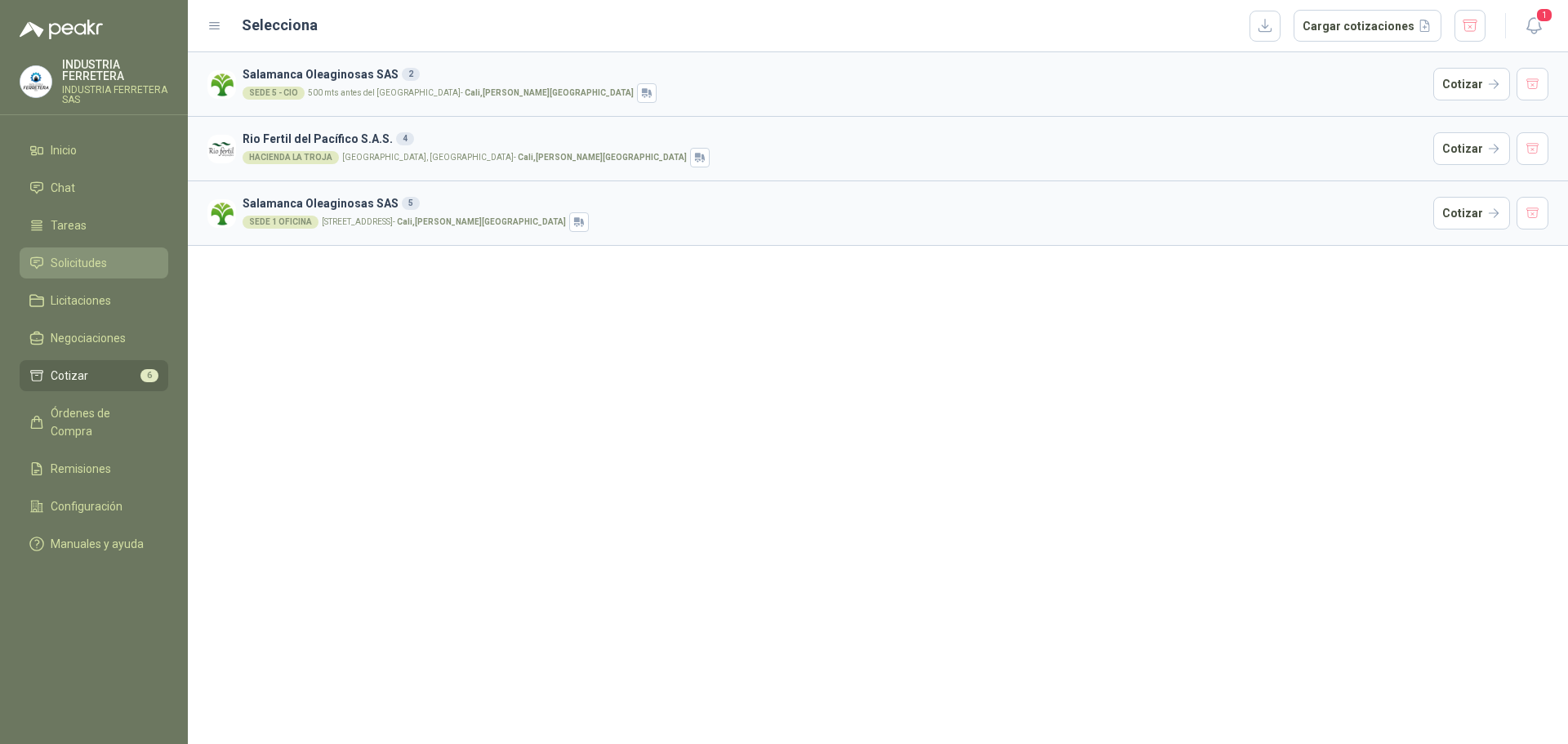
click at [93, 253] on link "Solicitudes" at bounding box center [93, 263] width 149 height 31
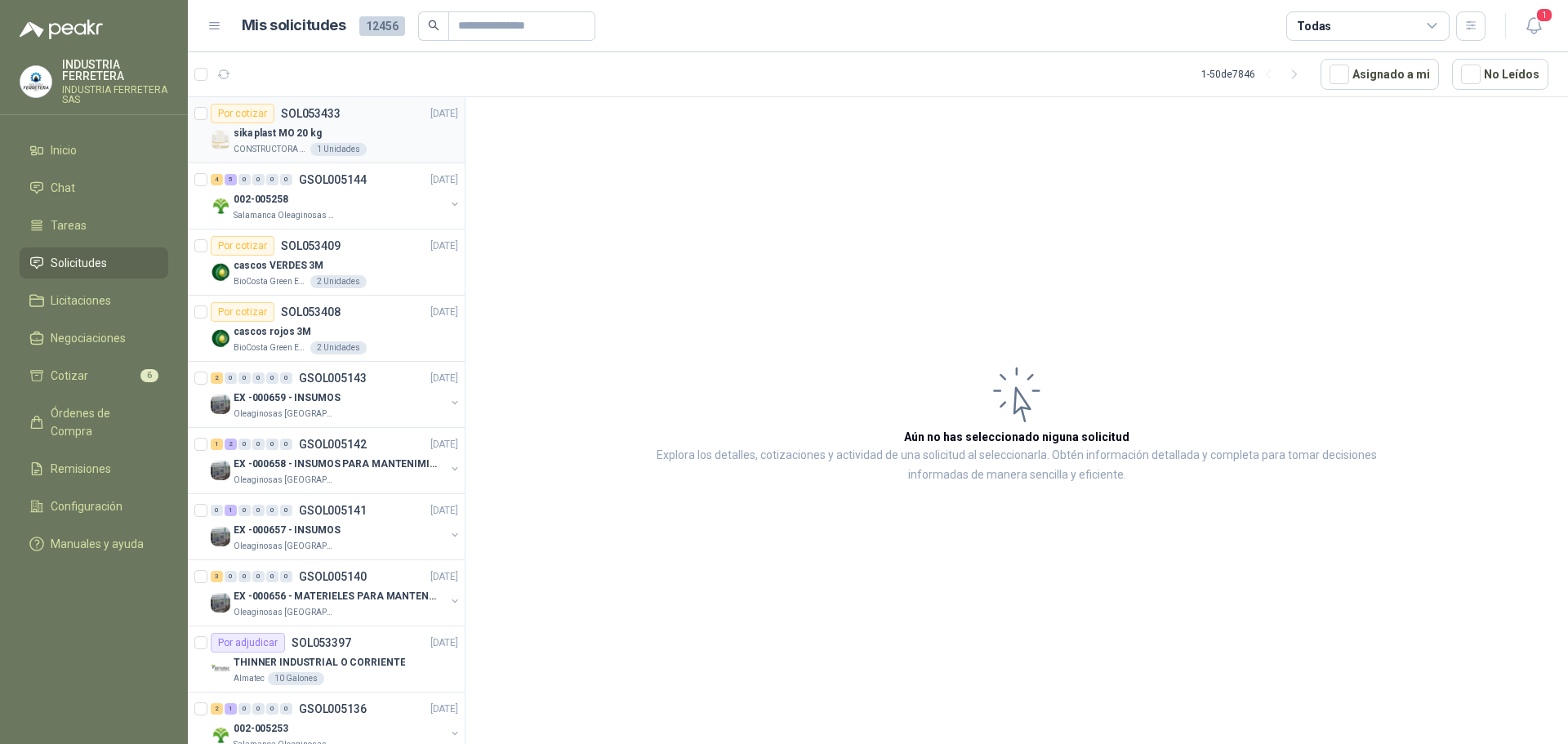
click at [348, 145] on div "1 Unidades" at bounding box center [338, 150] width 56 height 13
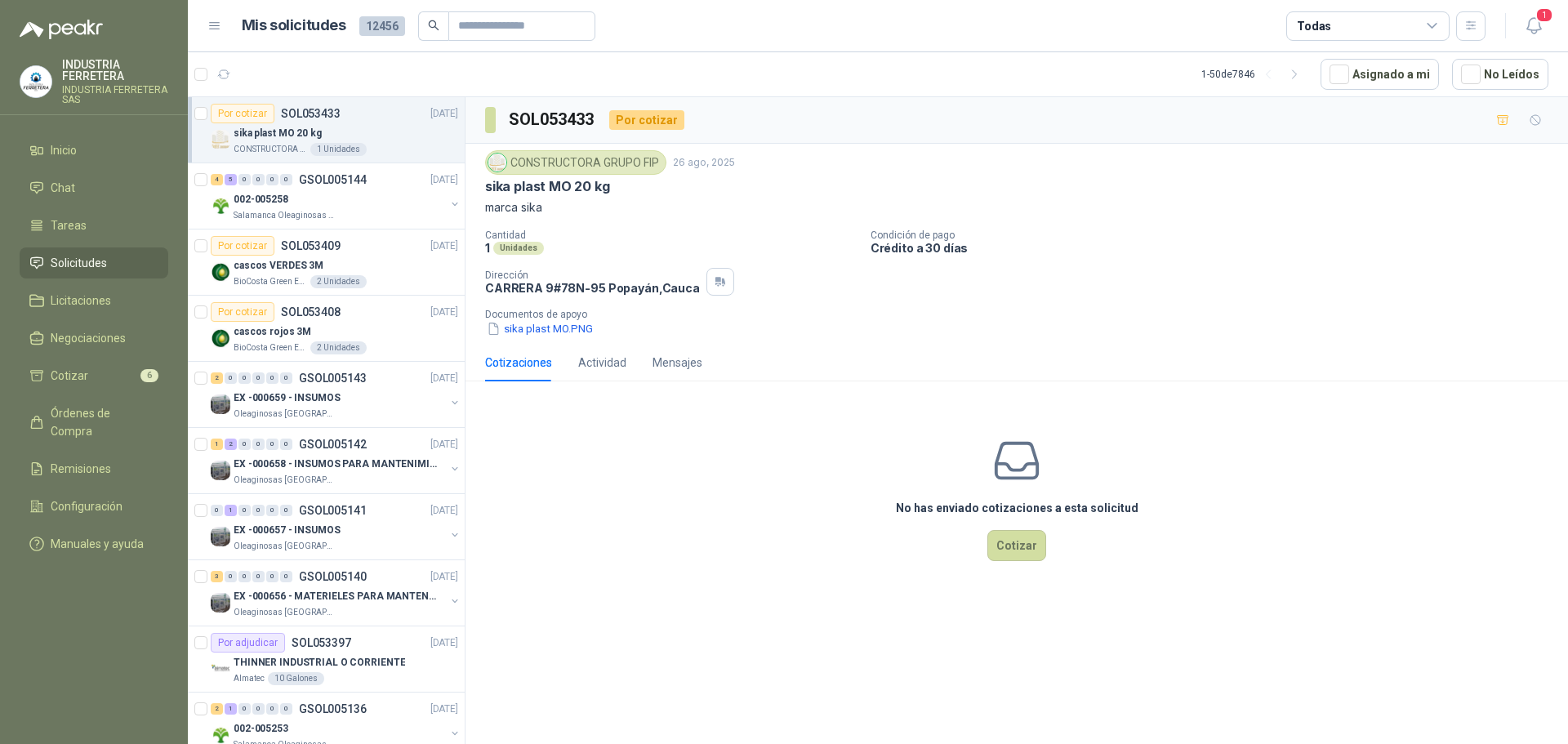
click at [1499, 117] on icon "button" at bounding box center [1503, 120] width 14 height 14
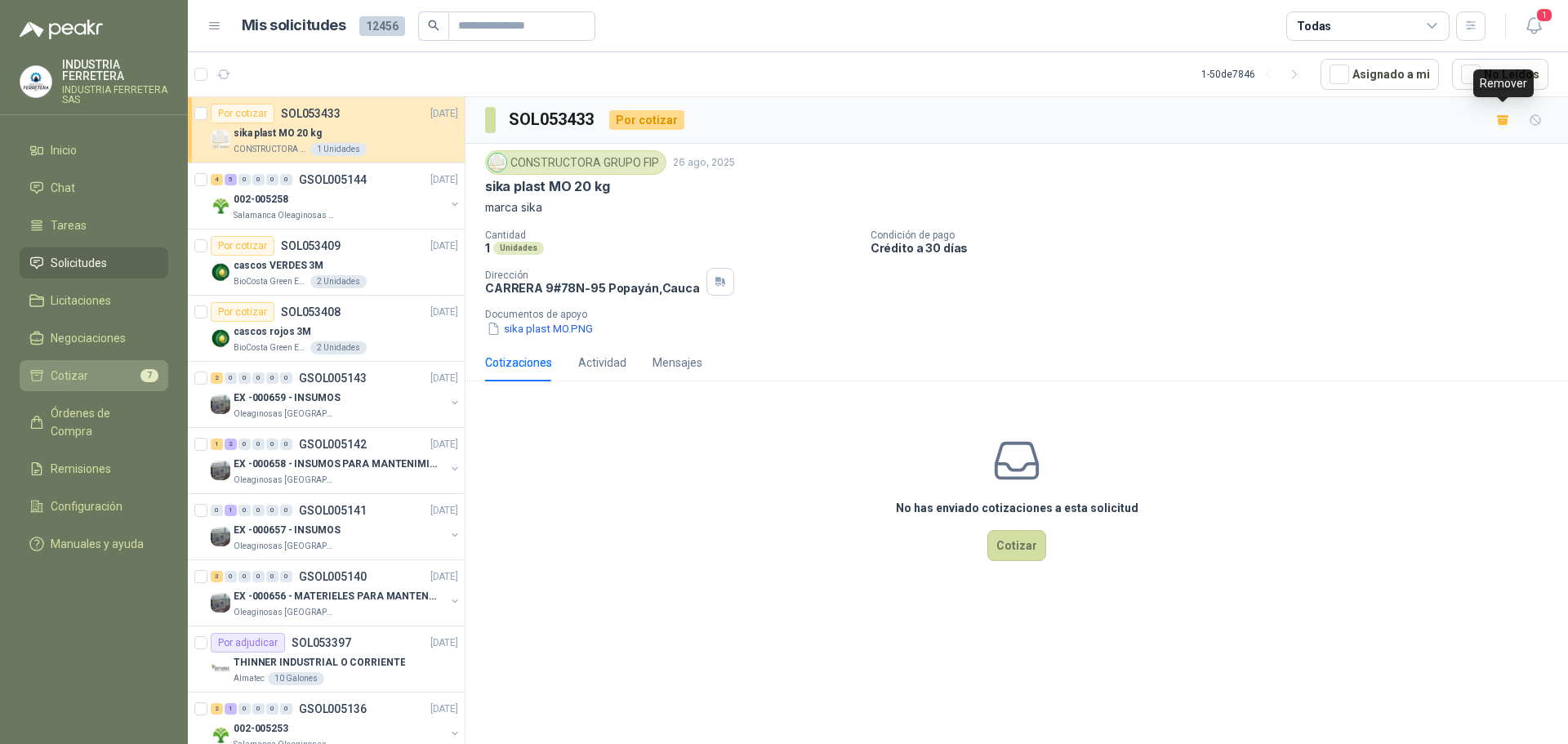
click at [118, 379] on li "Cotizar 7" at bounding box center [93, 376] width 129 height 18
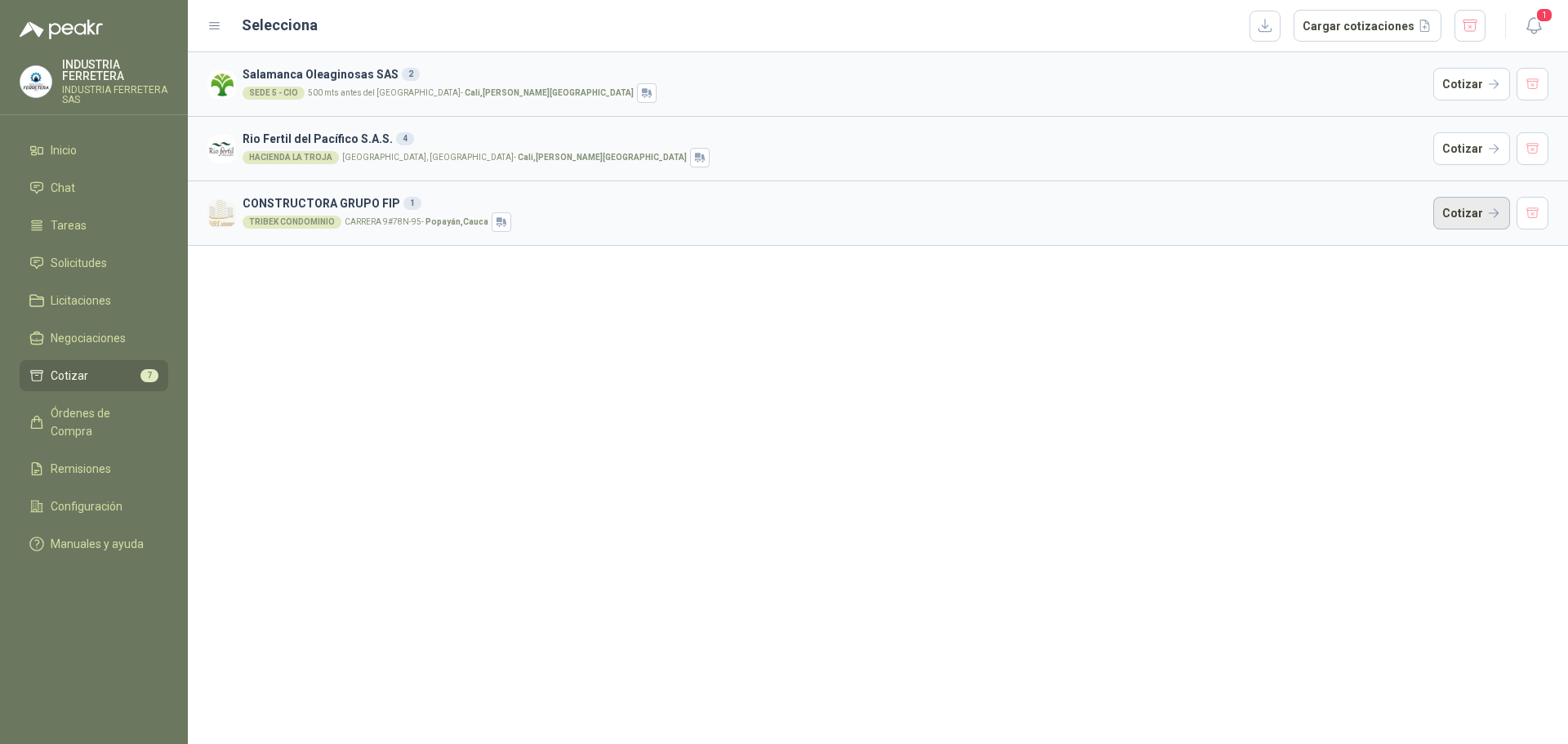
click at [1455, 206] on button "Cotizar" at bounding box center [1472, 213] width 77 height 33
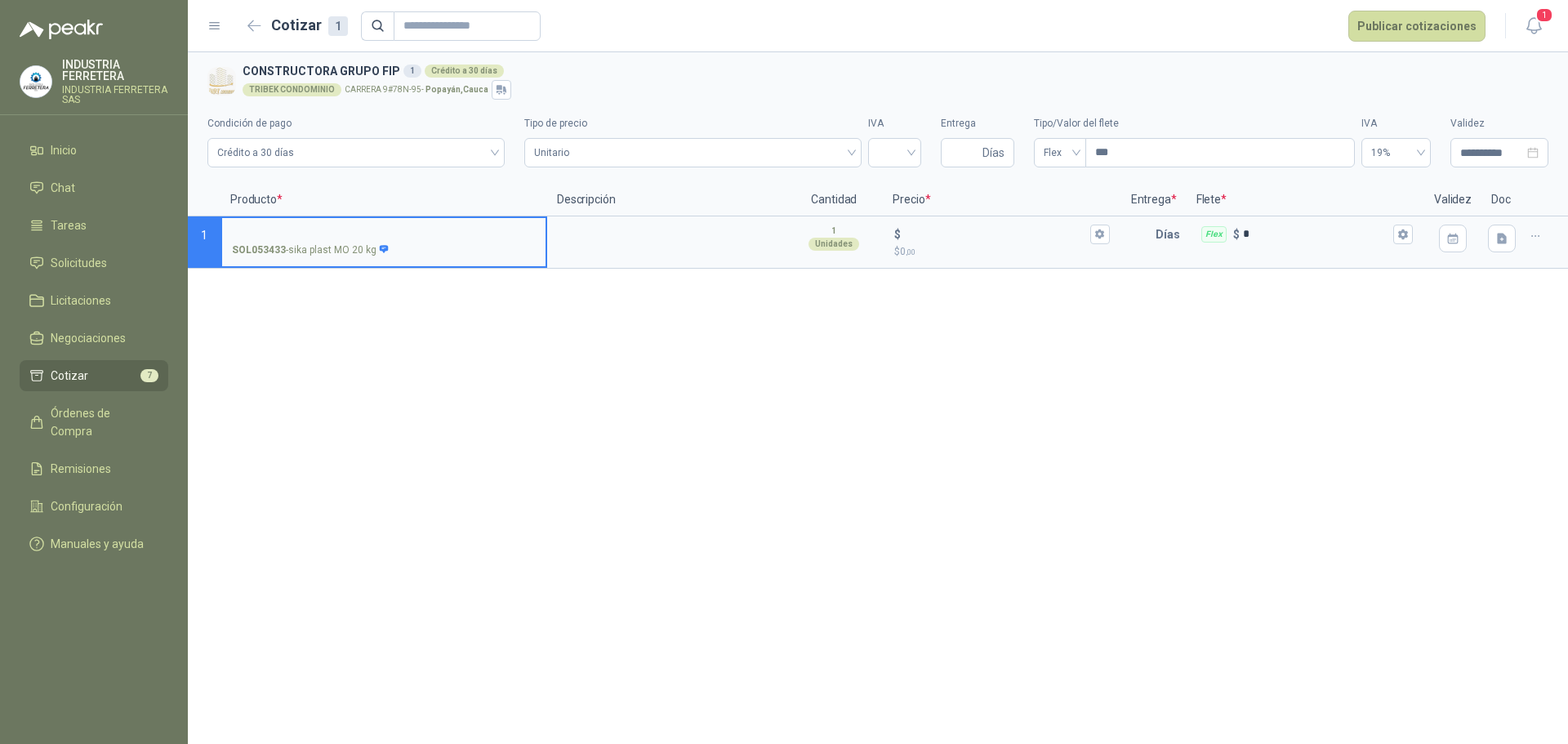
click at [337, 233] on input "SOL053433 - sika plast MO 20 kg" at bounding box center [383, 235] width 304 height 12
click at [610, 229] on textarea at bounding box center [665, 237] width 234 height 37
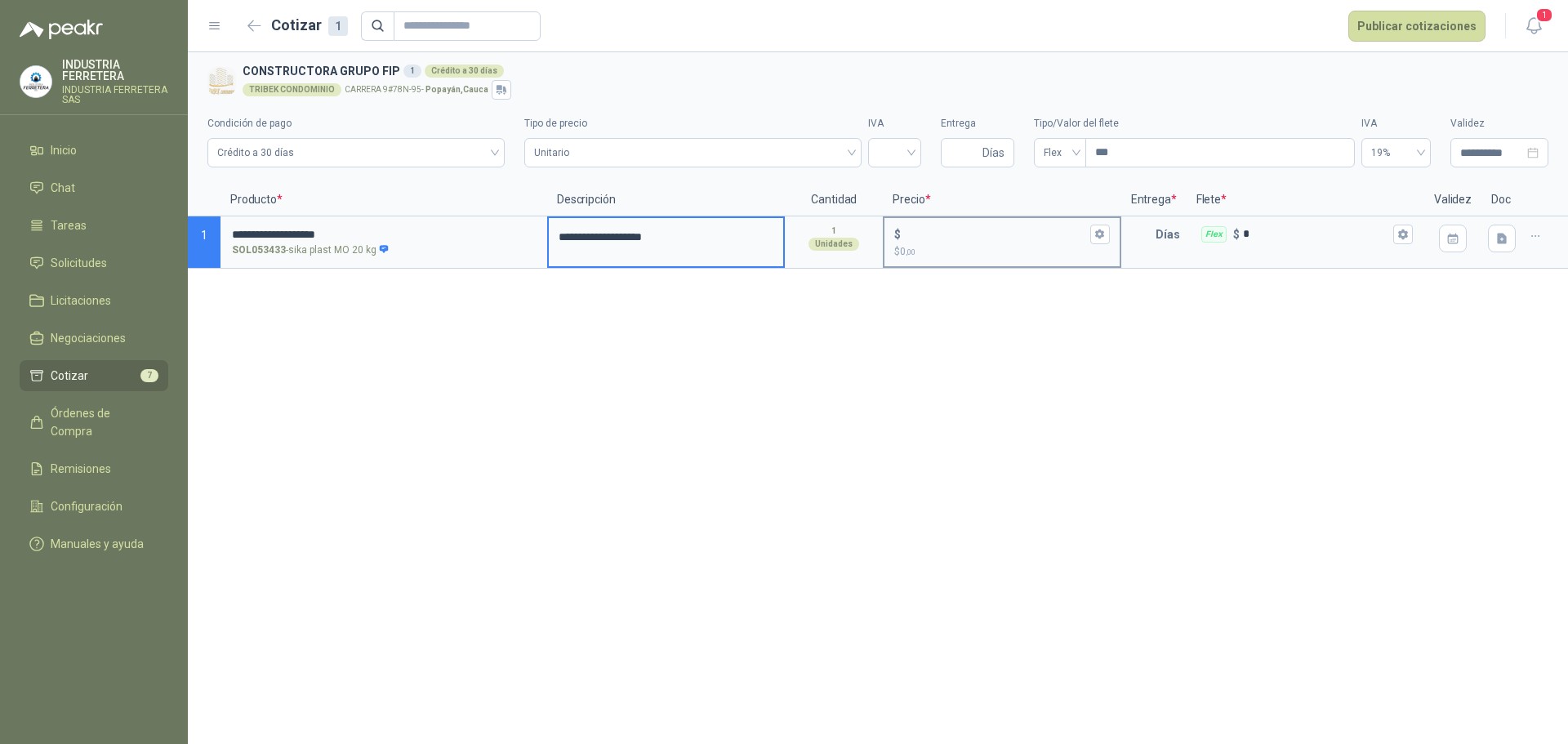
click at [938, 228] on input "$ $ 0 ,00" at bounding box center [995, 234] width 183 height 12
type input "*******"
click at [938, 152] on div "**********" at bounding box center [878, 136] width 1341 height 74
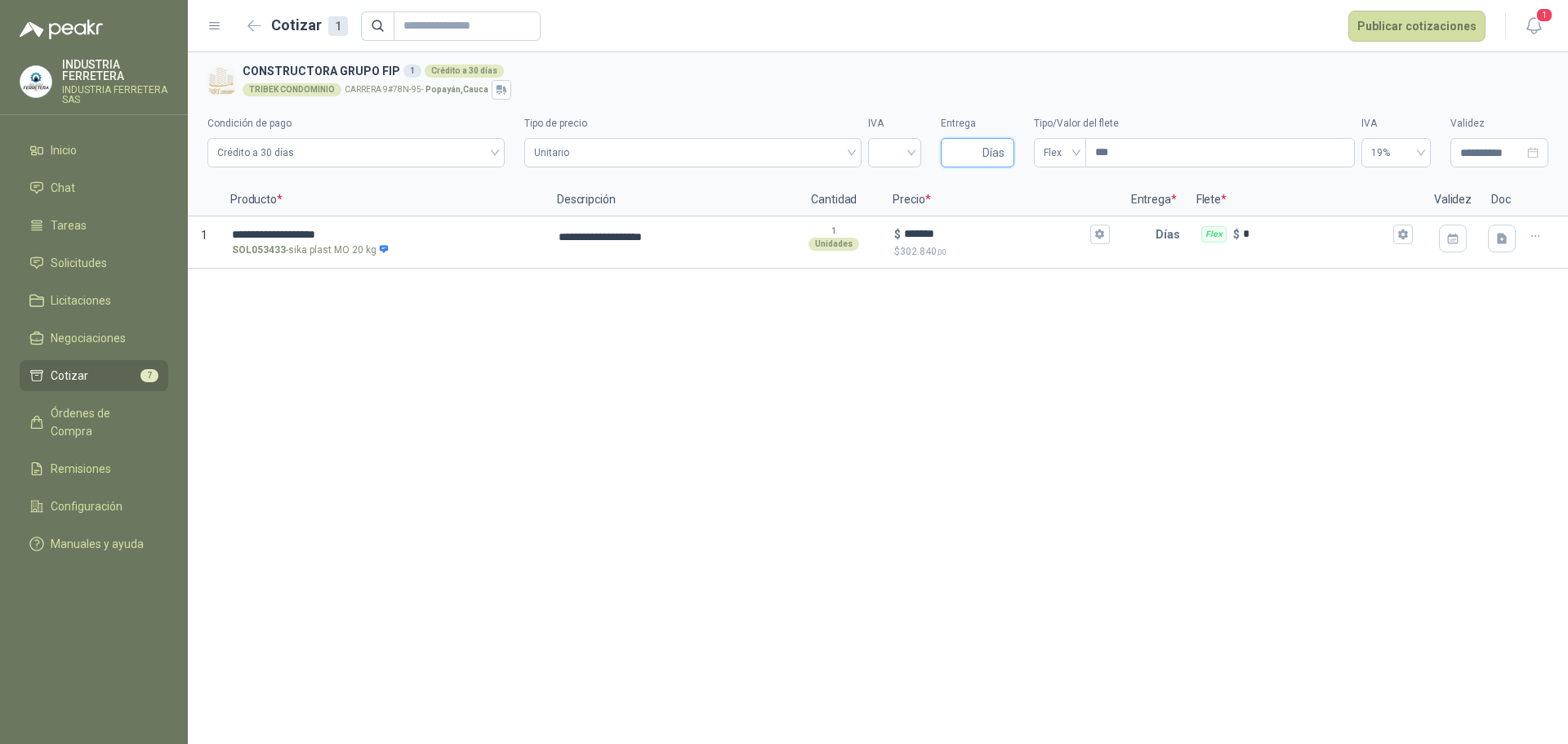
click at [952, 150] on input "Entrega" at bounding box center [965, 152] width 28 height 28
type input "*"
type input "**"
click at [909, 153] on input "search" at bounding box center [895, 151] width 34 height 25
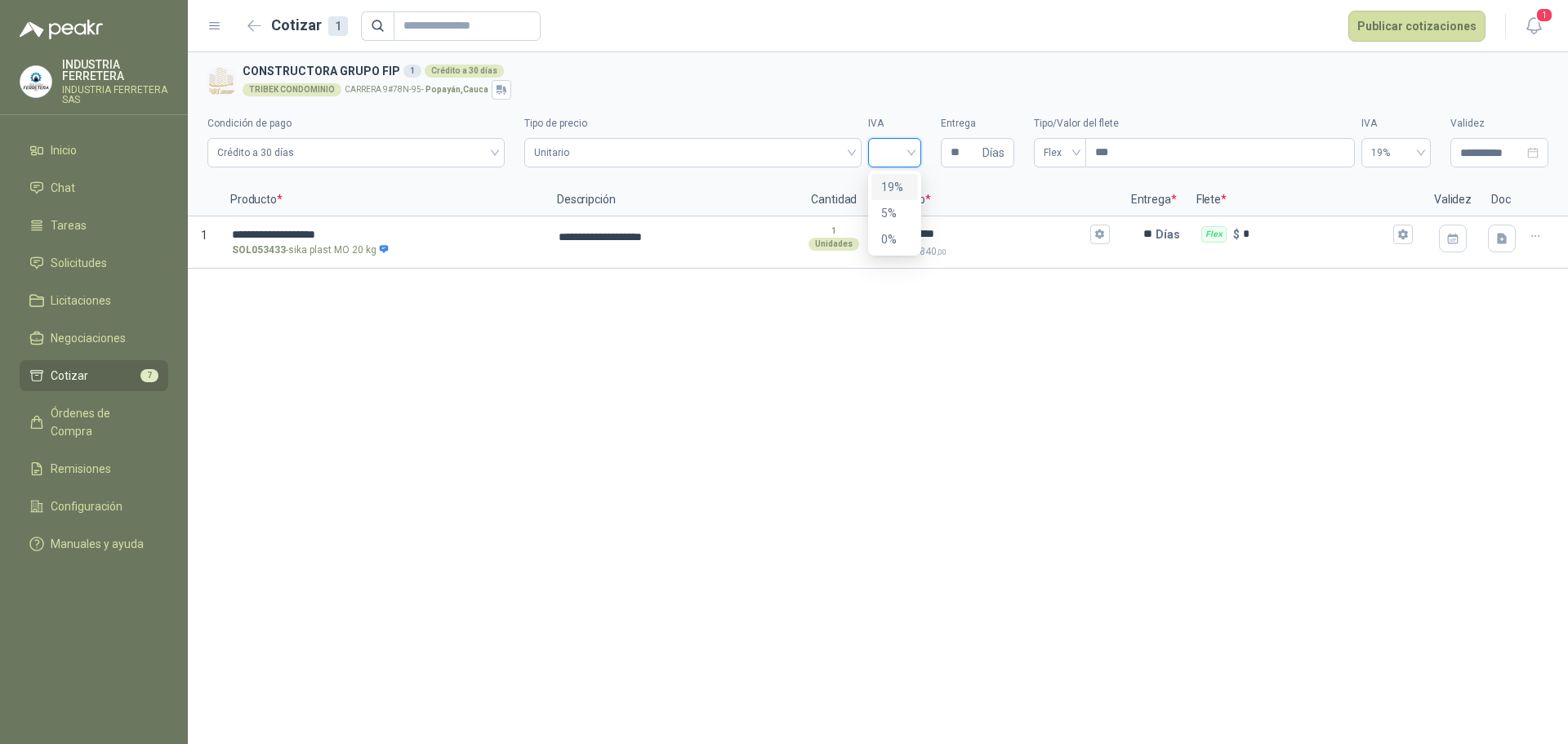
click at [896, 188] on div "19%" at bounding box center [895, 187] width 27 height 18
click at [767, 370] on div "**********" at bounding box center [878, 398] width 1380 height 691
click at [1437, 43] on header "Cotizar 1 Publicar cotizaciones 1" at bounding box center [878, 26] width 1380 height 53
click at [1430, 33] on button "Publicar cotizaciones" at bounding box center [1417, 26] width 137 height 31
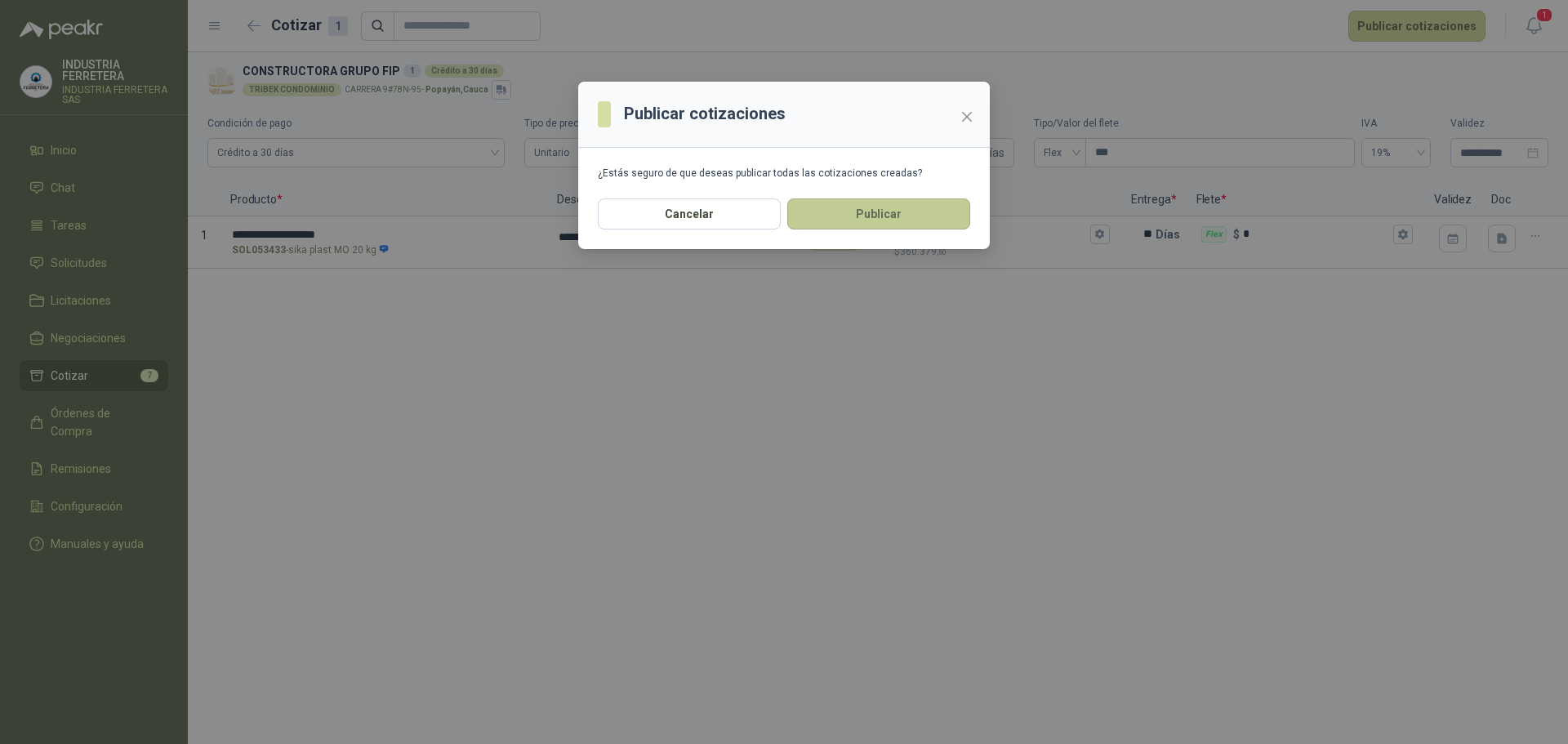
click at [920, 202] on button "Publicar" at bounding box center [878, 214] width 183 height 31
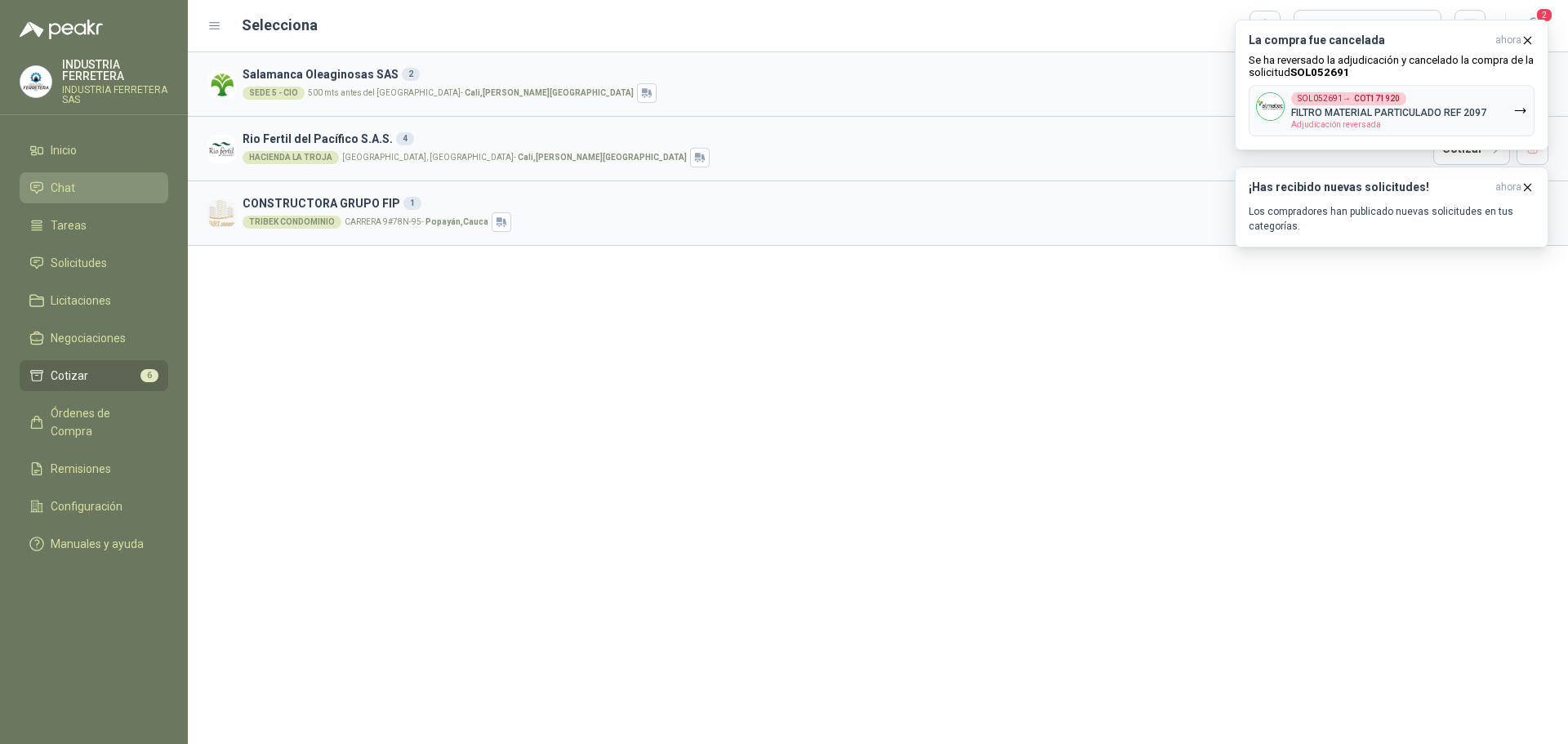
click at [83, 182] on li "Chat" at bounding box center [93, 188] width 129 height 18
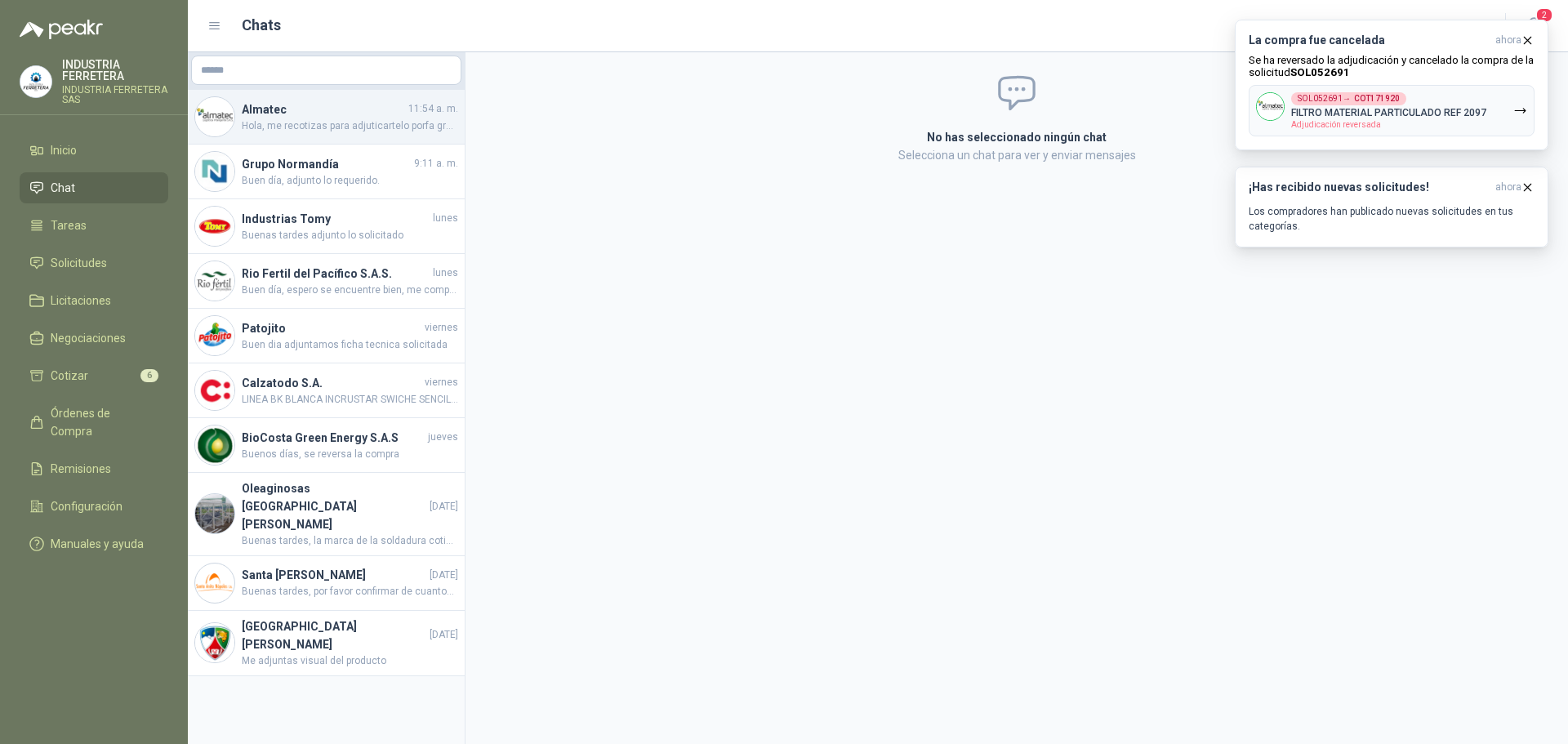
click at [318, 135] on div "Almatec 11:54 a. m. Hola, me recotizas para adjuticartelo porfa gracias" at bounding box center [326, 117] width 277 height 54
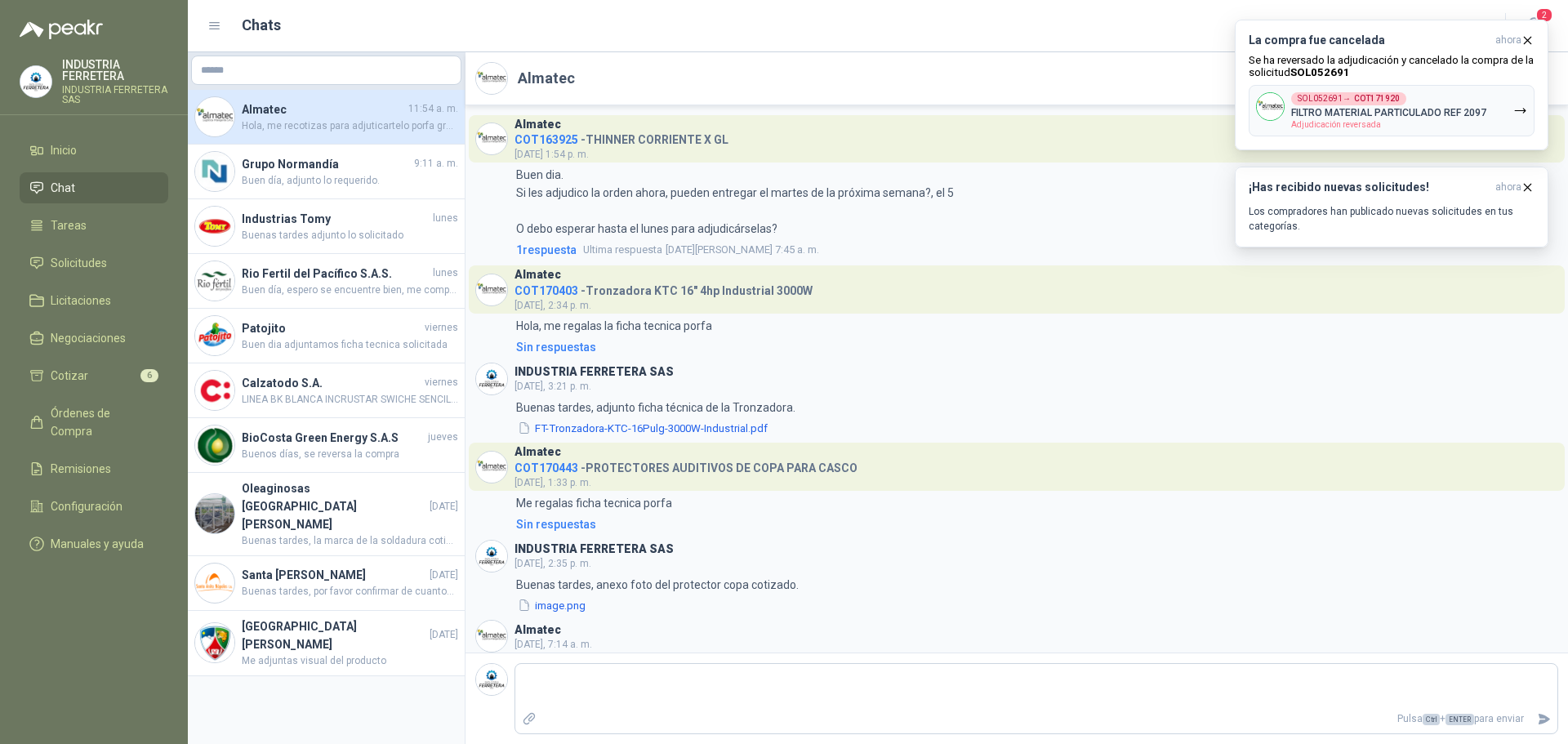
scroll to position [226, 0]
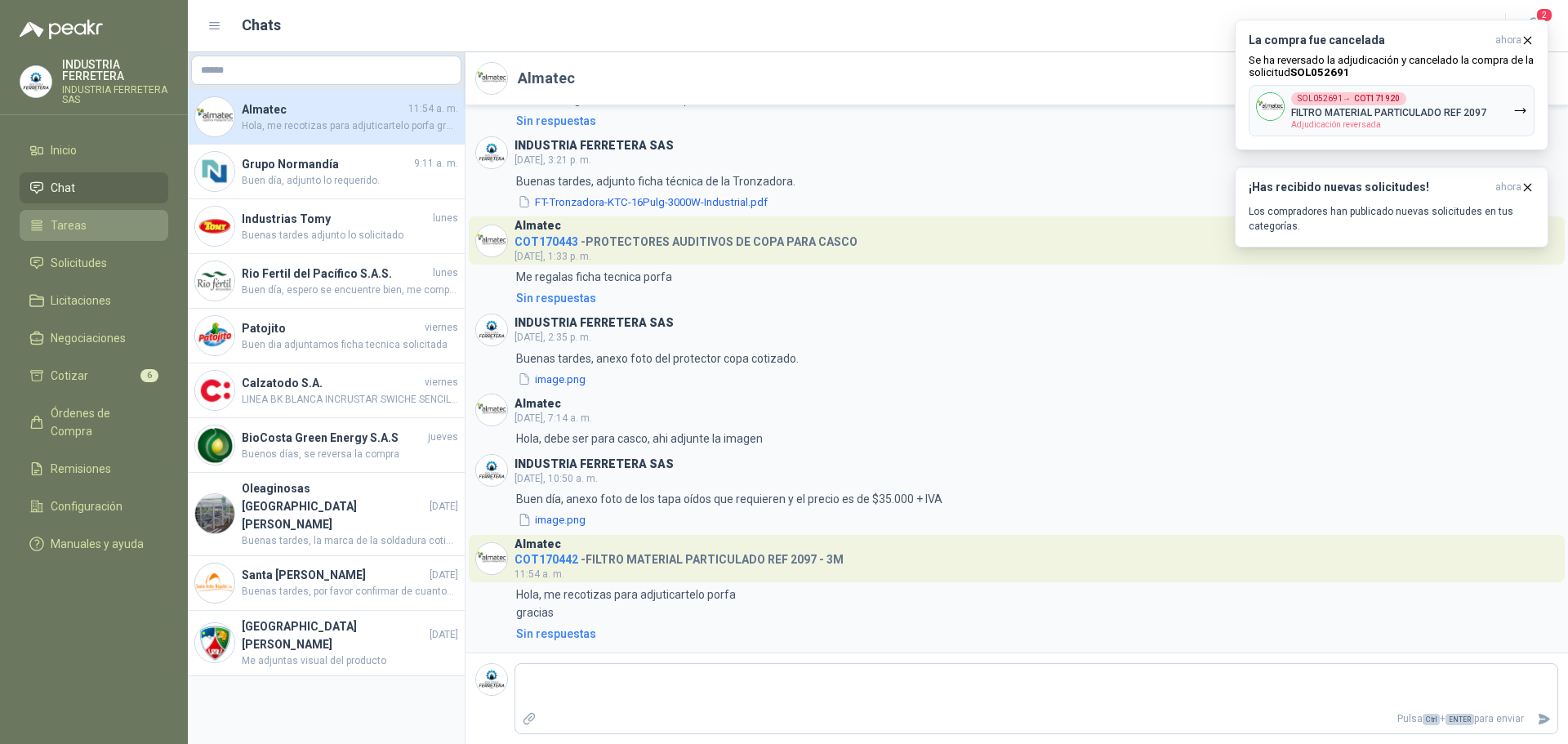
click at [117, 218] on li "Tareas" at bounding box center [93, 225] width 129 height 18
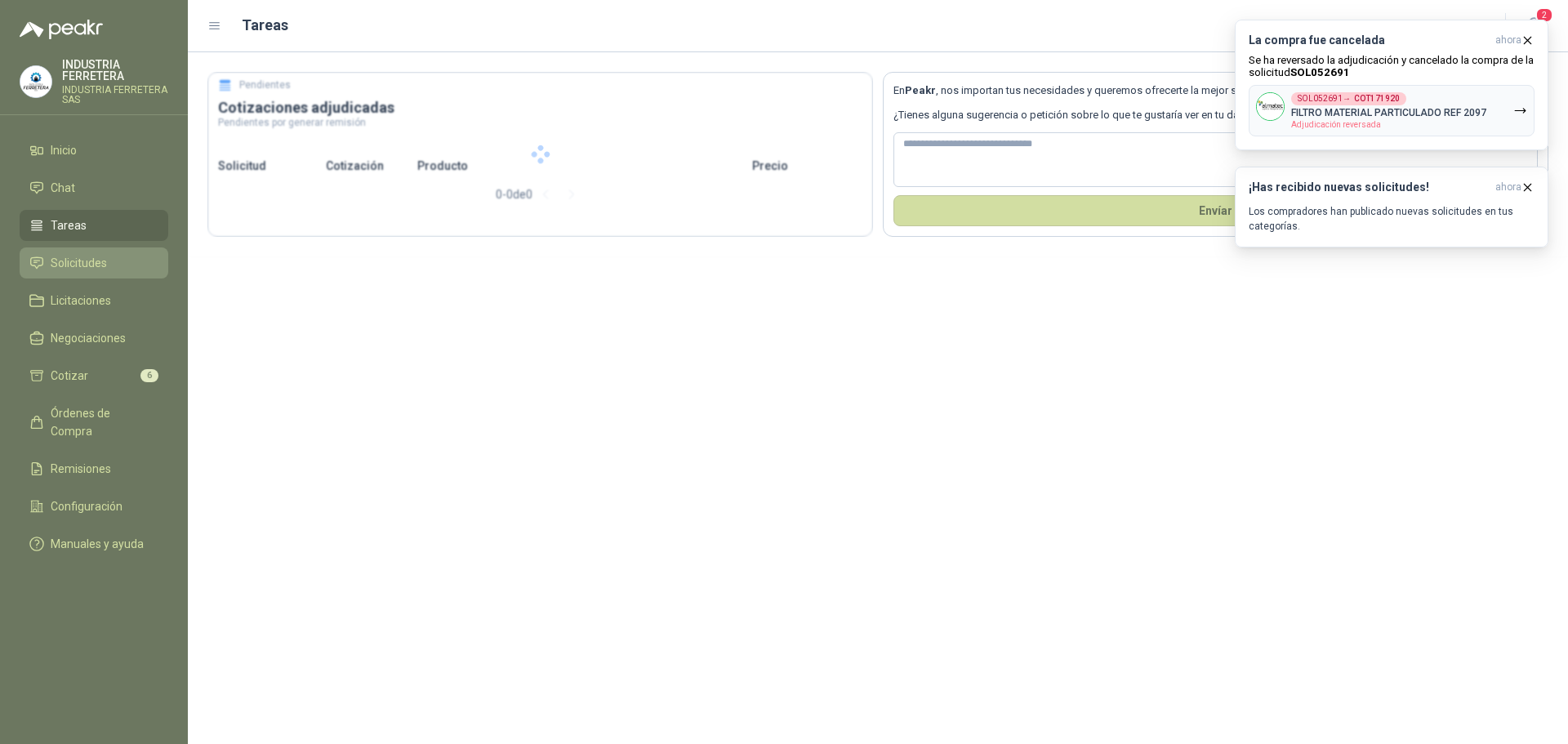
click at [109, 258] on li "Solicitudes" at bounding box center [93, 263] width 129 height 18
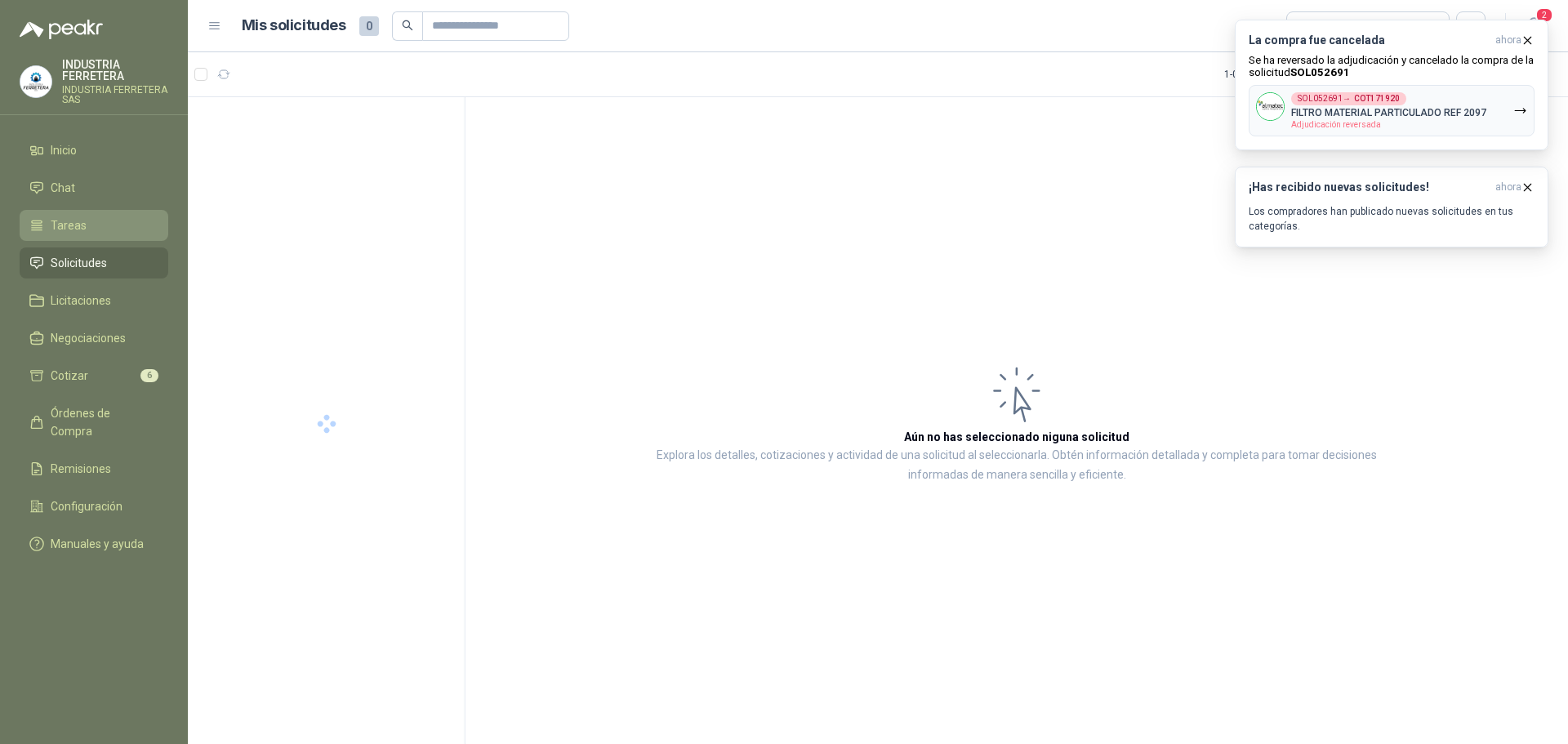
click at [88, 227] on li "Tareas" at bounding box center [93, 225] width 129 height 18
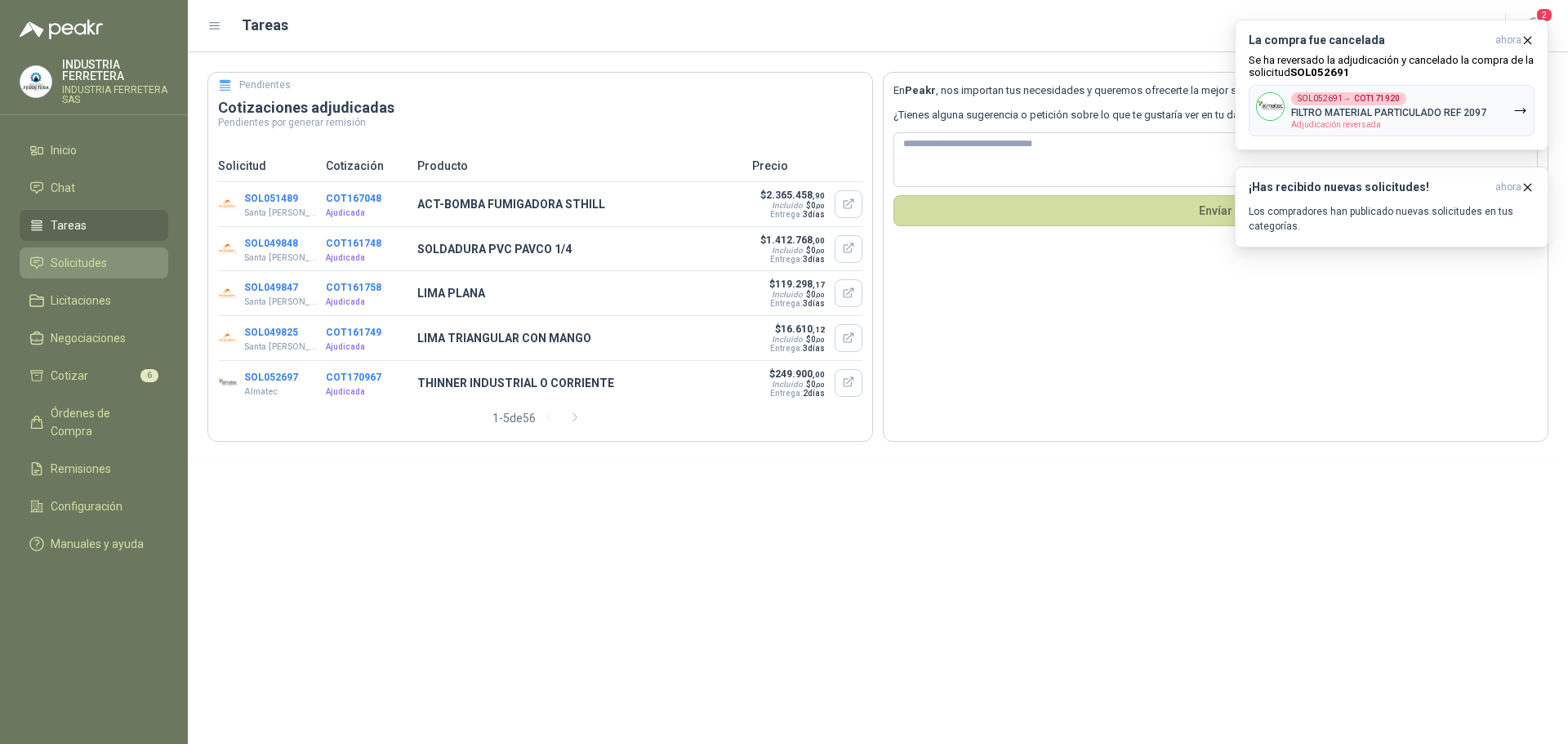
click at [110, 264] on li "Solicitudes" at bounding box center [93, 263] width 129 height 18
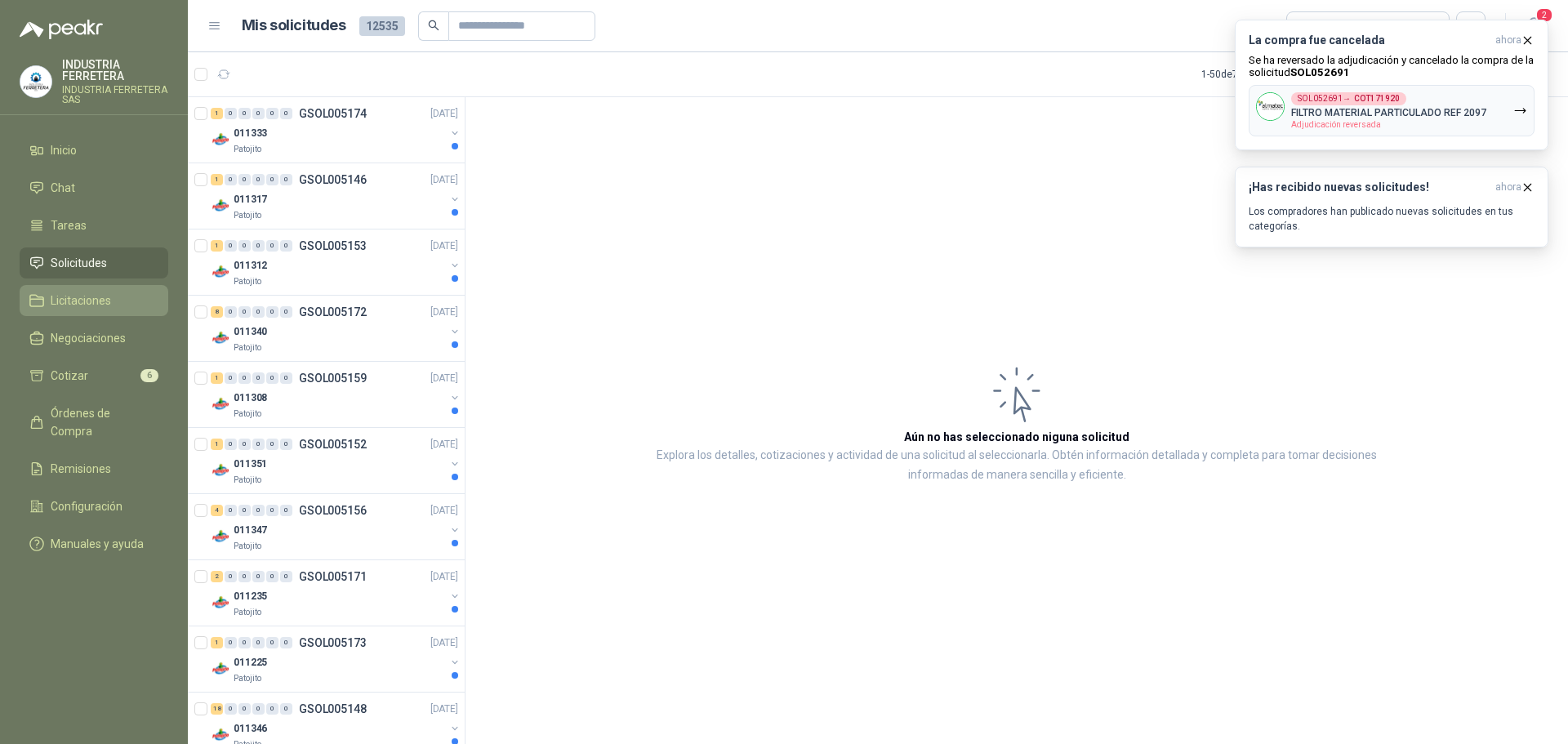
click at [105, 300] on span "Licitaciones" at bounding box center [81, 300] width 61 height 18
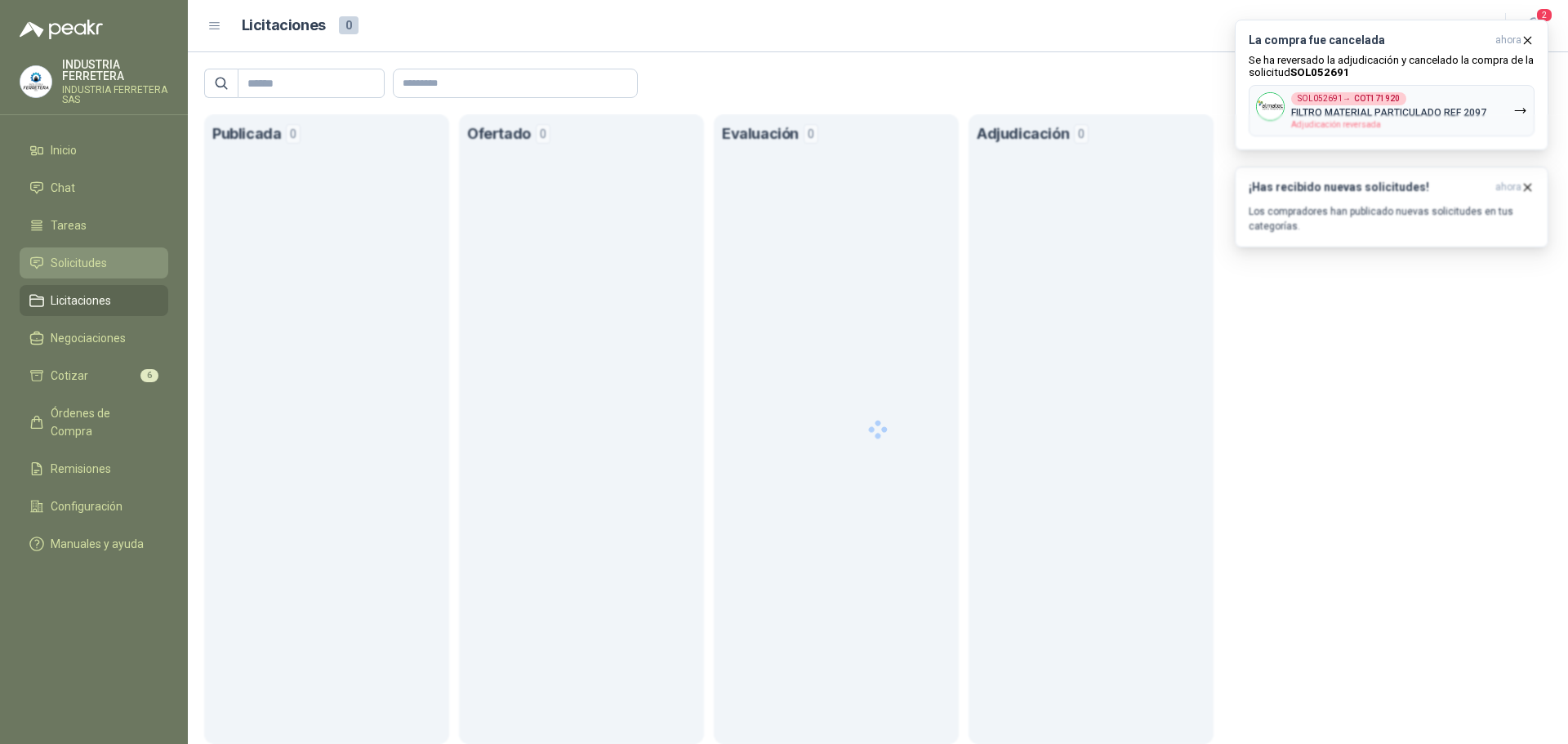
click at [106, 267] on span "Solicitudes" at bounding box center [78, 263] width 56 height 18
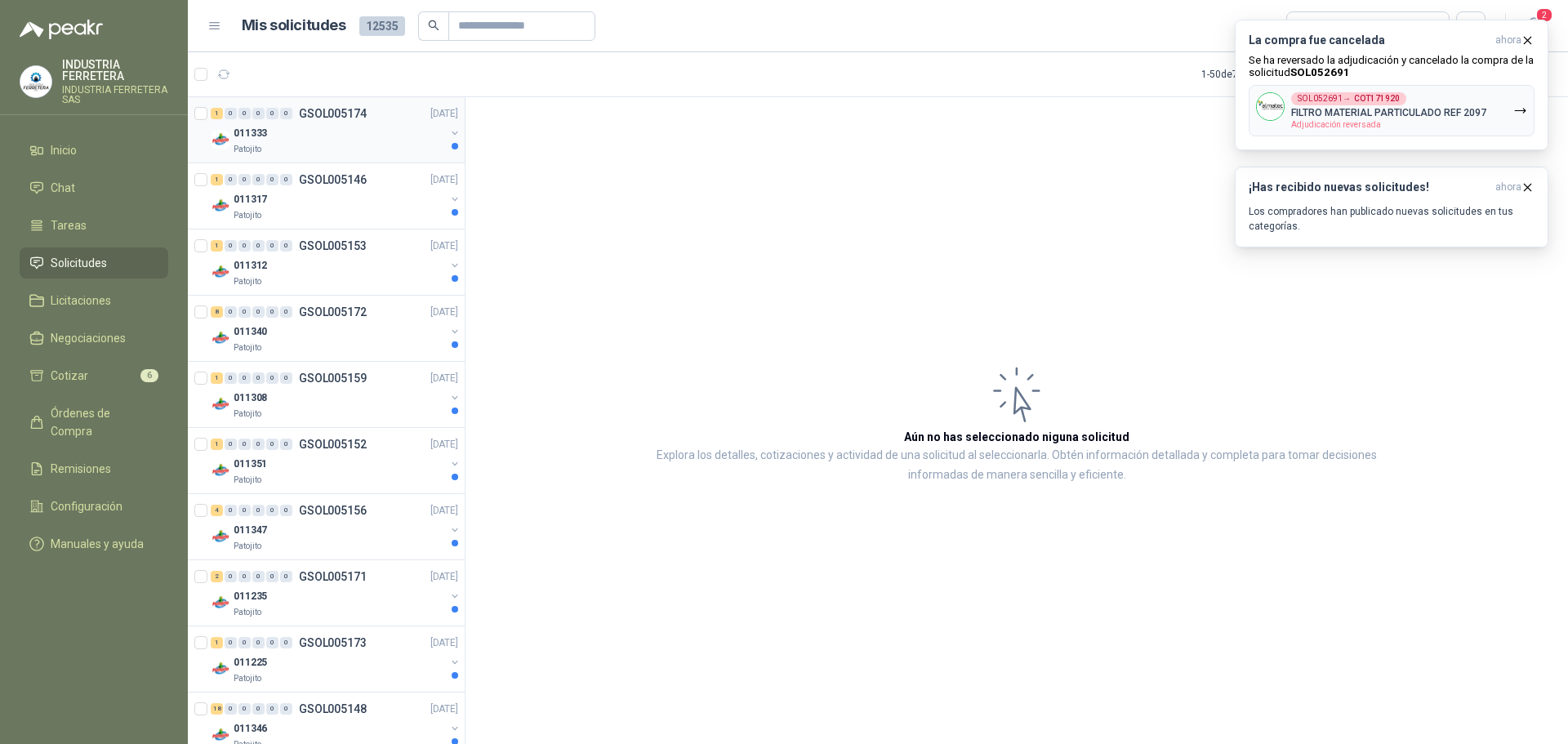
click at [354, 132] on div "011333" at bounding box center [339, 133] width 212 height 20
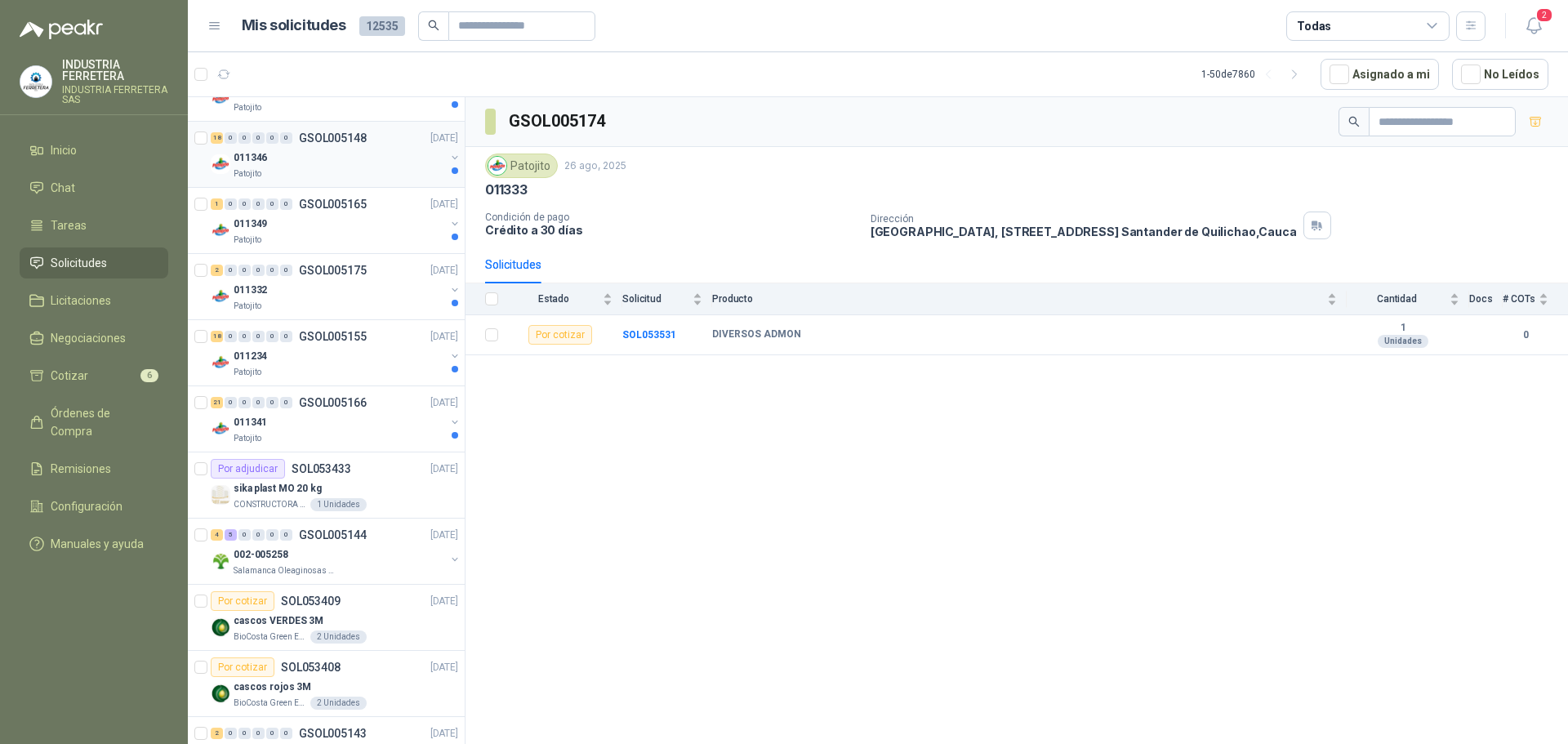
scroll to position [571, 0]
click at [126, 366] on link "Cotizar 6" at bounding box center [93, 375] width 149 height 31
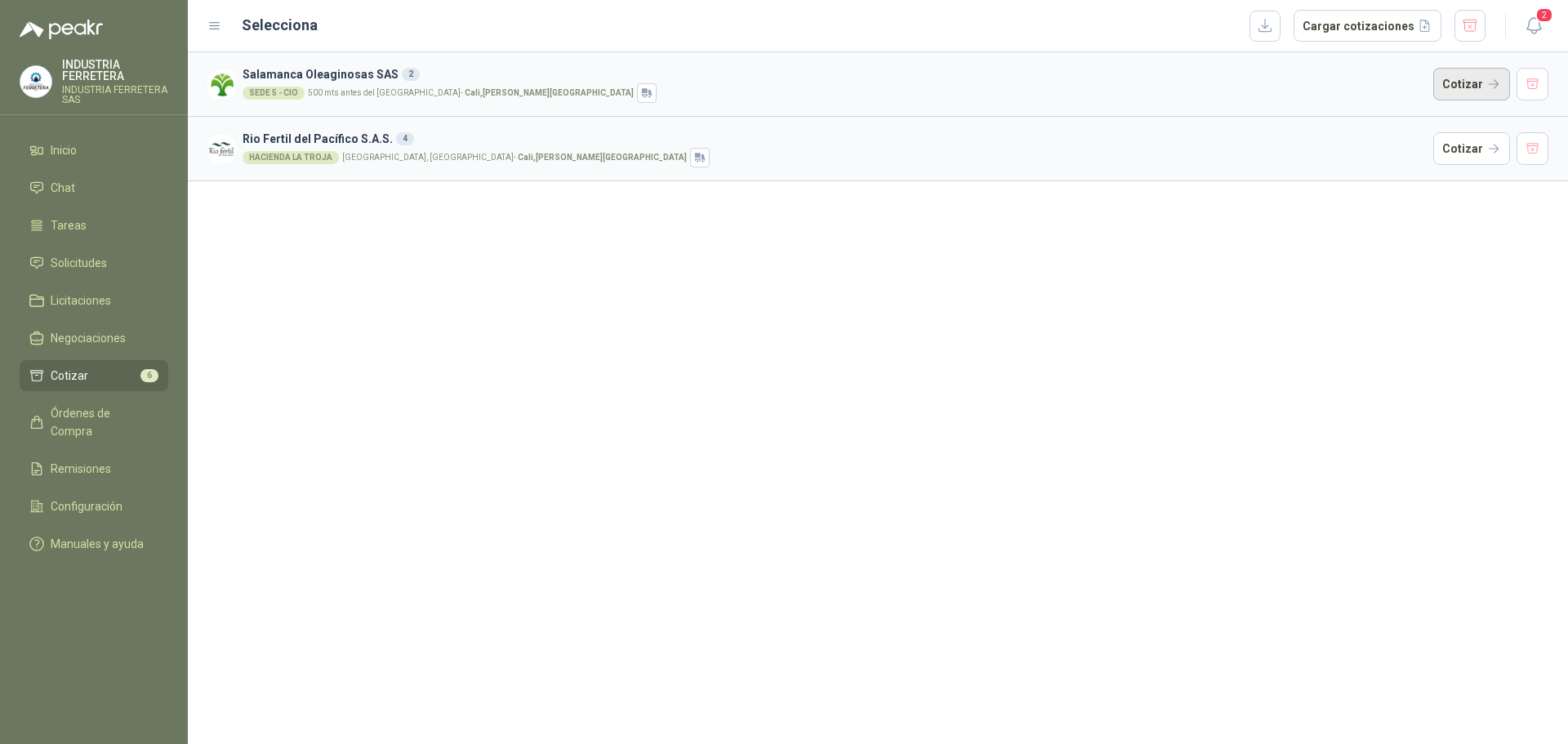
click at [1442, 85] on button "Cotizar" at bounding box center [1472, 84] width 77 height 33
click at [1462, 139] on button "Cotizar" at bounding box center [1472, 149] width 77 height 33
click at [70, 226] on span "Tareas" at bounding box center [69, 225] width 36 height 18
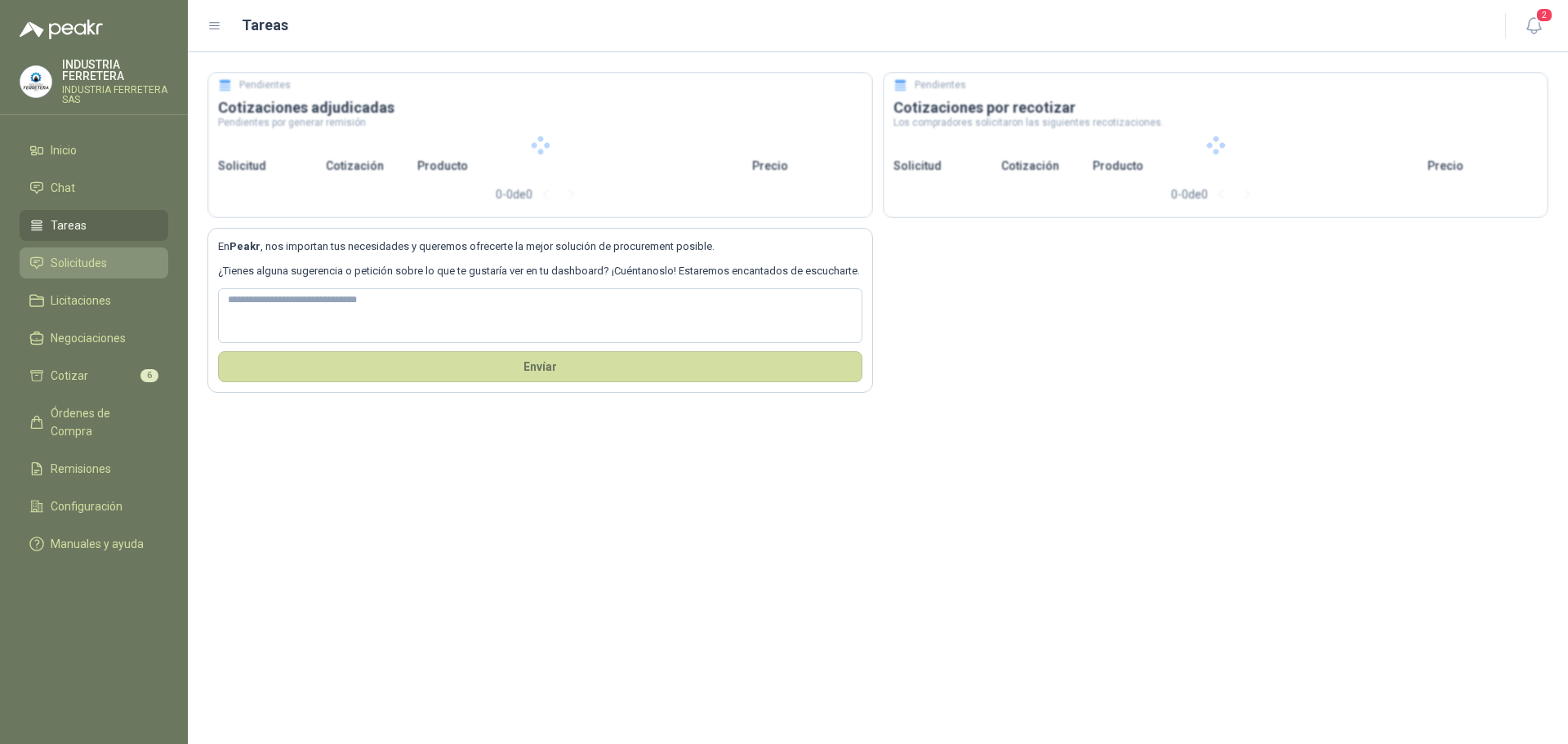
click at [75, 263] on span "Solicitudes" at bounding box center [78, 263] width 56 height 18
